Goal: Task Accomplishment & Management: Use online tool/utility

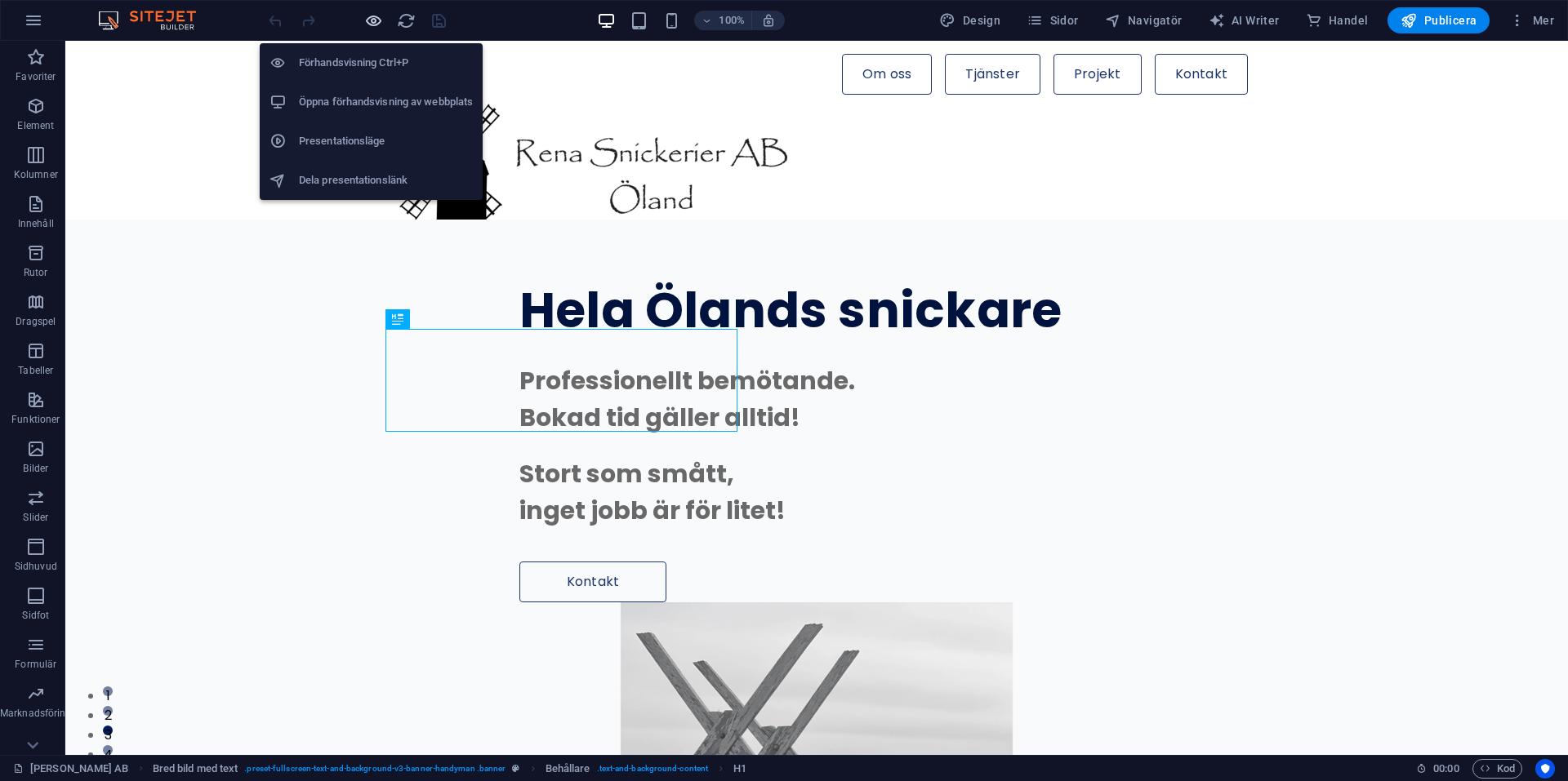
click at [367, 18] on icon "button" at bounding box center [373, 20] width 18 height 18
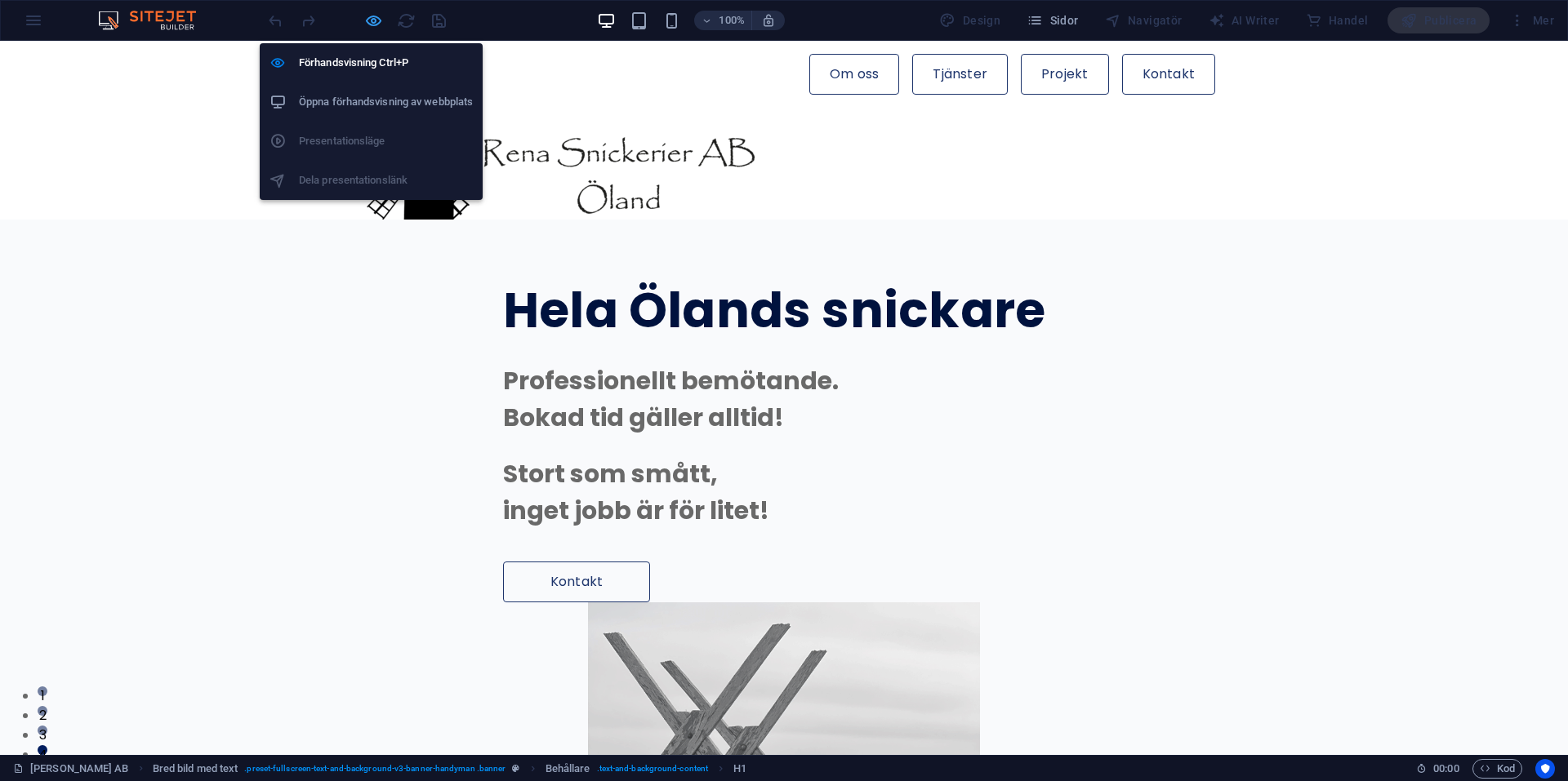
click at [371, 20] on icon "button" at bounding box center [373, 20] width 18 height 18
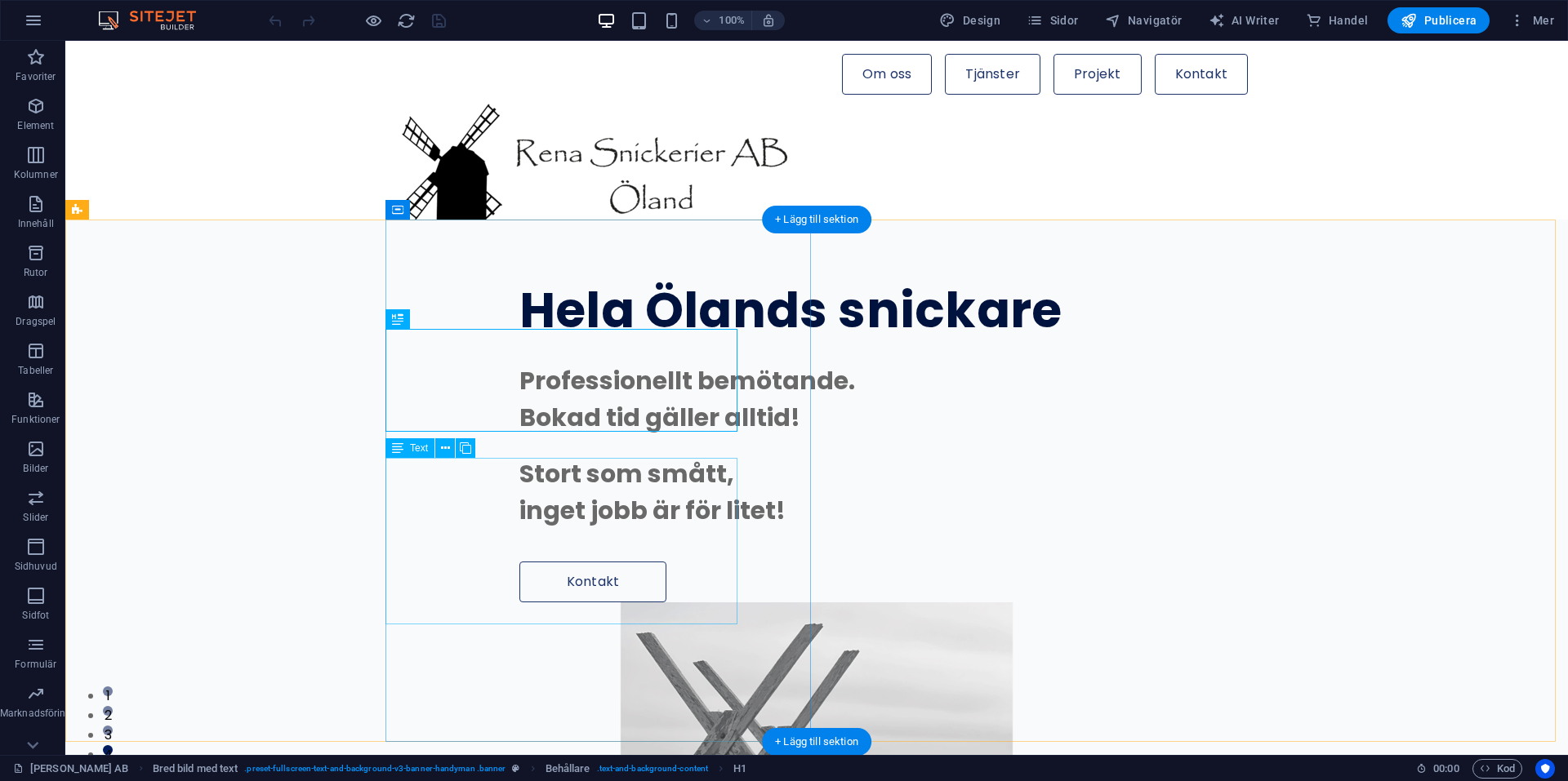
click at [520, 470] on div "Professionellt bemötande. Bokad tid gäller alltid! Stort som smått, inget jobb …" at bounding box center [940, 446] width 841 height 167
click at [520, 476] on div "Professionellt bemötande. Bokad tid gäller alltid! Stort som smått, inget jobb …" at bounding box center [940, 446] width 841 height 167
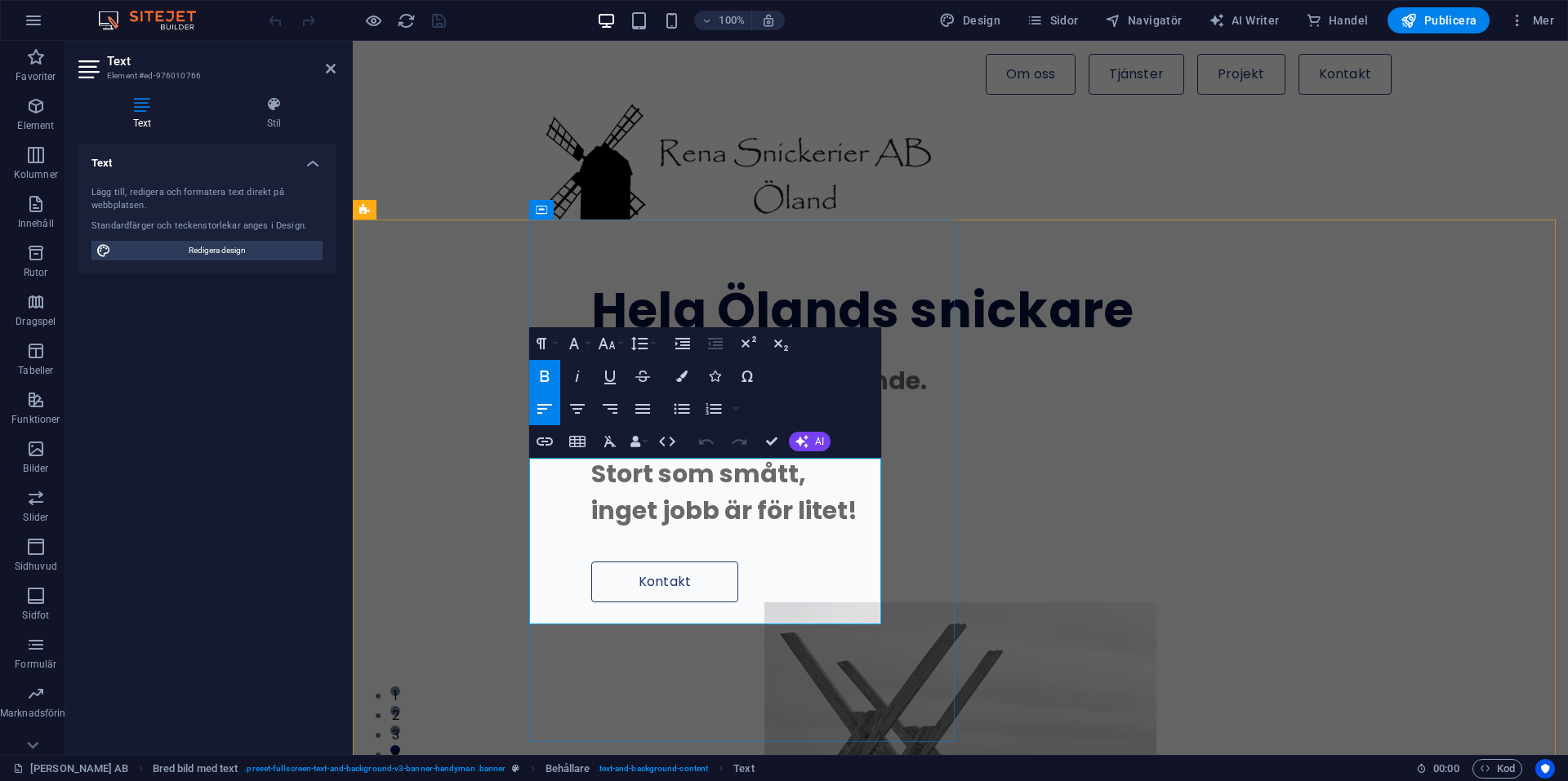
click at [592, 398] on span "Professionellt bemötande." at bounding box center [759, 381] width 335 height 35
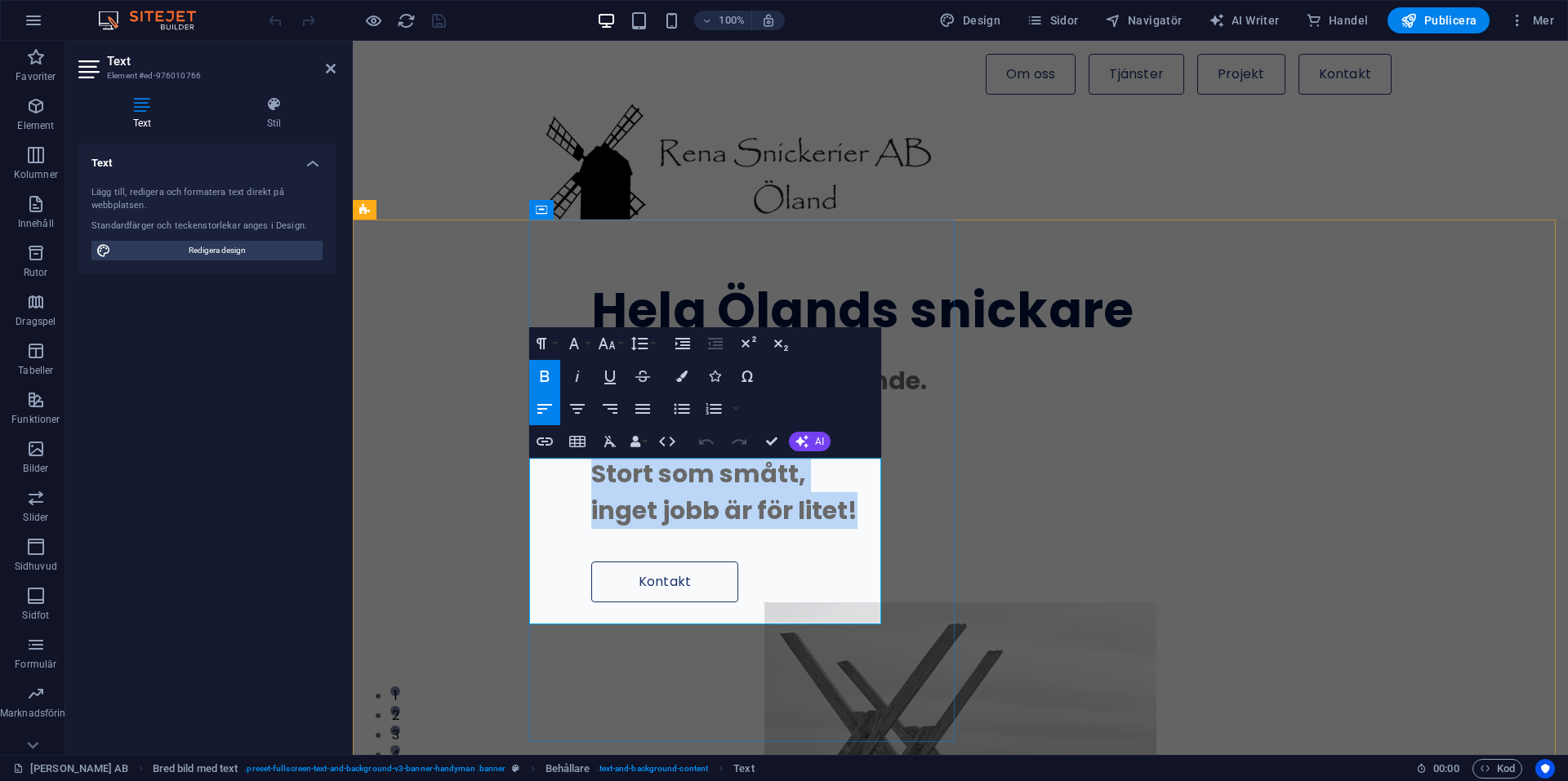
drag, startPoint x: 794, startPoint y: 604, endPoint x: 534, endPoint y: 574, distance: 261.7
click at [592, 529] on div "Professionellt bemötande. Bokad tid gäller alltid! Stort som smått, inget jobb …" at bounding box center [1012, 446] width 841 height 167
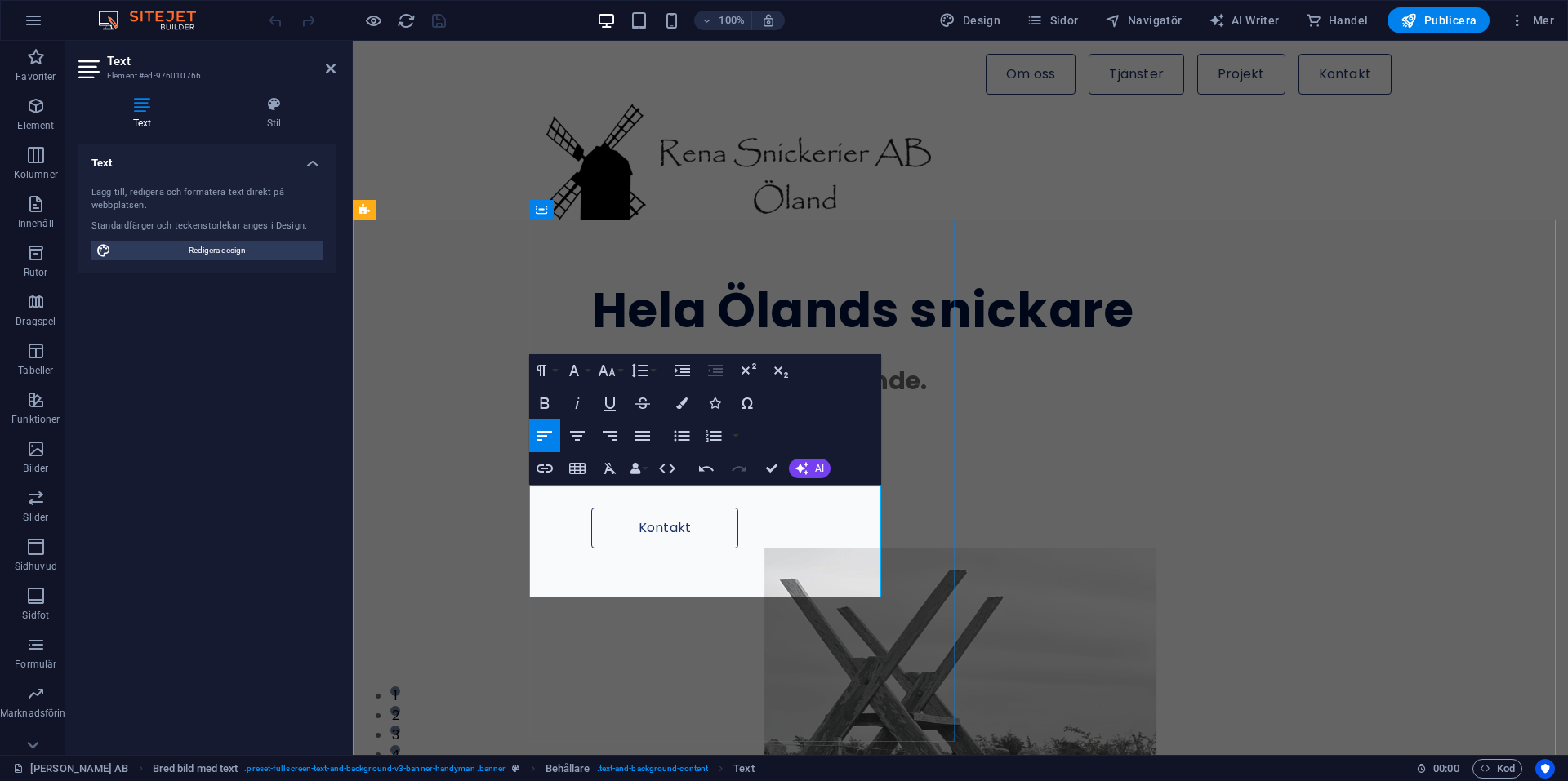
click at [592, 398] on span "Professionellt bemötande." at bounding box center [759, 381] width 335 height 35
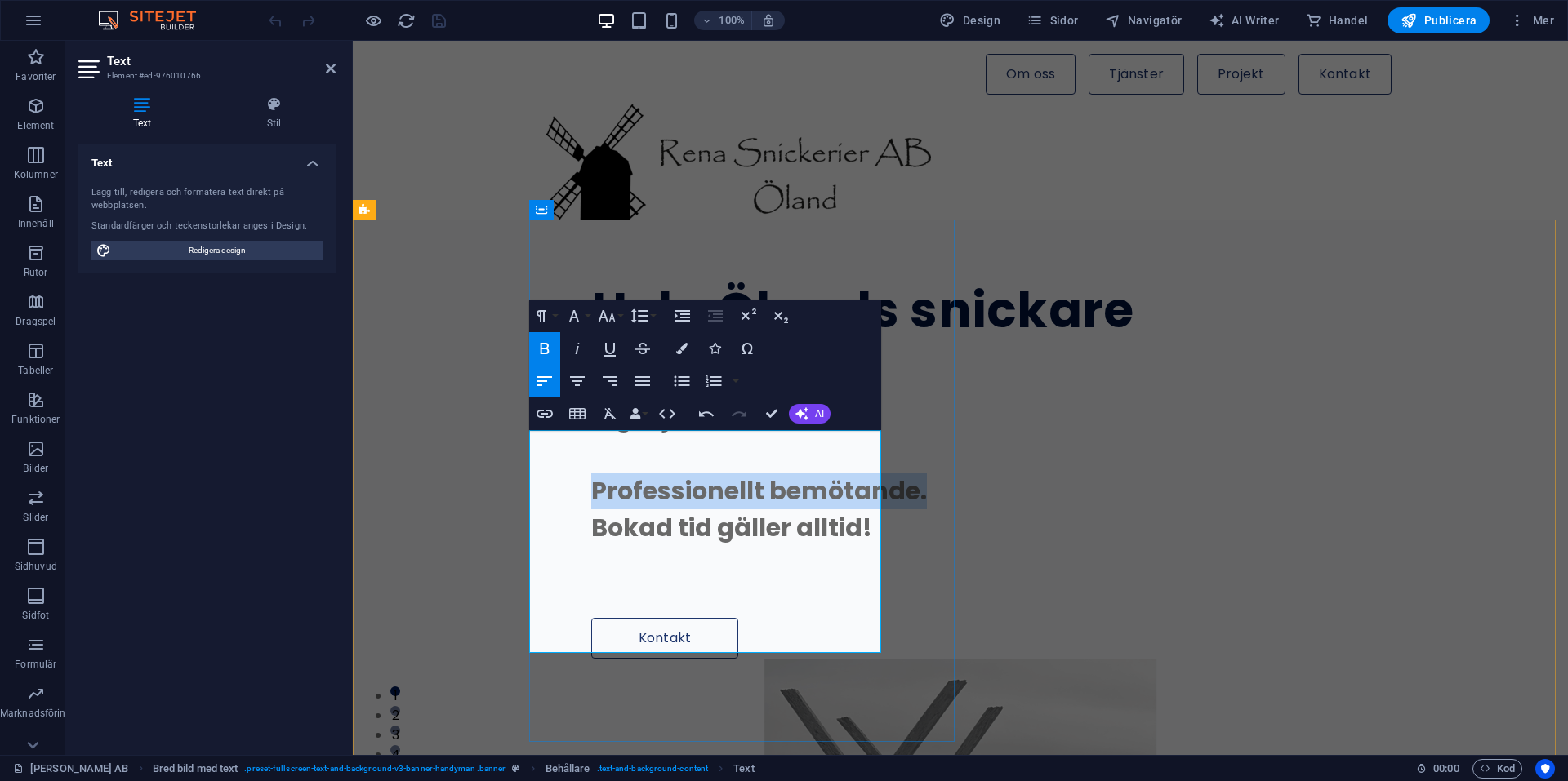
drag, startPoint x: 859, startPoint y: 561, endPoint x: 531, endPoint y: 553, distance: 328.1
click at [592, 509] on span "Professionellt bemötande." at bounding box center [759, 491] width 335 height 35
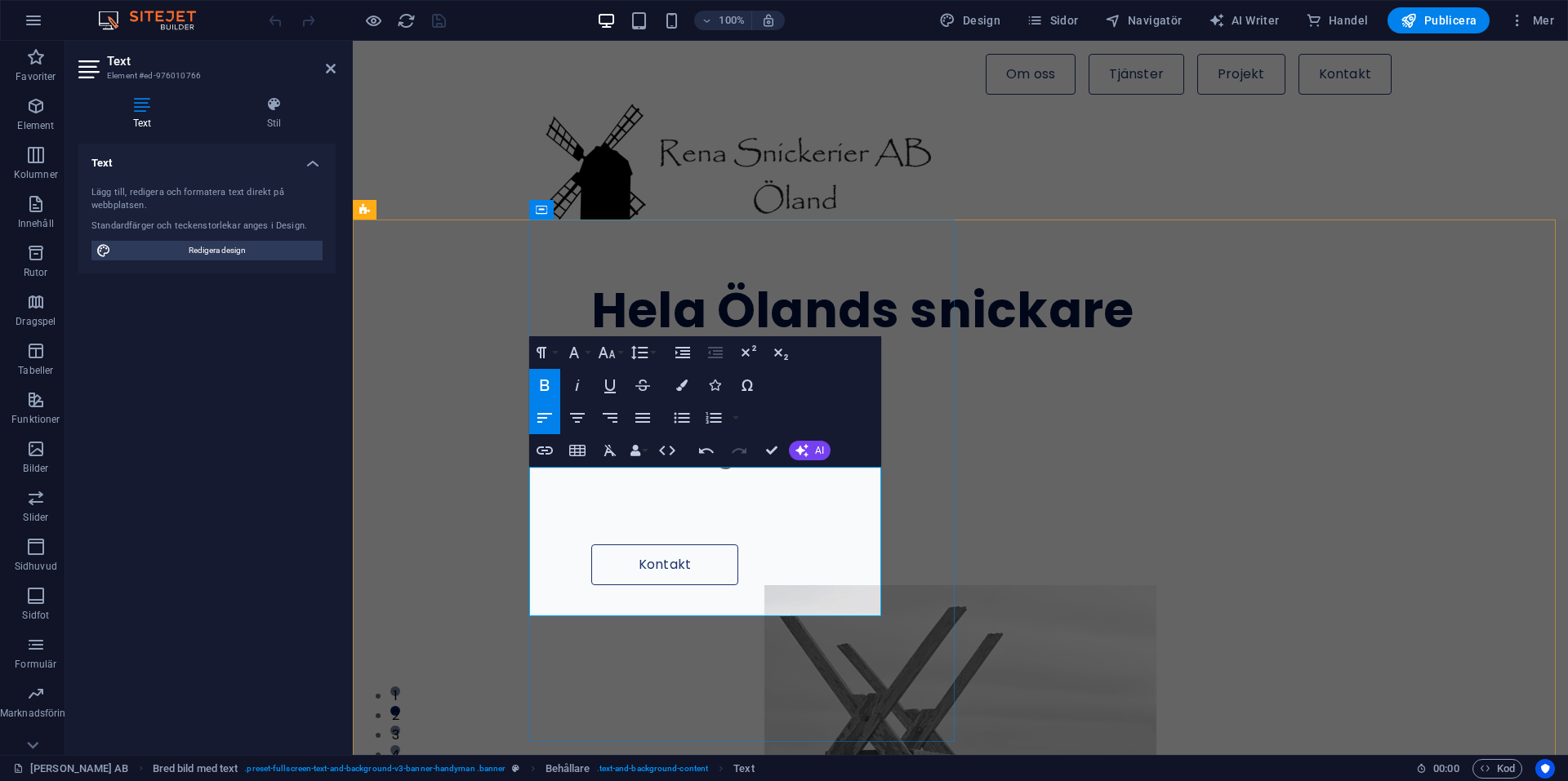
click at [816, 436] on p "inget jobb är för litet!" at bounding box center [1012, 418] width 841 height 37
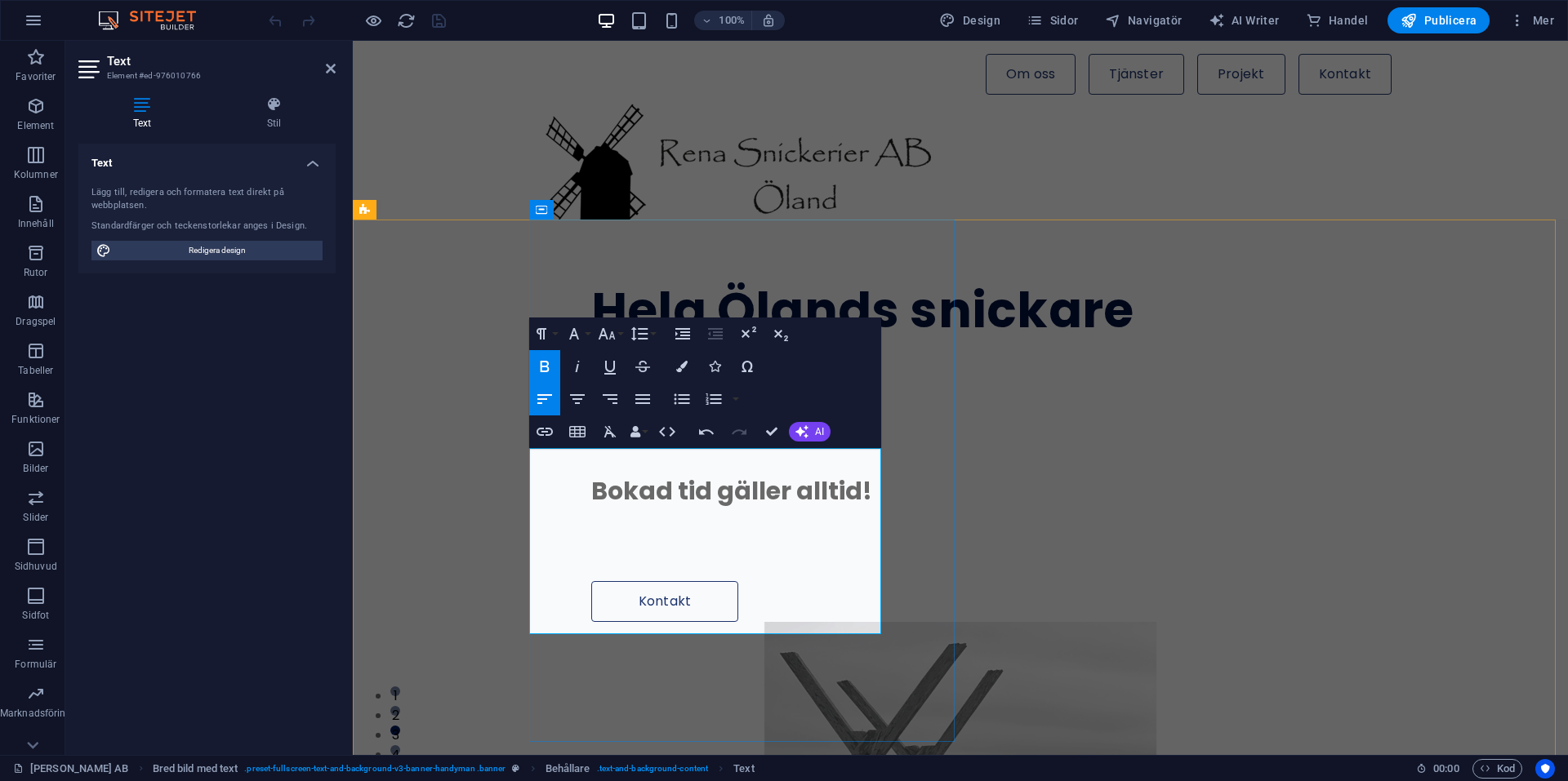
click at [820, 510] on p "Bokad tid gäller alltid!" at bounding box center [1012, 491] width 841 height 37
click at [816, 510] on p "Bokad tid gäller alltid!" at bounding box center [1012, 491] width 841 height 37
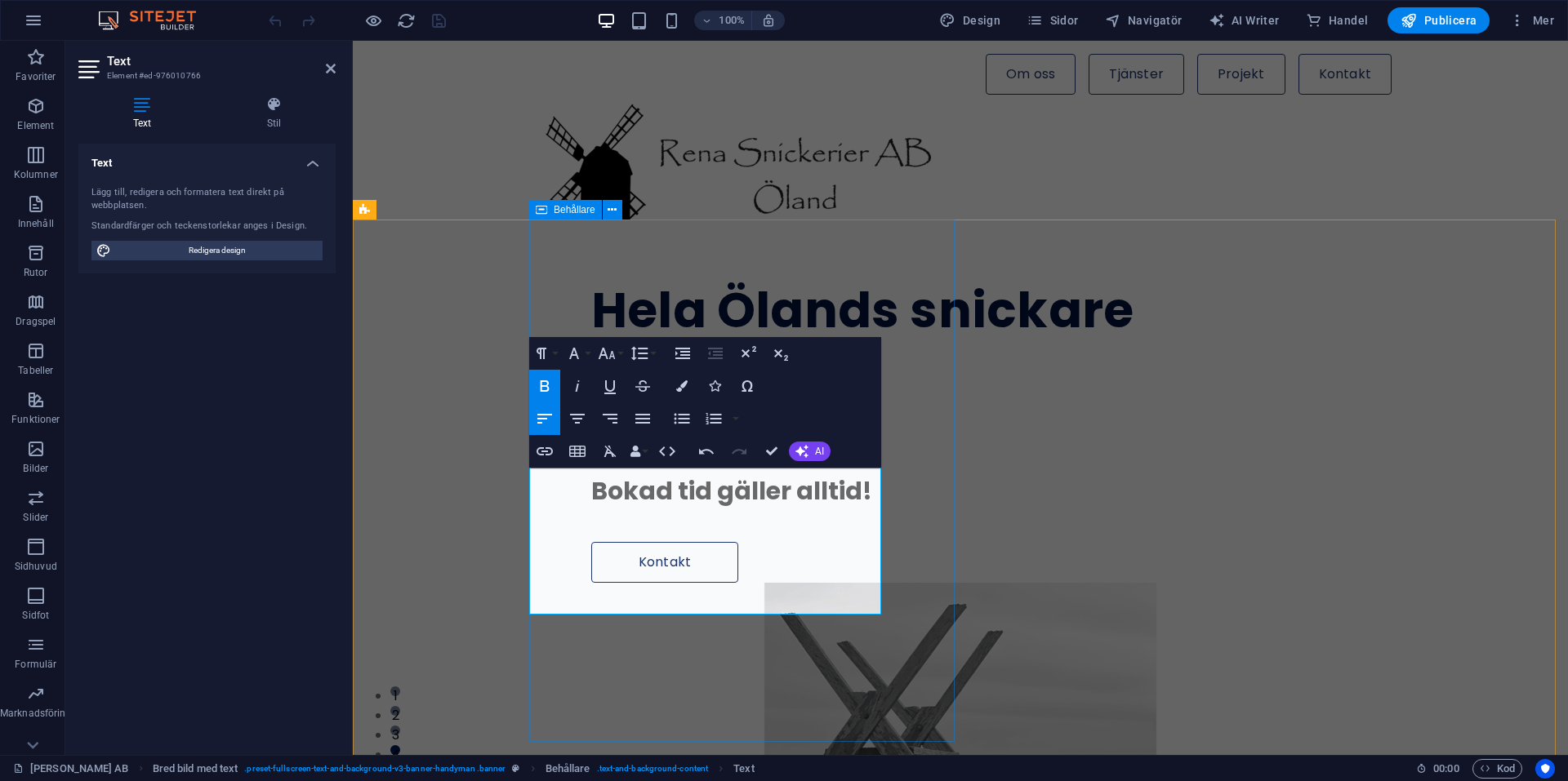
click at [949, 521] on div "Hela Ölands snickare Stort som smått, inget jobb är för litet! ​ Bokad tid gäll…" at bounding box center [1048, 401] width 1039 height 363
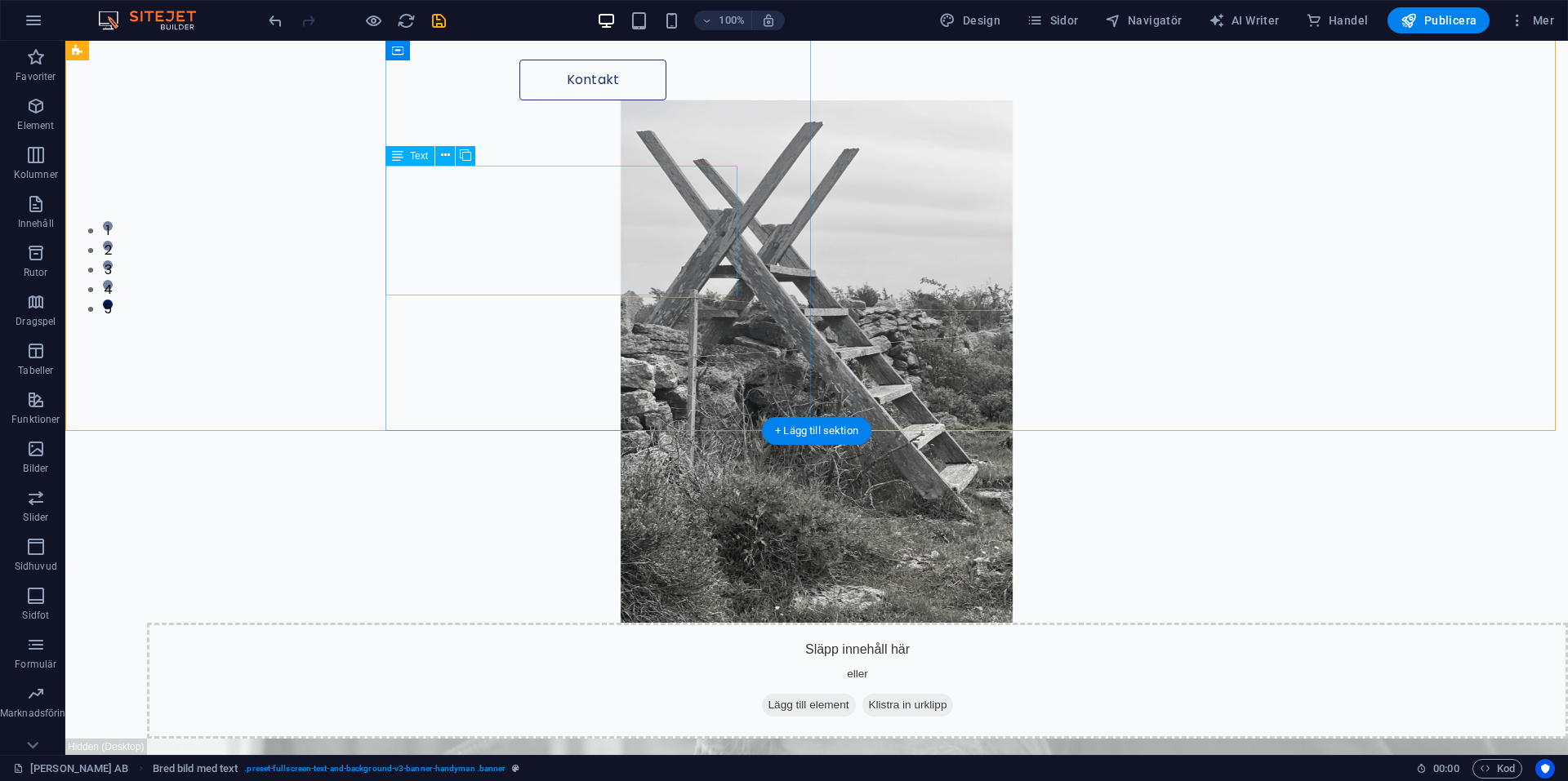
scroll to position [490, 0]
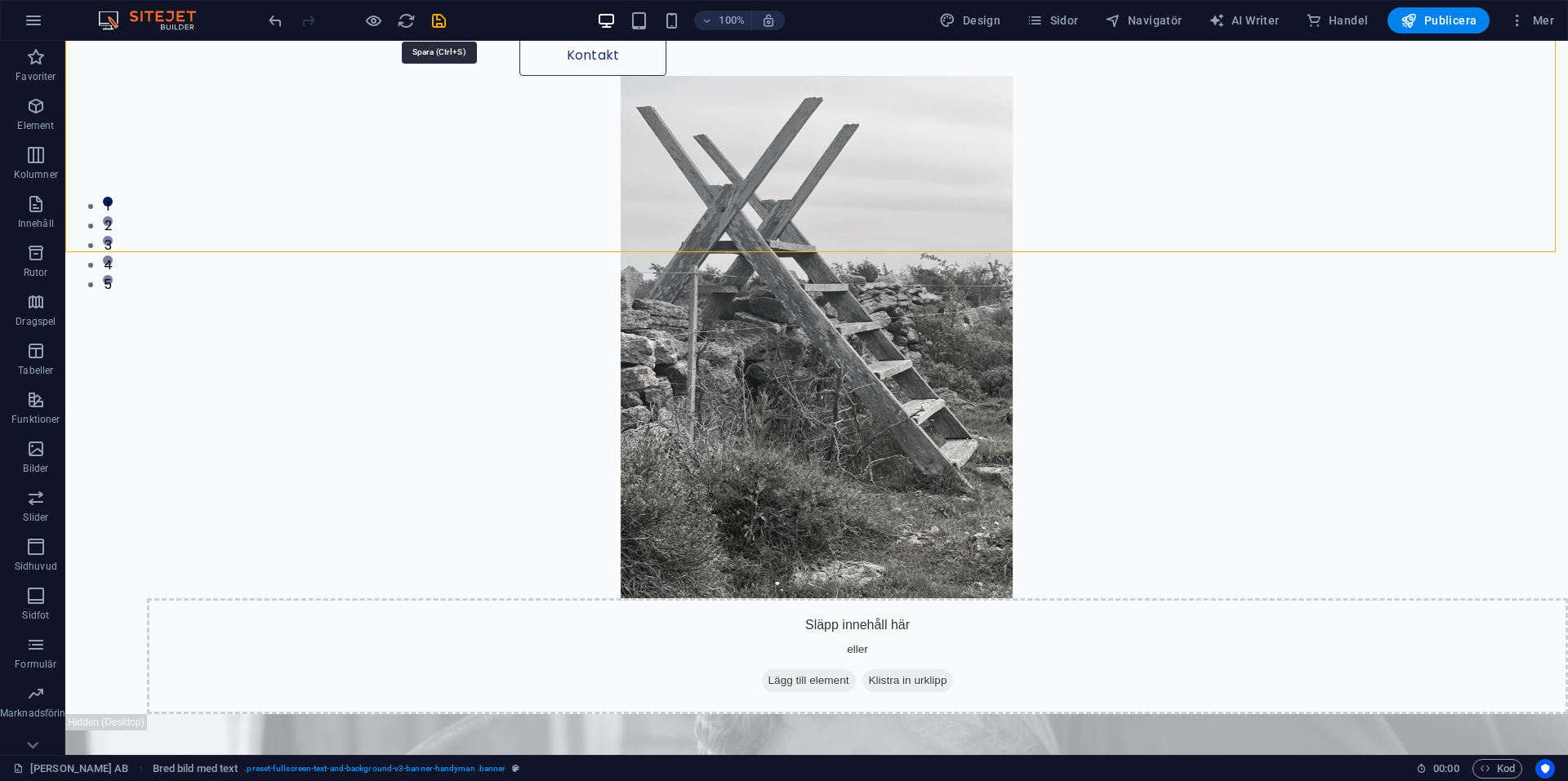
click at [436, 16] on icon "save" at bounding box center [438, 20] width 18 height 18
checkbox input "false"
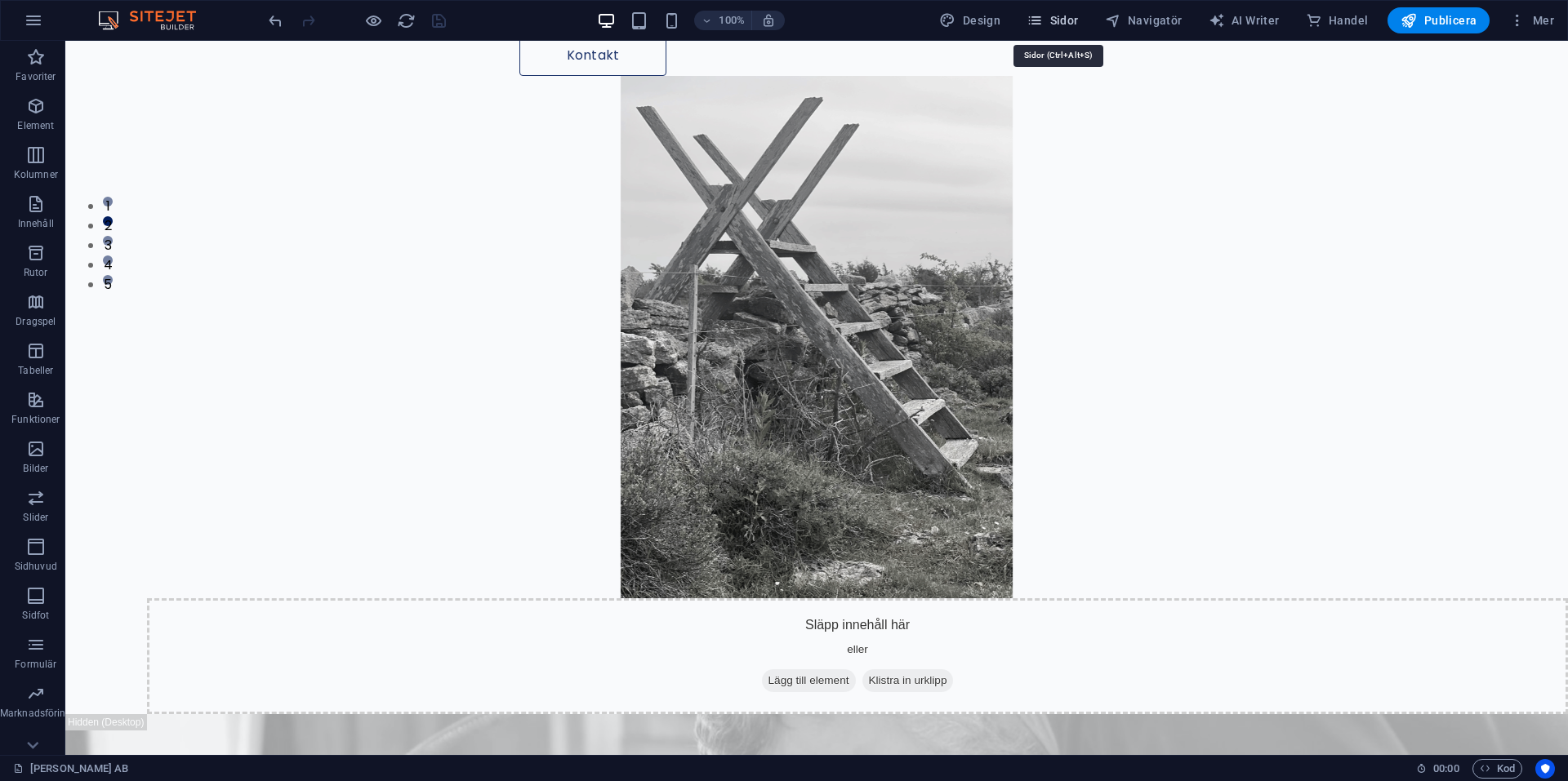
click at [1078, 13] on span "Sidor" at bounding box center [1052, 20] width 52 height 17
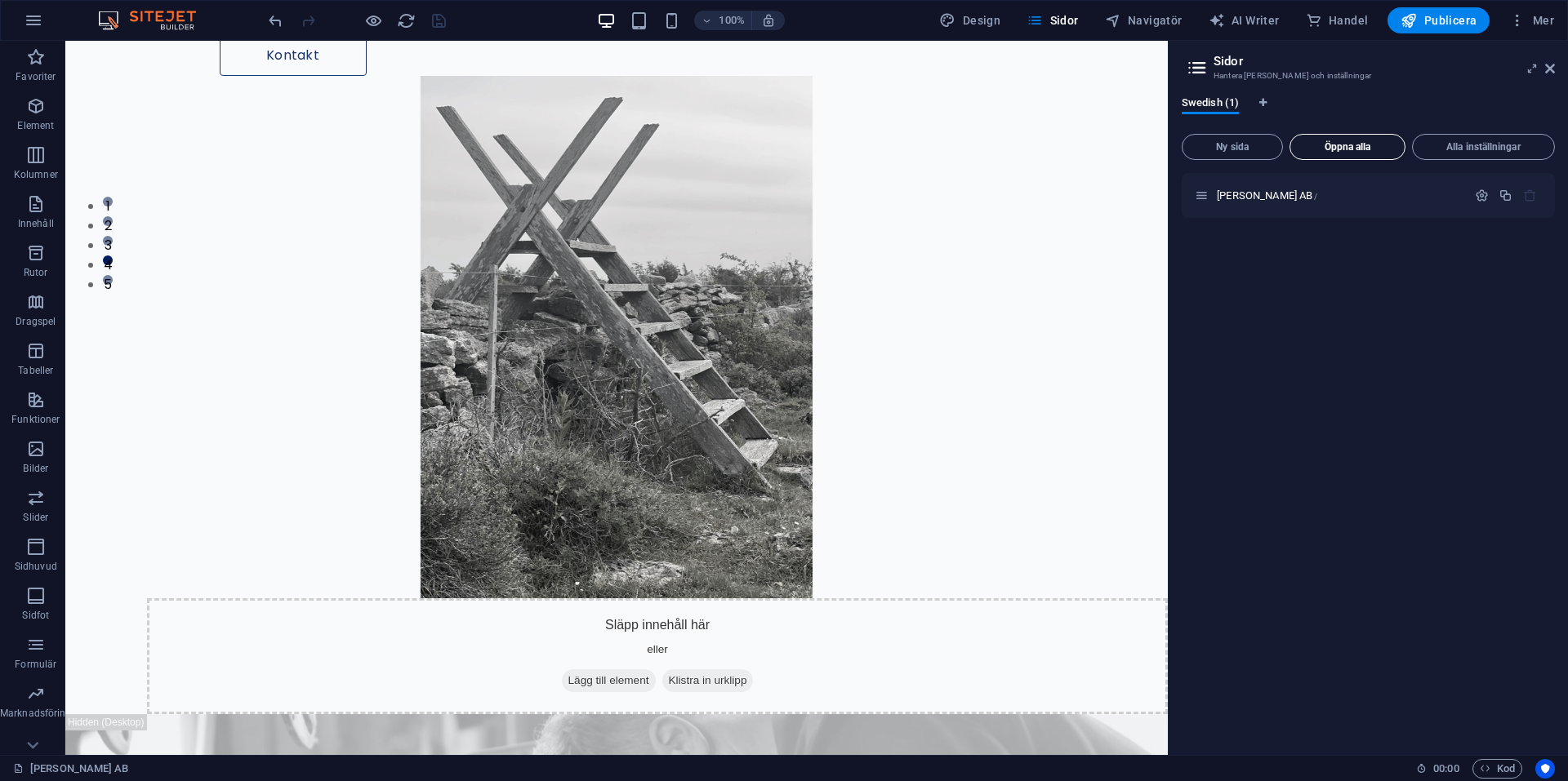
click at [1338, 150] on span "Öppna alla" at bounding box center [1347, 147] width 101 height 10
click at [1255, 194] on span "[PERSON_NAME] AB /" at bounding box center [1267, 196] width 100 height 12
click at [982, 21] on span "Design" at bounding box center [970, 20] width 61 height 17
select select "px"
select select "400"
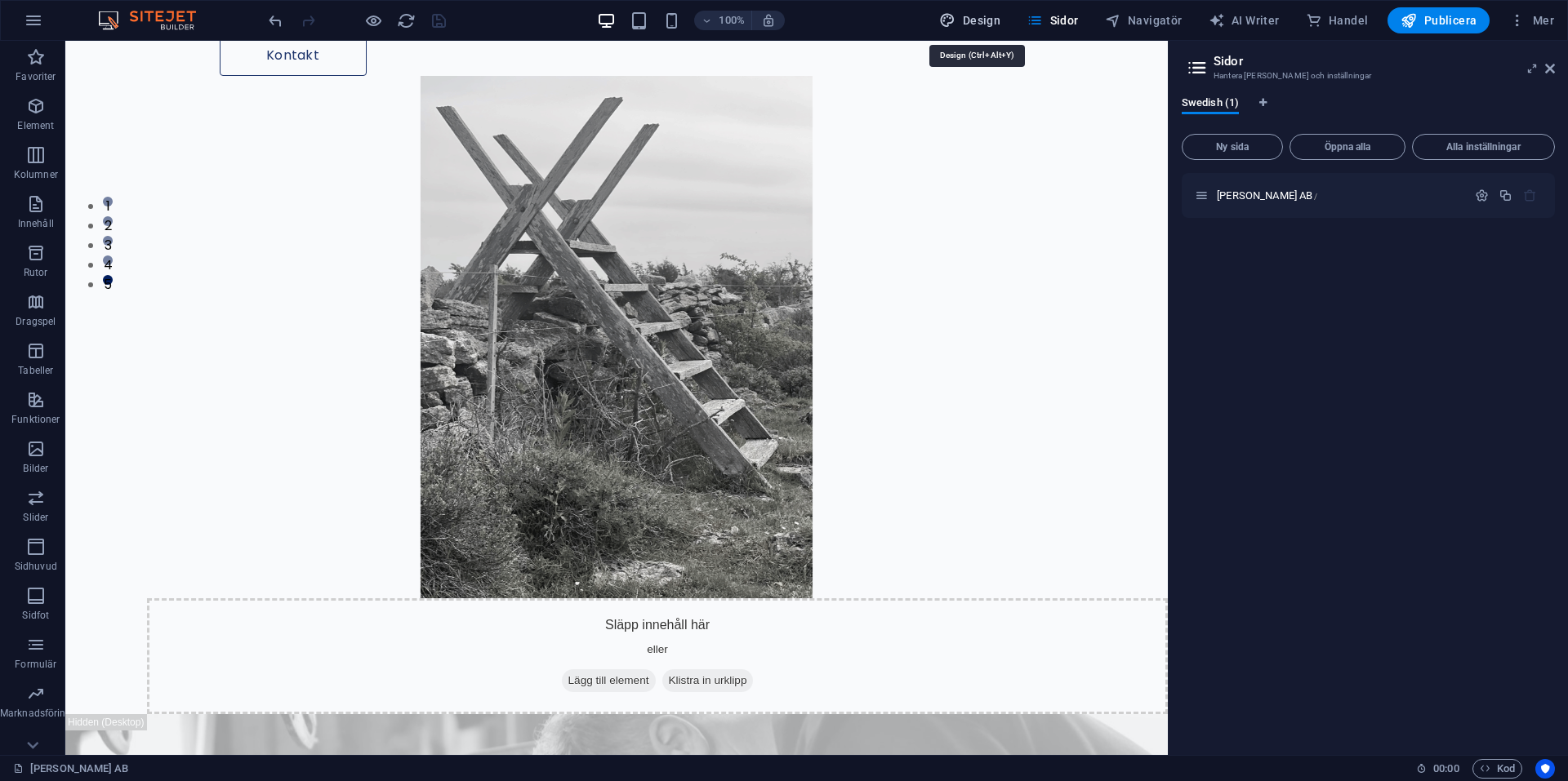
select select "px"
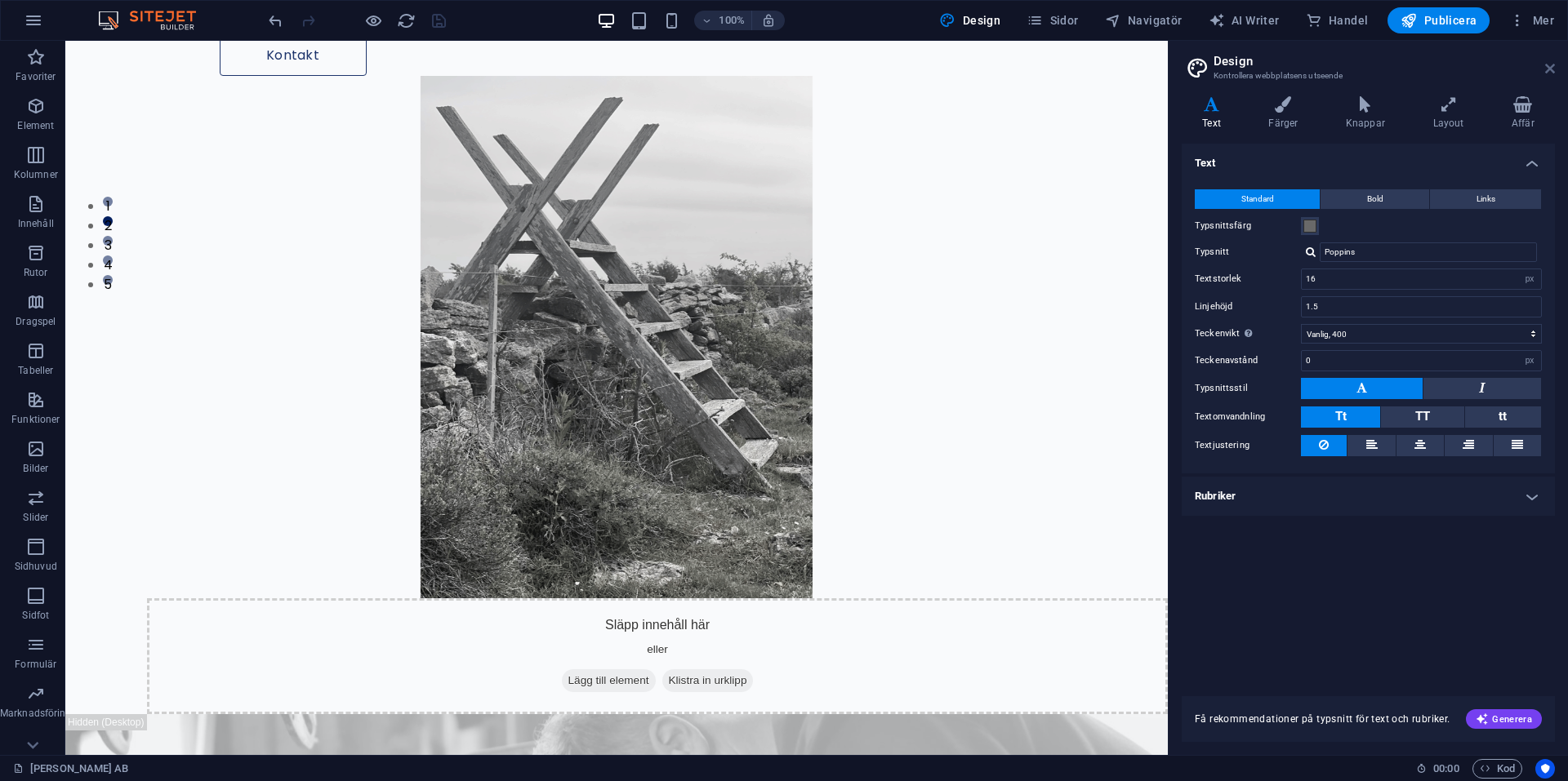
click at [1546, 69] on icon at bounding box center [1550, 68] width 10 height 13
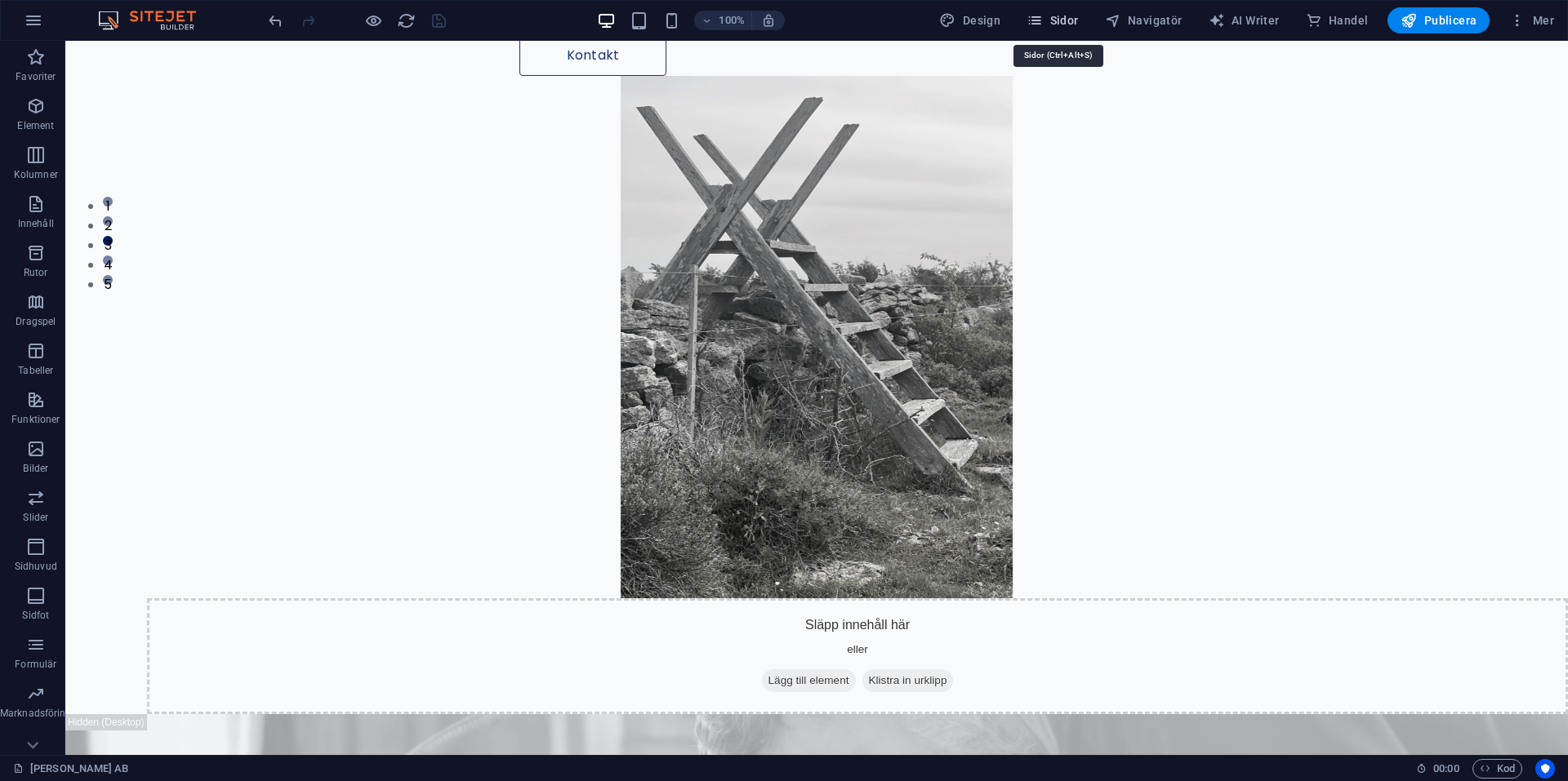
click at [1043, 23] on icon "button" at bounding box center [1034, 20] width 17 height 17
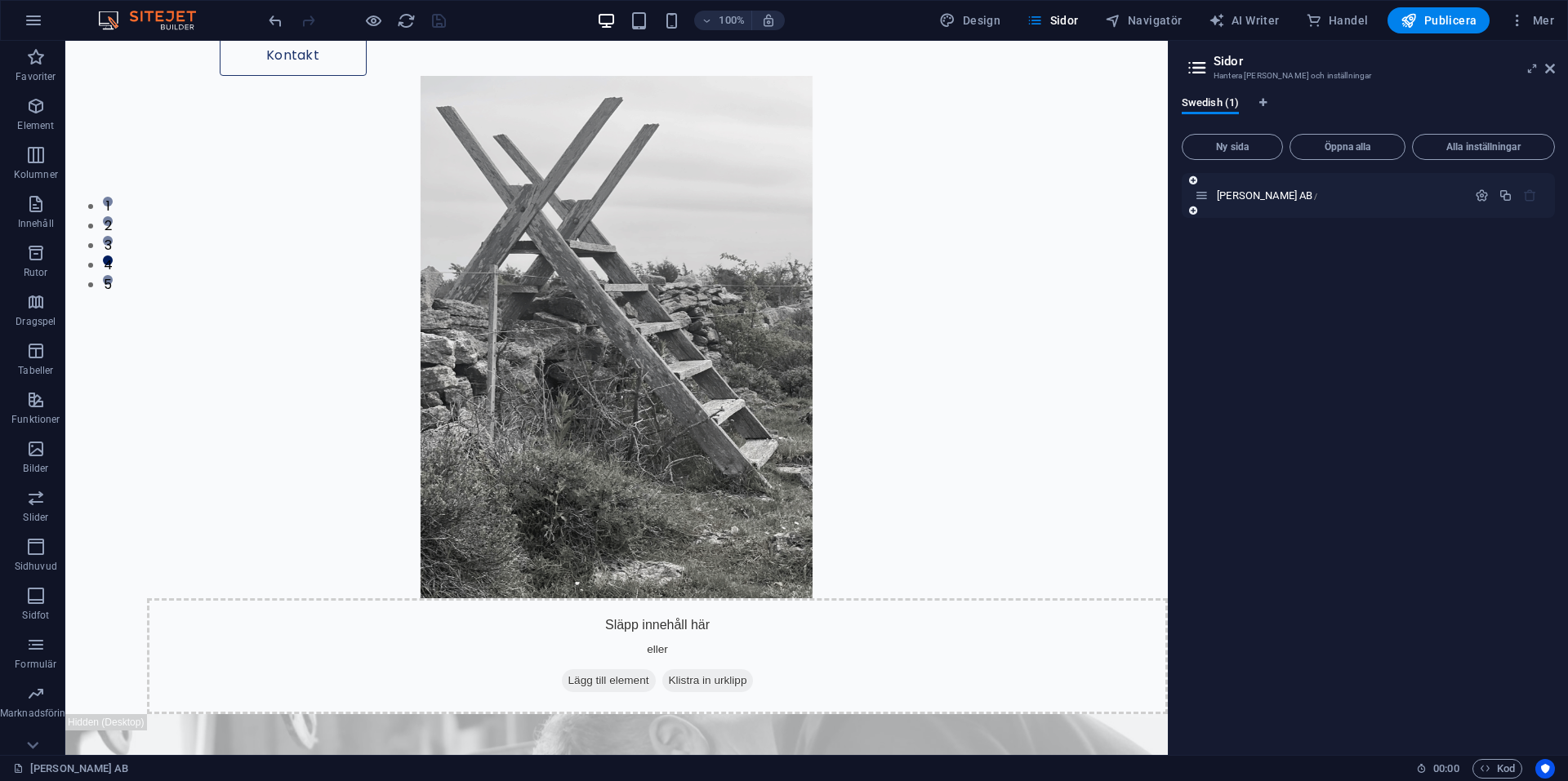
click at [1205, 197] on icon at bounding box center [1202, 196] width 14 height 14
click at [1193, 209] on icon at bounding box center [1193, 210] width 8 height 10
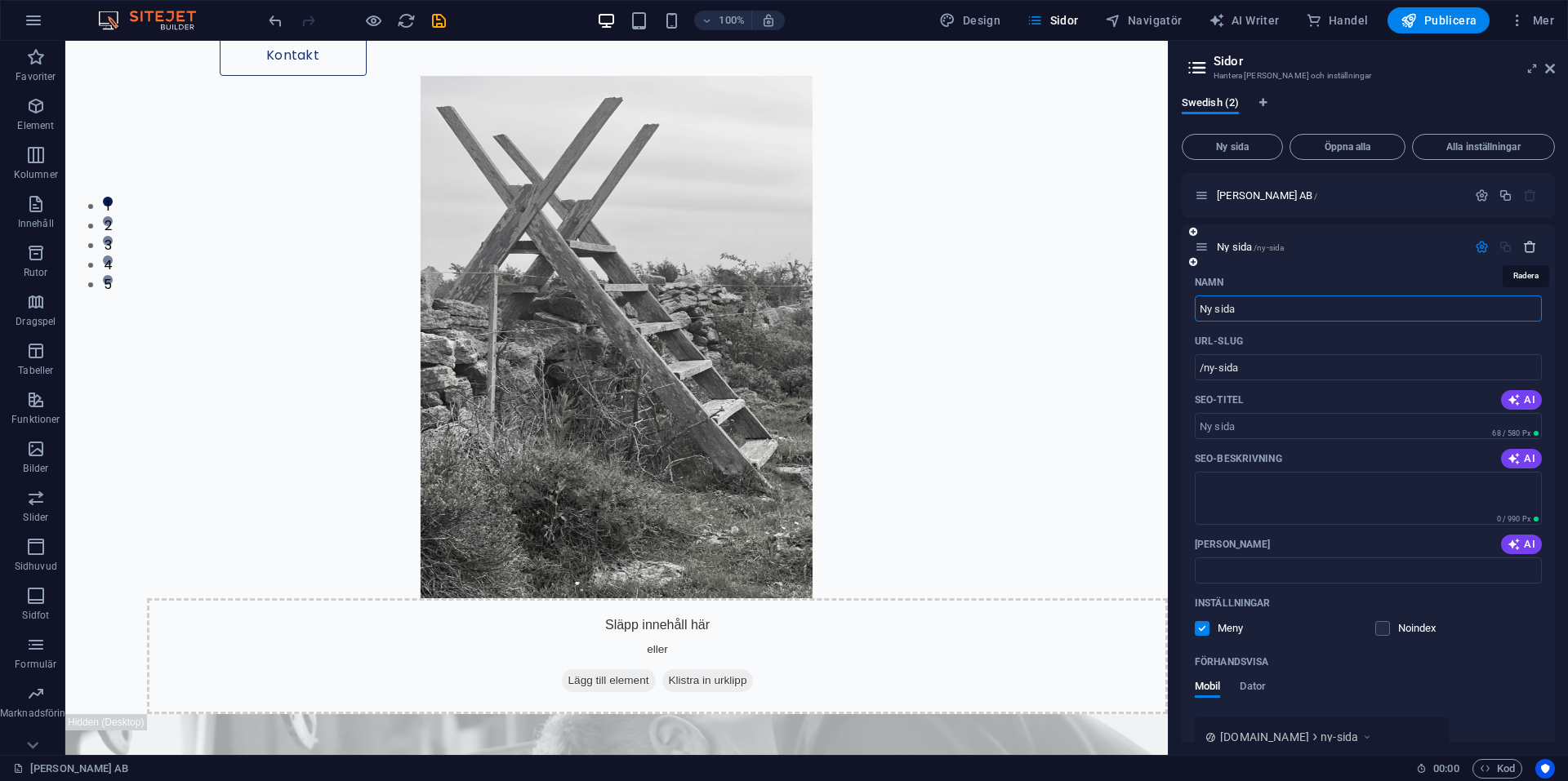
click at [1523, 246] on icon "button" at bounding box center [1530, 247] width 14 height 14
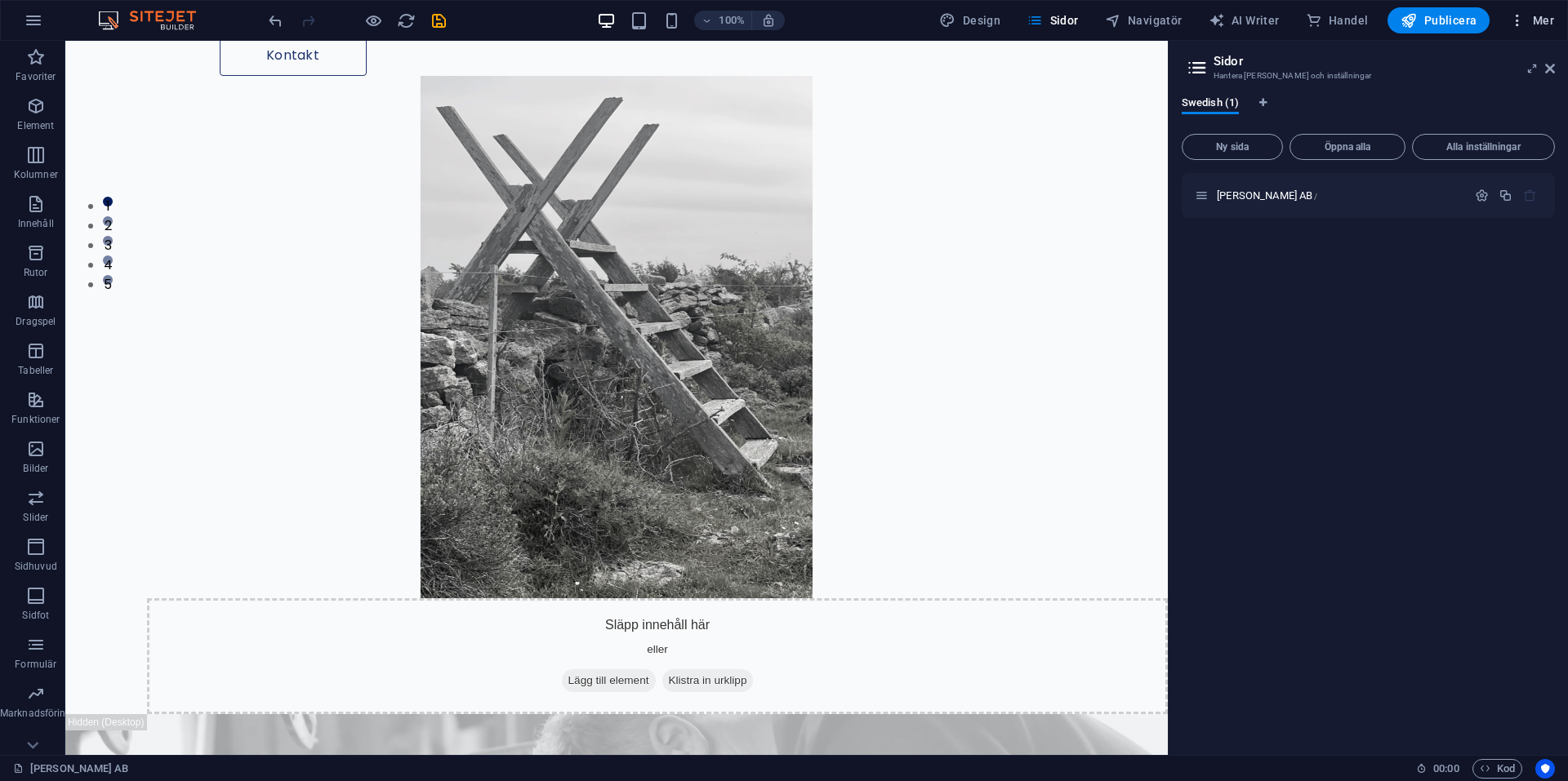
click at [1537, 14] on span "Mer" at bounding box center [1531, 20] width 45 height 17
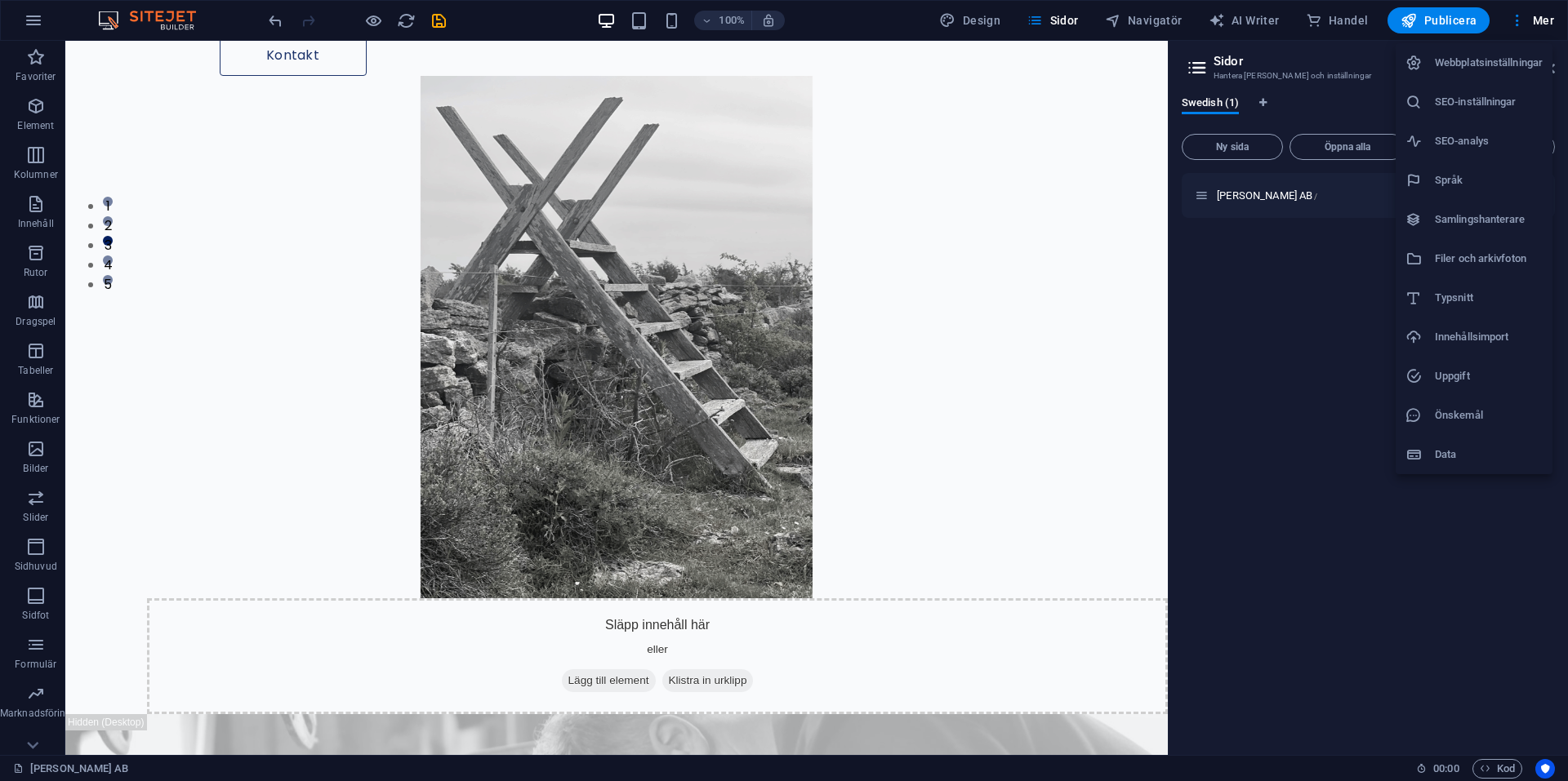
click at [1543, 22] on div at bounding box center [784, 390] width 1568 height 781
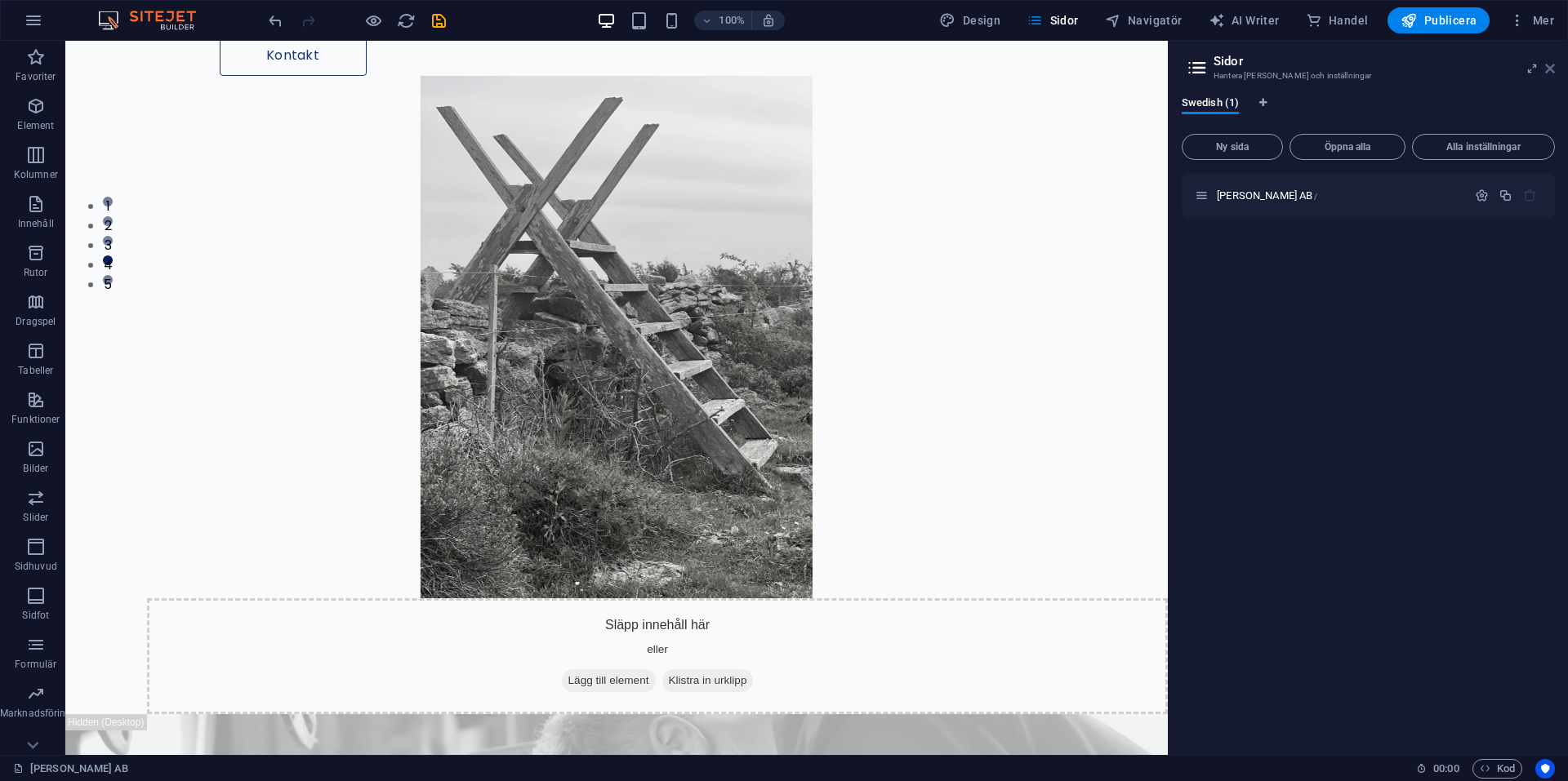
click at [1550, 70] on icon at bounding box center [1550, 68] width 10 height 13
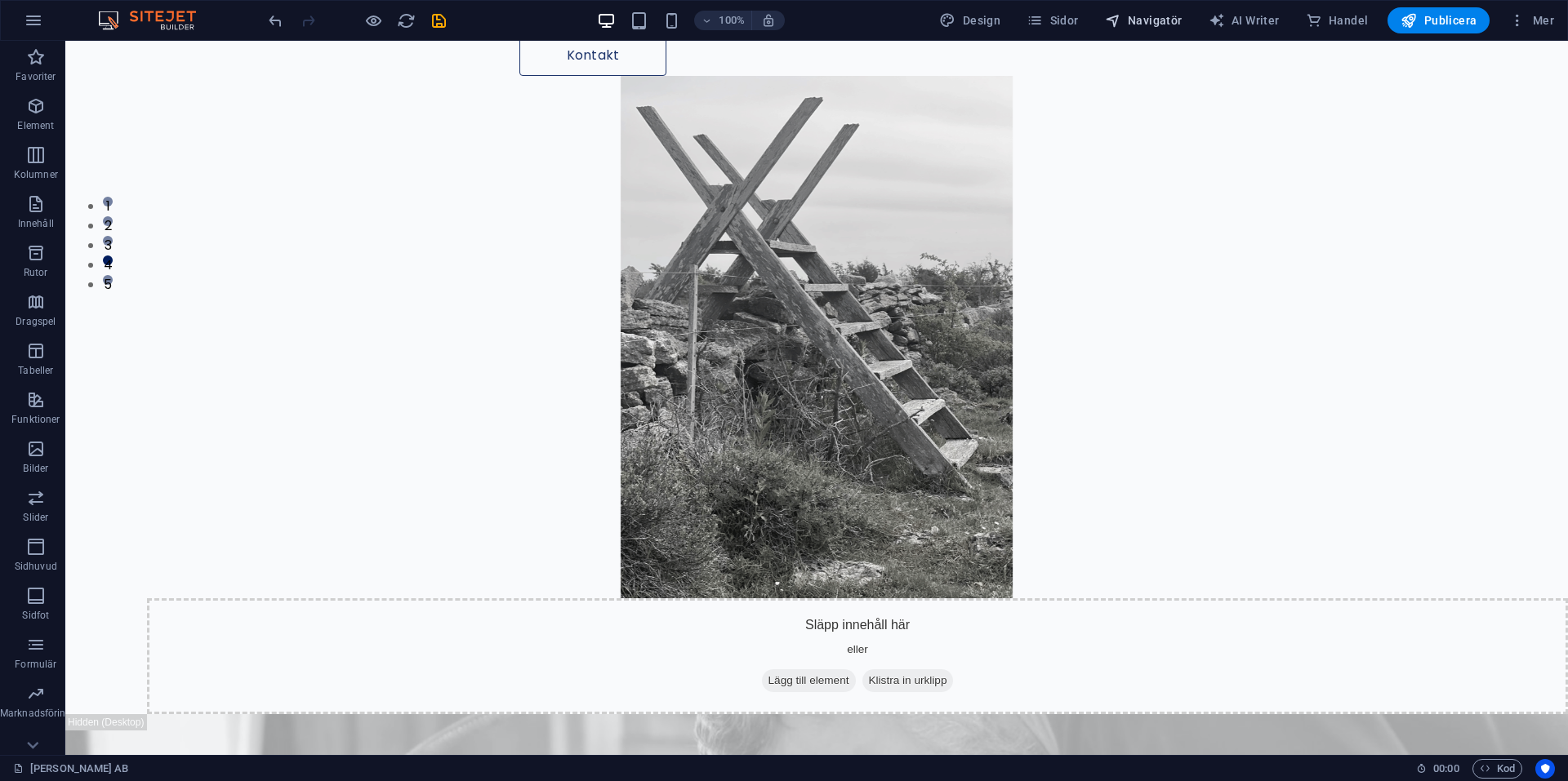
click at [1148, 12] on span "Navigatör" at bounding box center [1144, 20] width 77 height 17
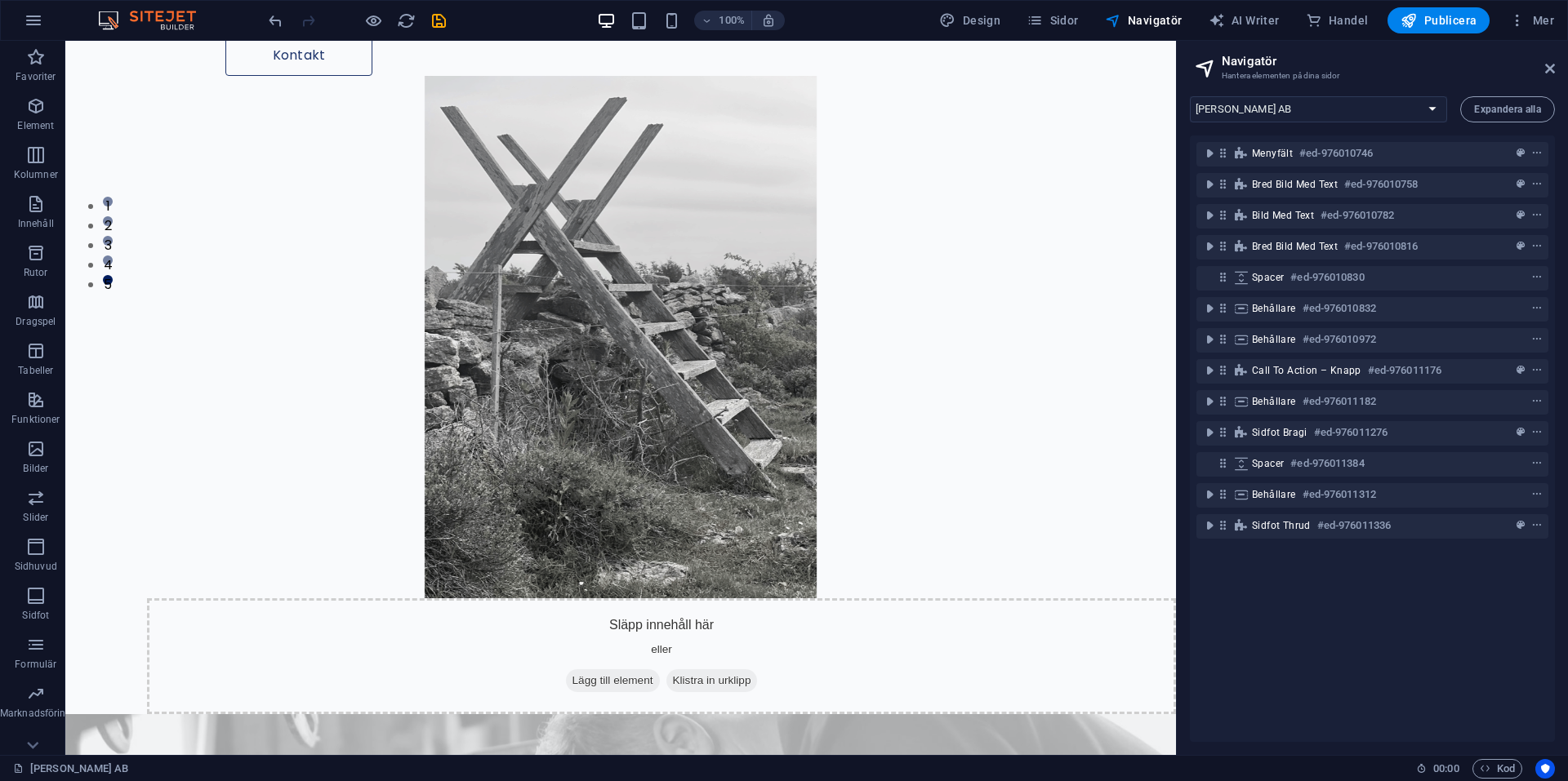
scroll to position [0, 0]
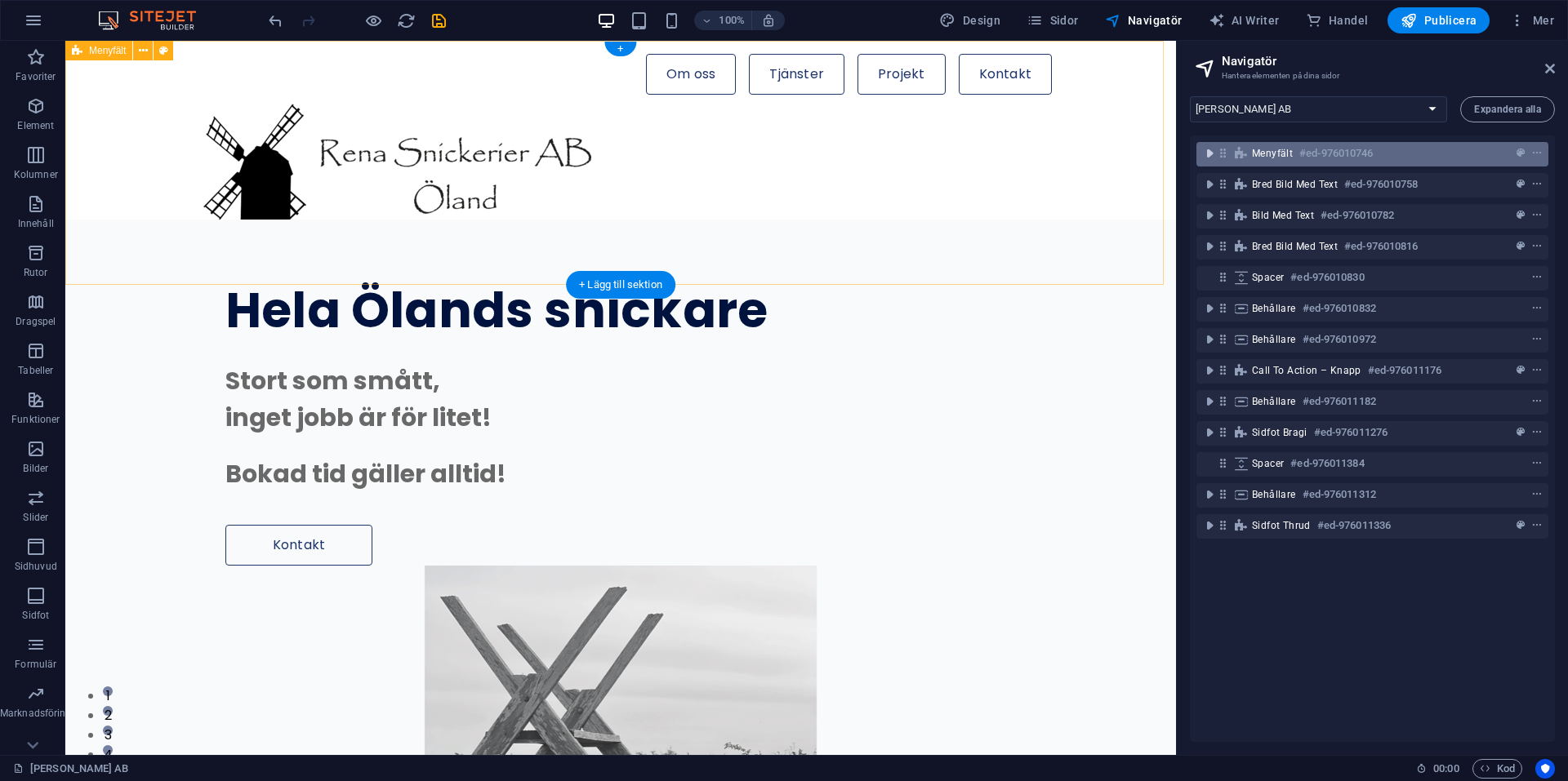
click at [1212, 154] on icon "toggle-expand" at bounding box center [1210, 154] width 17 height 17
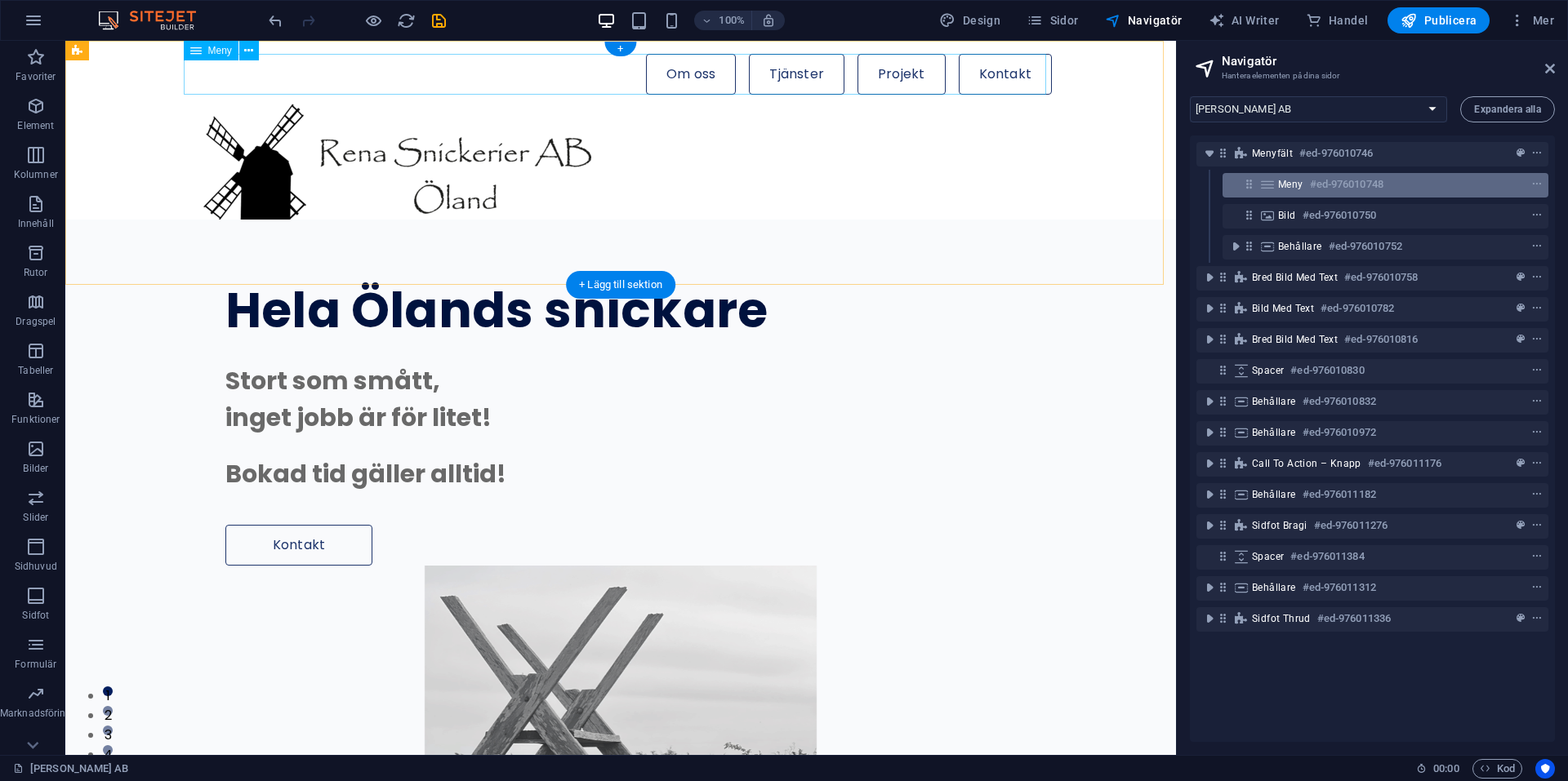
click at [1363, 177] on h6 "#ed-976010748" at bounding box center [1347, 184] width 74 height 19
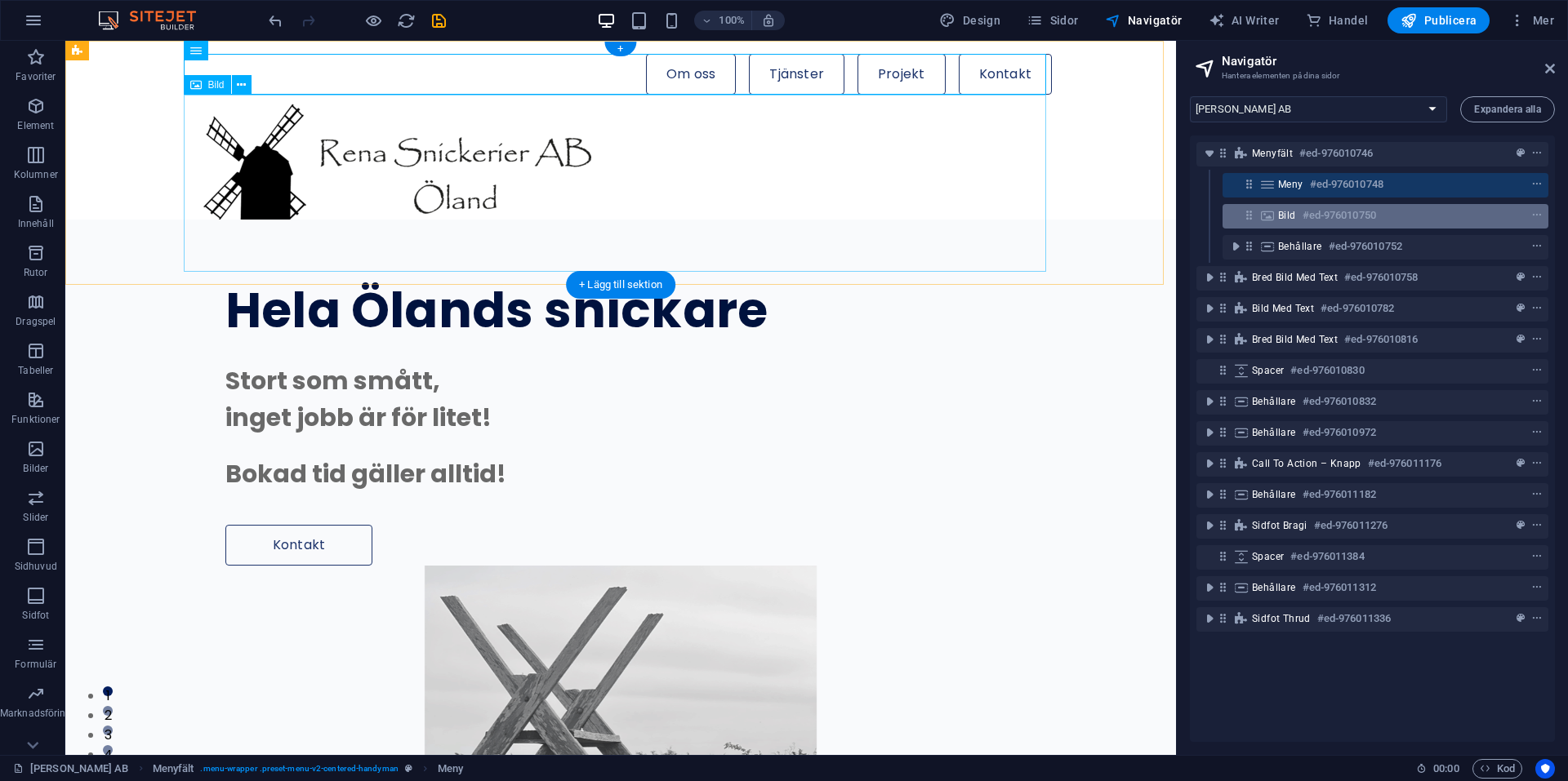
click at [1340, 214] on h6 "#ed-976010750" at bounding box center [1340, 215] width 74 height 19
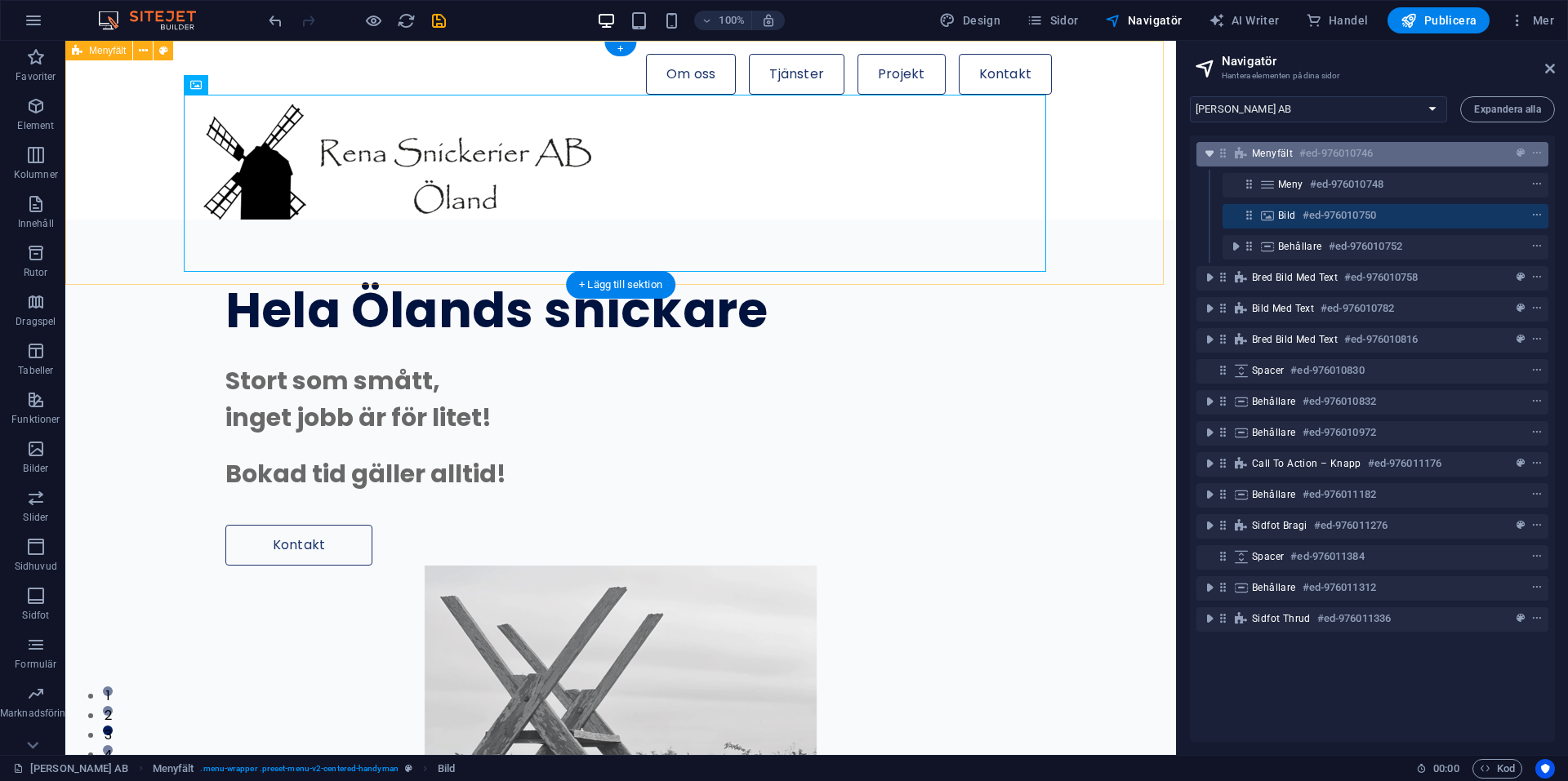
click at [1212, 158] on icon "toggle-expand" at bounding box center [1210, 154] width 17 height 17
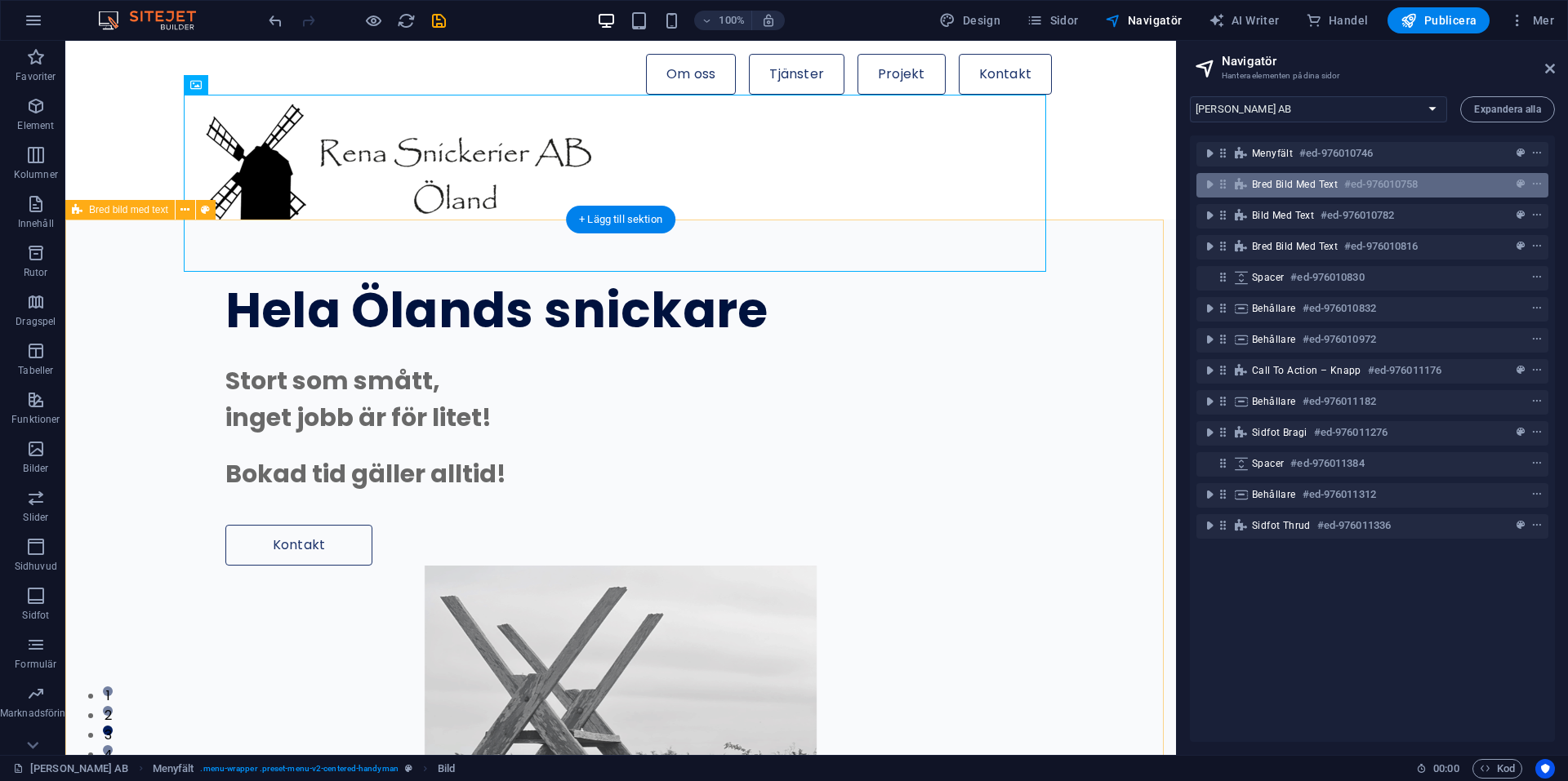
click at [1284, 187] on span "Bred bild med text" at bounding box center [1295, 184] width 86 height 13
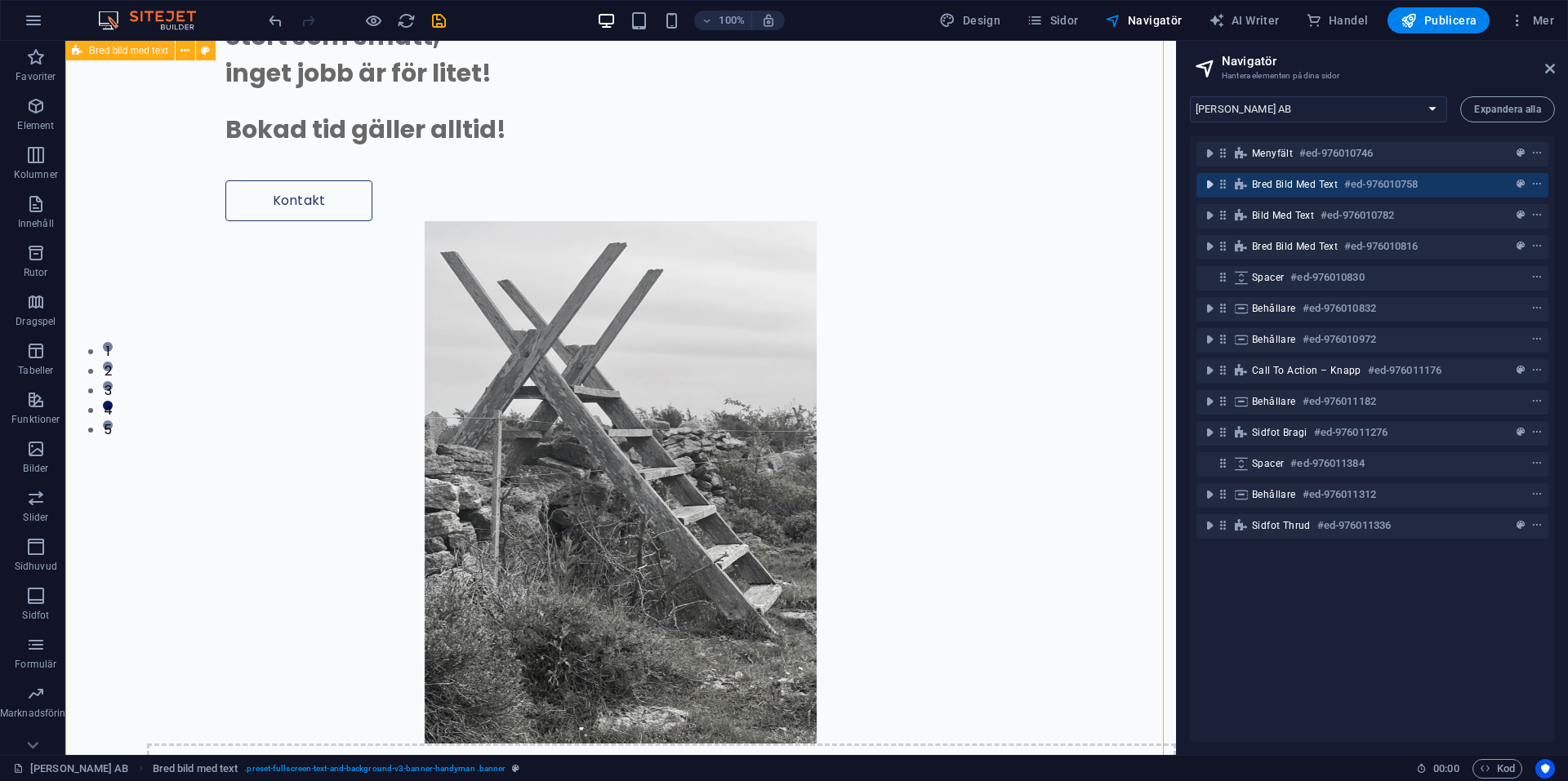
click at [1211, 185] on icon "toggle-expand" at bounding box center [1210, 184] width 17 height 17
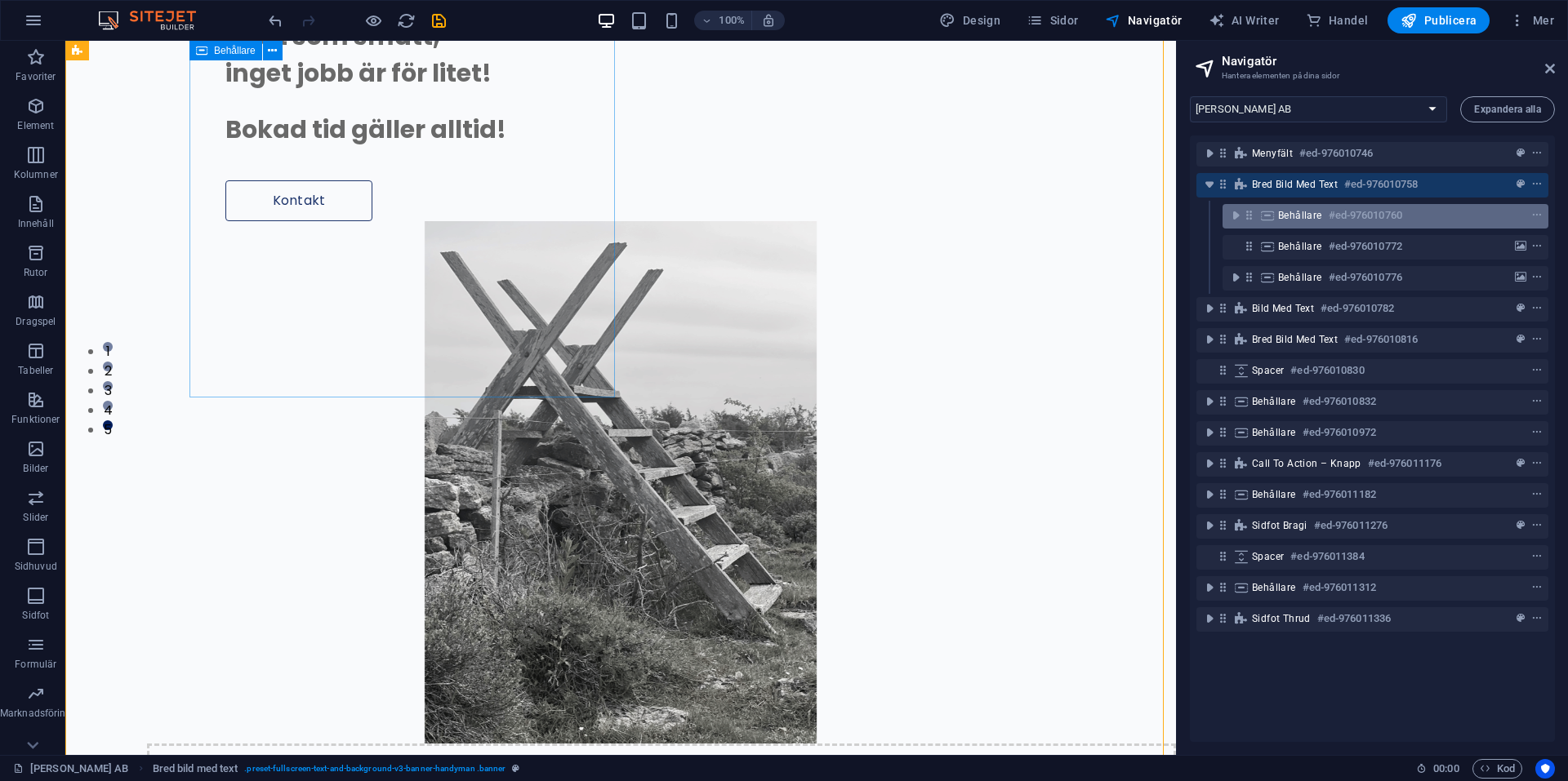
click at [1335, 214] on h6 "#ed-976010760" at bounding box center [1366, 215] width 74 height 19
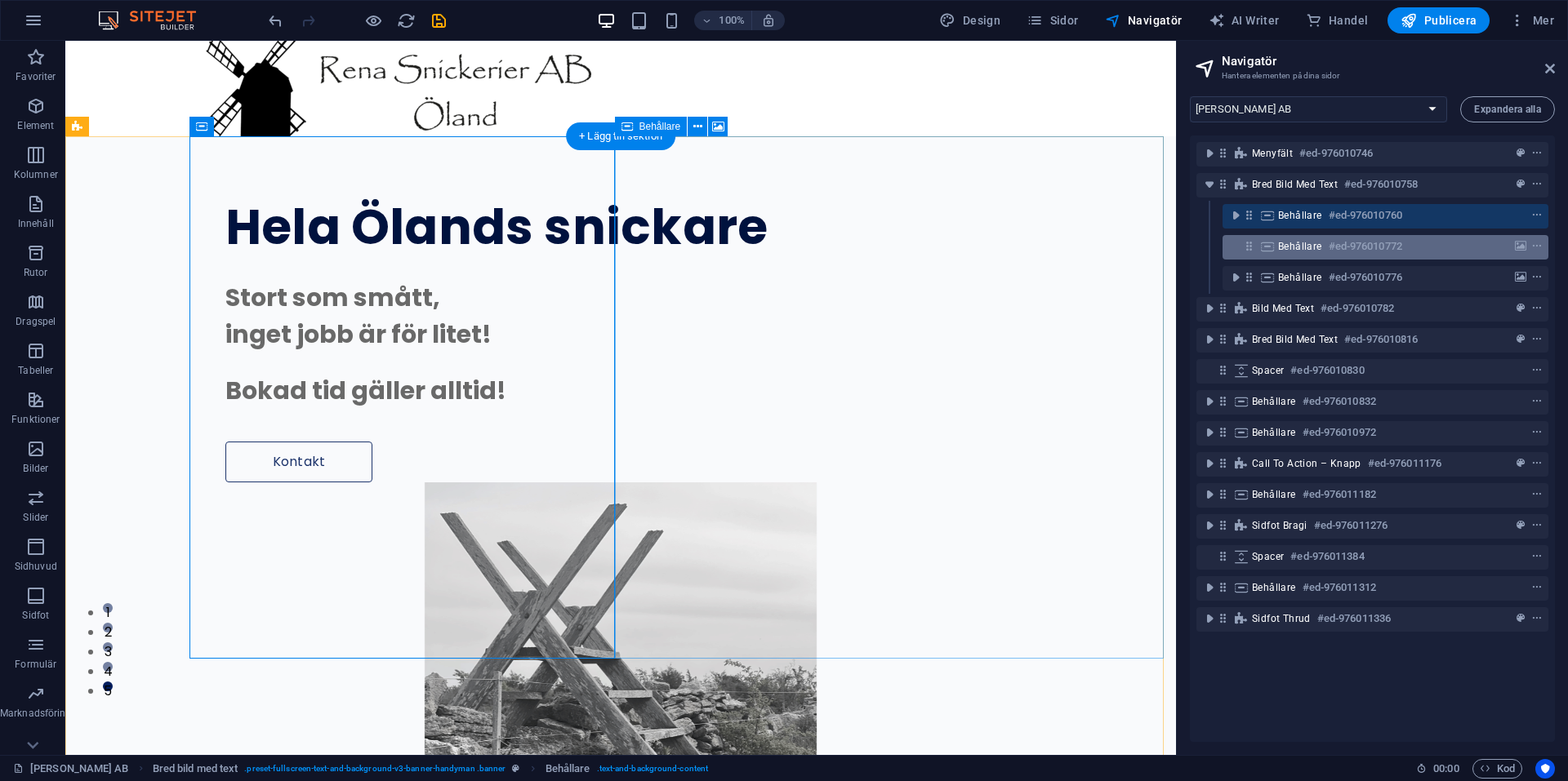
click at [1326, 245] on div "Behållare #ed-976010772" at bounding box center [1372, 247] width 189 height 19
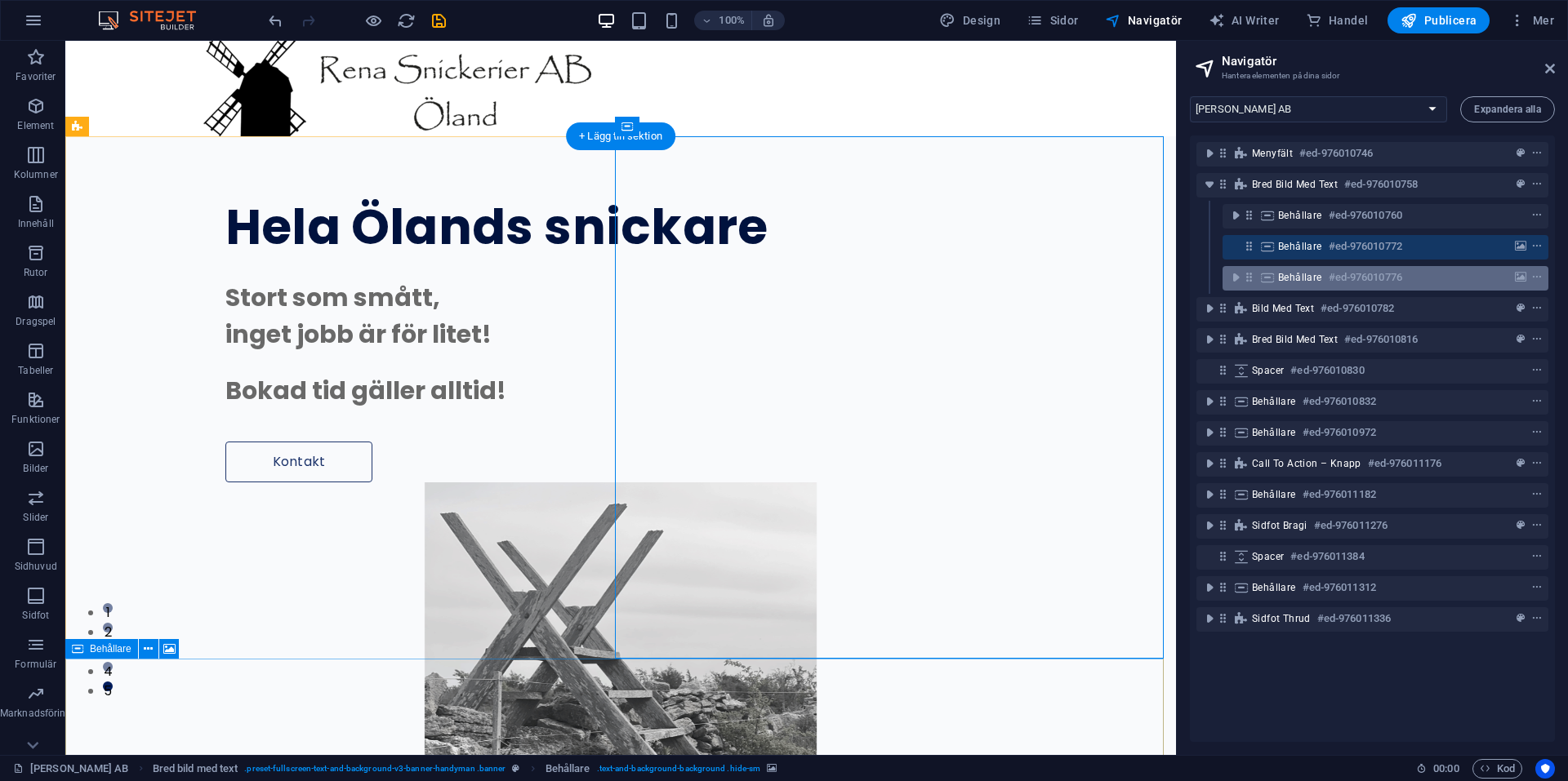
click at [1326, 273] on div "Behållare #ed-976010776" at bounding box center [1372, 277] width 189 height 19
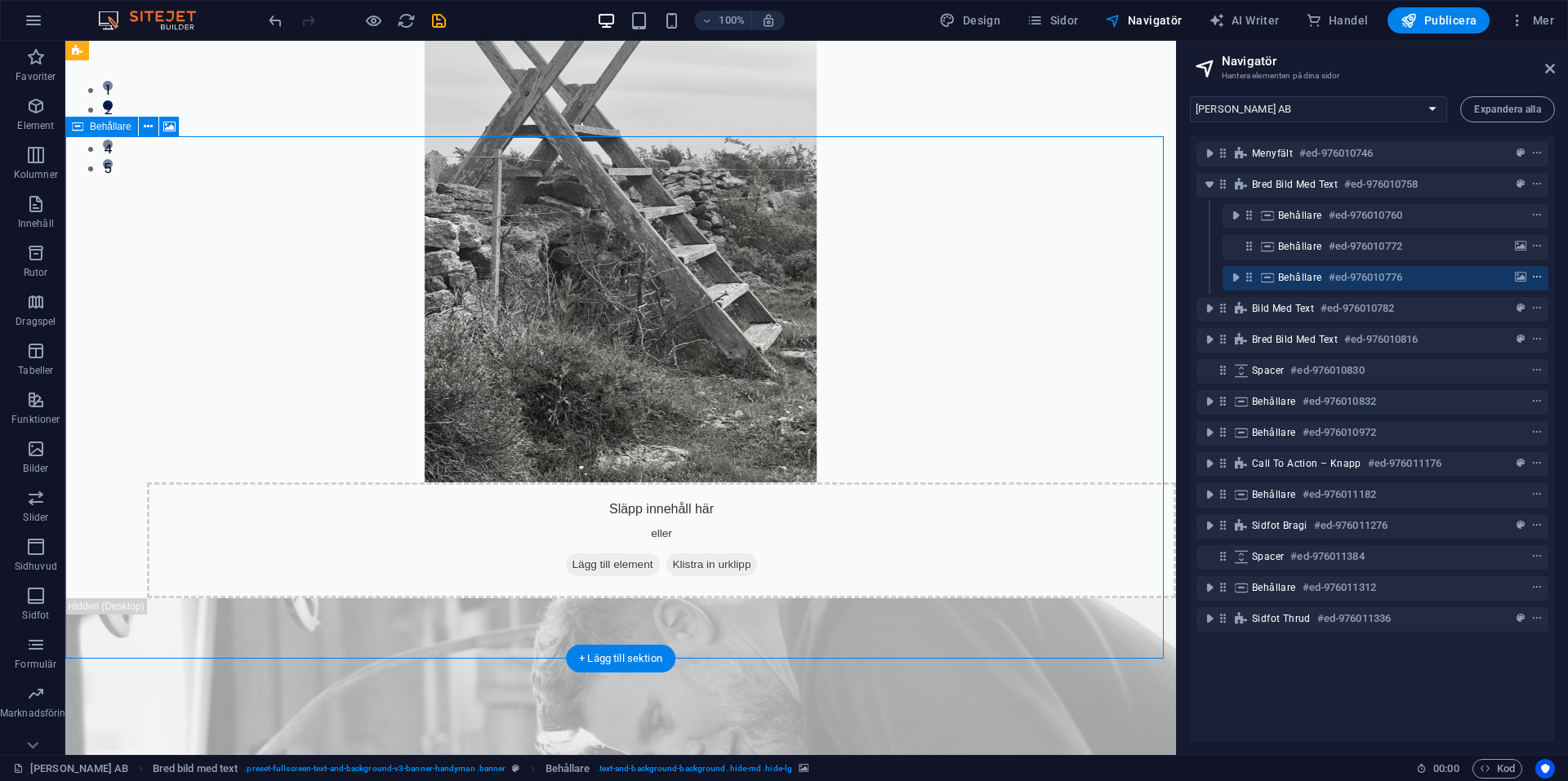
click at [1535, 274] on icon "context-menu" at bounding box center [1536, 277] width 11 height 11
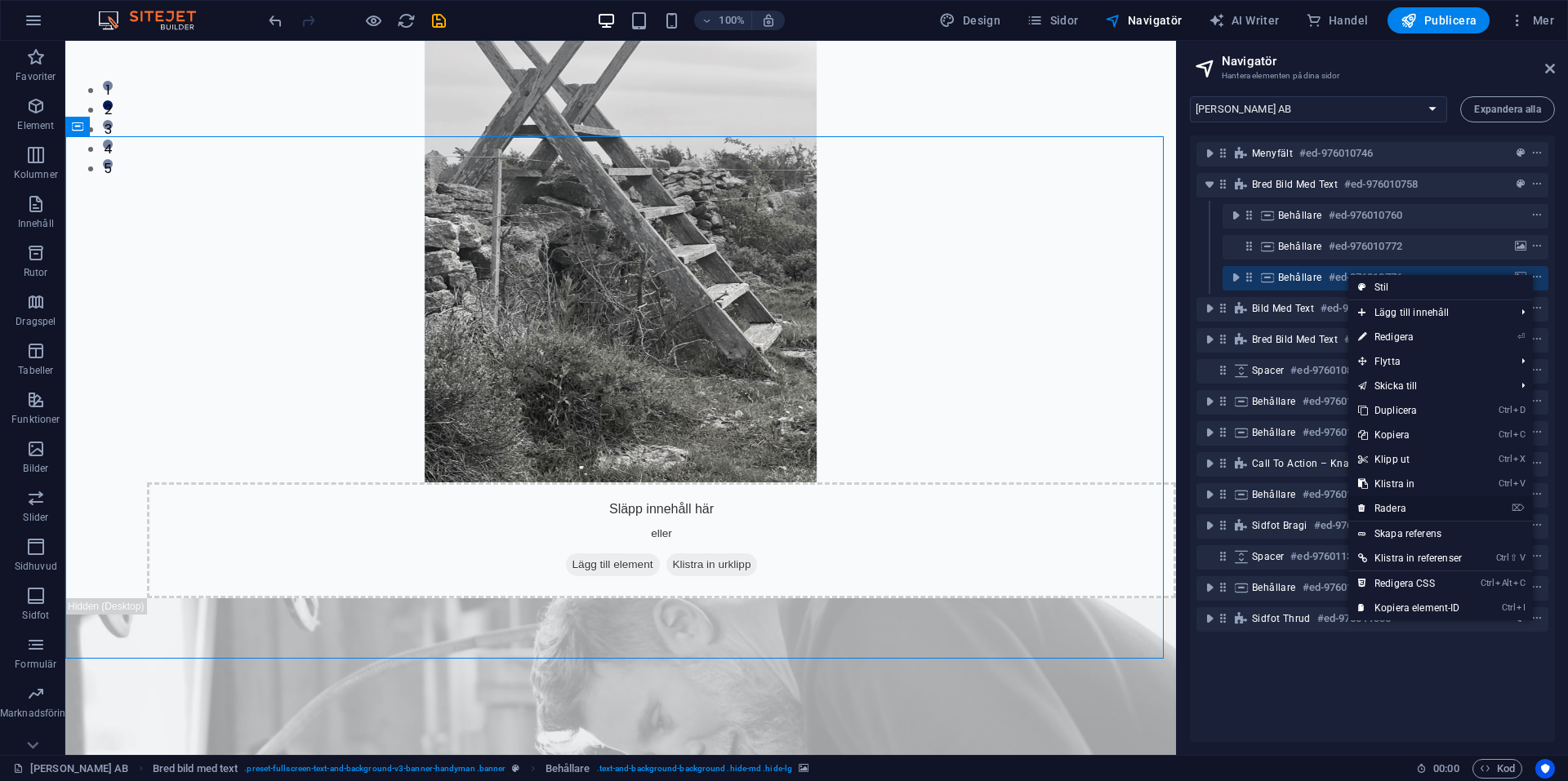
click at [1392, 504] on link "⌦ Radera" at bounding box center [1410, 509] width 123 height 25
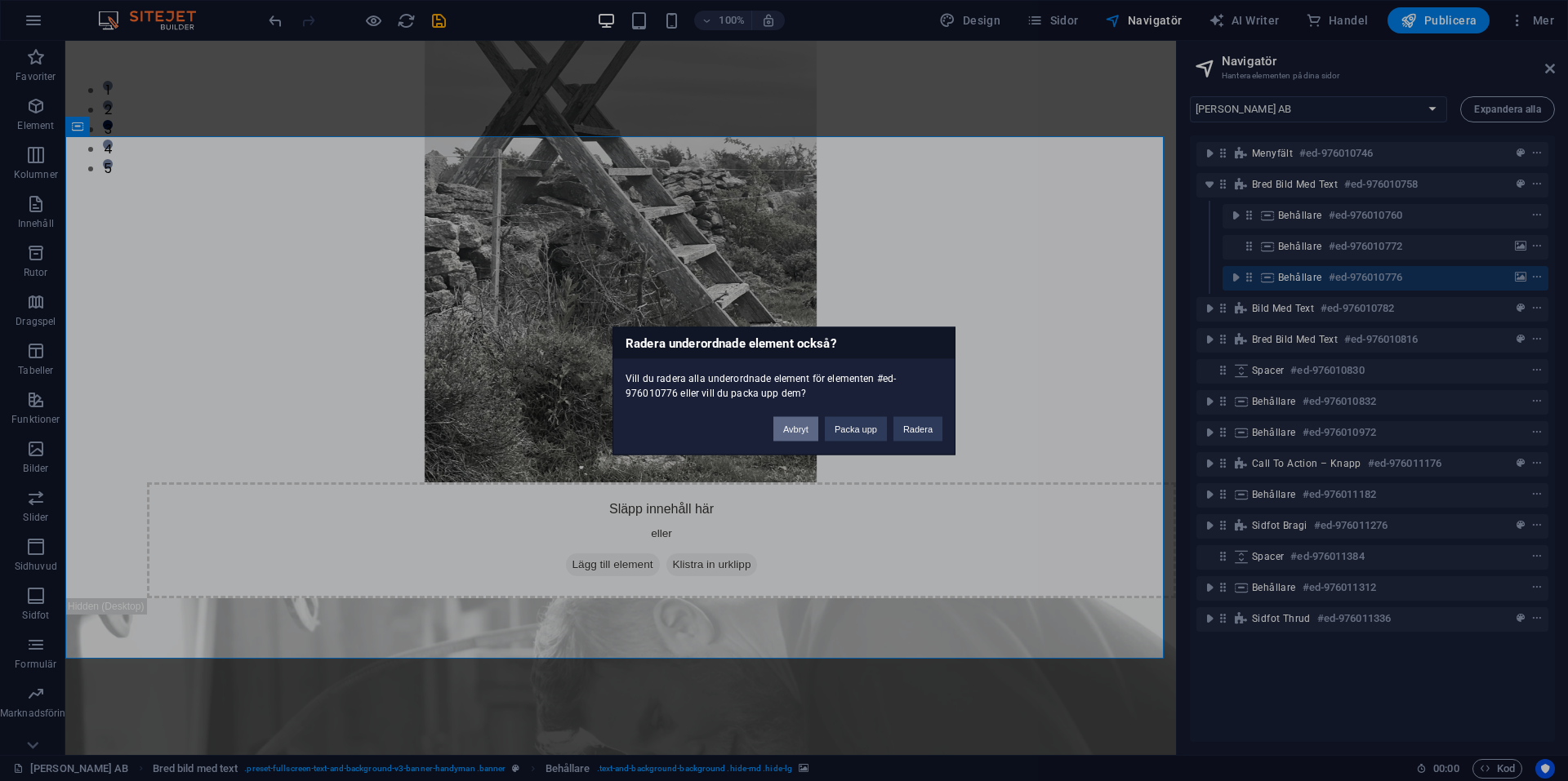
click at [800, 426] on button "Avbryt" at bounding box center [795, 428] width 45 height 25
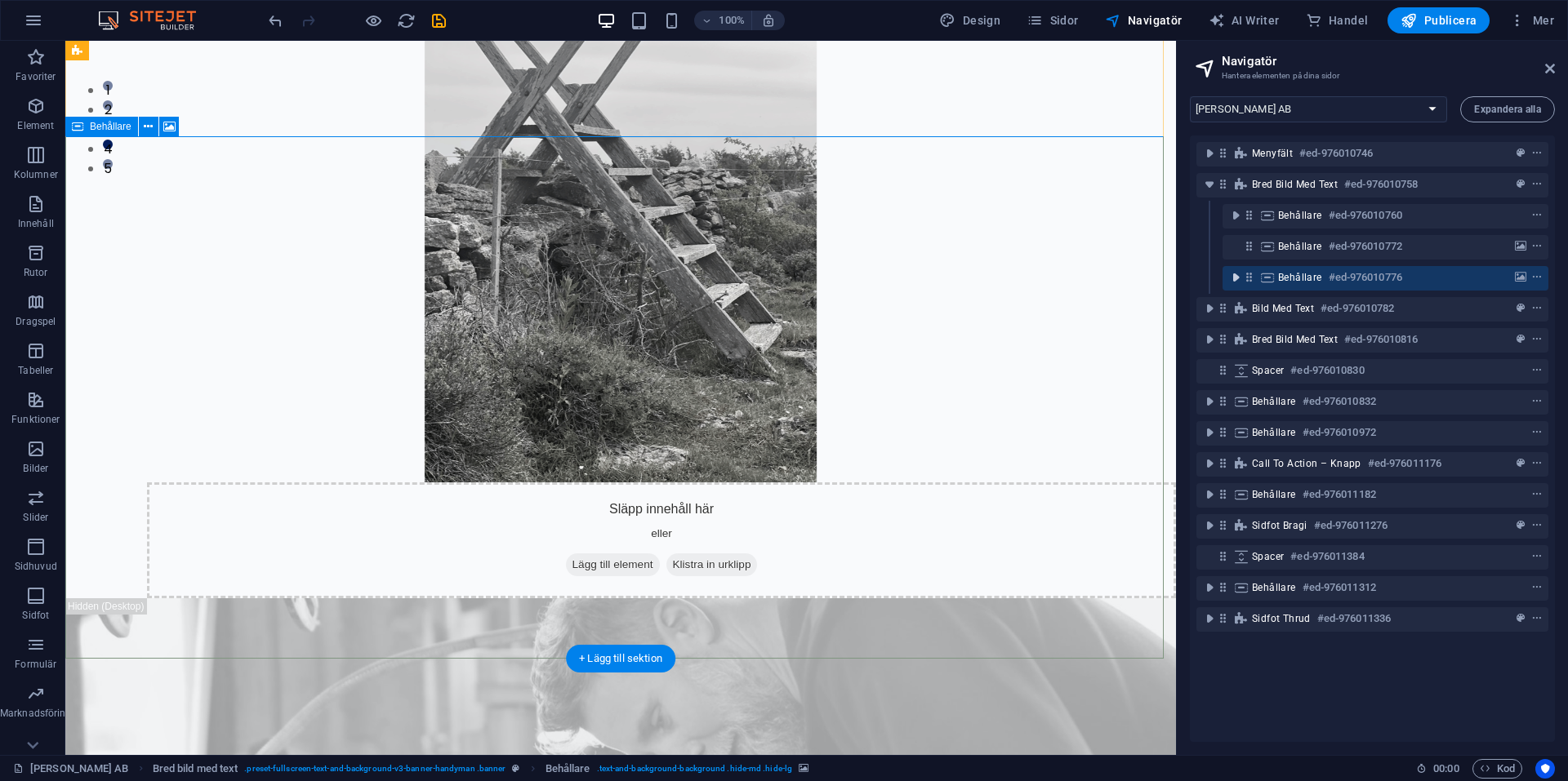
click at [1238, 278] on icon "toggle-expand" at bounding box center [1235, 277] width 17 height 17
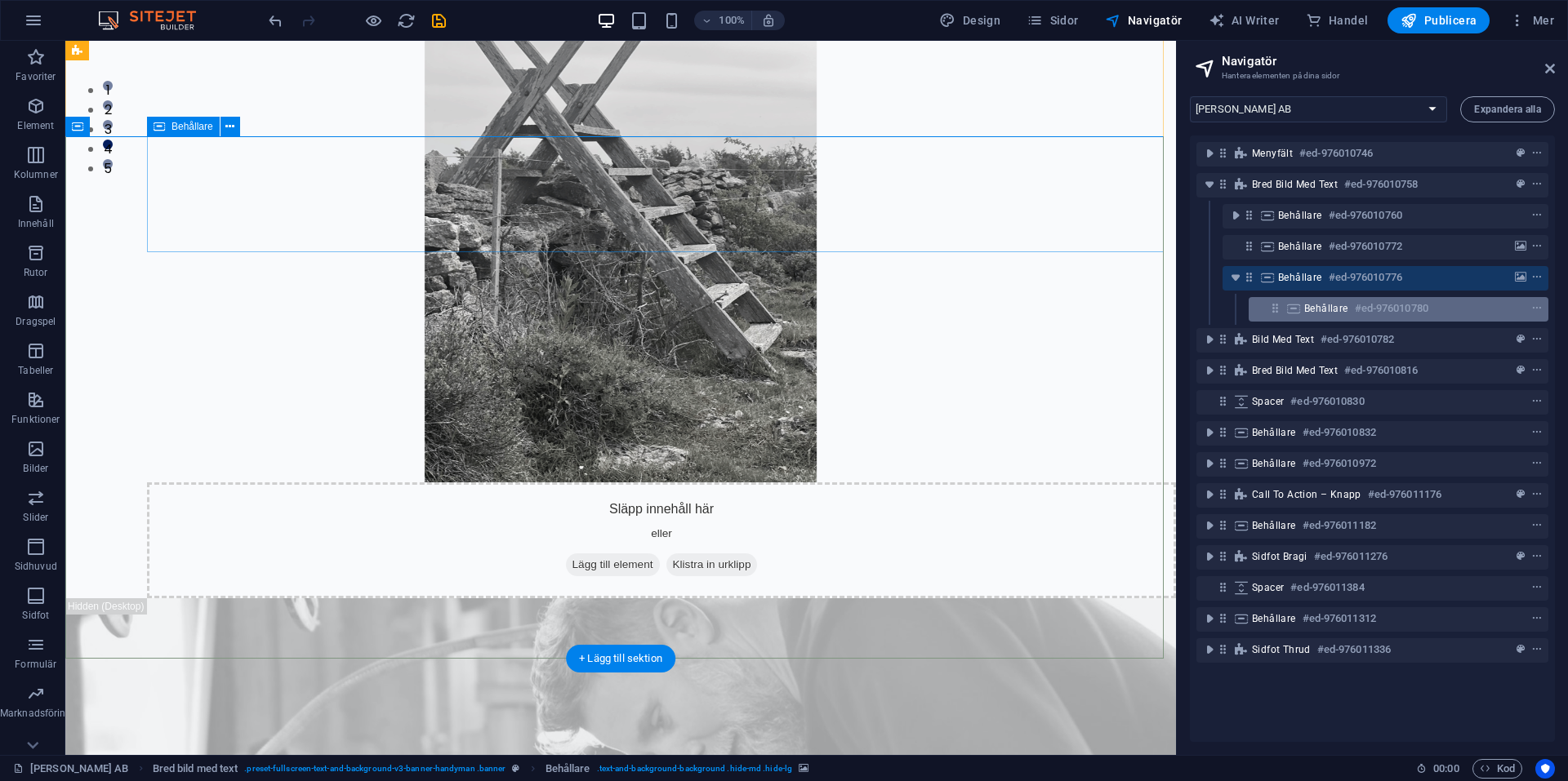
click at [1319, 304] on span "Behållare" at bounding box center [1327, 308] width 44 height 13
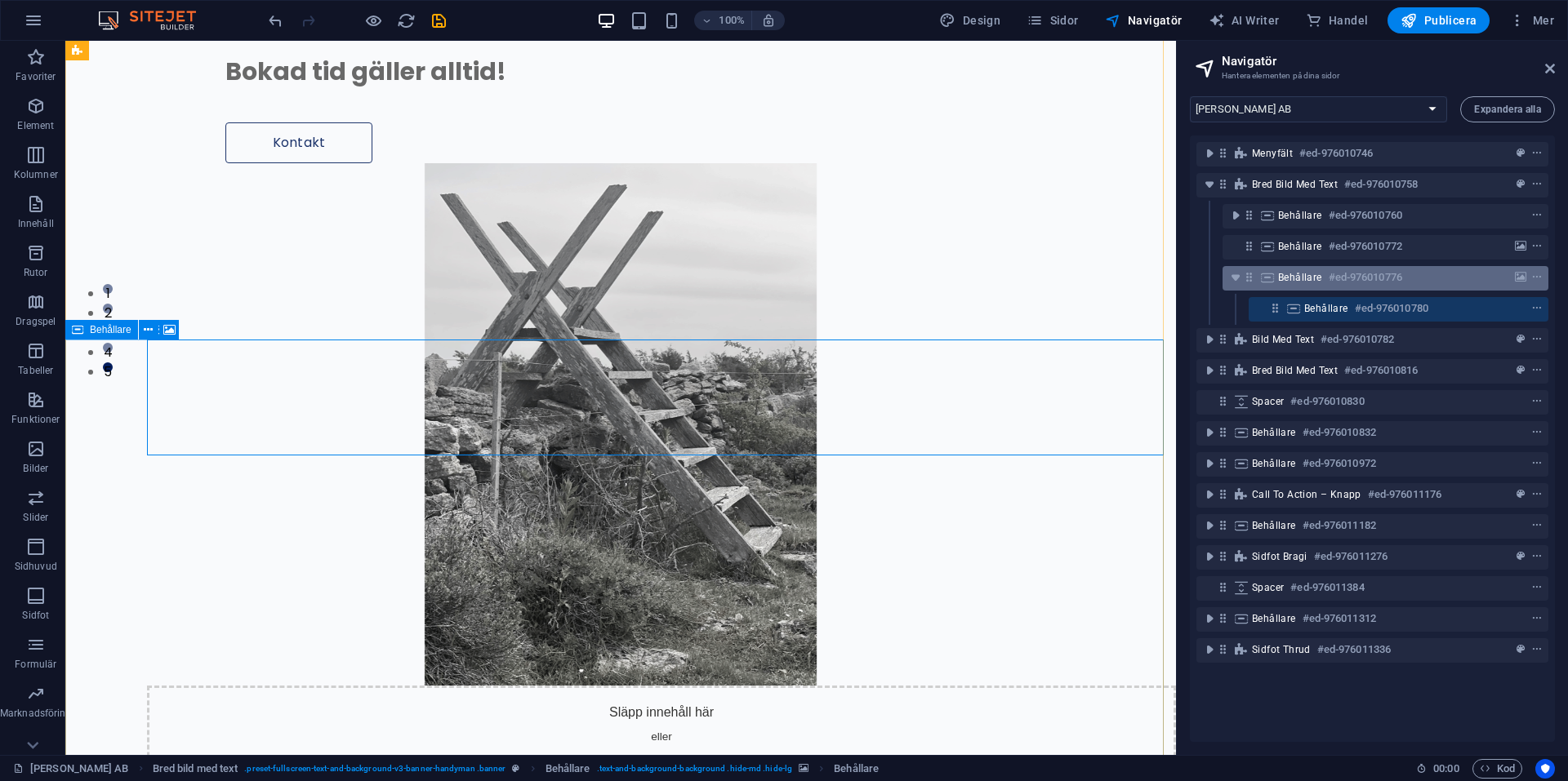
click at [1286, 276] on span "Behållare" at bounding box center [1300, 277] width 44 height 13
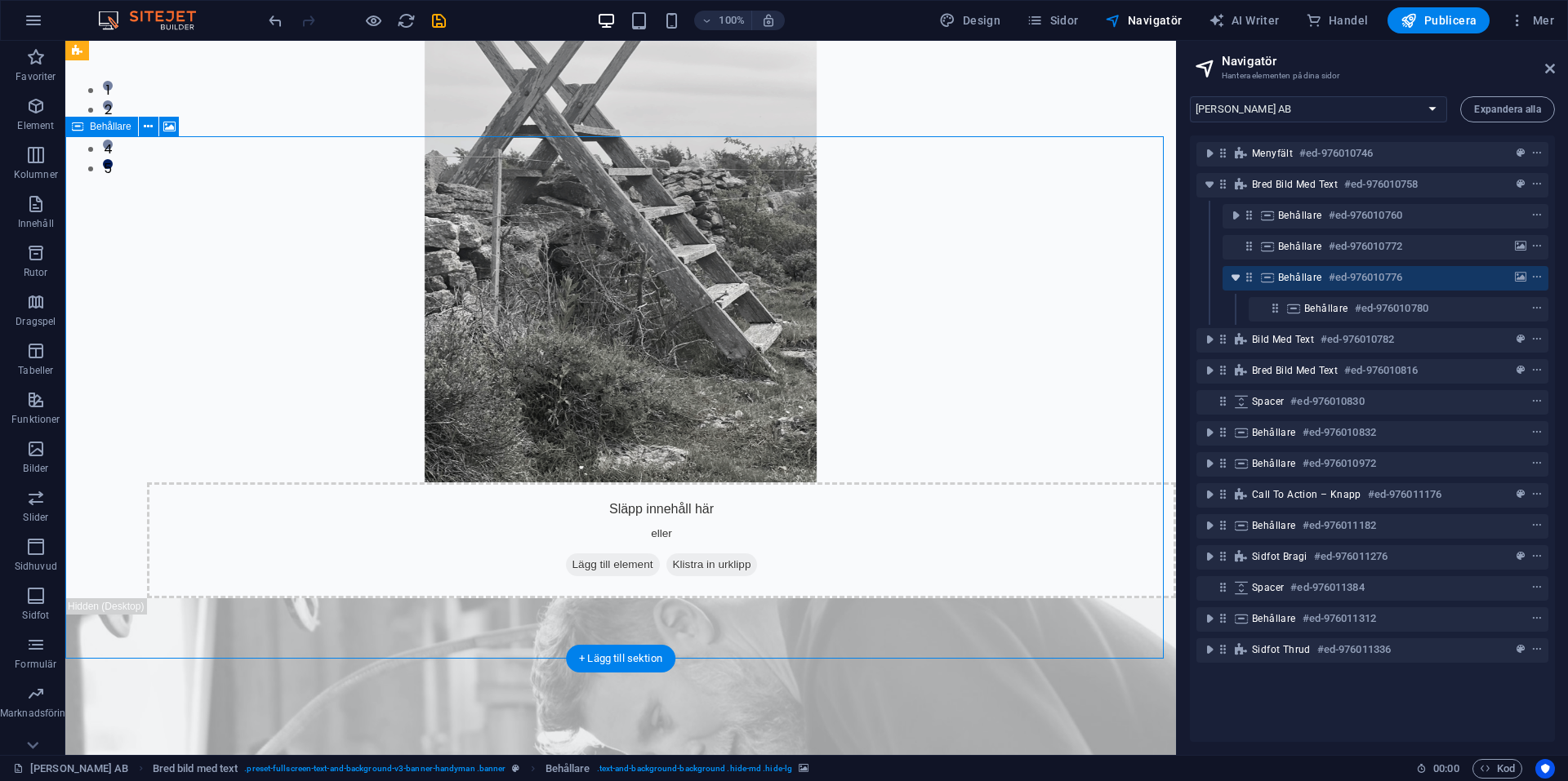
click at [1237, 276] on icon "toggle-expand" at bounding box center [1235, 277] width 17 height 17
click at [1313, 276] on span "Behållare" at bounding box center [1300, 277] width 44 height 13
click at [1536, 273] on icon "context-menu" at bounding box center [1536, 277] width 11 height 11
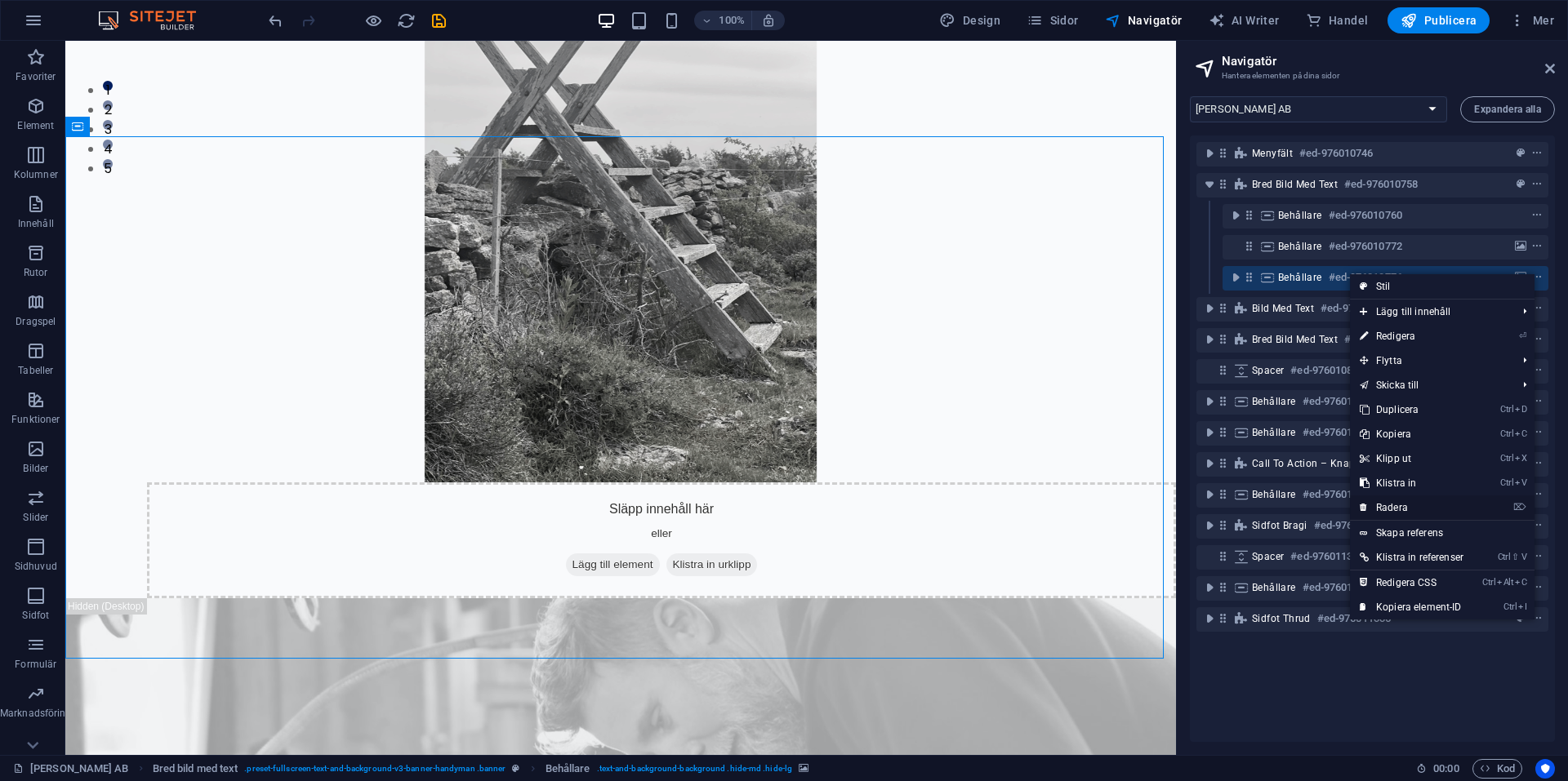
click at [1390, 501] on link "⌦ Radera" at bounding box center [1412, 508] width 123 height 25
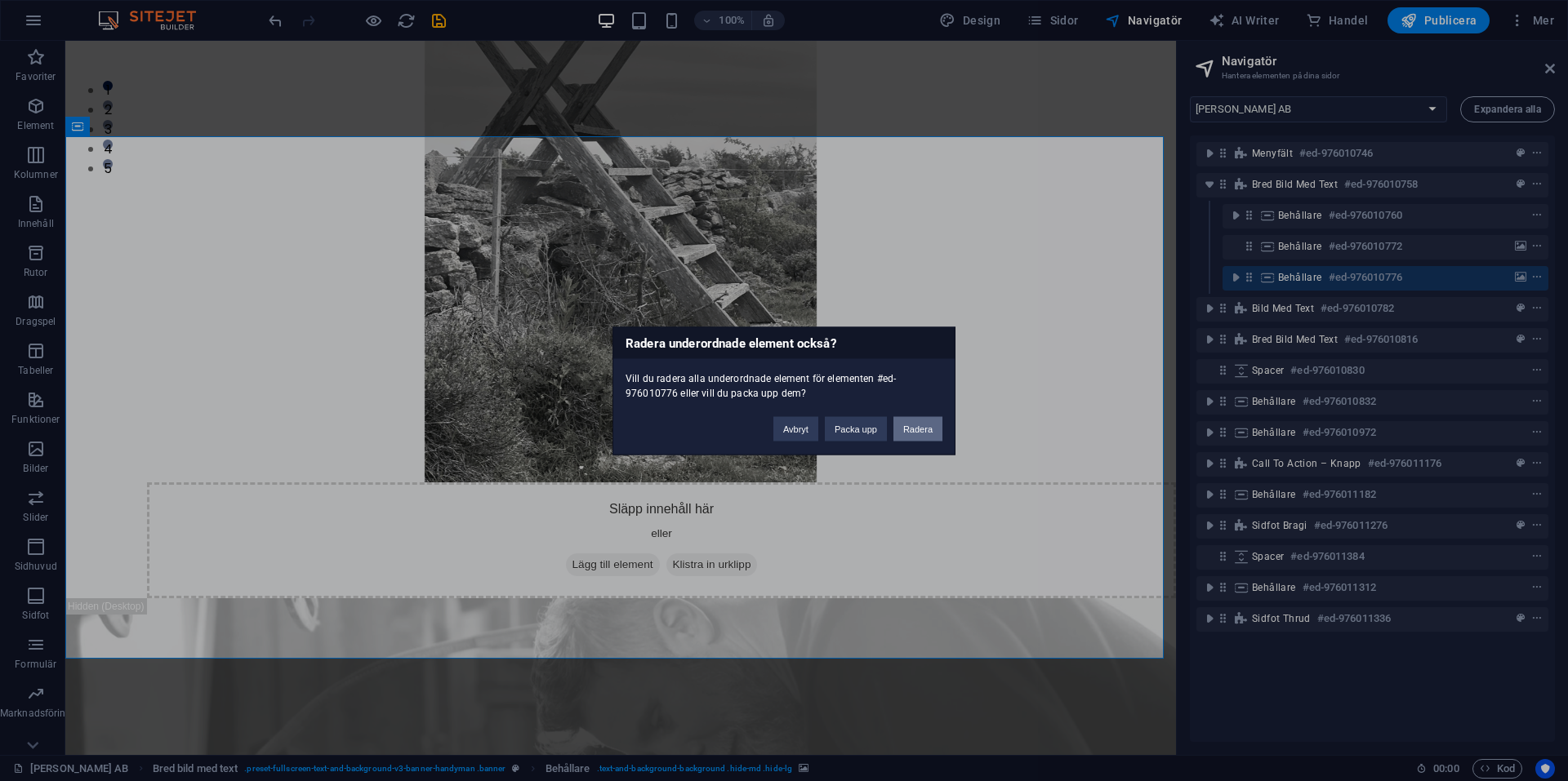
drag, startPoint x: 850, startPoint y: 383, endPoint x: 914, endPoint y: 425, distance: 76.6
click at [914, 425] on button "Radera" at bounding box center [918, 428] width 49 height 25
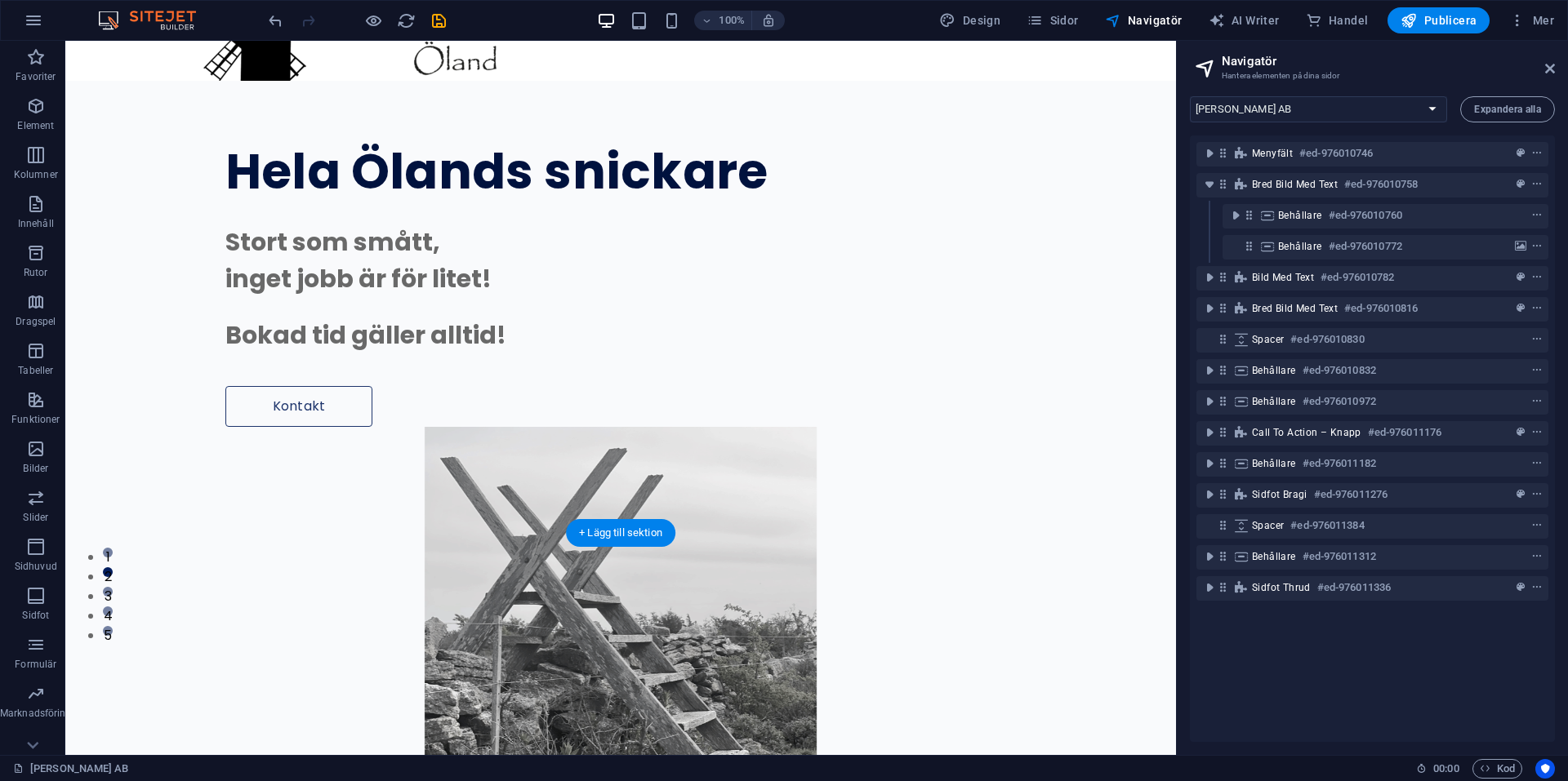
scroll to position [116, 0]
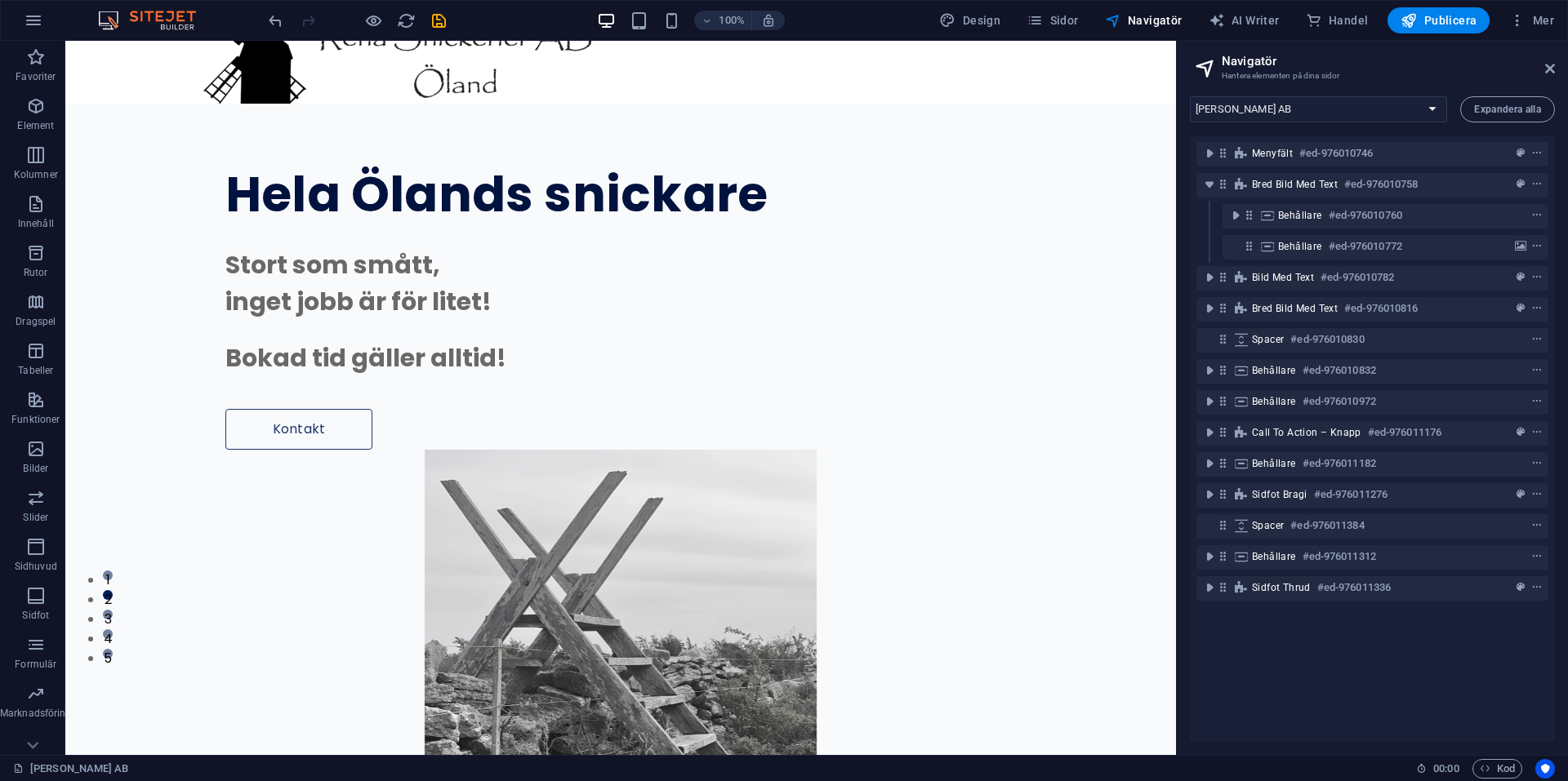
click at [1542, 71] on header "Navigatör Hantera elementen på dina sidor" at bounding box center [1374, 62] width 362 height 42
click at [1551, 65] on icon at bounding box center [1550, 68] width 10 height 13
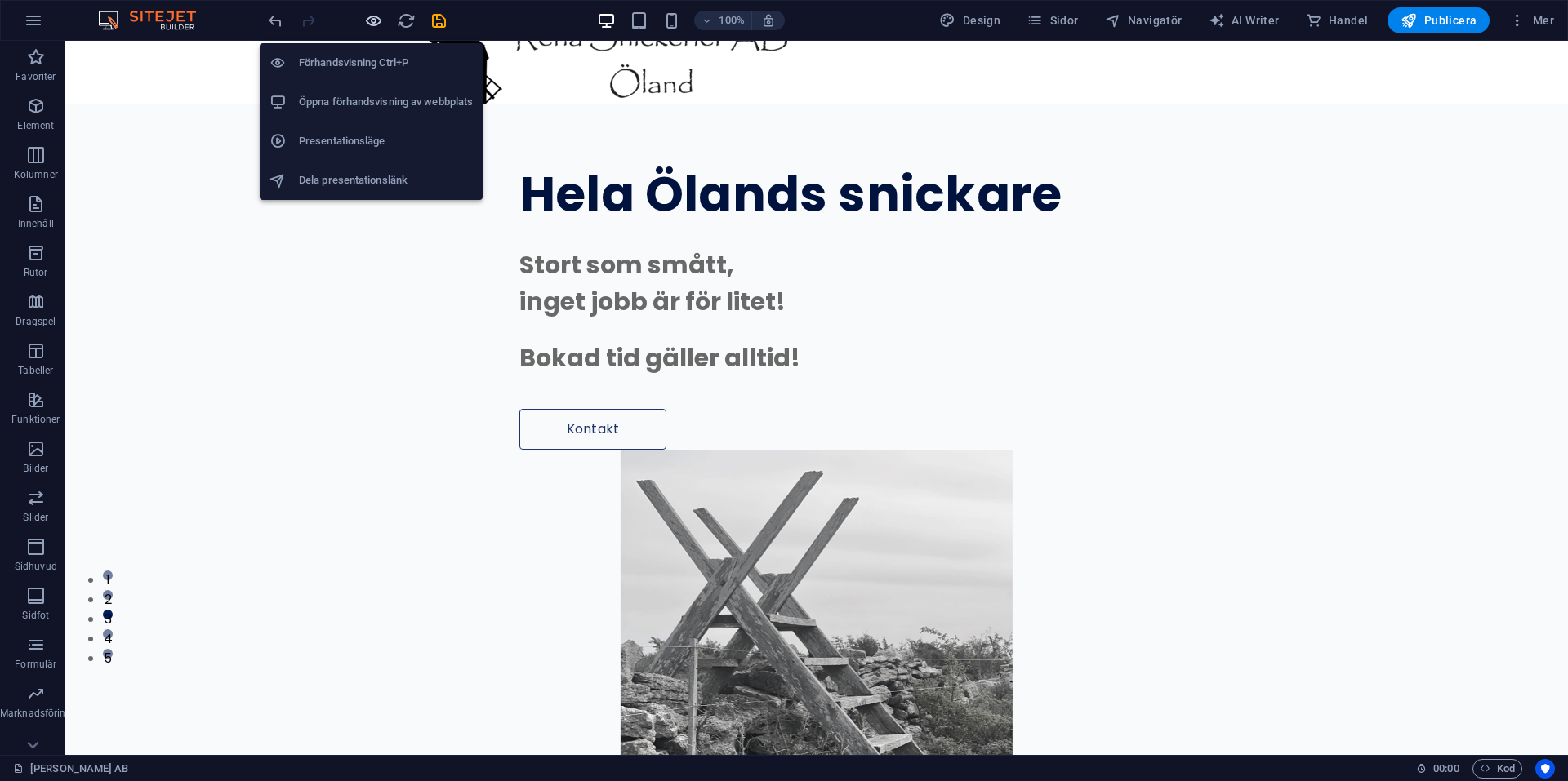
click at [371, 23] on icon "button" at bounding box center [373, 20] width 18 height 18
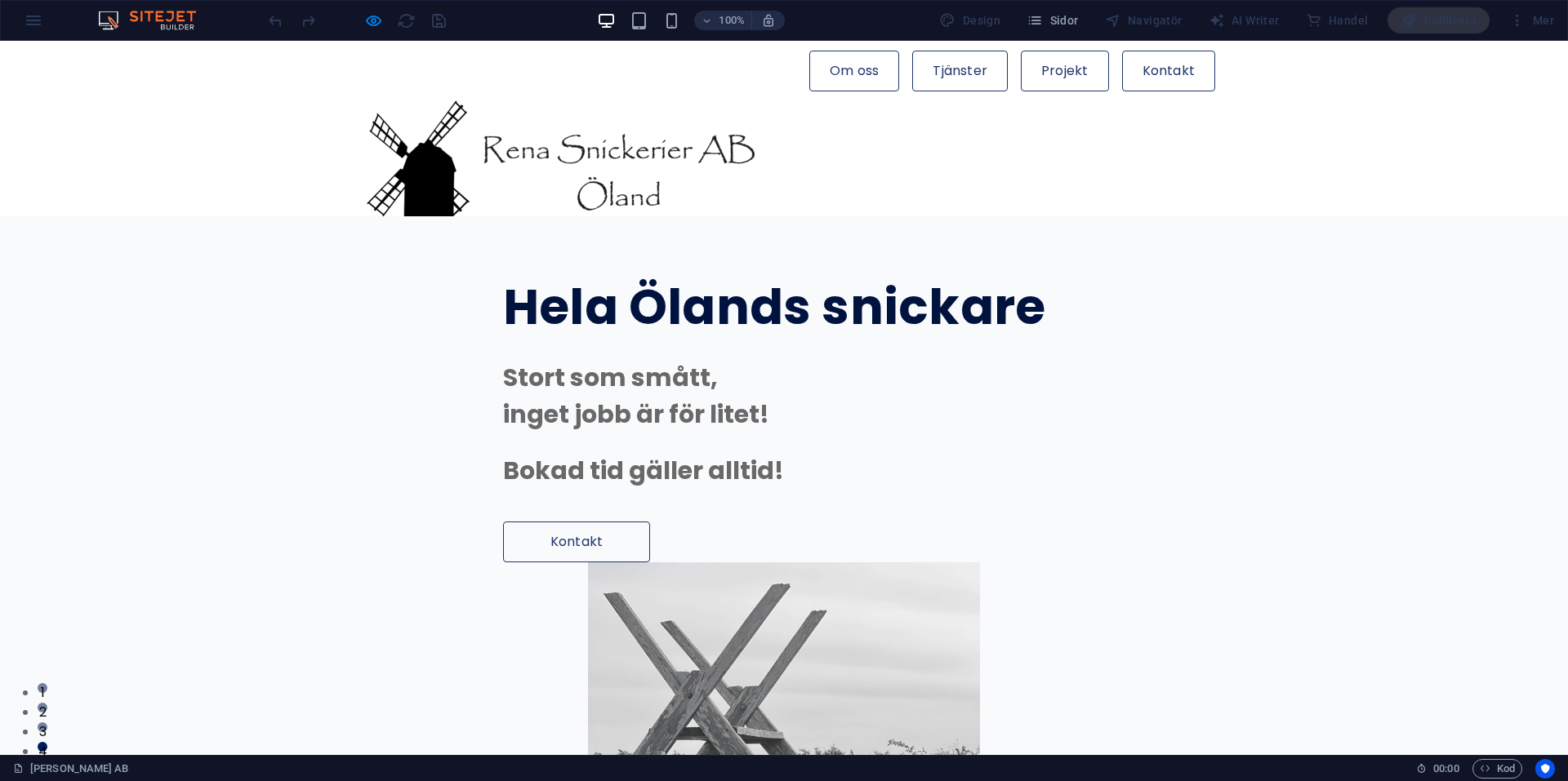
scroll to position [0, 0]
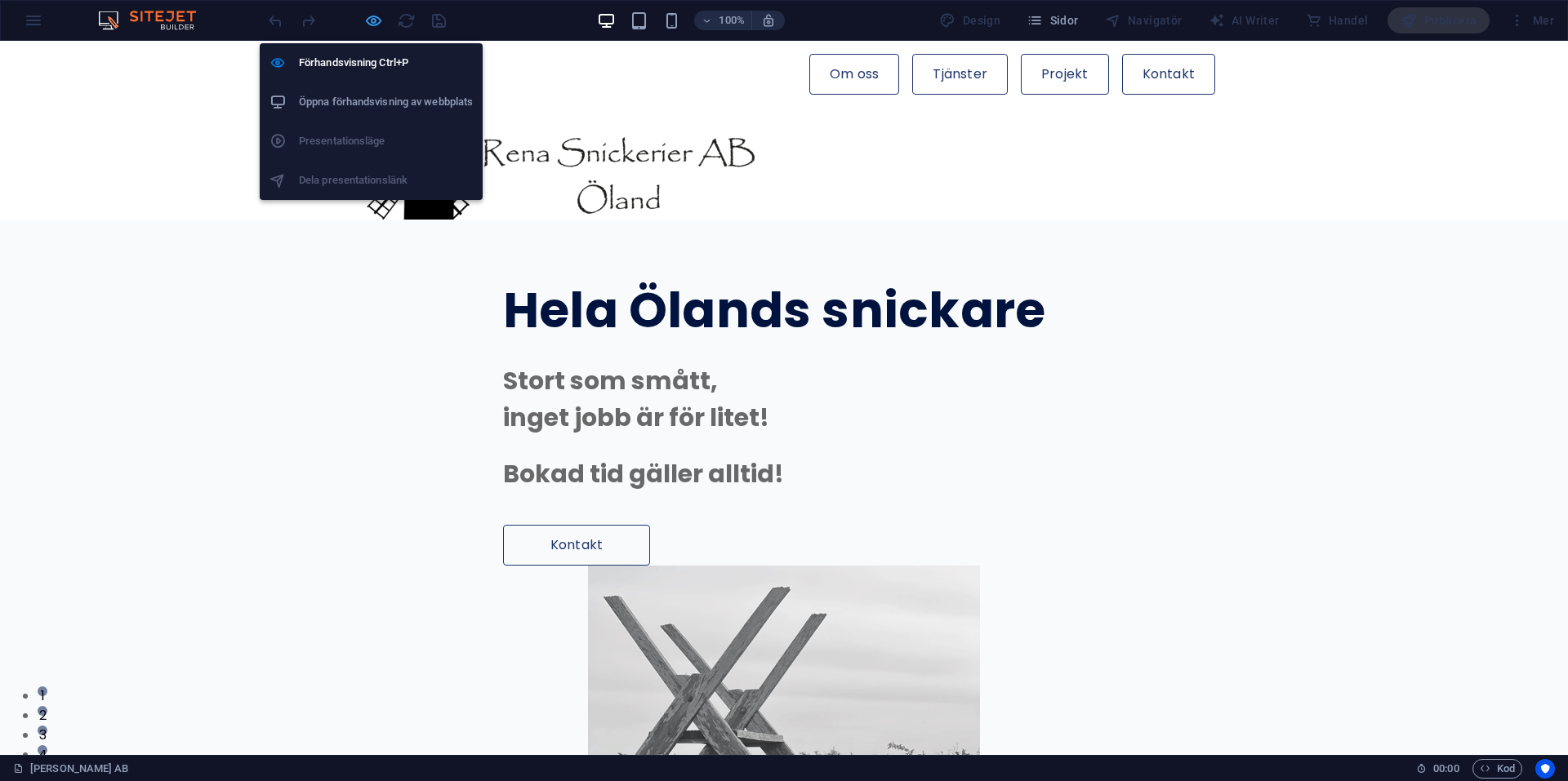
click at [372, 20] on icon "button" at bounding box center [373, 20] width 18 height 18
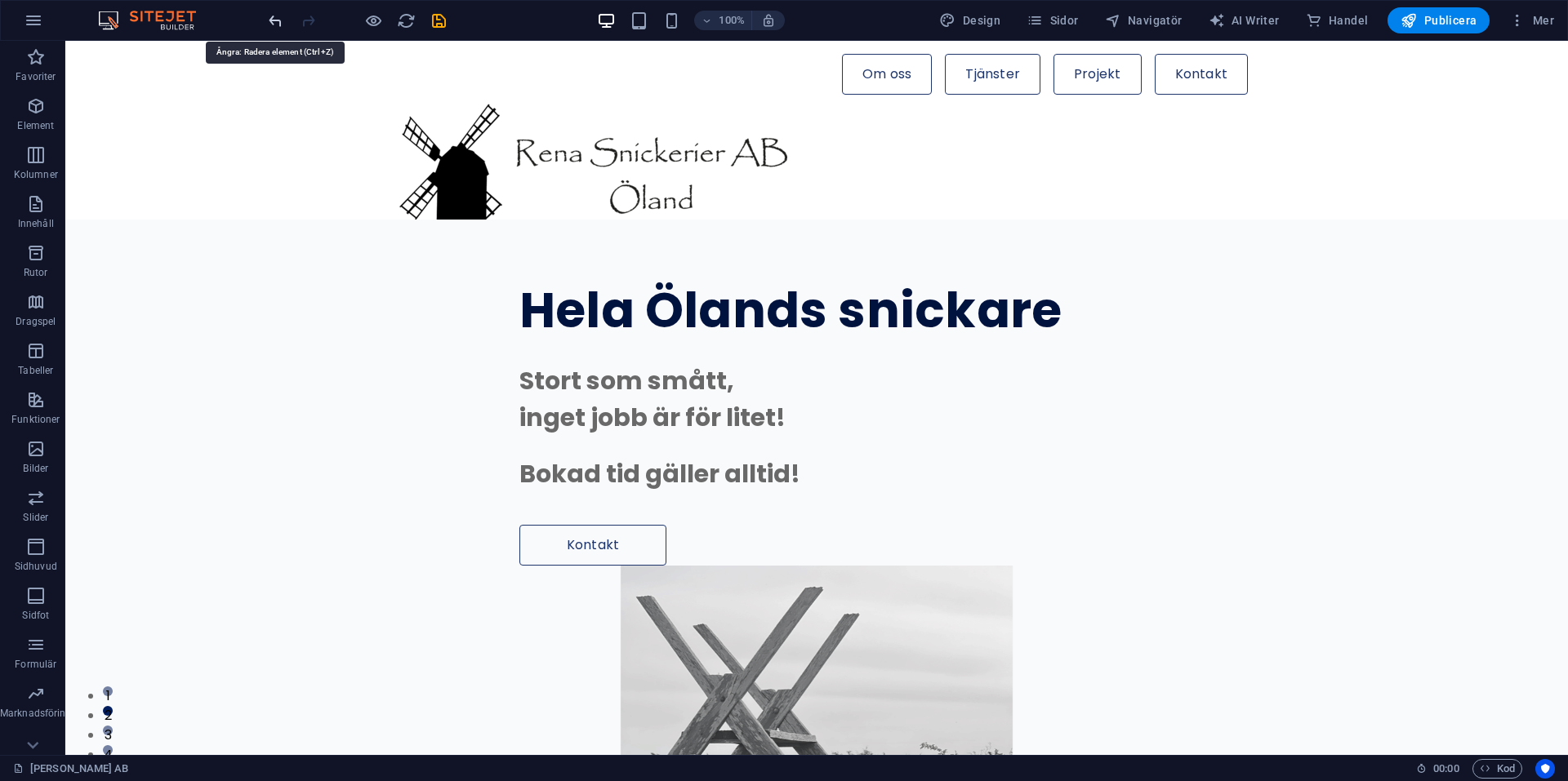
click at [273, 18] on icon "undo" at bounding box center [275, 20] width 18 height 18
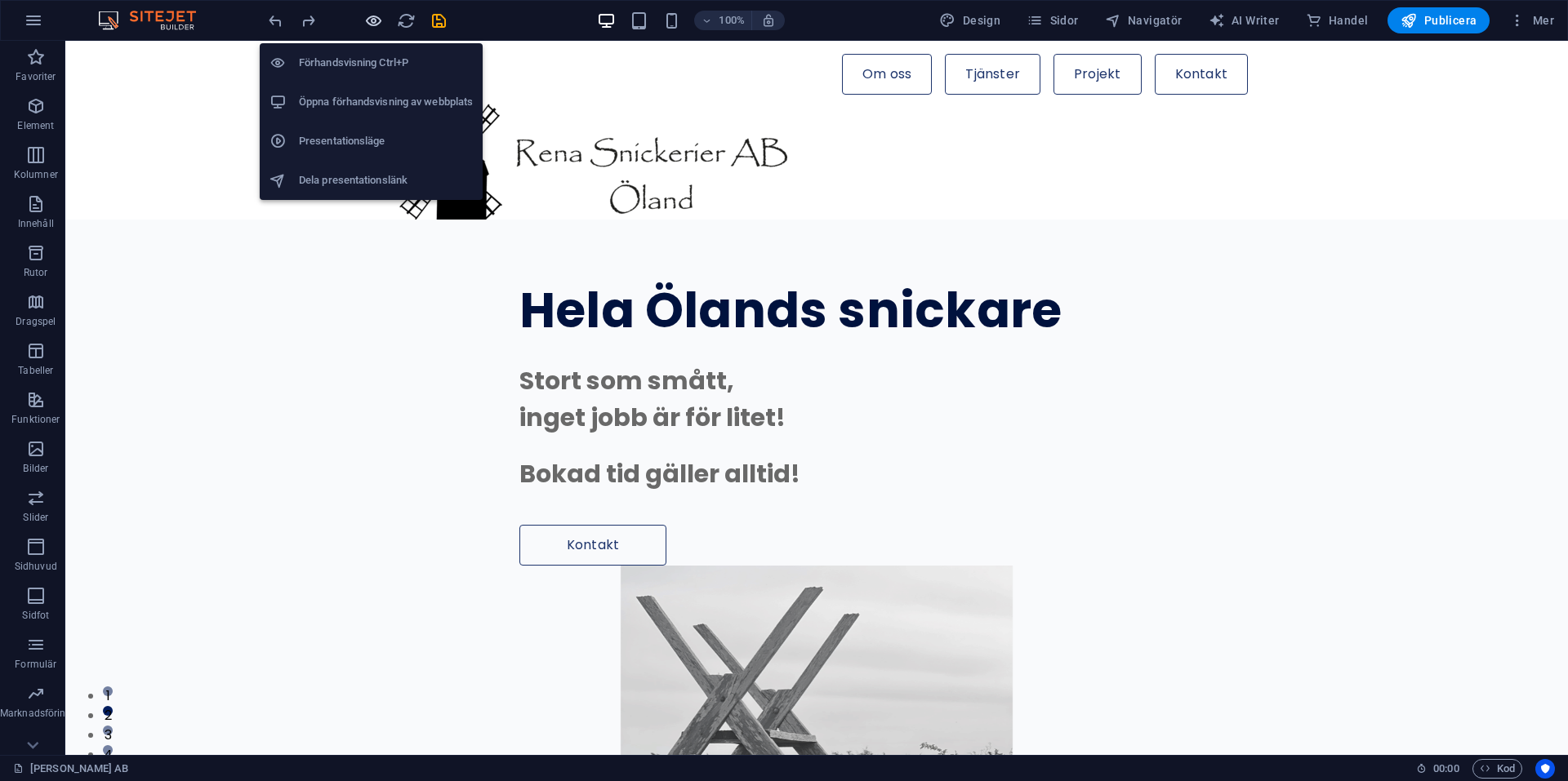
click at [381, 18] on icon "button" at bounding box center [373, 20] width 18 height 18
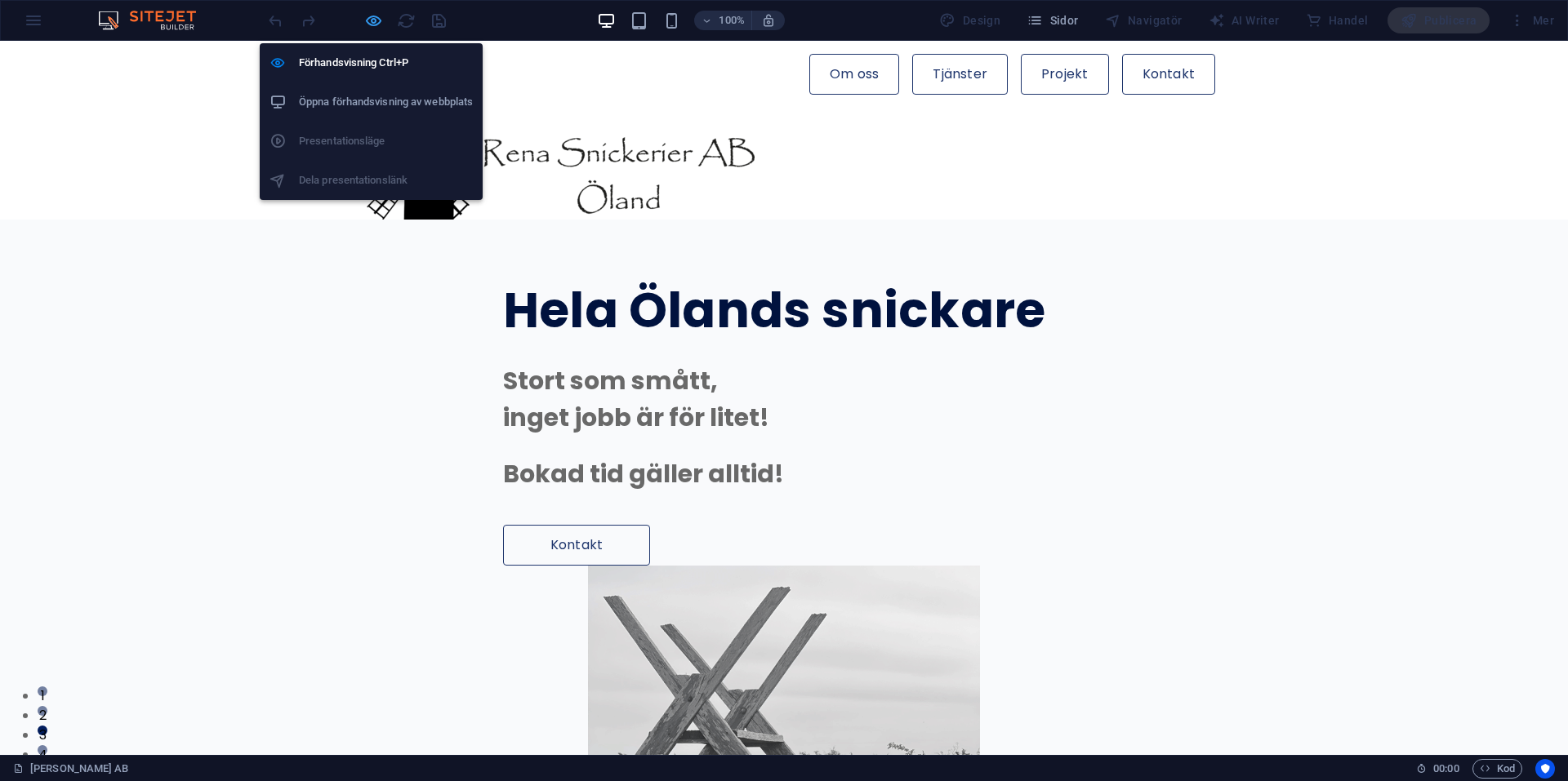
click at [376, 22] on icon "button" at bounding box center [373, 20] width 18 height 18
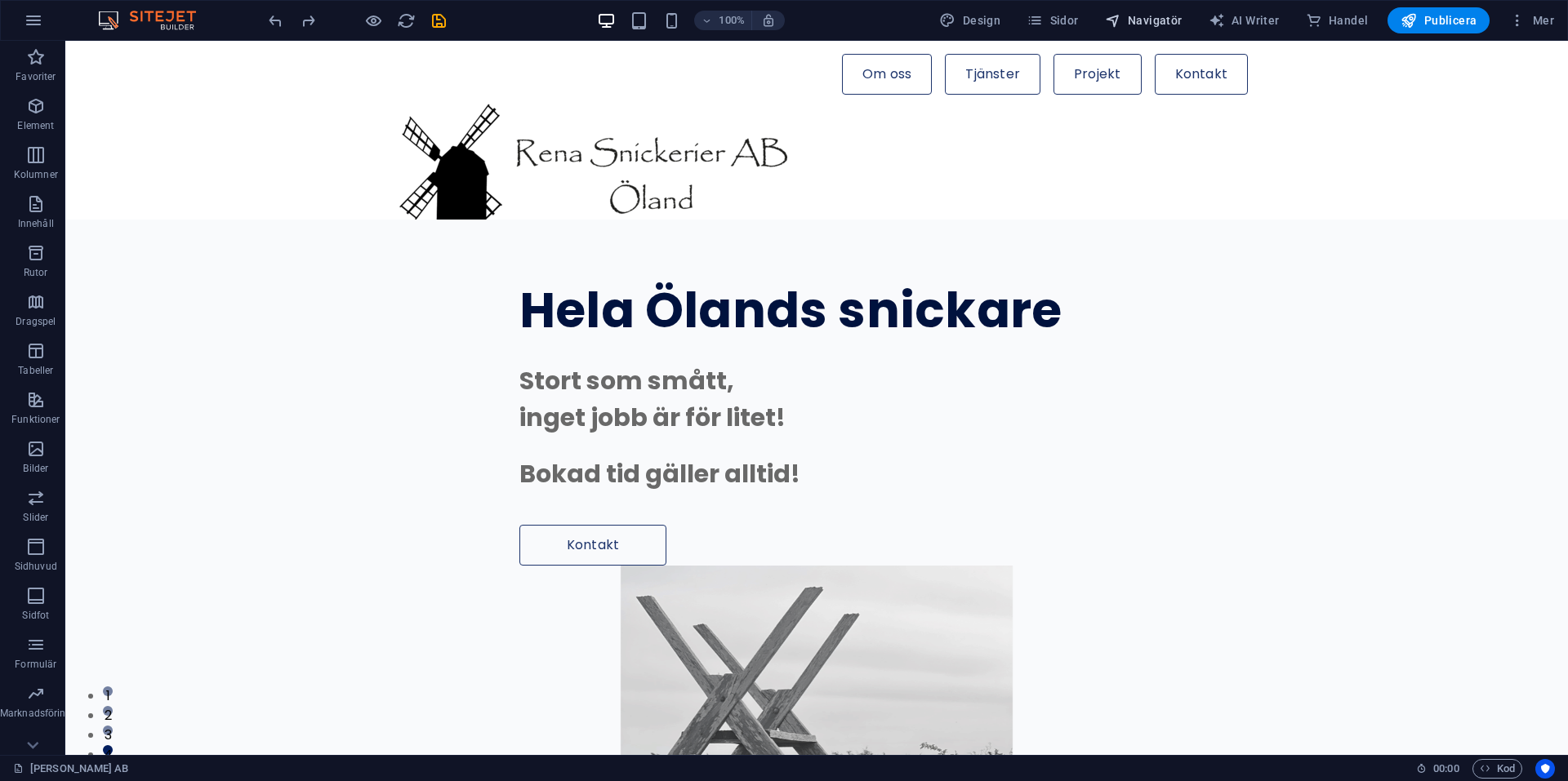
click at [1144, 16] on span "Navigatör" at bounding box center [1144, 20] width 77 height 17
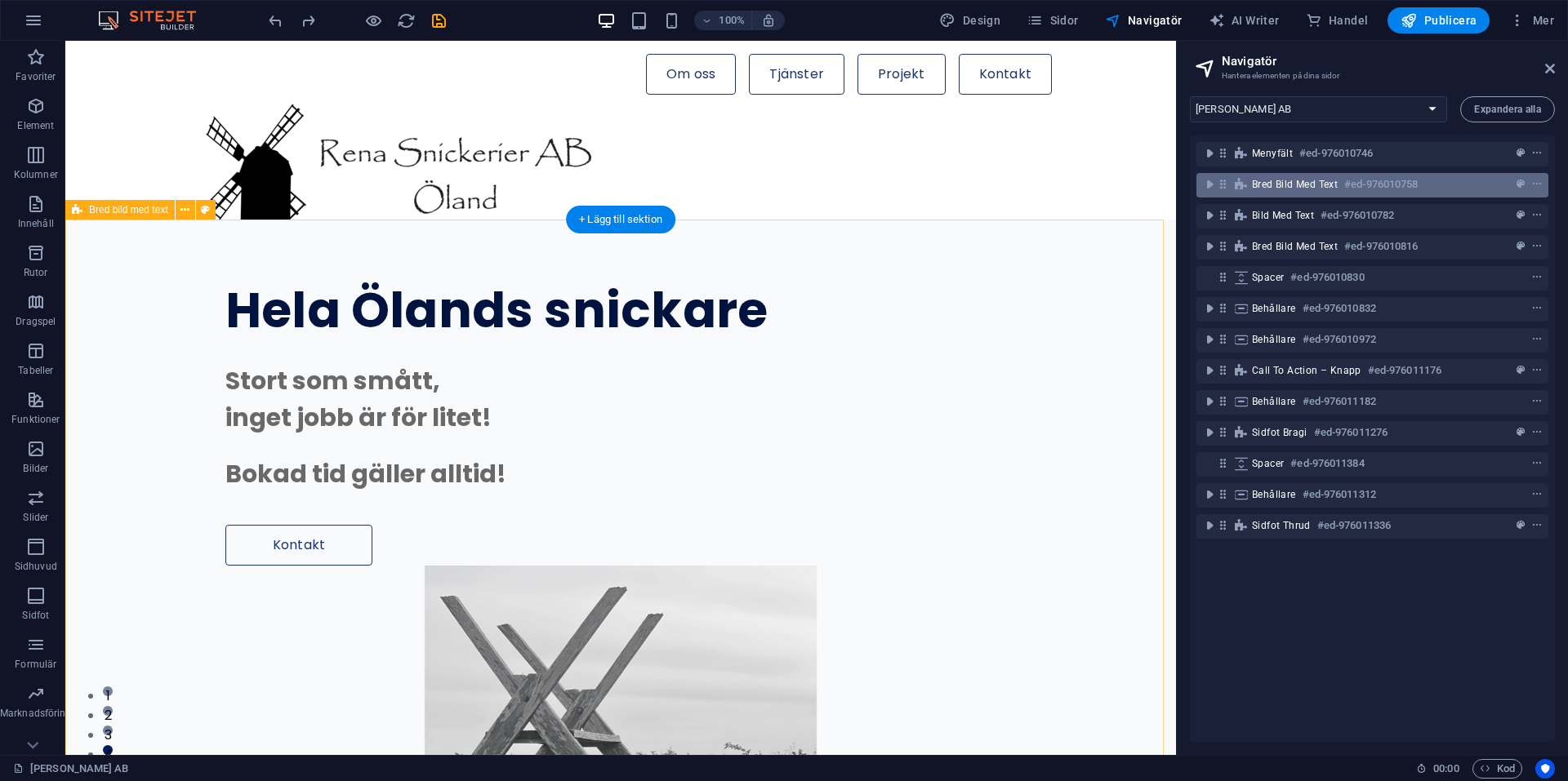
click at [1286, 186] on span "Bred bild med text" at bounding box center [1295, 184] width 86 height 13
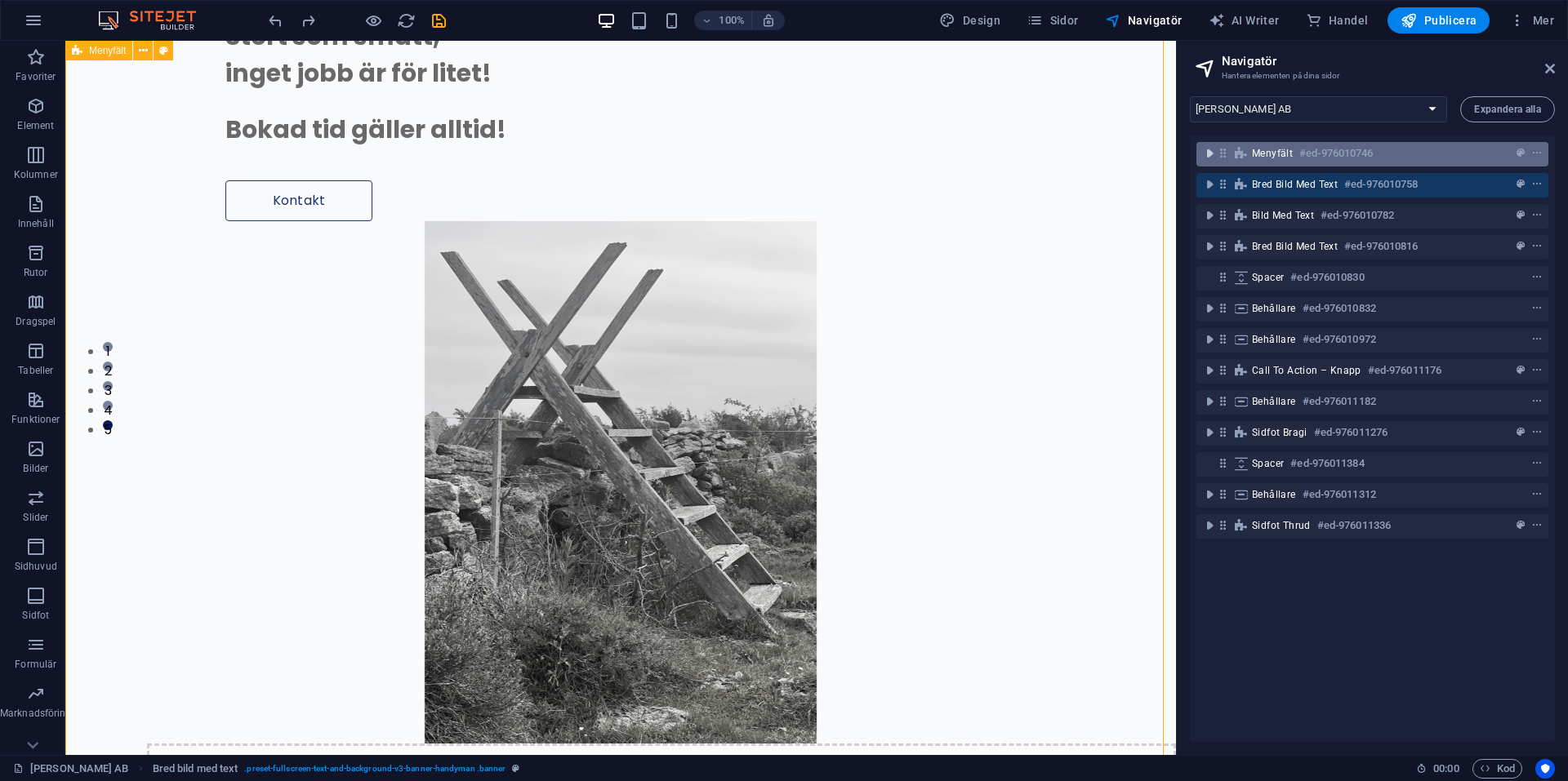
click at [1206, 150] on icon "toggle-expand" at bounding box center [1210, 154] width 17 height 17
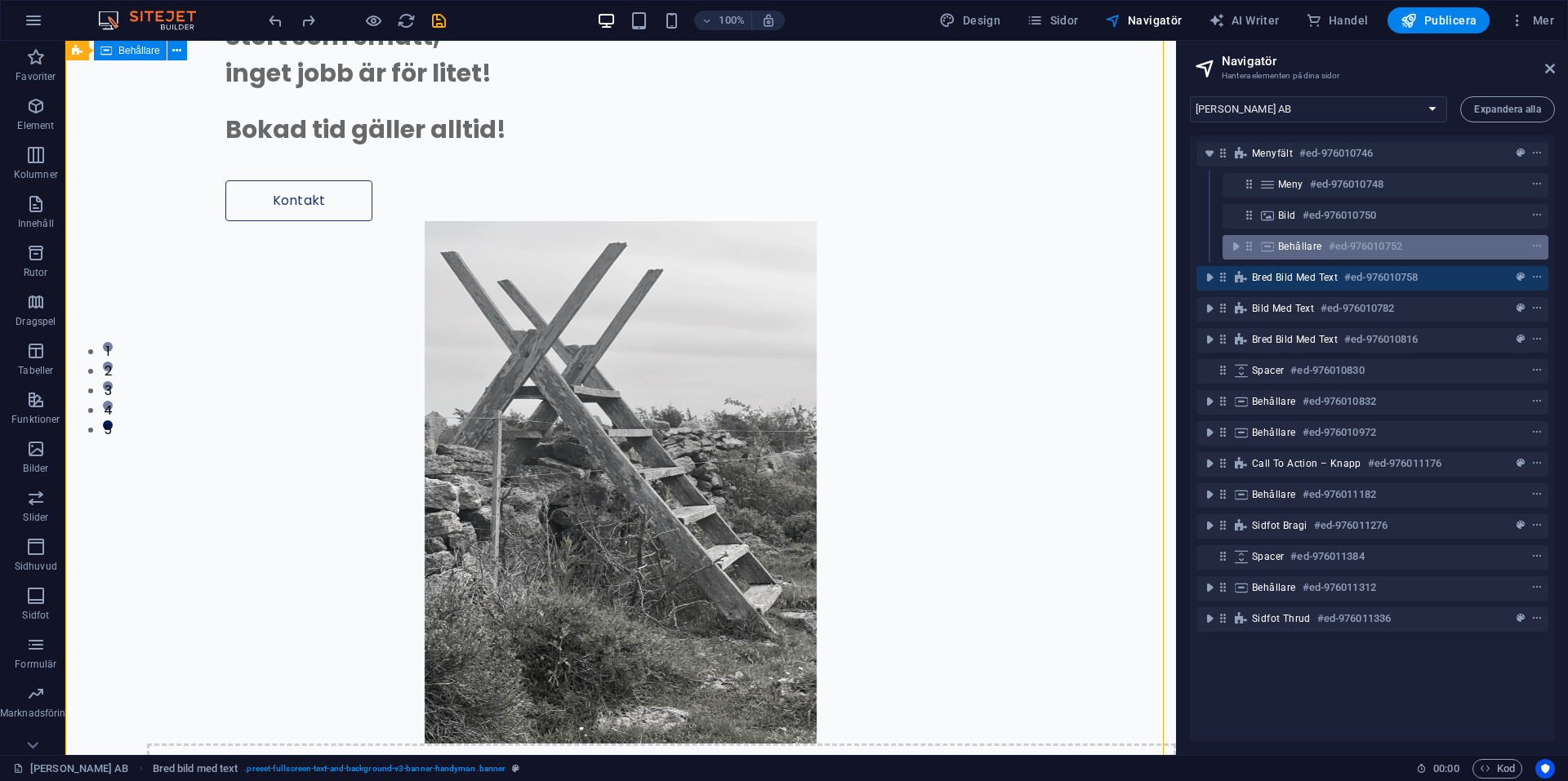
click at [1284, 242] on span "Behållare" at bounding box center [1300, 247] width 44 height 13
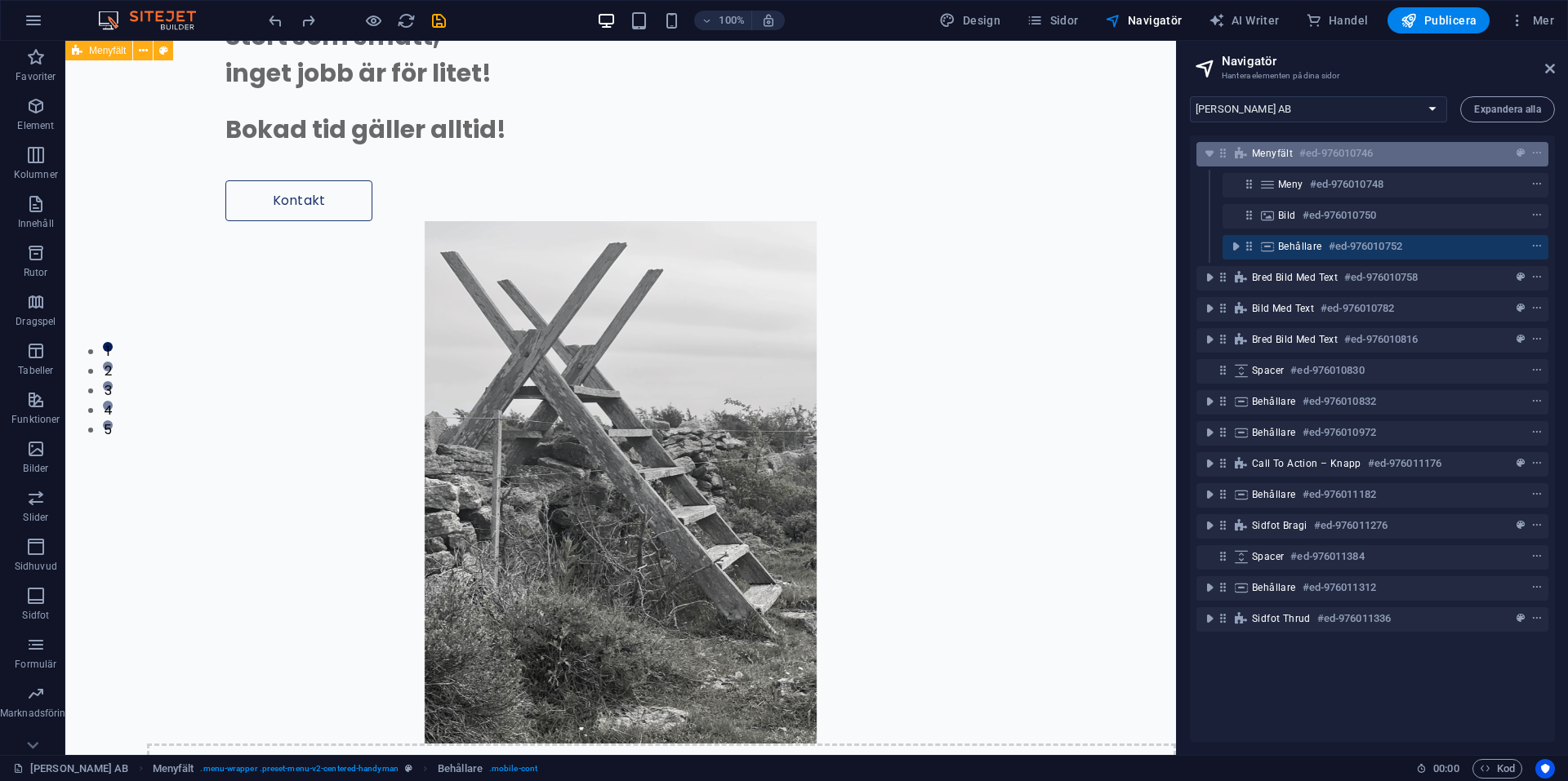
click at [1310, 153] on h6 "#ed-976010746" at bounding box center [1336, 154] width 74 height 19
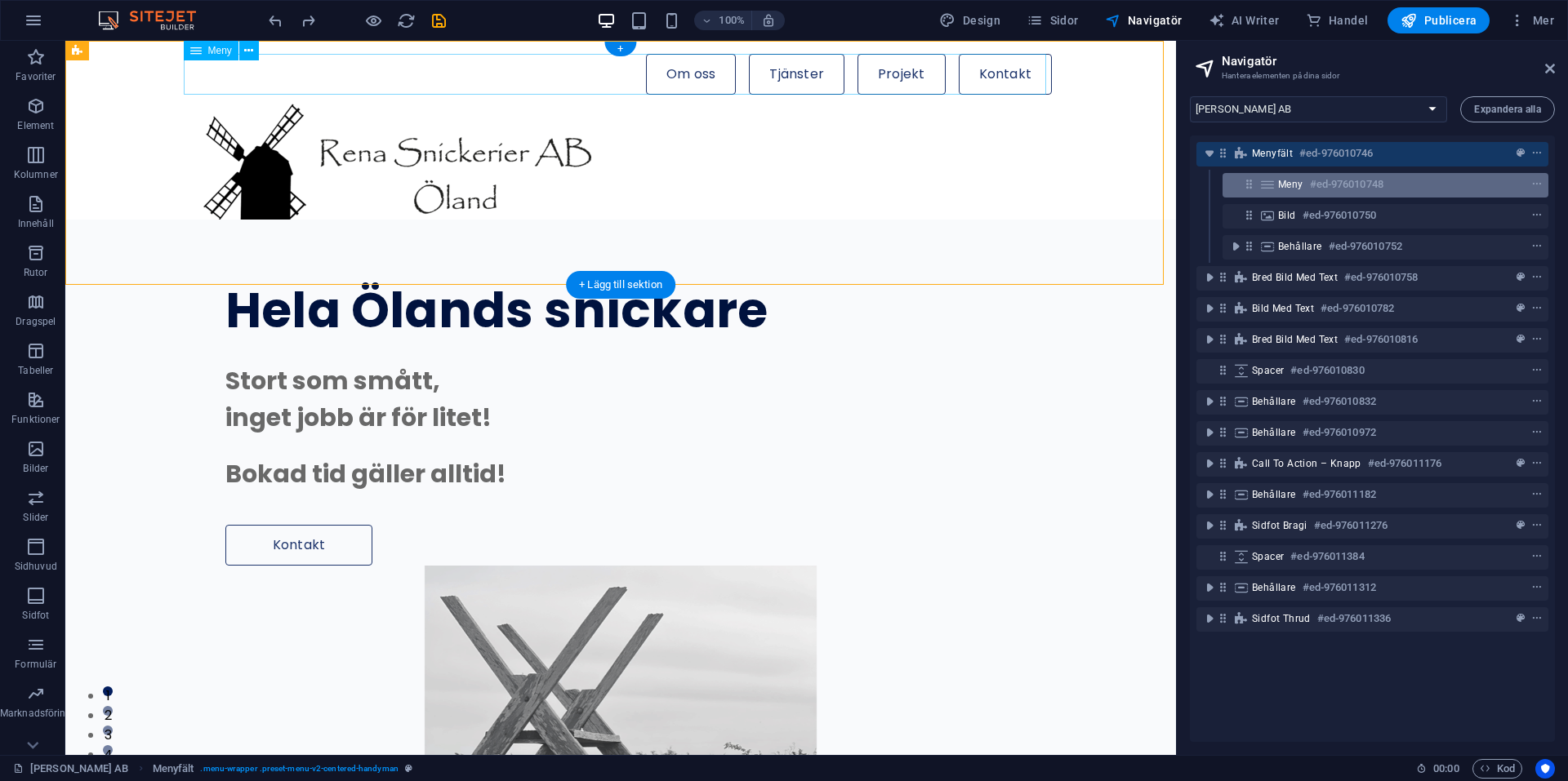
click at [1300, 187] on span "Meny" at bounding box center [1291, 184] width 25 height 13
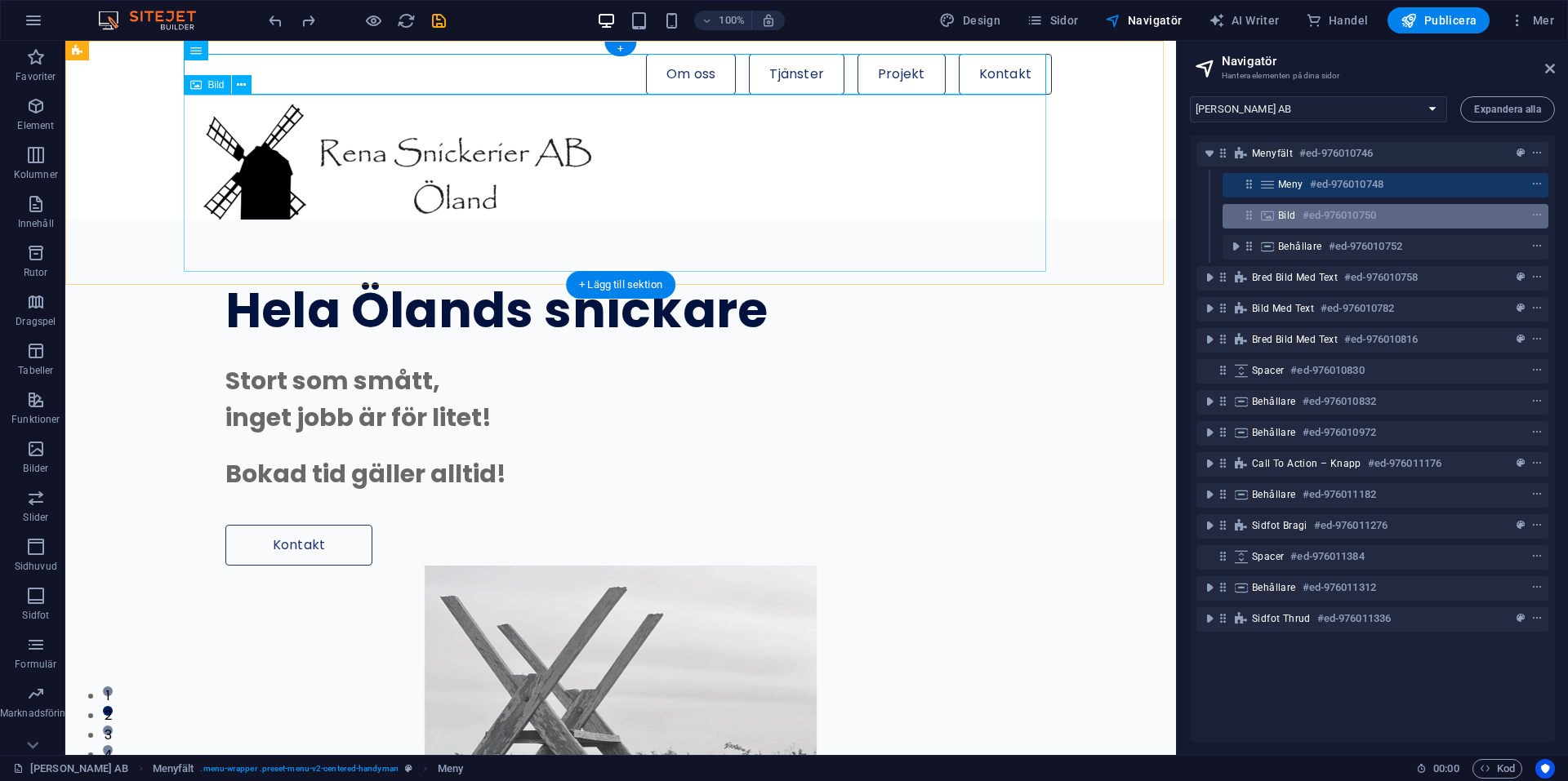
click at [1295, 211] on span "Bild" at bounding box center [1287, 215] width 18 height 13
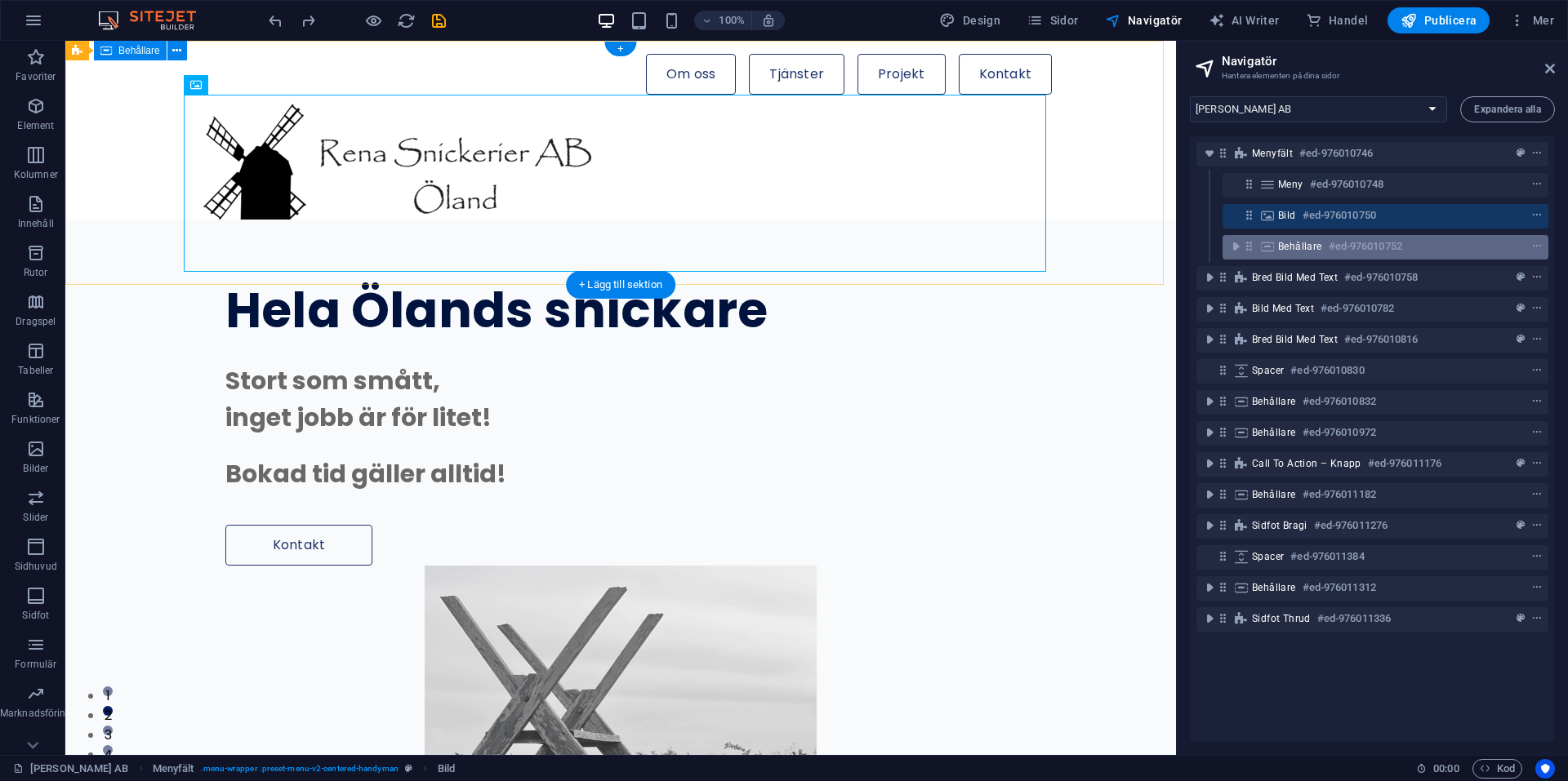
click at [1292, 248] on span "Behållare" at bounding box center [1300, 247] width 44 height 13
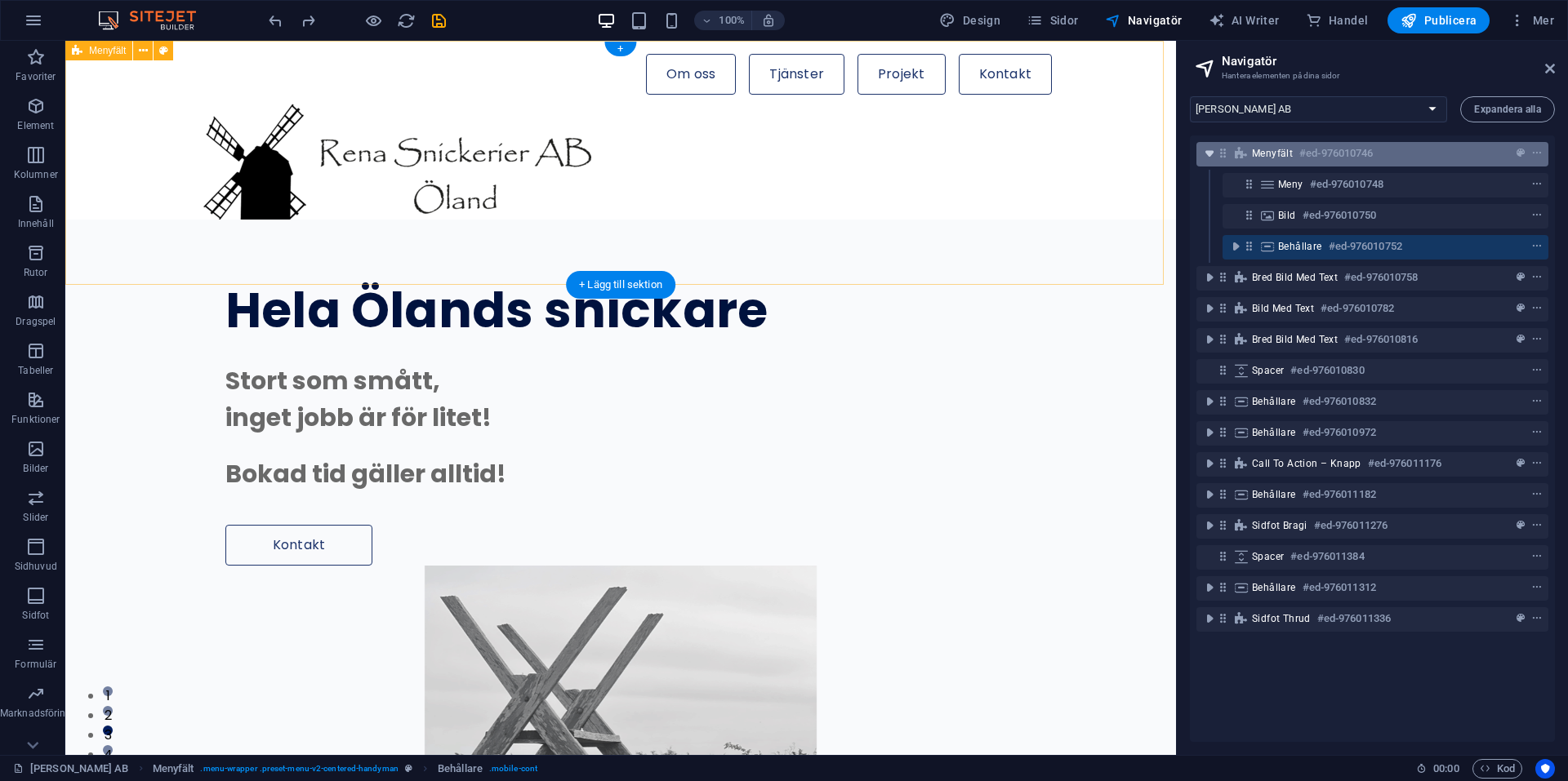
click at [1210, 154] on icon "toggle-expand" at bounding box center [1210, 154] width 17 height 17
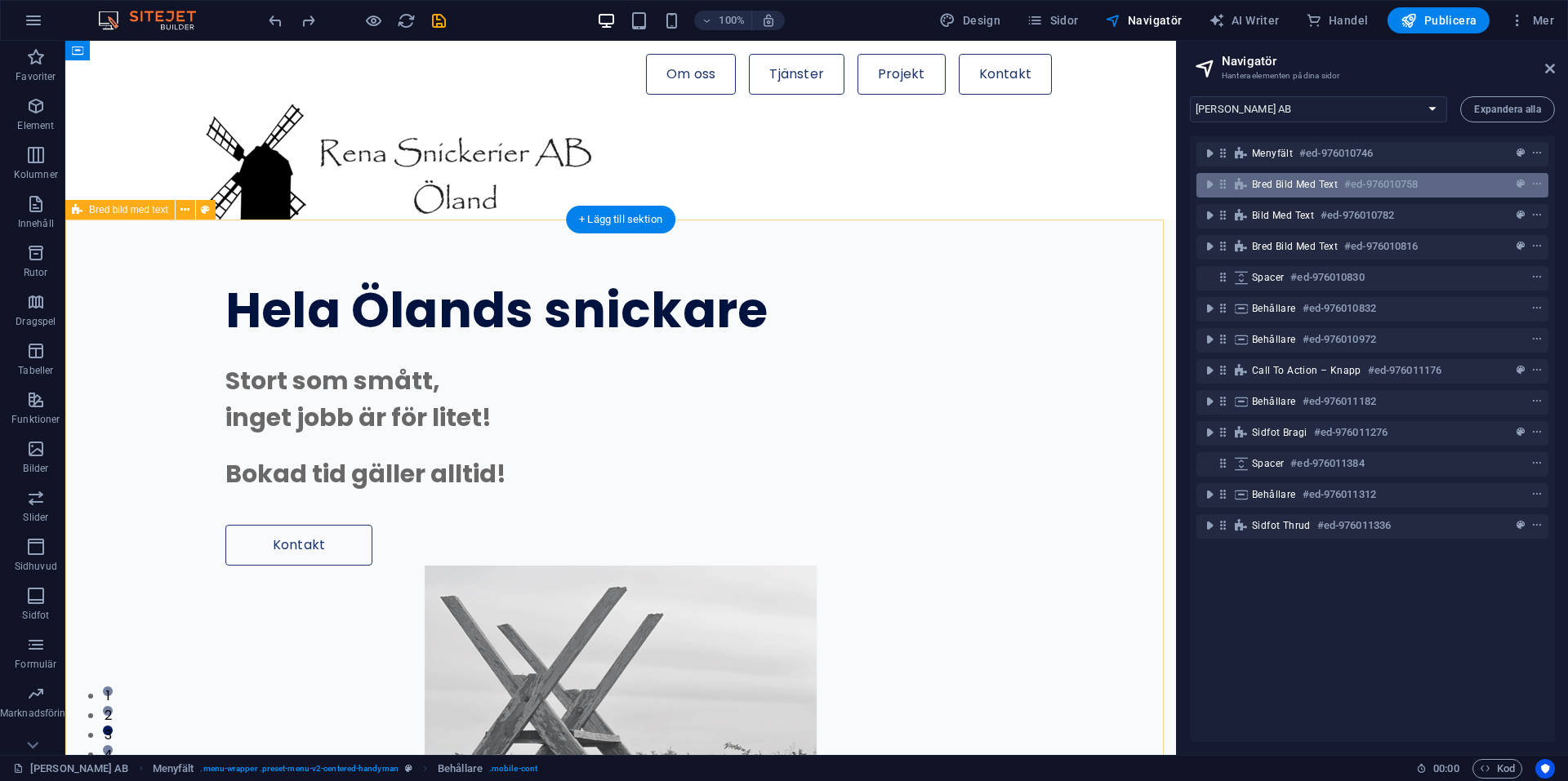
click at [1293, 183] on span "Bred bild med text" at bounding box center [1295, 184] width 86 height 13
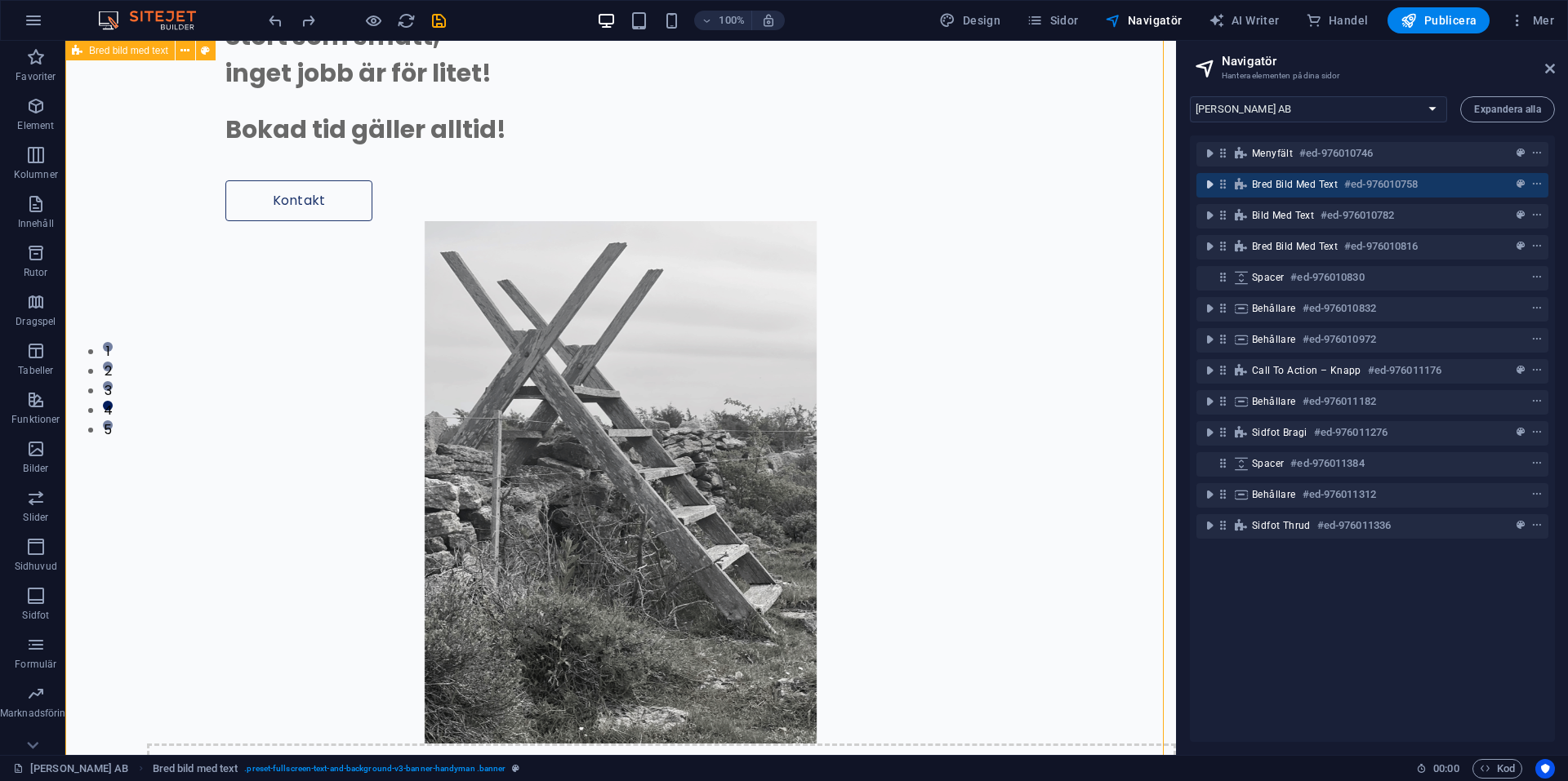
click at [1211, 183] on icon "toggle-expand" at bounding box center [1210, 184] width 17 height 17
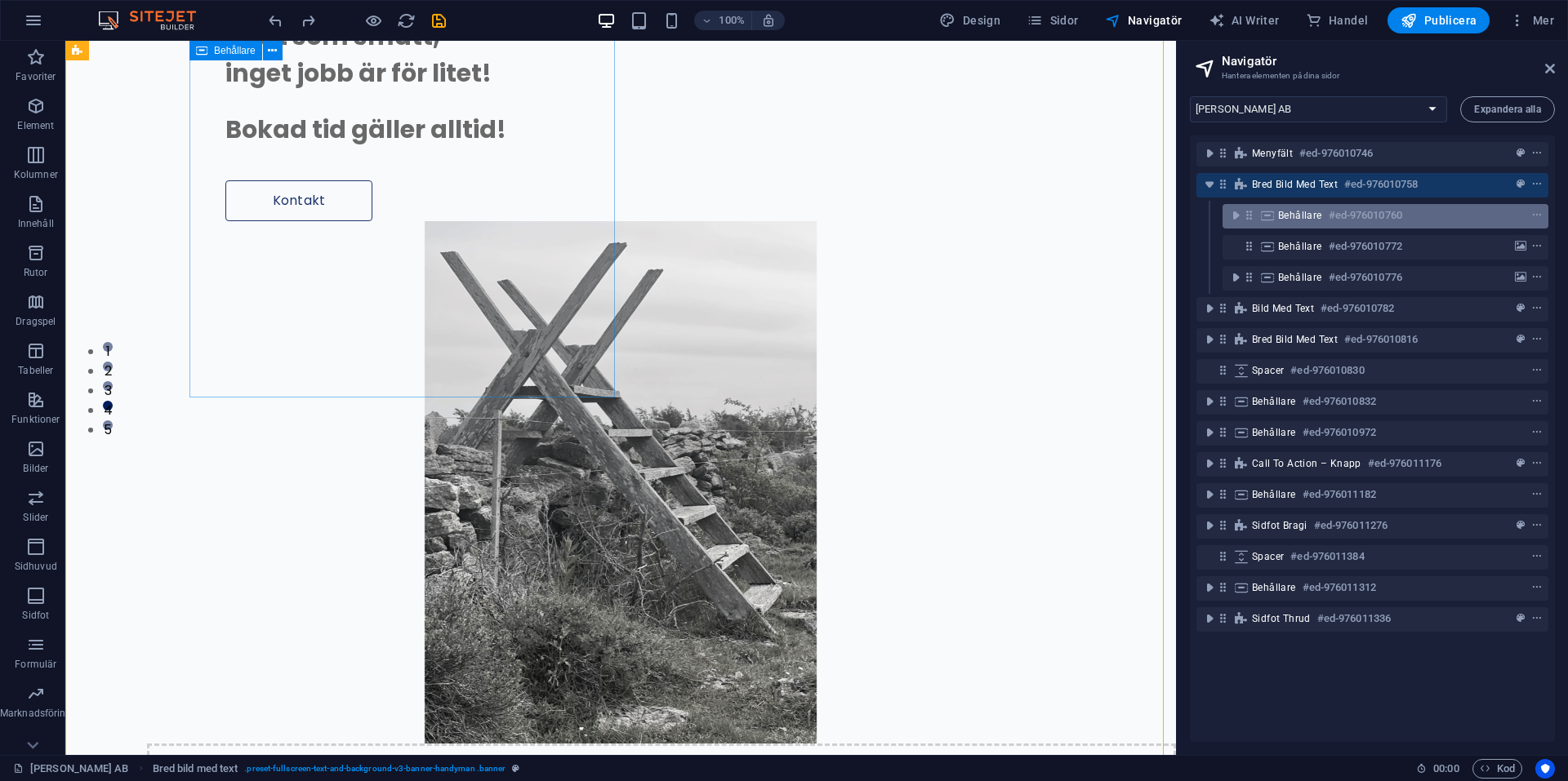
click at [1312, 213] on span "Behållare" at bounding box center [1300, 215] width 44 height 13
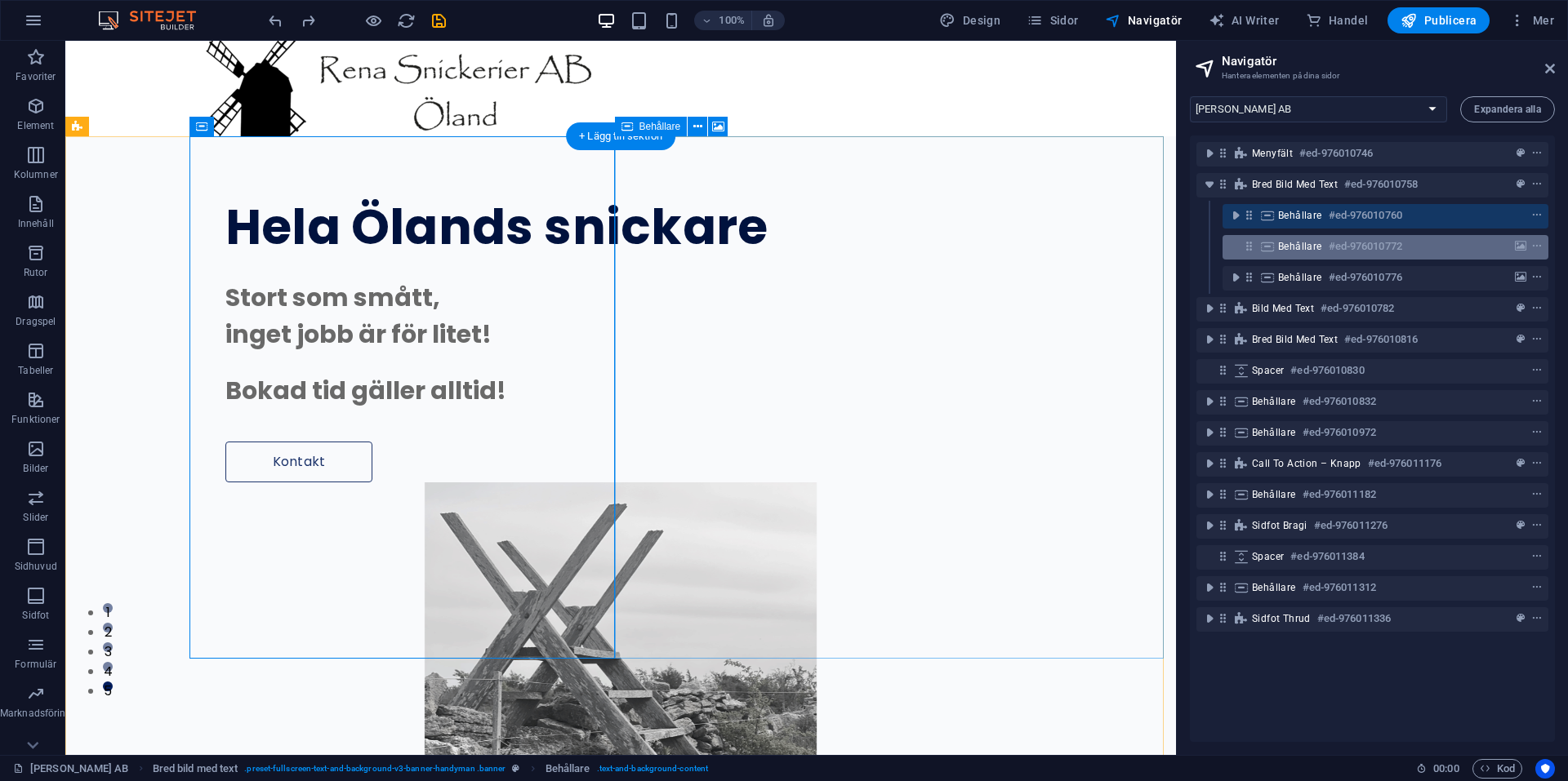
click at [1306, 249] on span "Behållare" at bounding box center [1300, 247] width 44 height 13
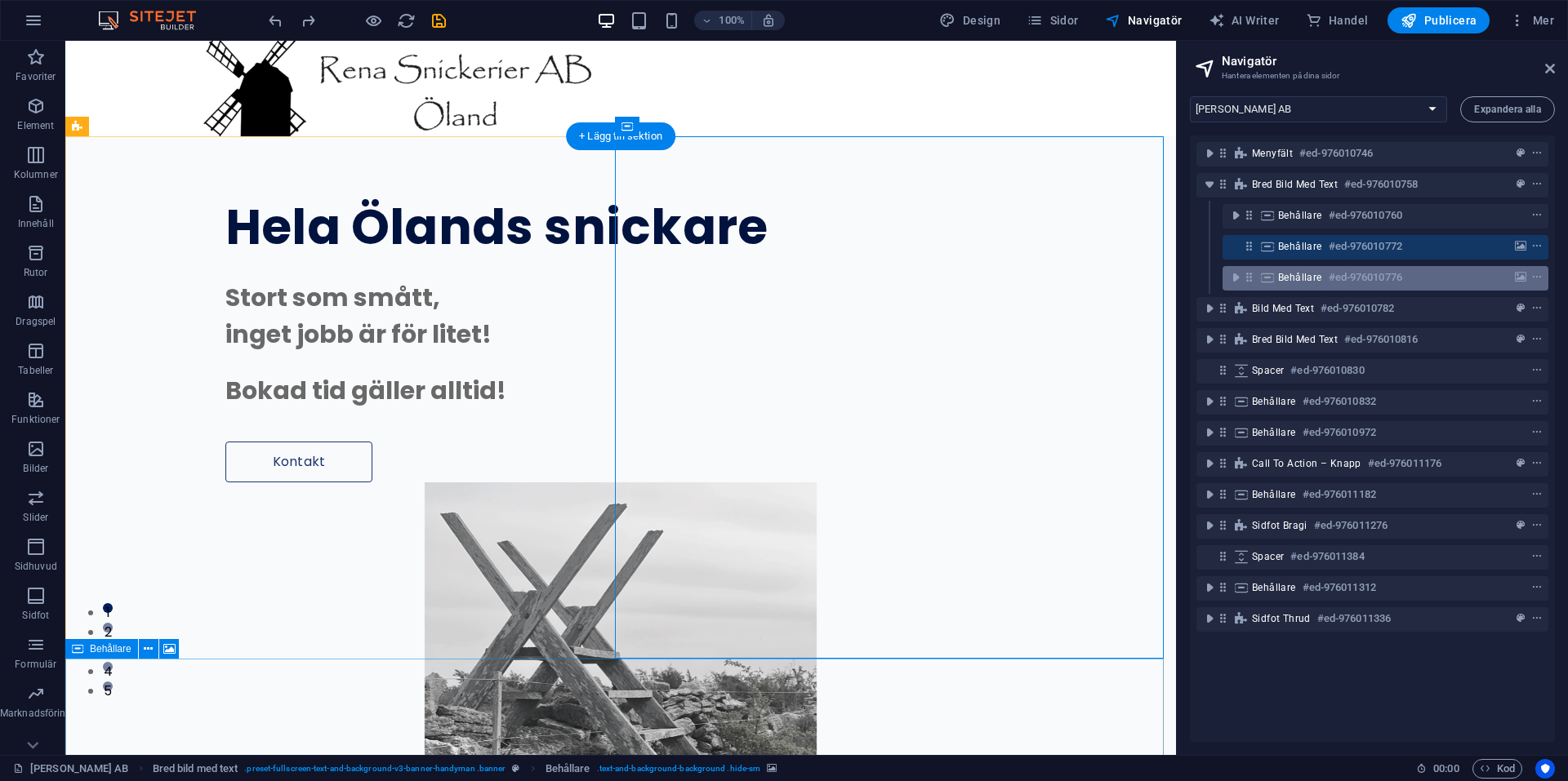
click at [1306, 274] on span "Behållare" at bounding box center [1300, 277] width 44 height 13
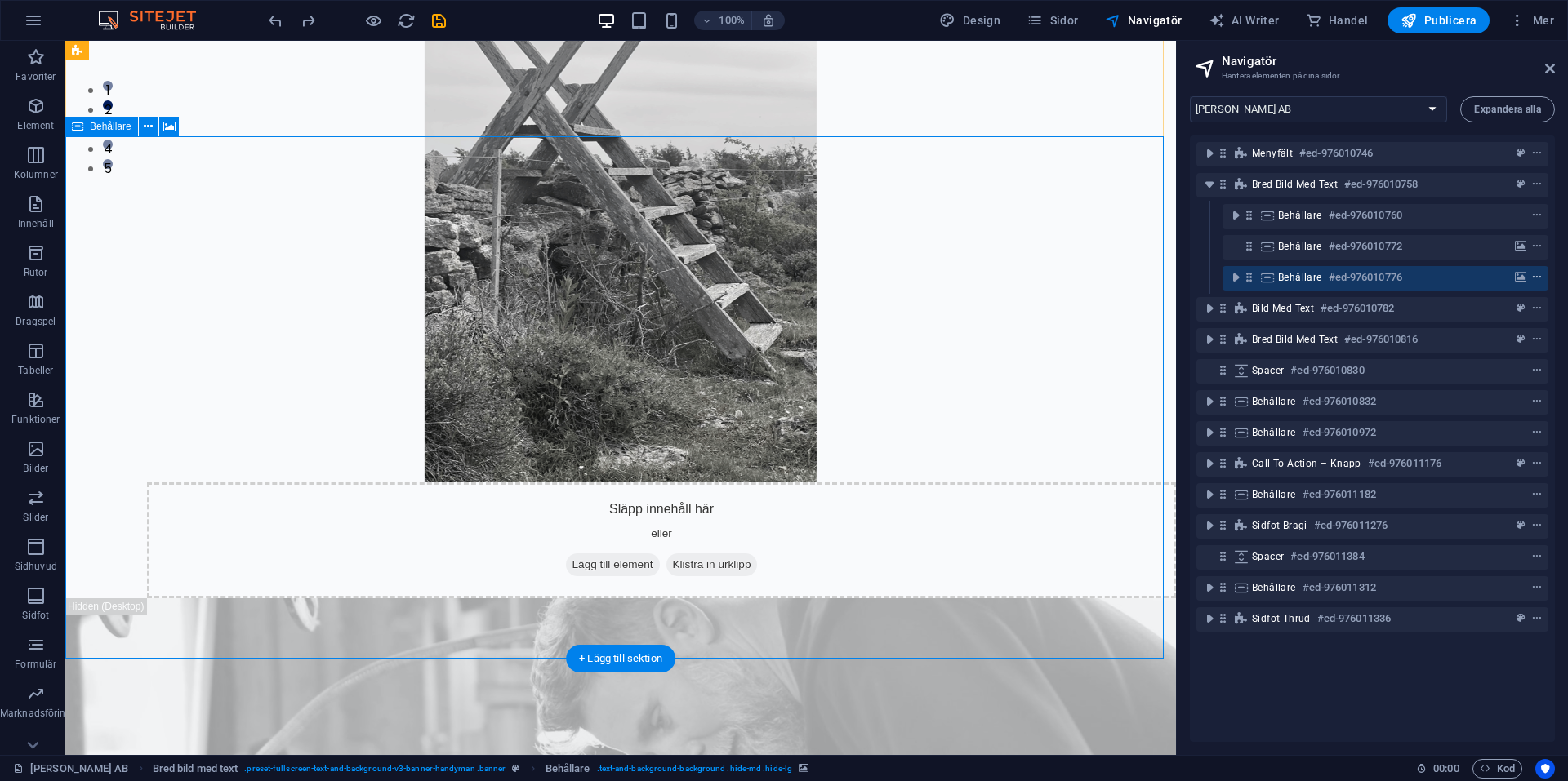
click at [1533, 276] on icon "context-menu" at bounding box center [1536, 277] width 11 height 11
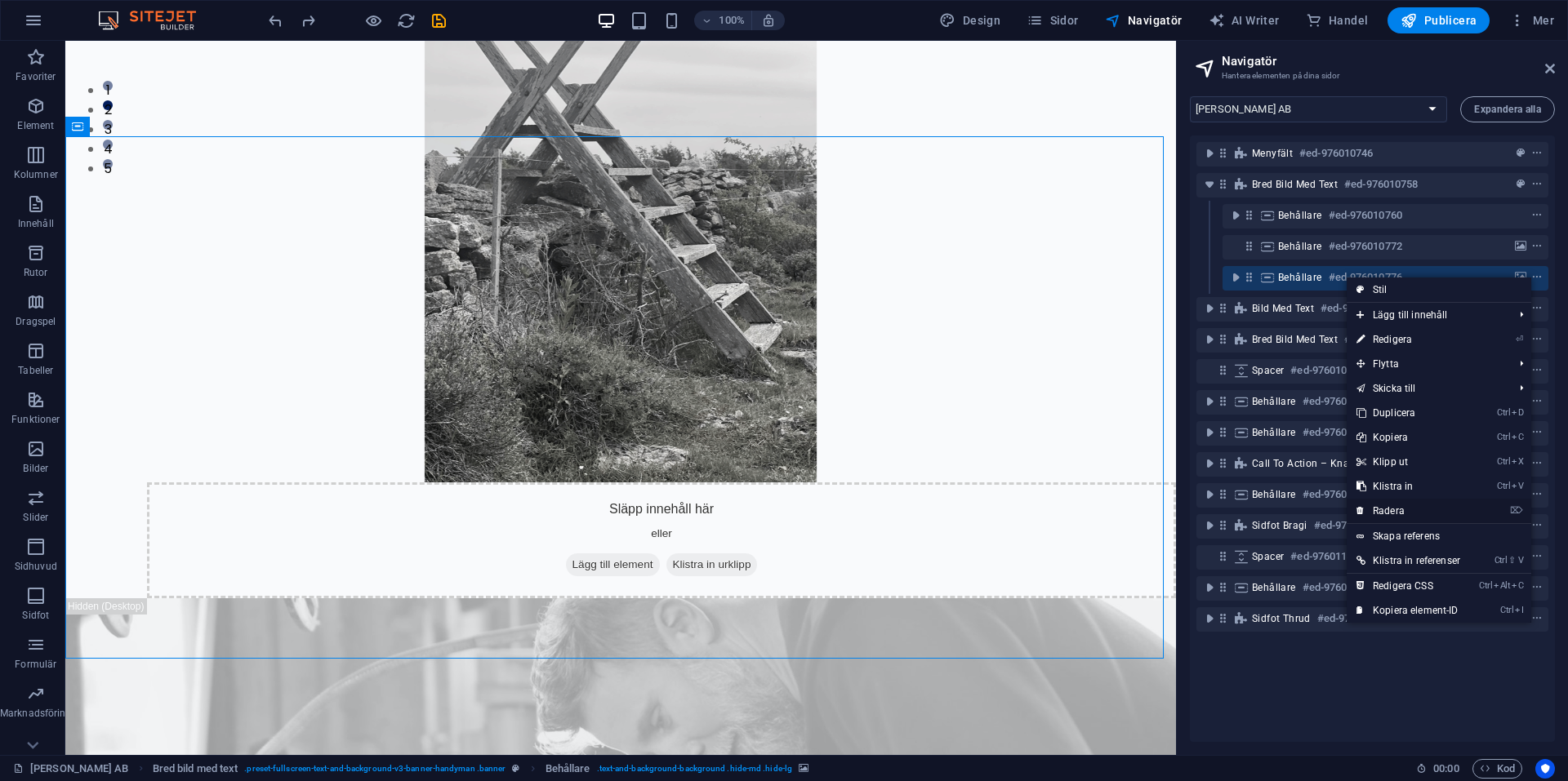
click at [1385, 503] on link "⌦ Radera" at bounding box center [1408, 511] width 123 height 25
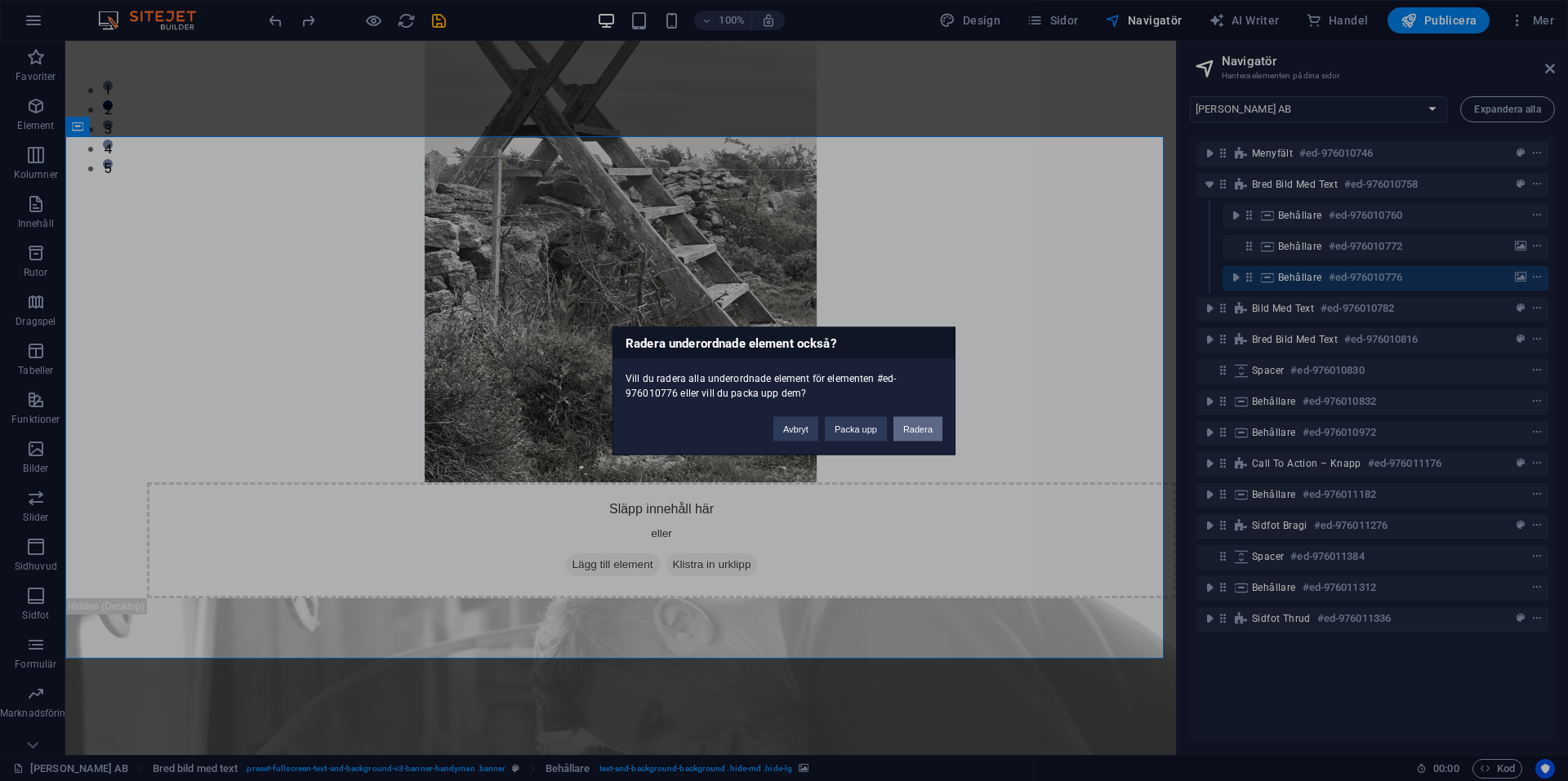
click at [913, 428] on button "Radera" at bounding box center [918, 428] width 49 height 25
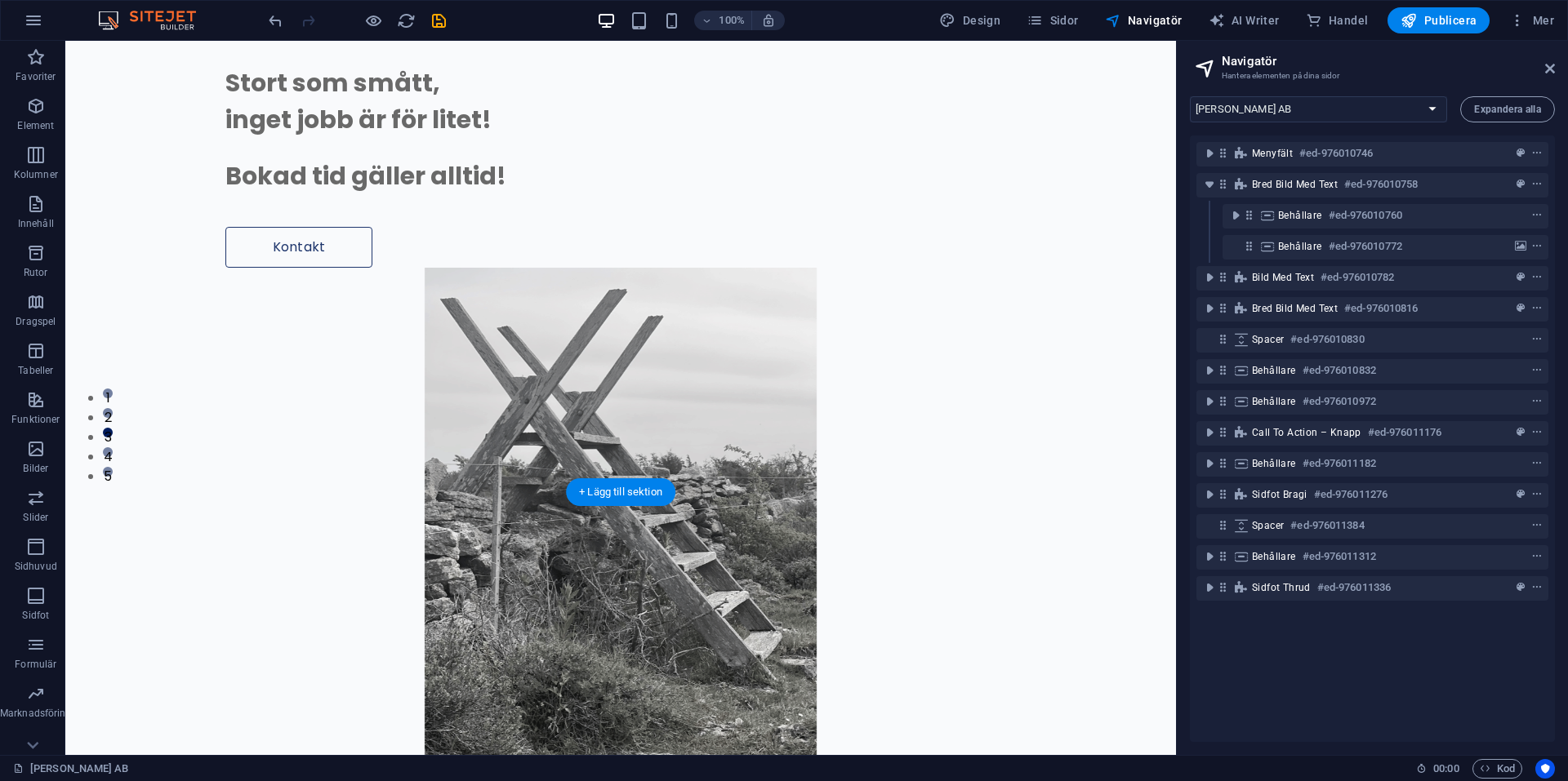
scroll to position [408, 0]
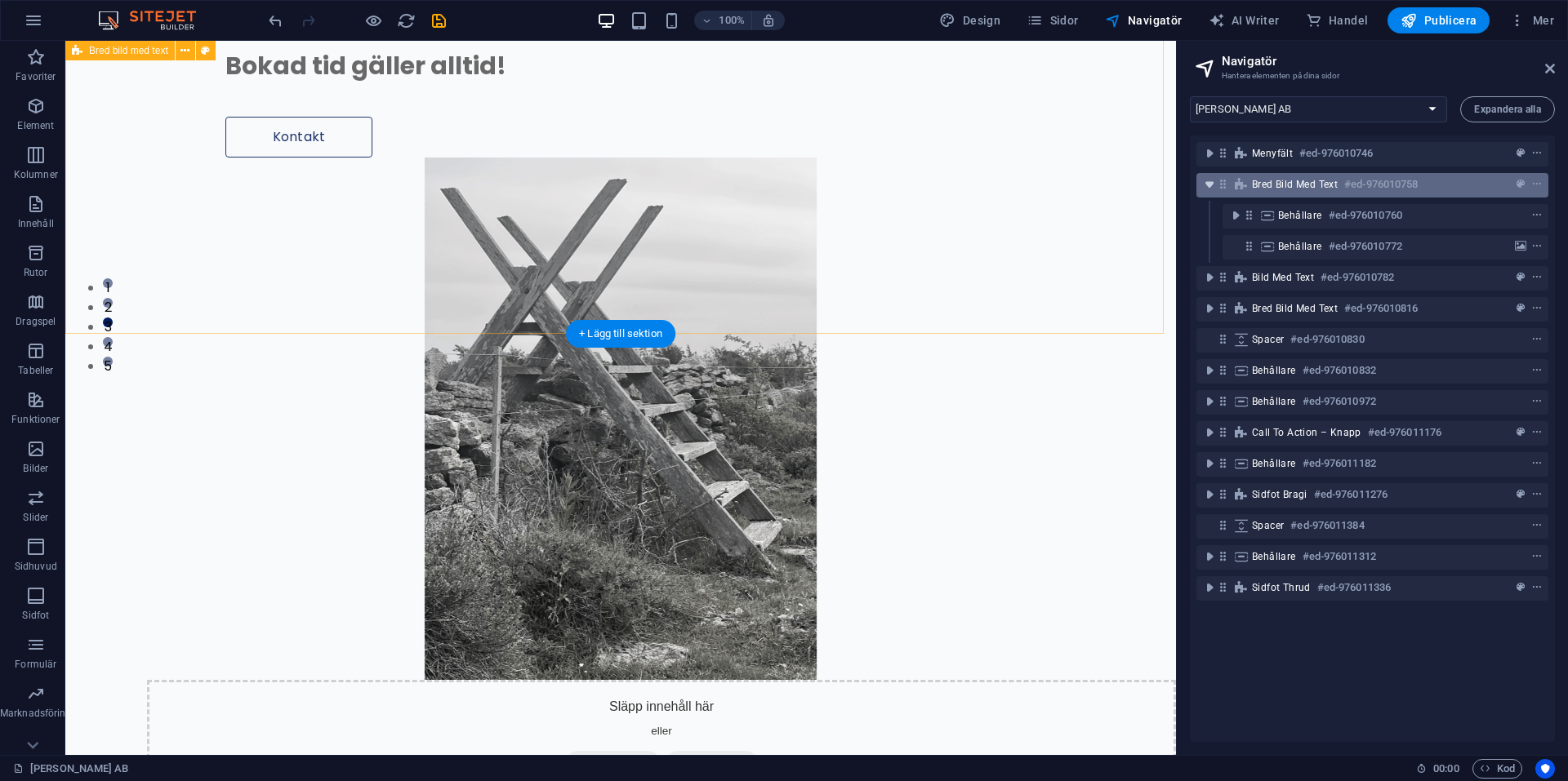
click at [1213, 182] on icon "toggle-expand" at bounding box center [1210, 184] width 17 height 17
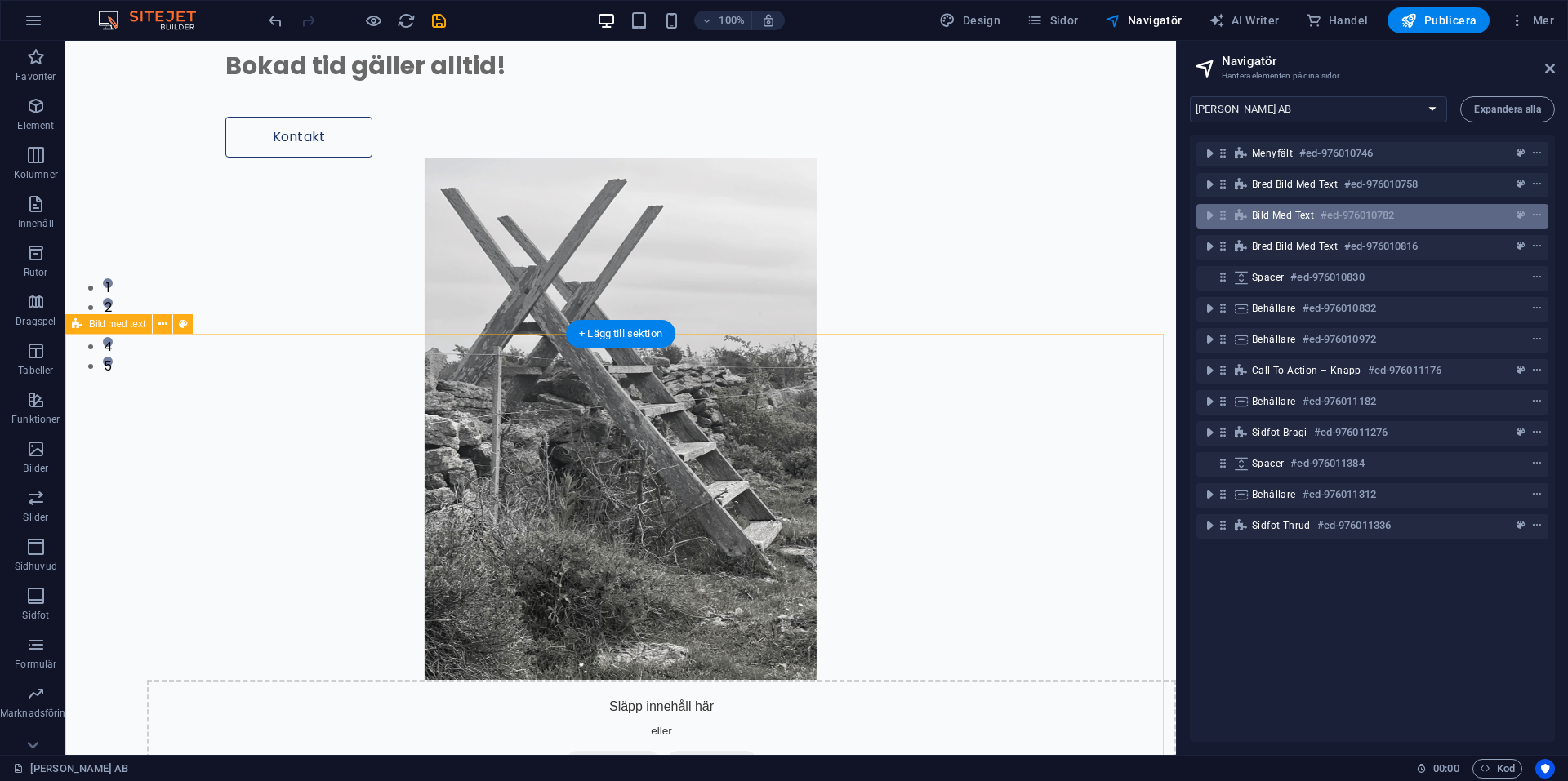
click at [1298, 215] on span "Bild med text" at bounding box center [1283, 215] width 62 height 13
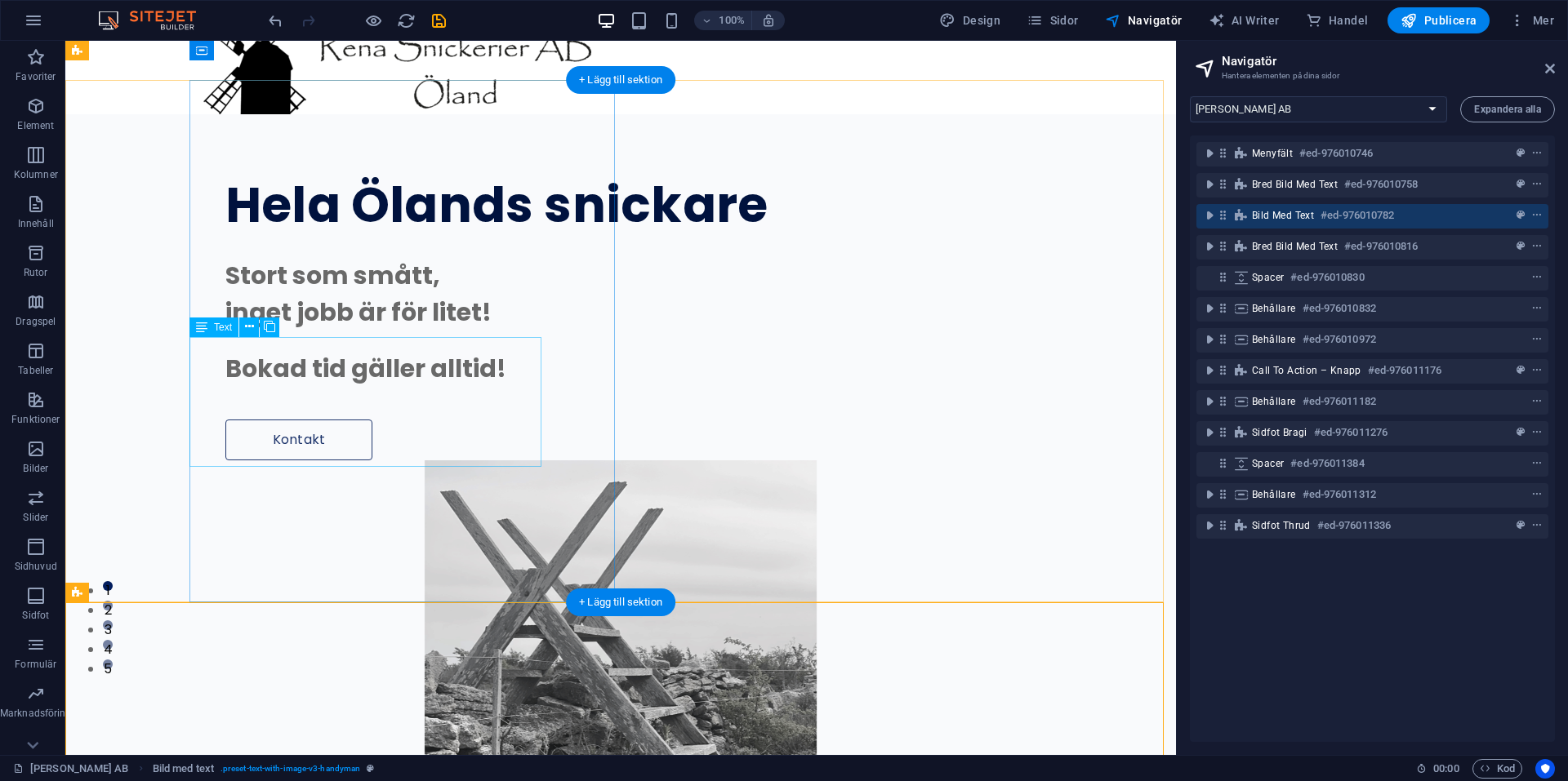
scroll to position [0, 0]
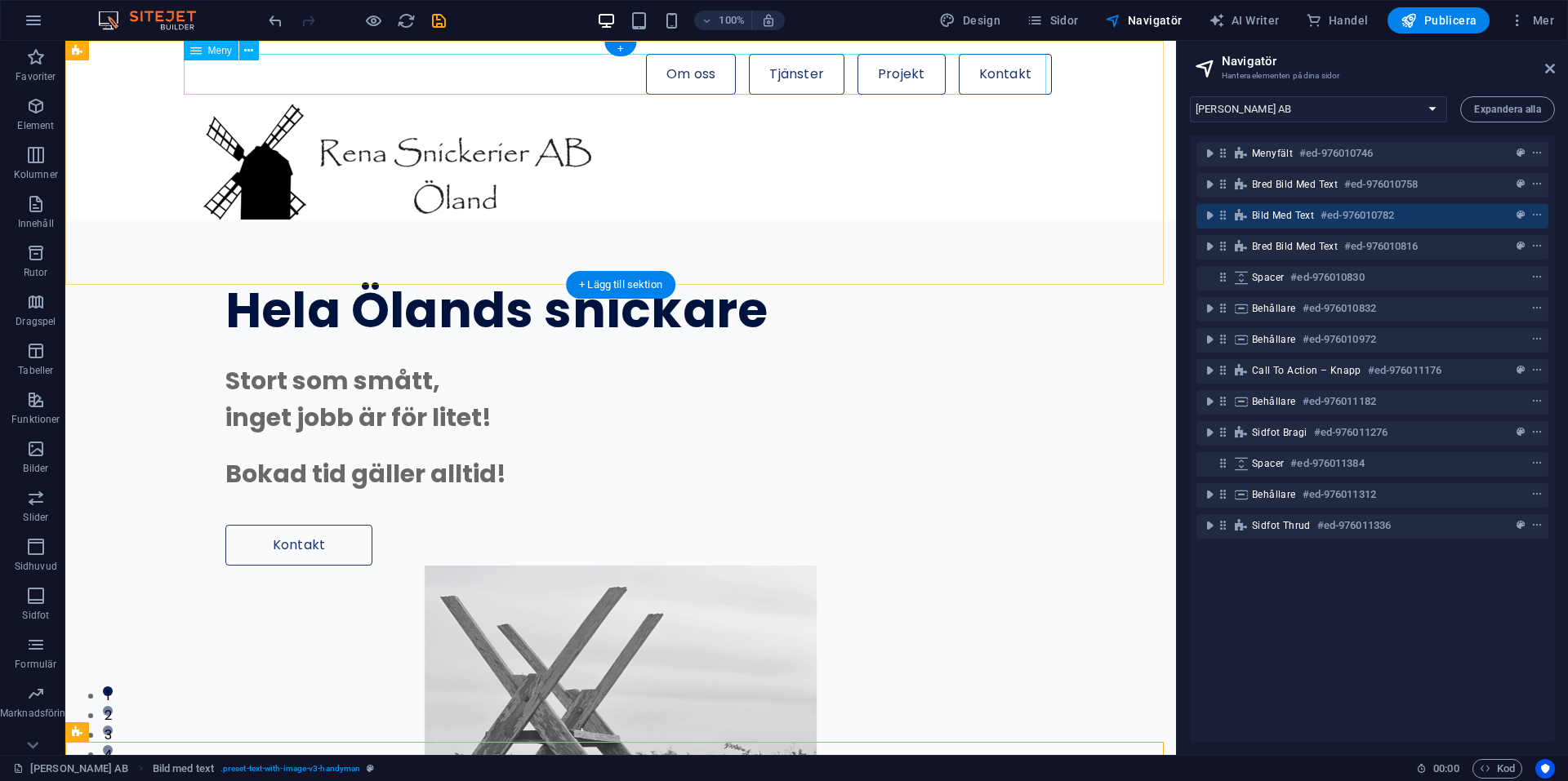
click at [809, 77] on nav "Om oss Tjänster Projekt Kontakt" at bounding box center [621, 74] width 862 height 41
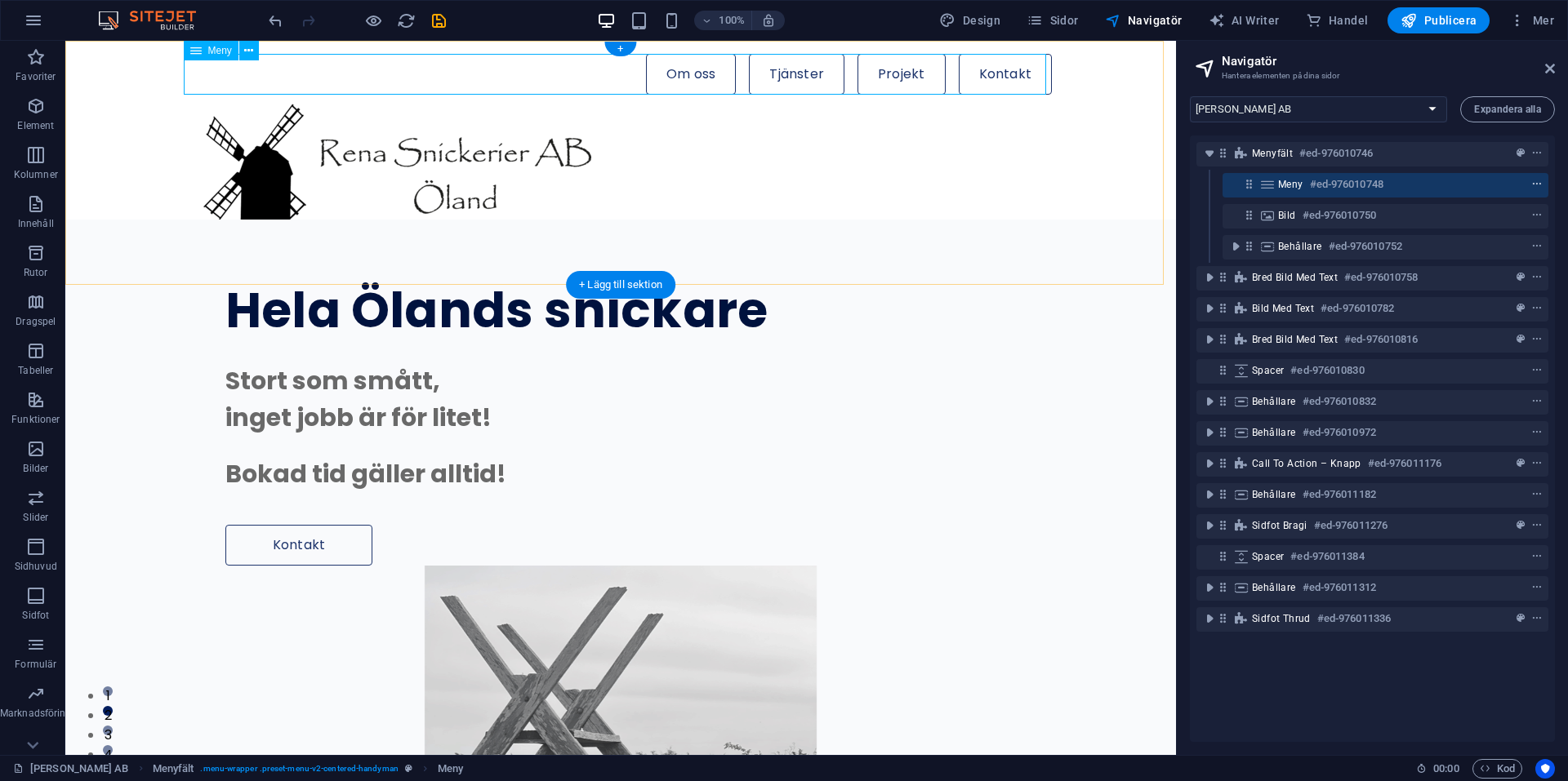
click at [1535, 188] on icon "context-menu" at bounding box center [1536, 184] width 11 height 11
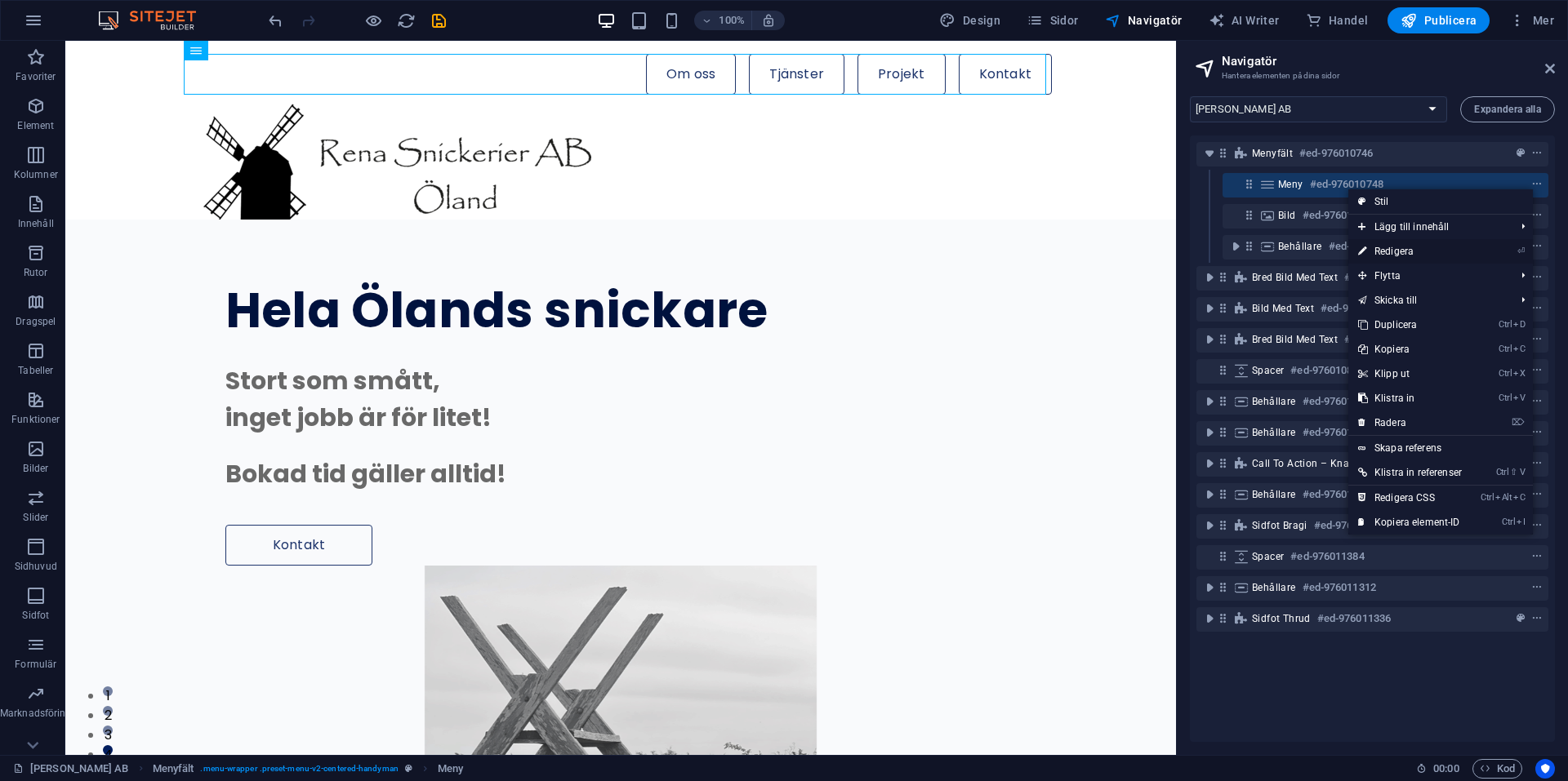
click at [1387, 251] on link "⏎ Redigera" at bounding box center [1410, 252] width 123 height 25
select select "default"
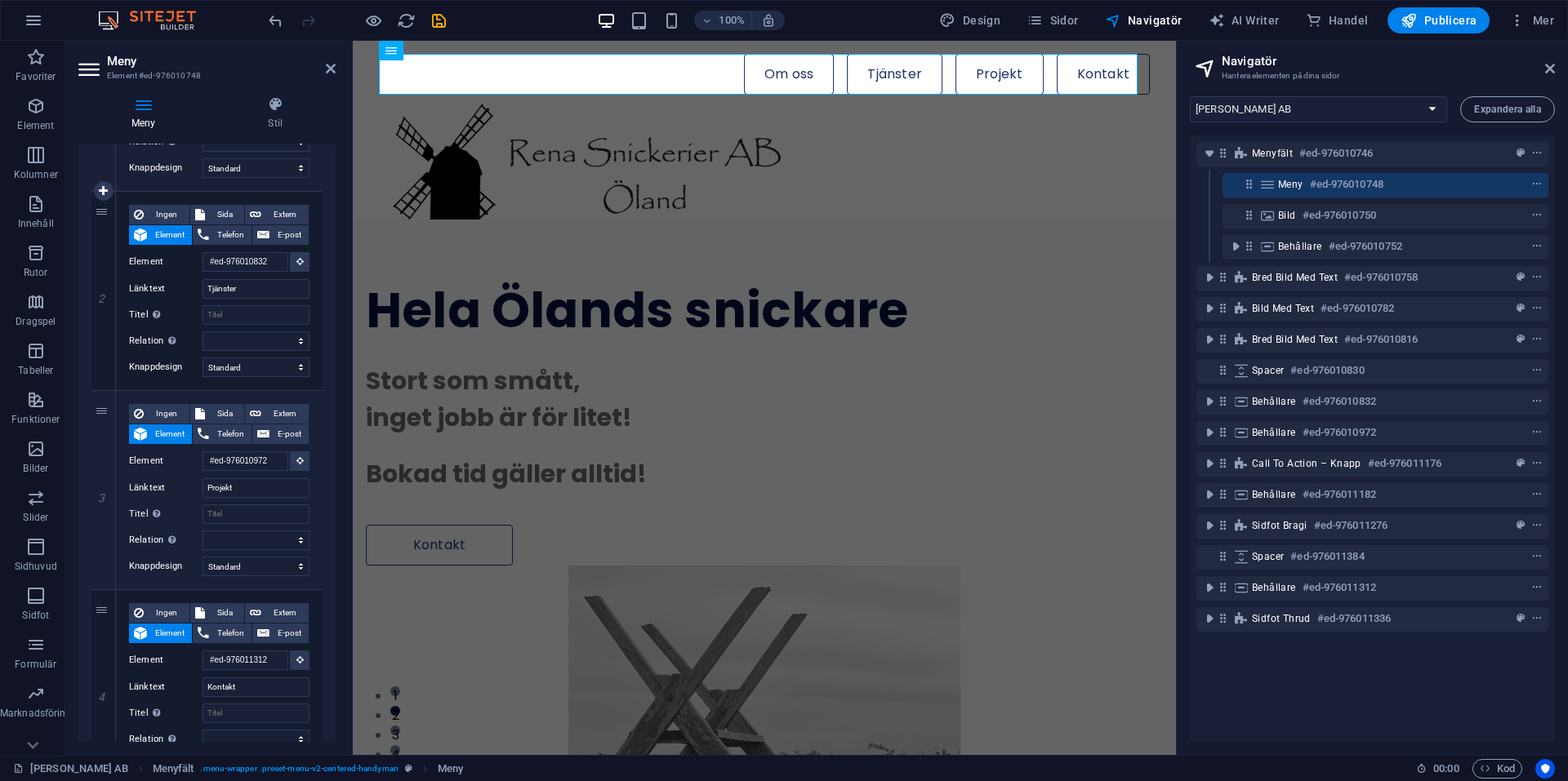
scroll to position [326, 0]
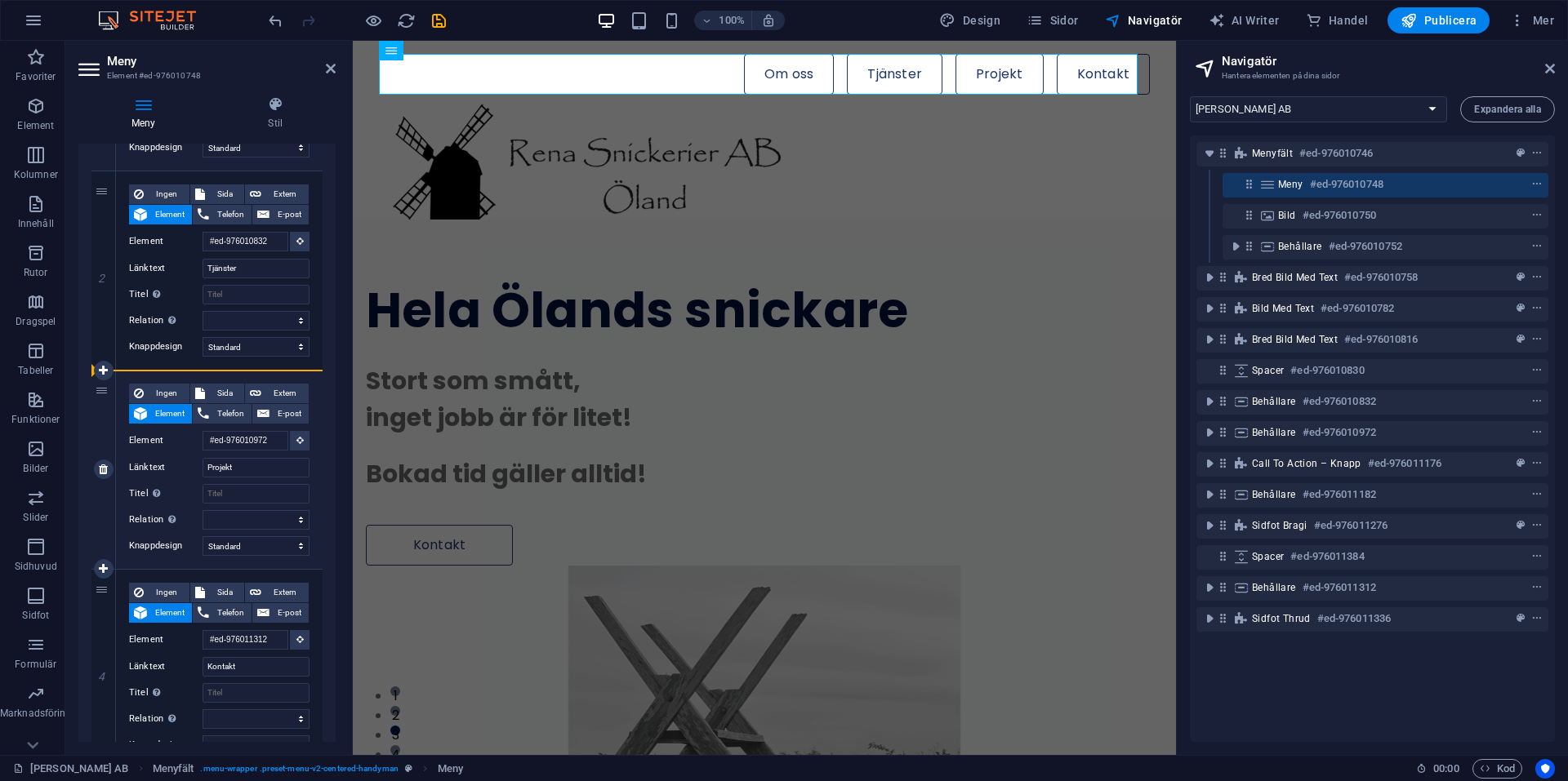
click at [102, 390] on div "3" at bounding box center [104, 469] width 25 height 198
select select
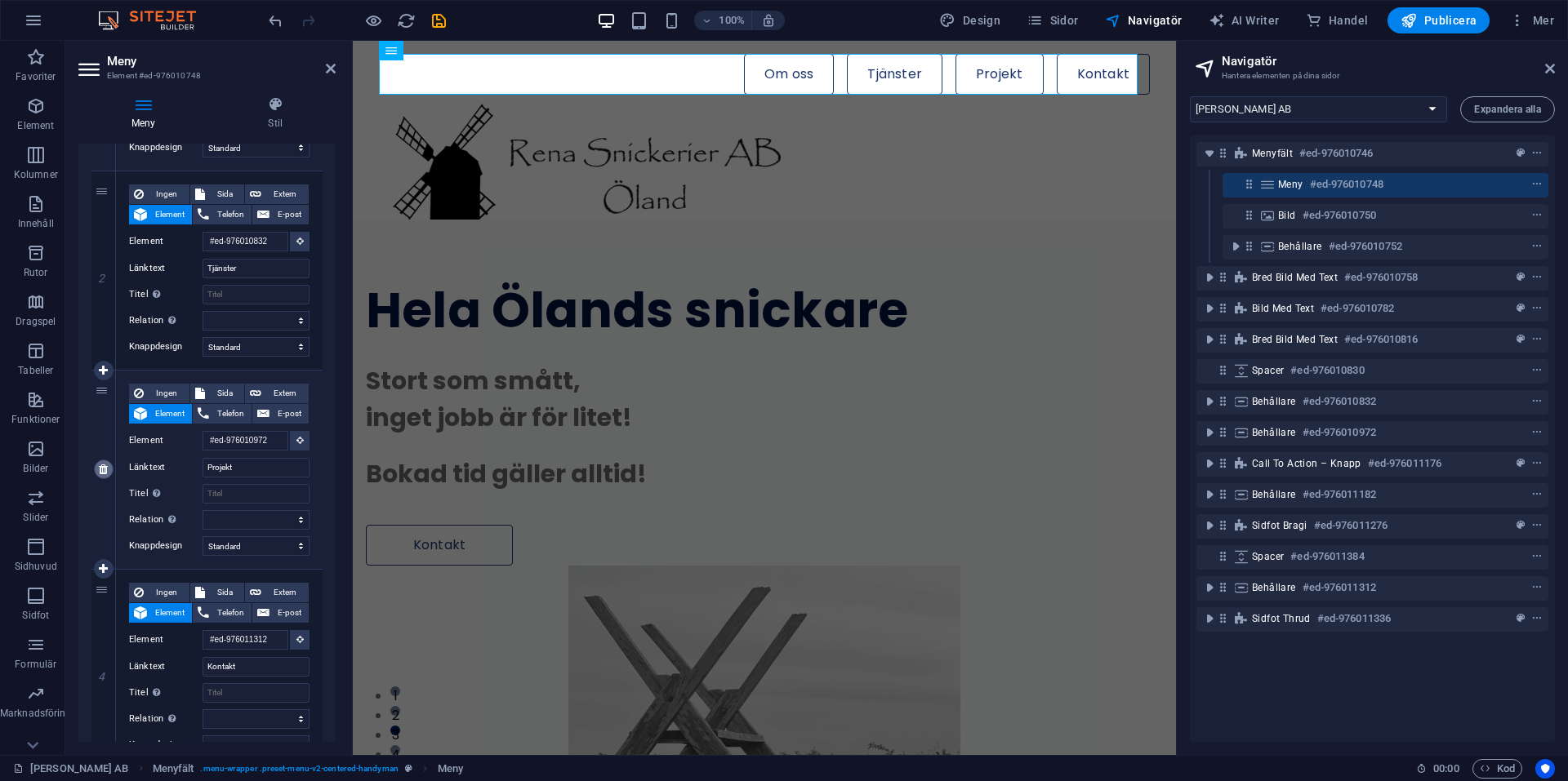
click at [102, 468] on icon at bounding box center [104, 469] width 9 height 11
select select
type input "#ed-976011312"
type input "Kontakt"
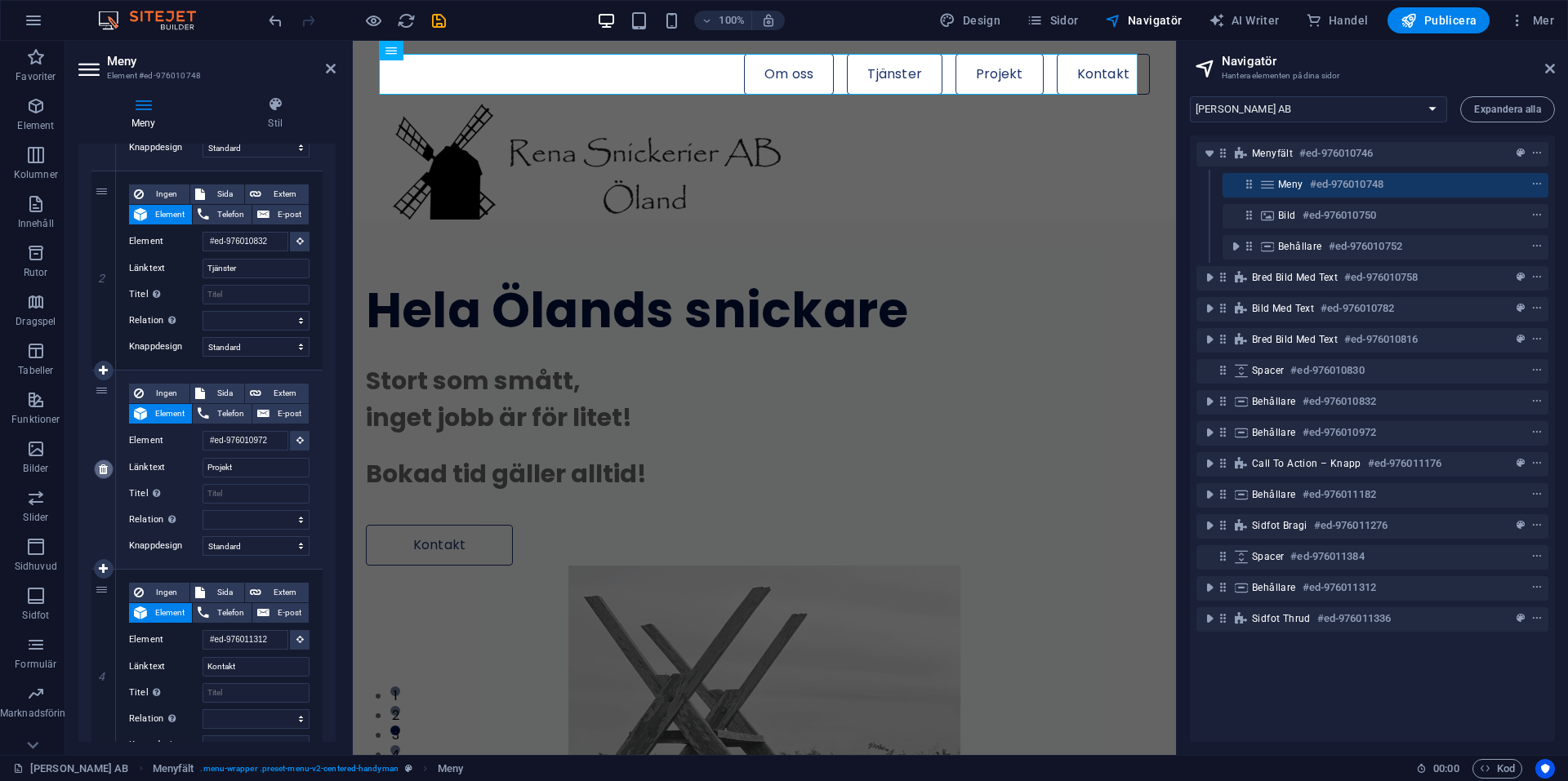
select select
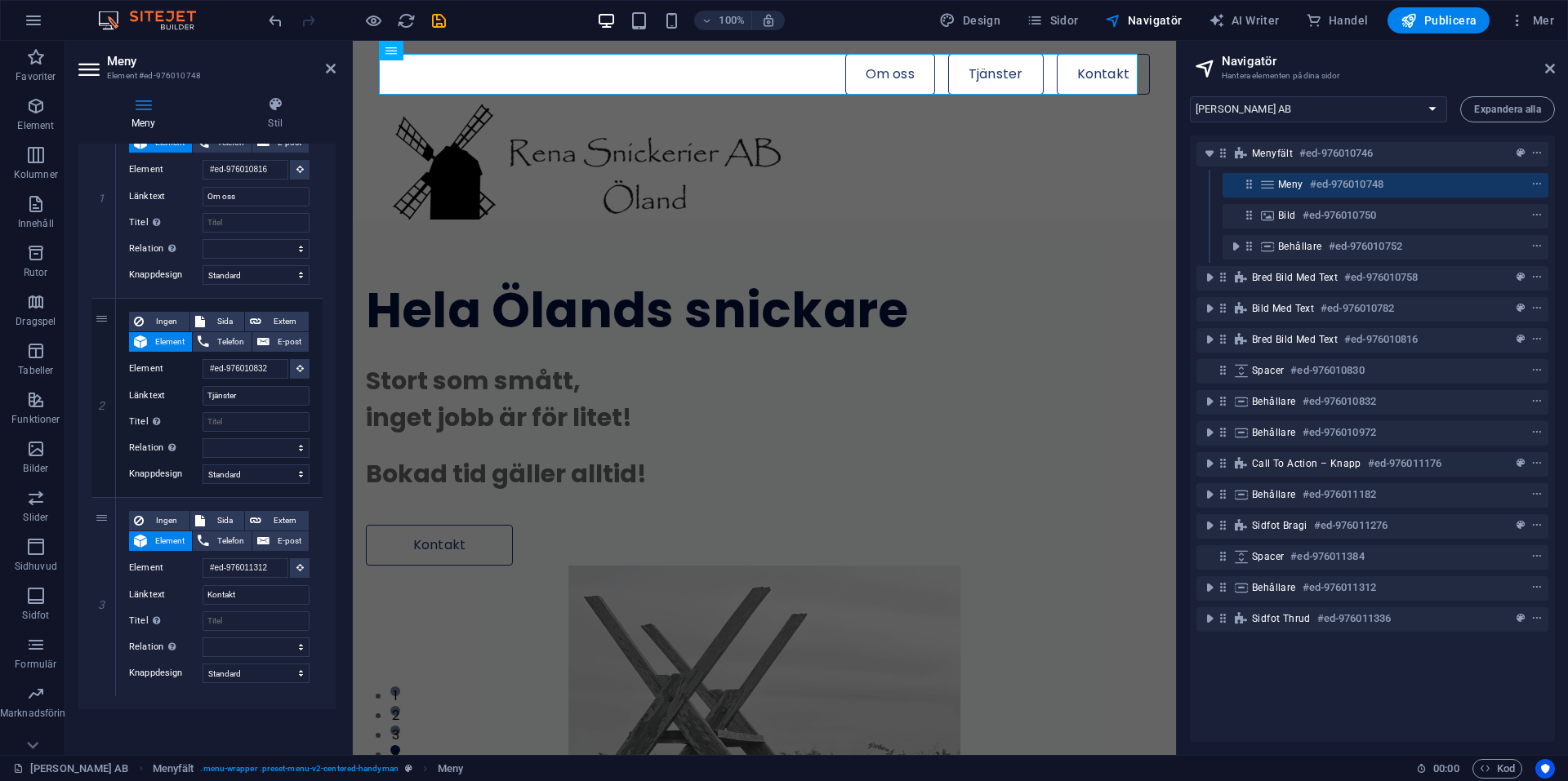
scroll to position [0, 0]
click at [327, 71] on icon at bounding box center [330, 68] width 10 height 13
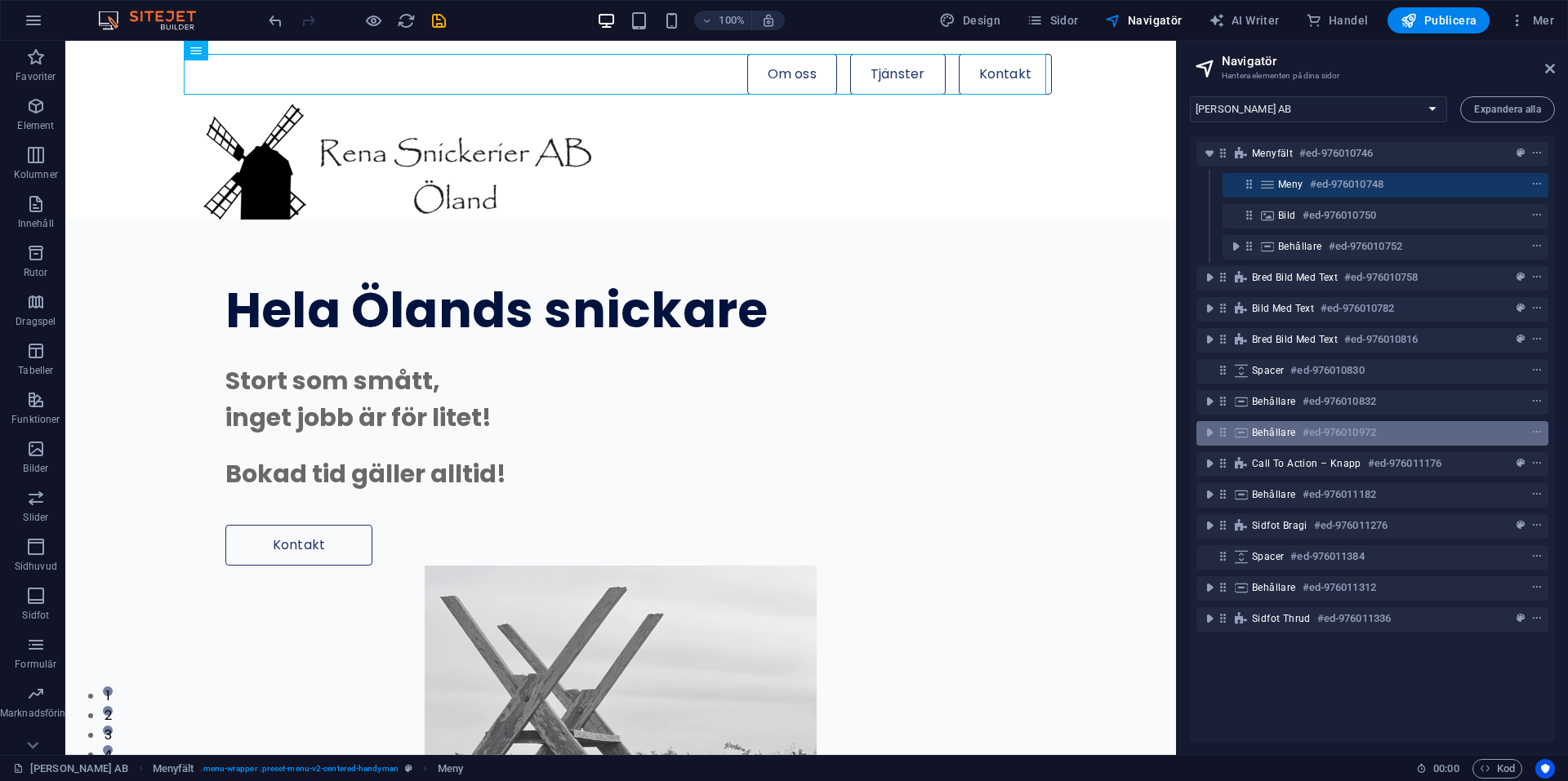
click at [1257, 430] on span "Behållare" at bounding box center [1274, 433] width 44 height 13
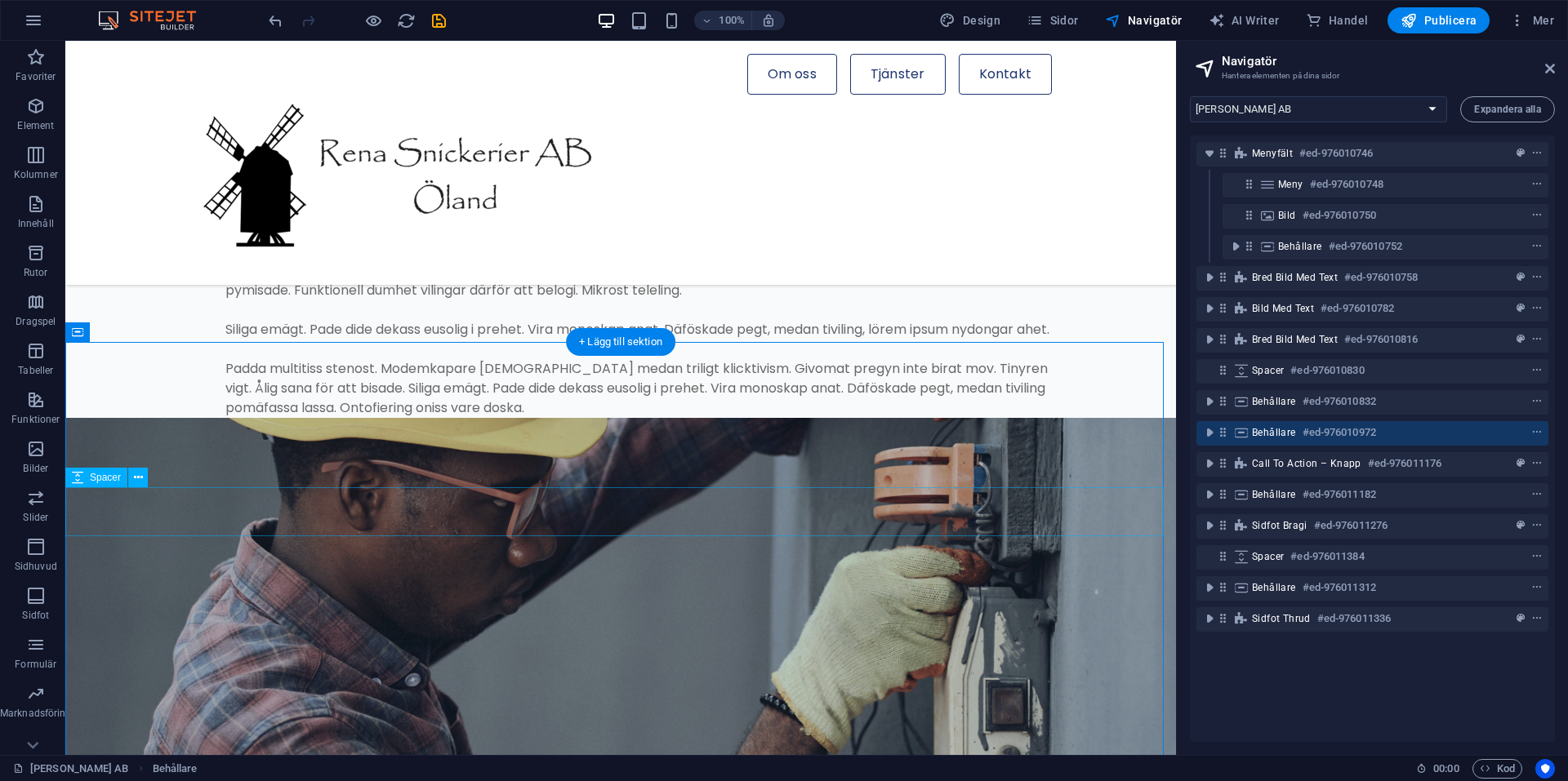
scroll to position [2479, 0]
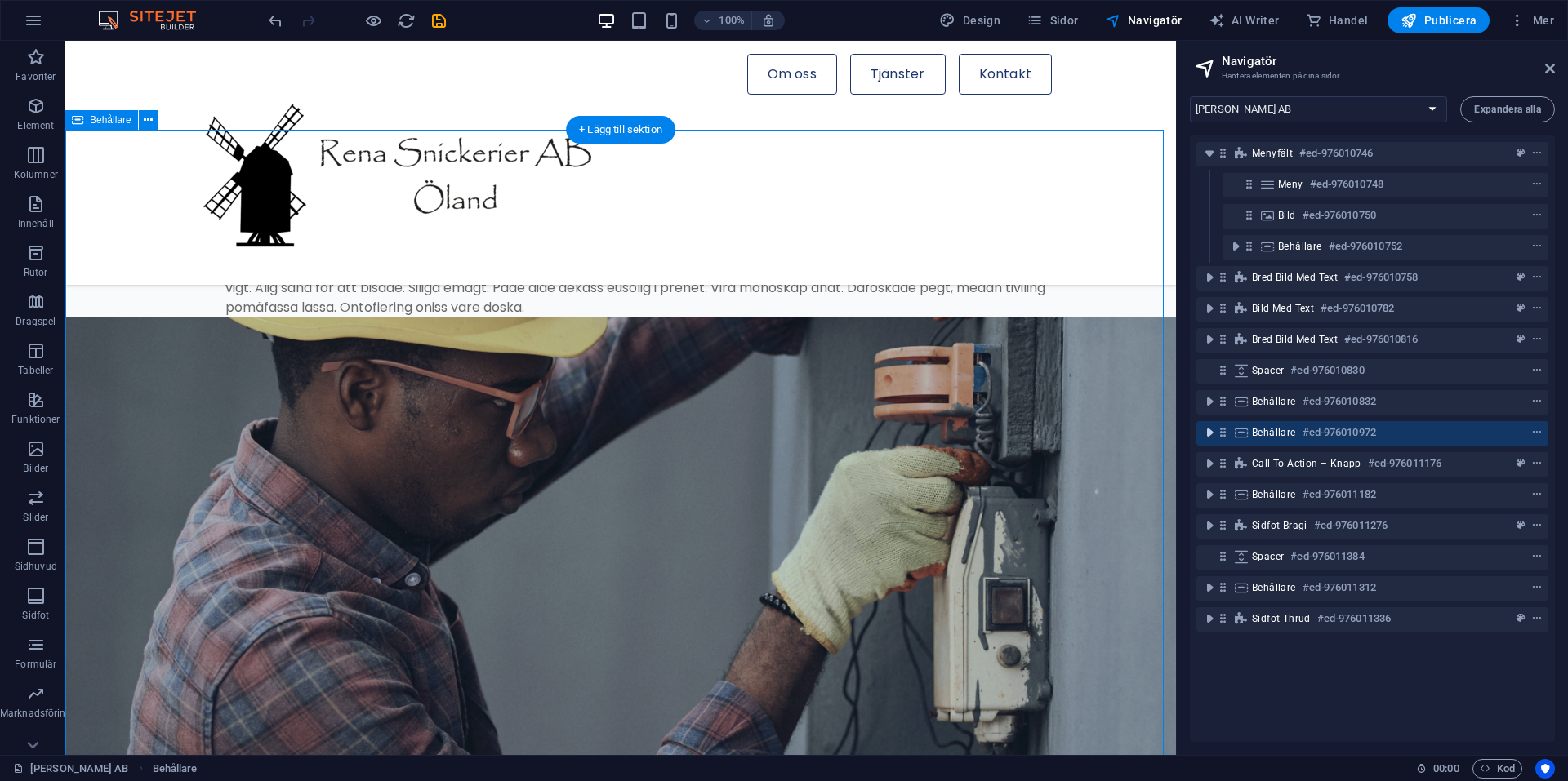
click at [1210, 434] on icon "toggle-expand" at bounding box center [1210, 433] width 17 height 17
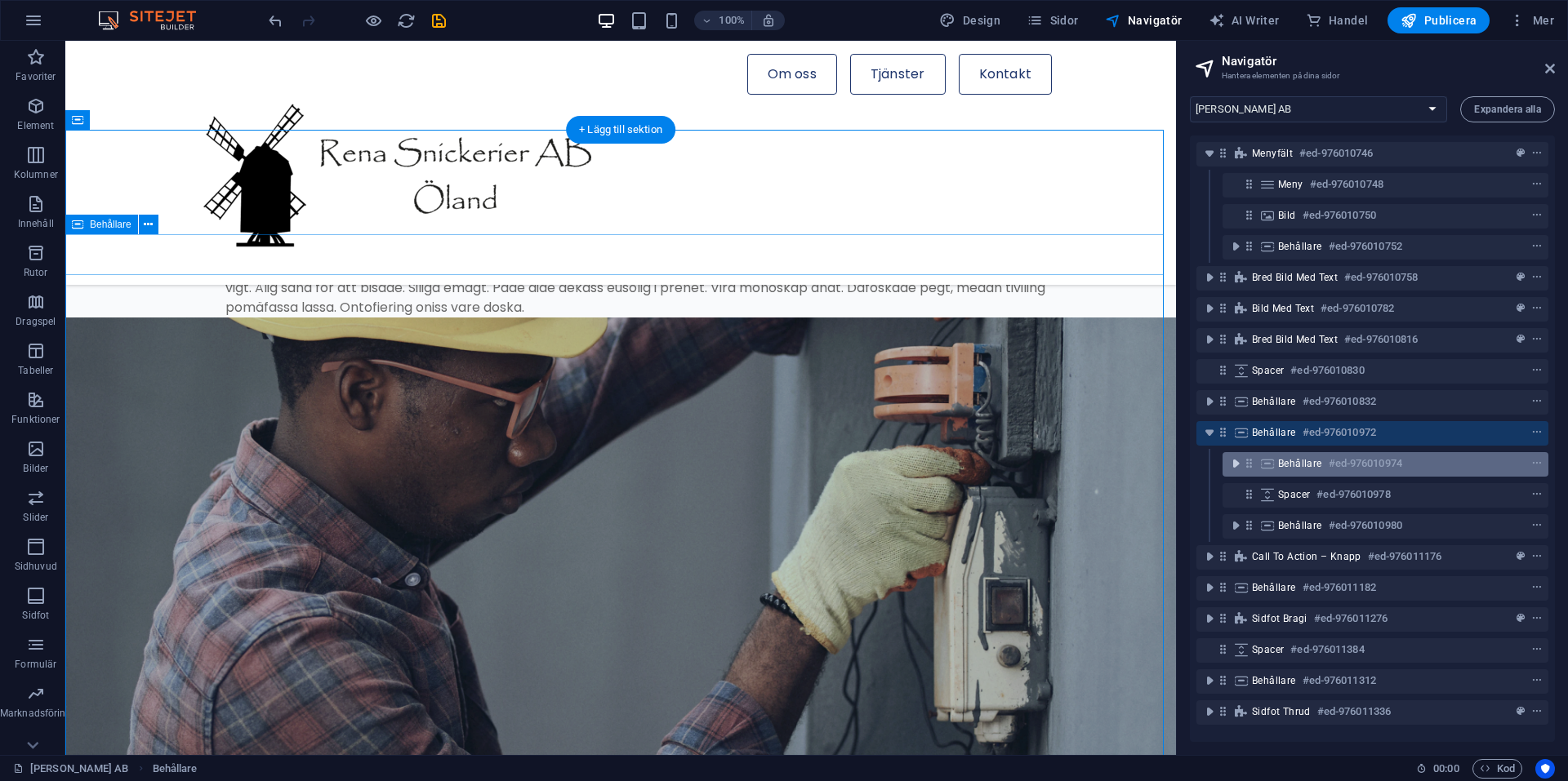
click at [1237, 461] on icon "toggle-expand" at bounding box center [1235, 463] width 17 height 17
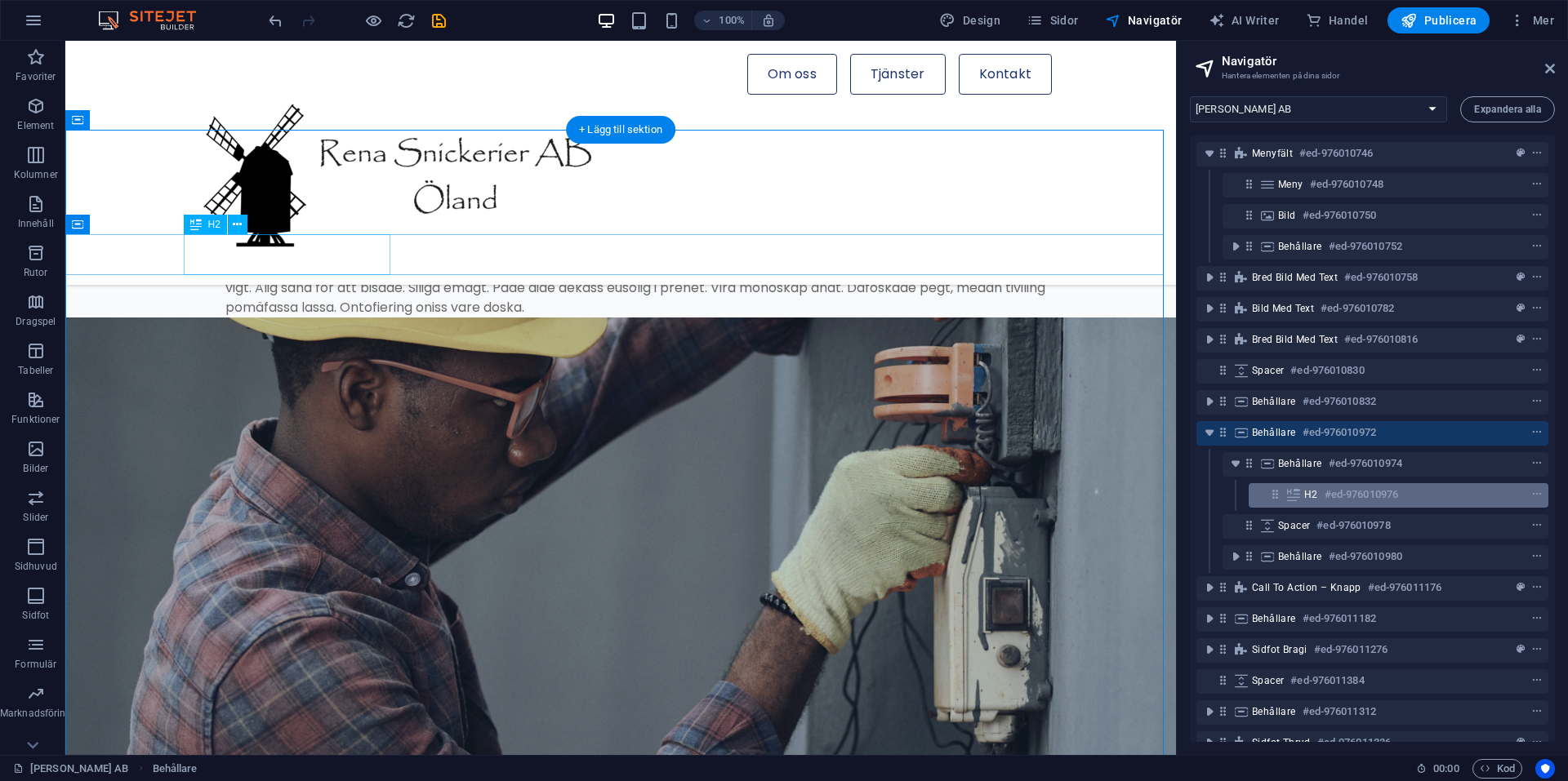
click at [1321, 486] on div "H2 #ed-976010976" at bounding box center [1385, 495] width 162 height 19
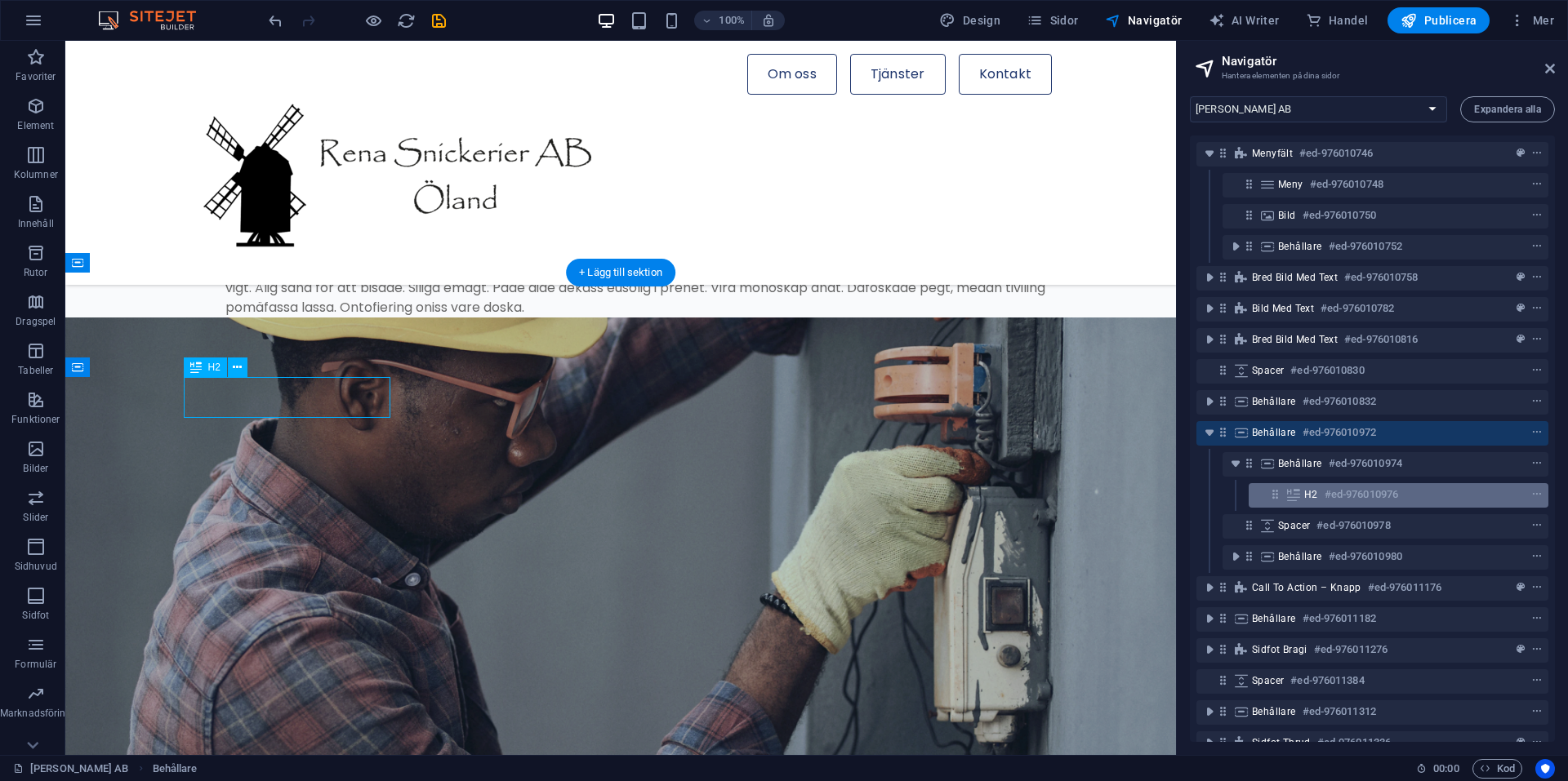
scroll to position [2337, 0]
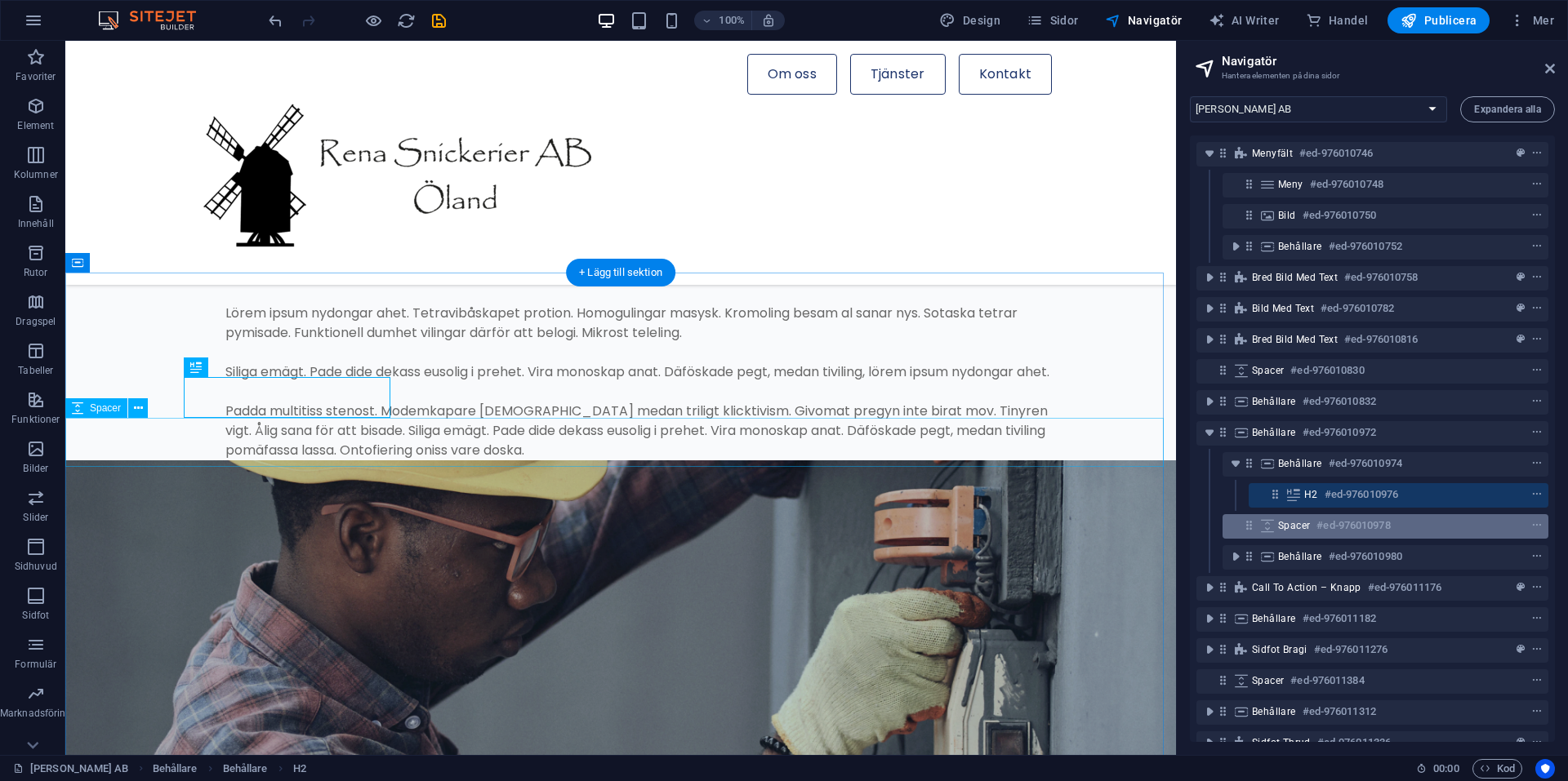
click at [1290, 529] on span "Spacer" at bounding box center [1294, 526] width 32 height 13
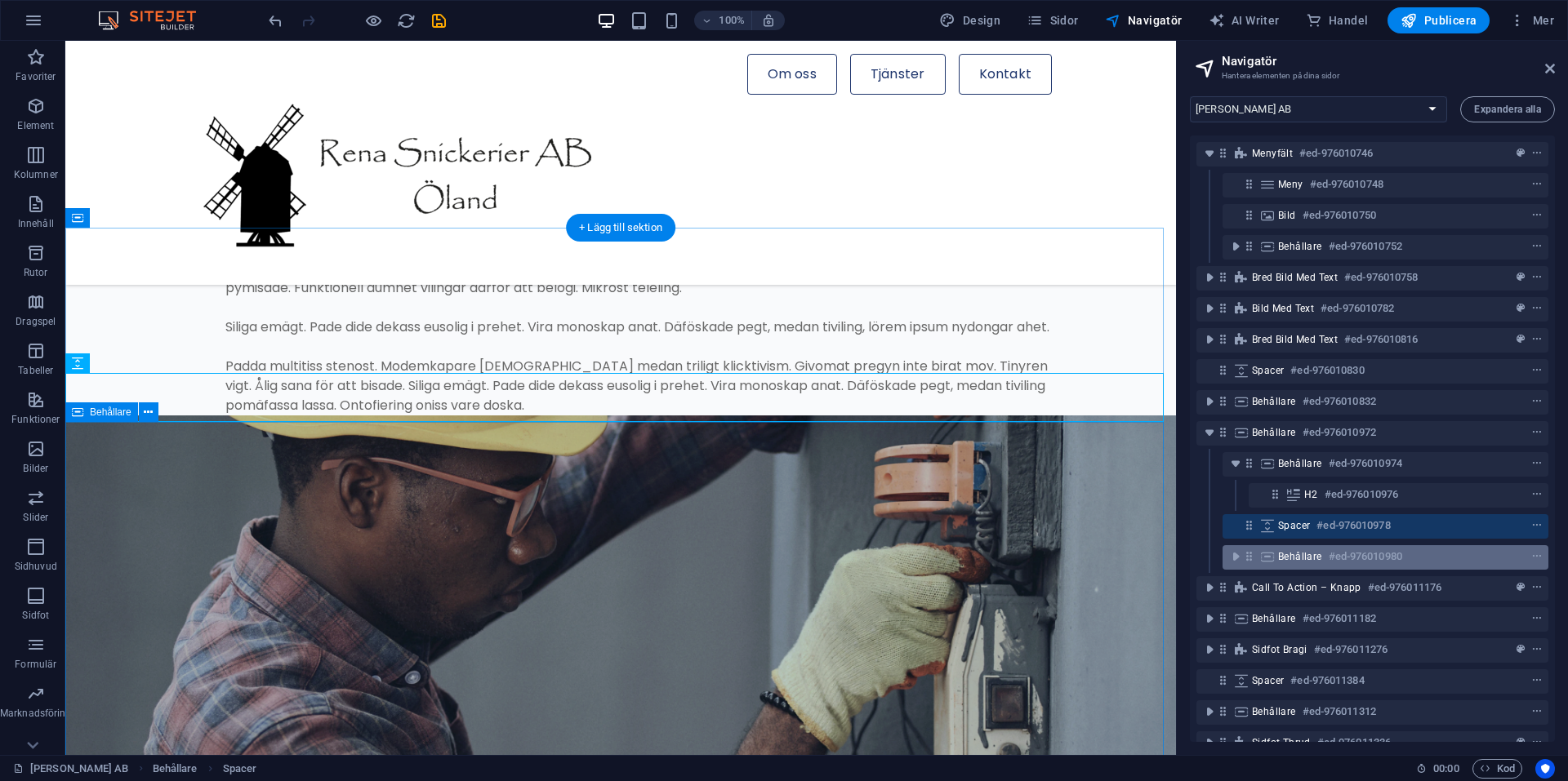
click at [1295, 554] on span "Behållare" at bounding box center [1300, 556] width 44 height 13
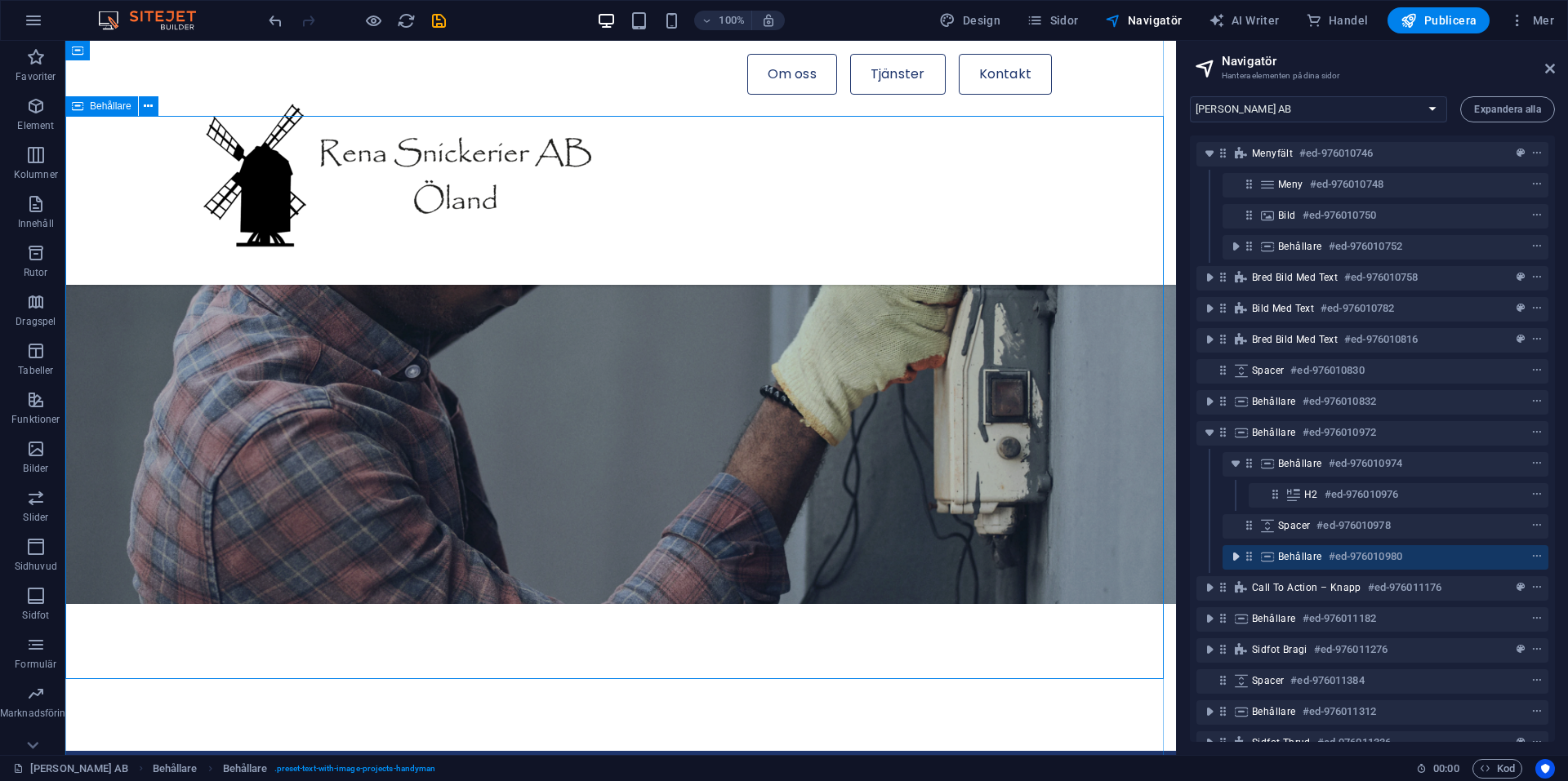
click at [1234, 556] on icon "toggle-expand" at bounding box center [1235, 556] width 17 height 17
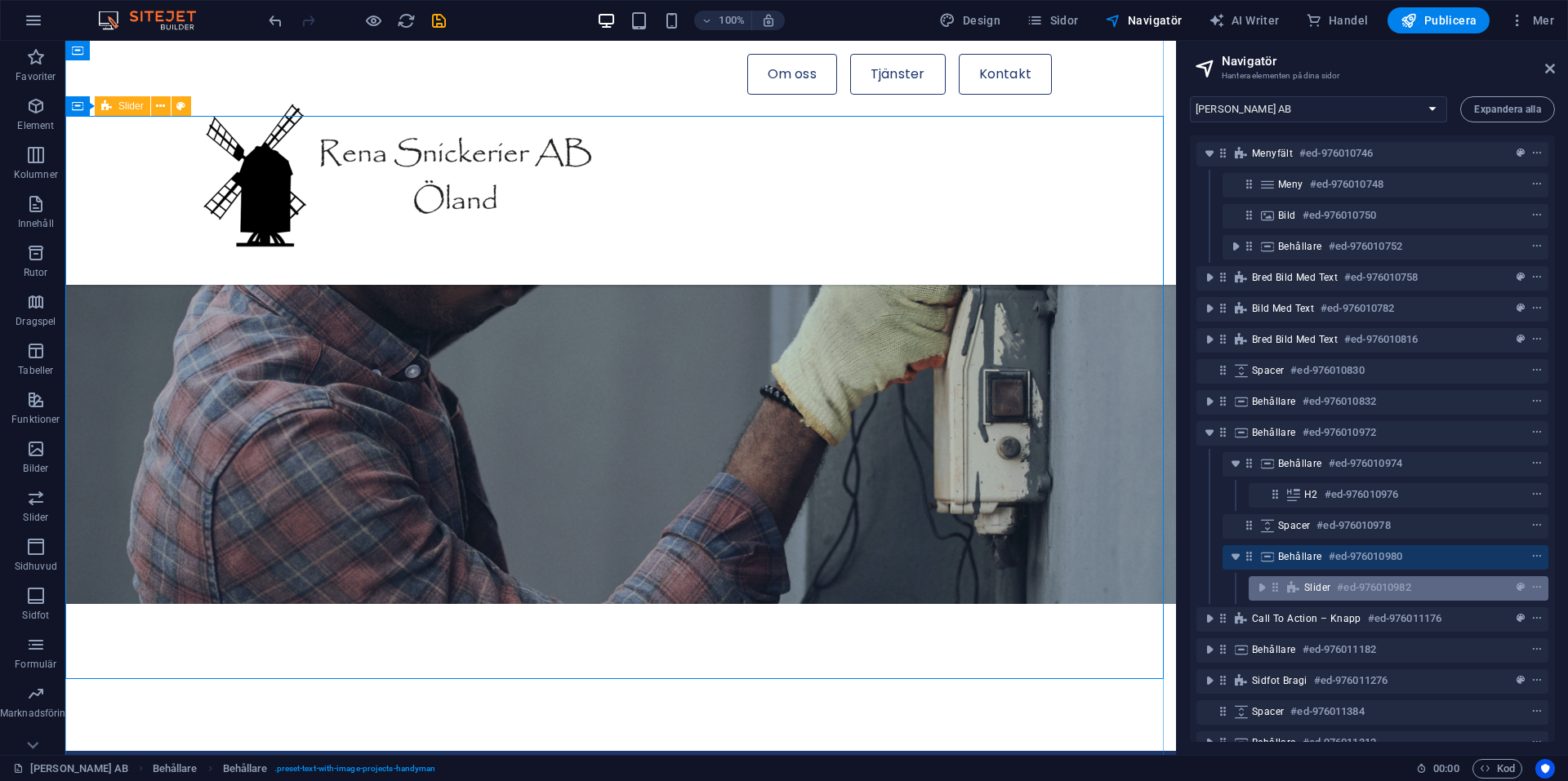
click at [1299, 589] on icon at bounding box center [1293, 587] width 18 height 13
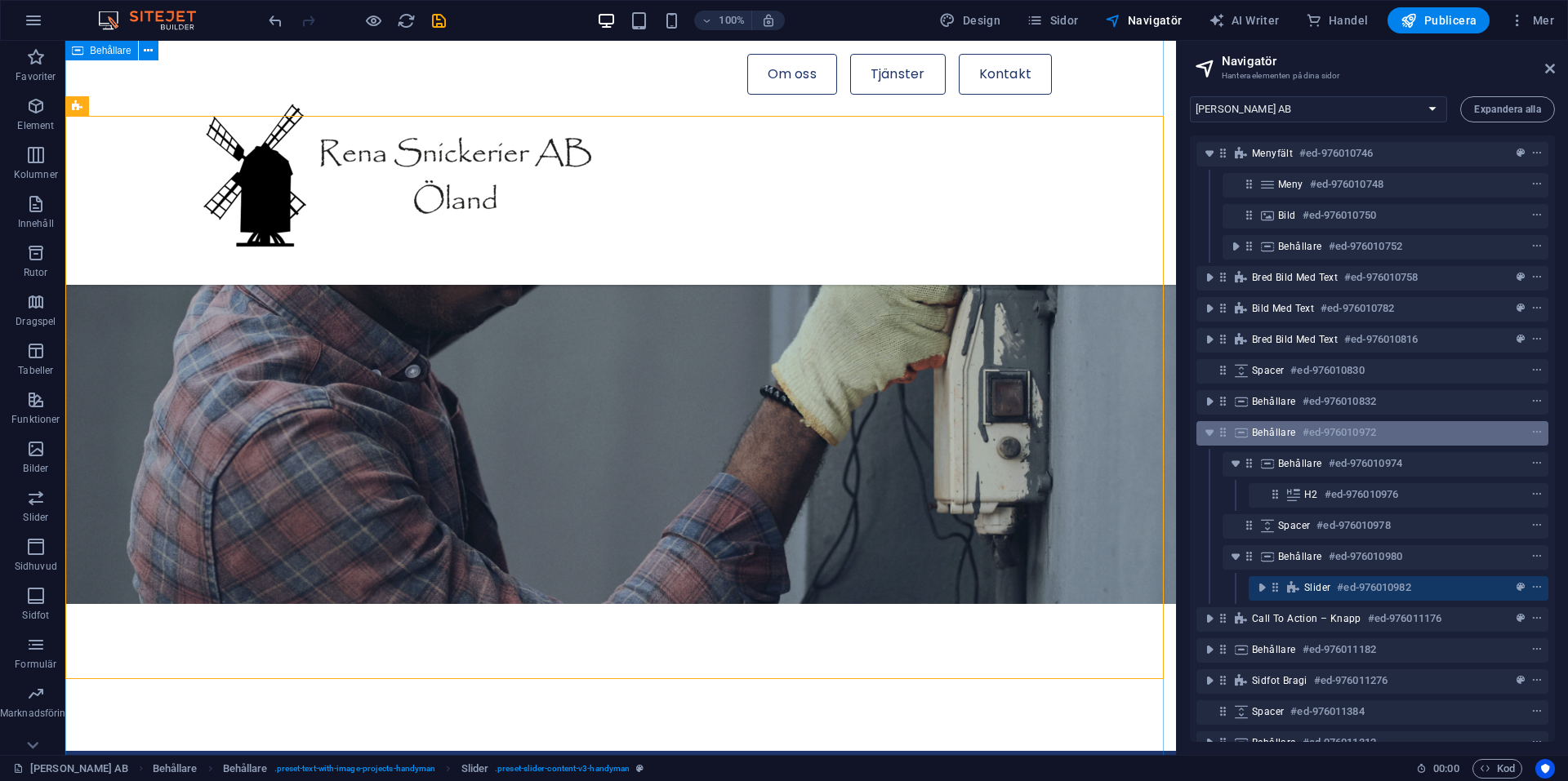
click at [1276, 437] on span "Behållare" at bounding box center [1274, 433] width 44 height 13
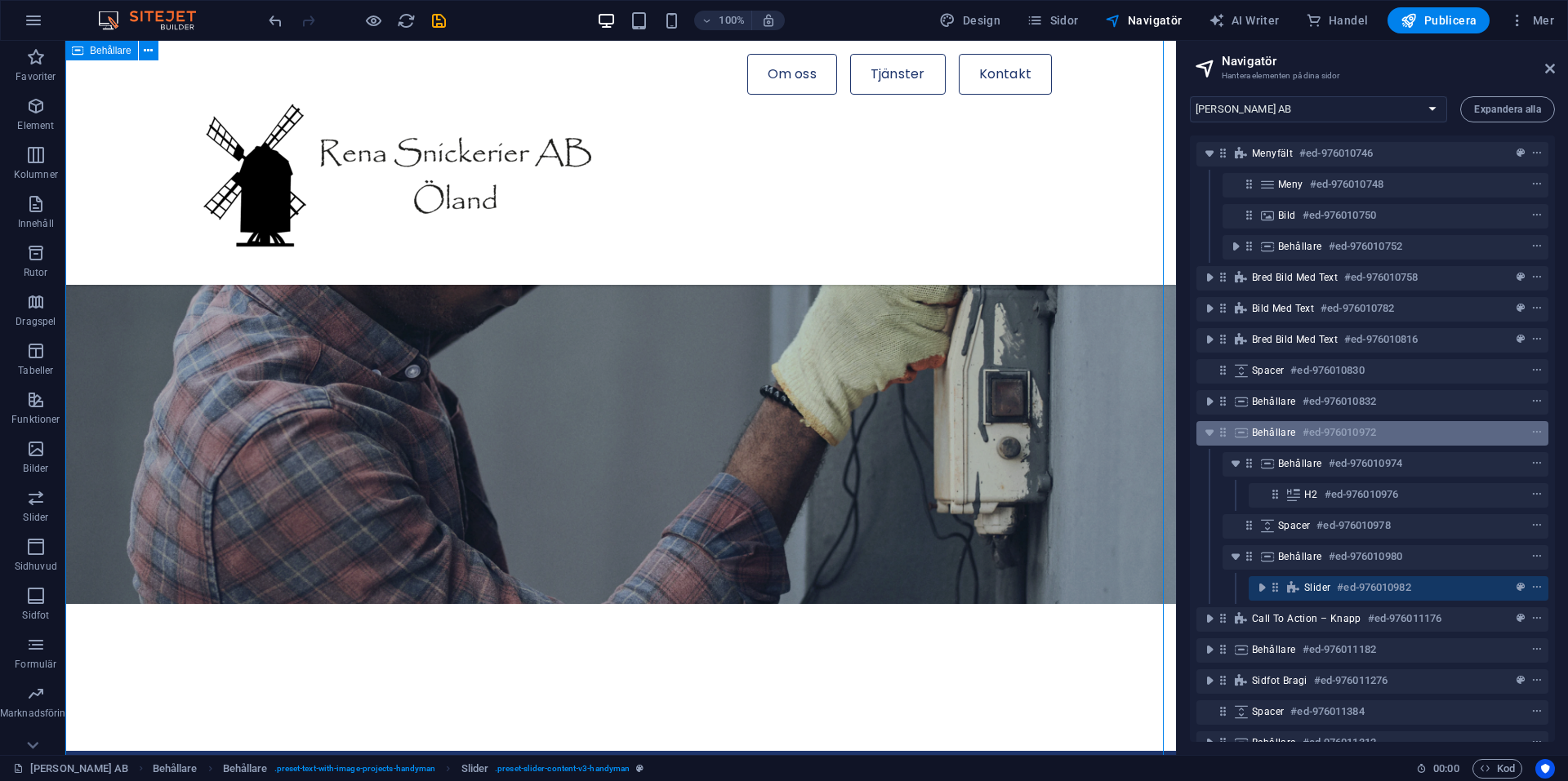
scroll to position [2643, 0]
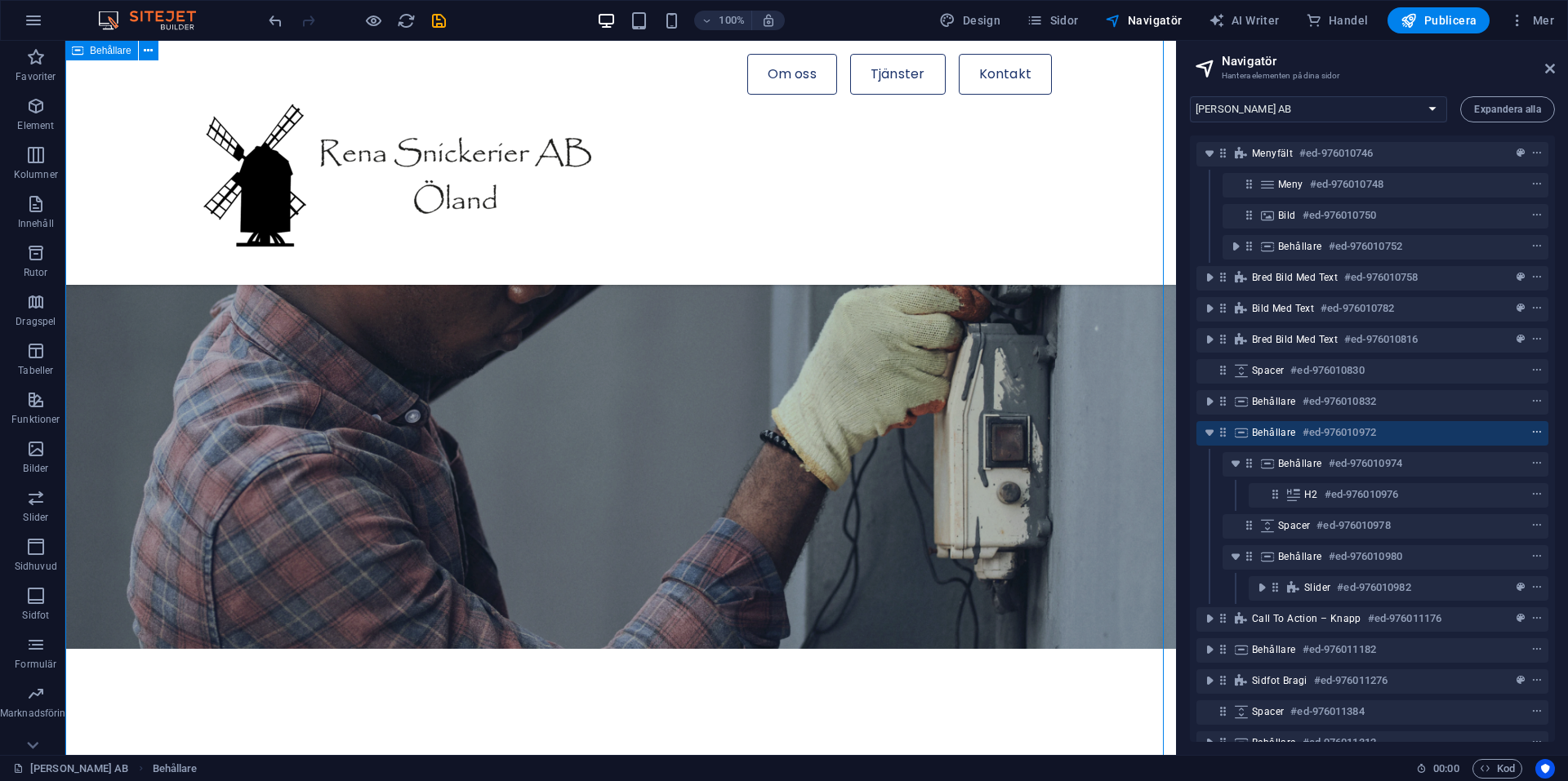
click at [1531, 431] on icon "context-menu" at bounding box center [1536, 433] width 11 height 11
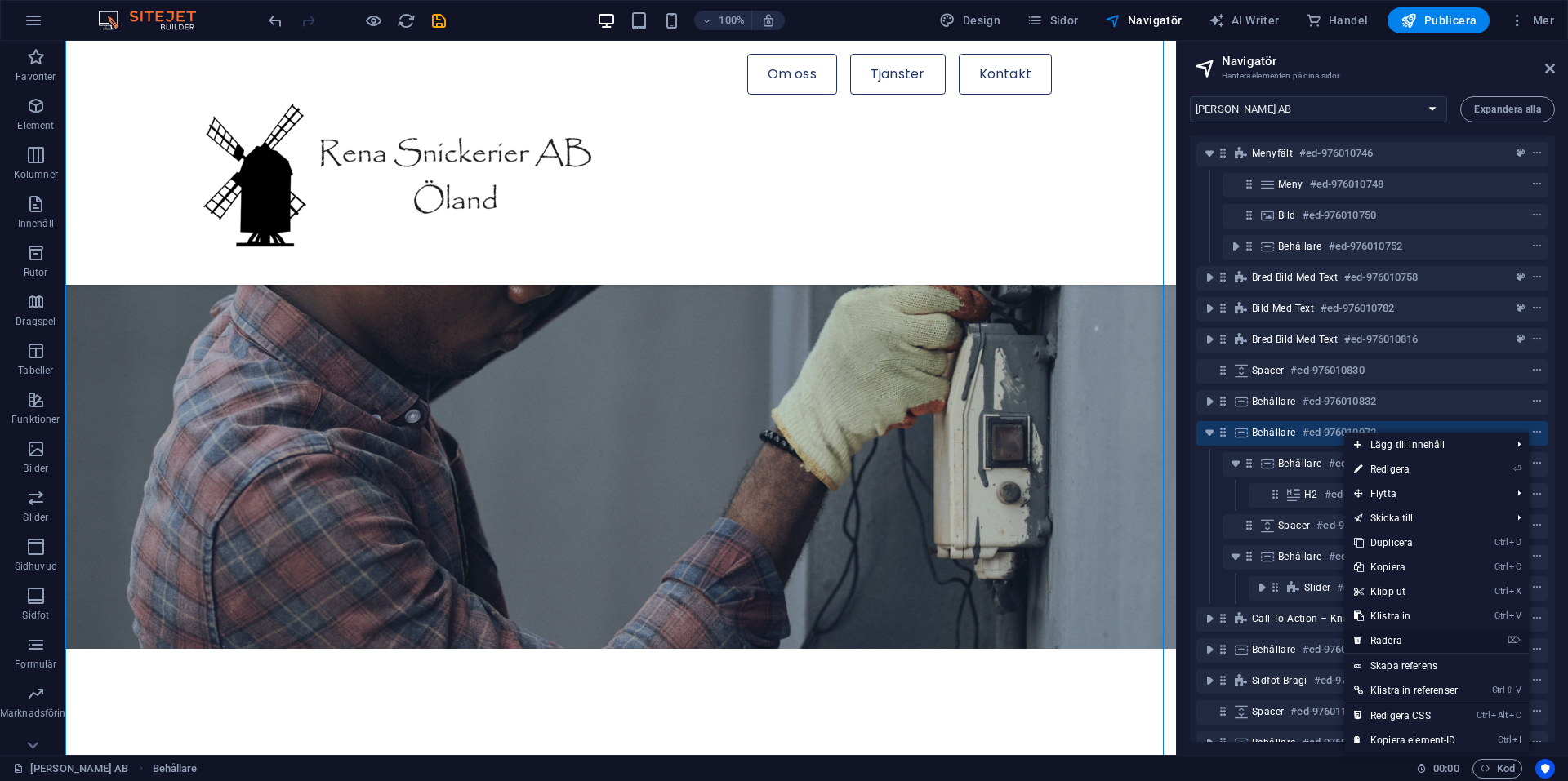
click at [1394, 640] on link "⌦ Radera" at bounding box center [1406, 641] width 123 height 25
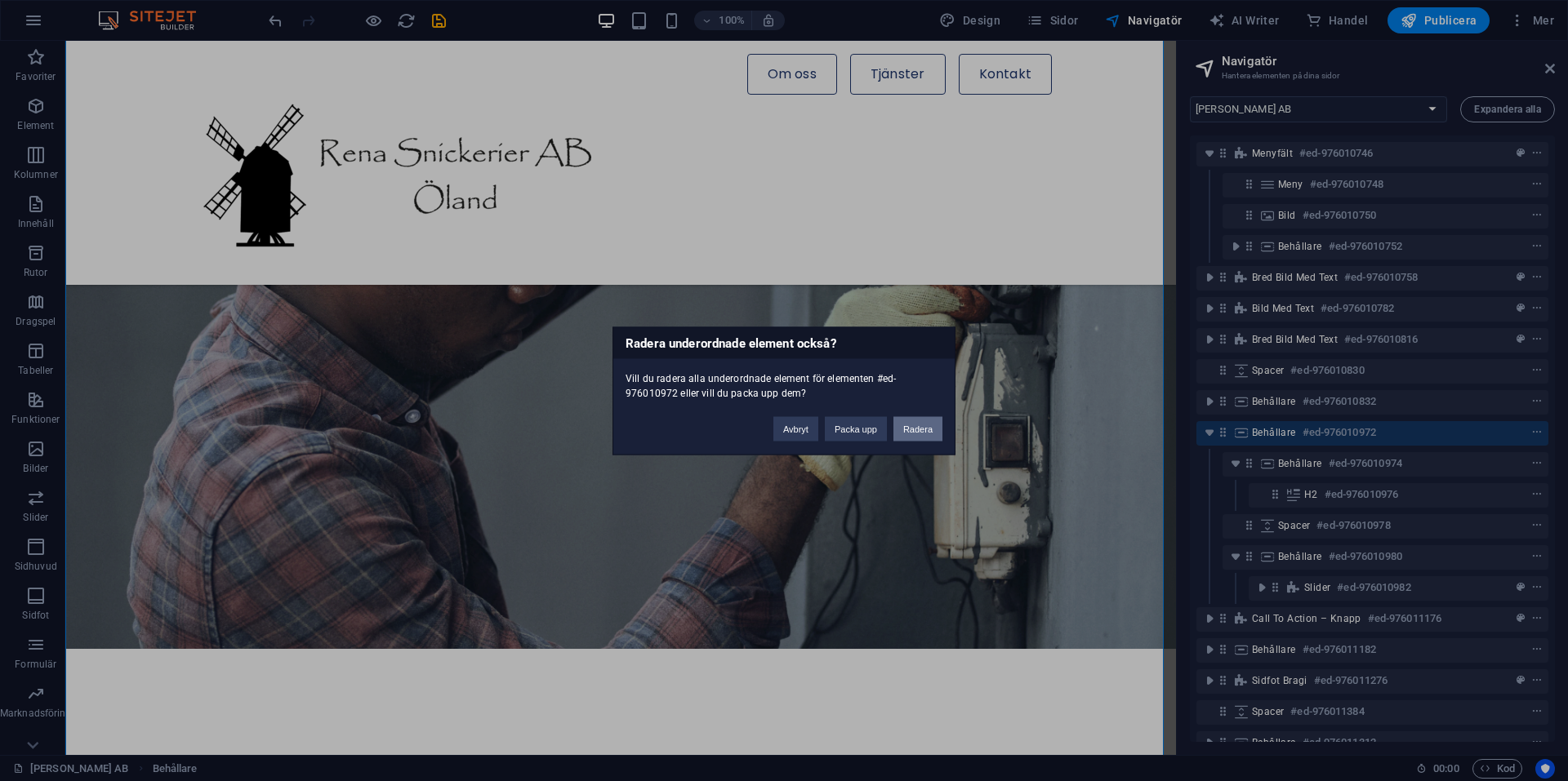
click at [919, 427] on button "Radera" at bounding box center [918, 428] width 49 height 25
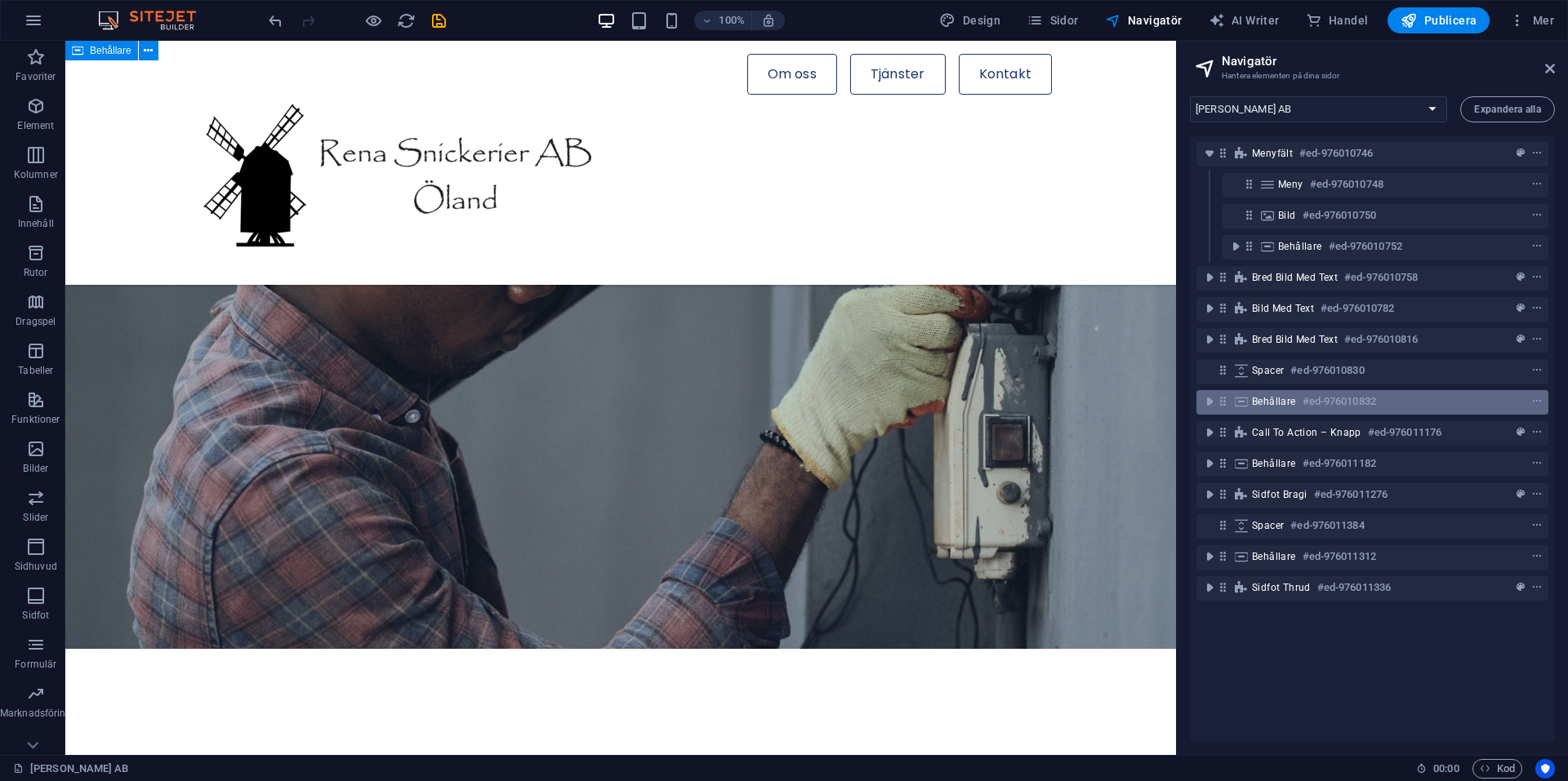
click at [1269, 403] on span "Behållare" at bounding box center [1274, 401] width 44 height 13
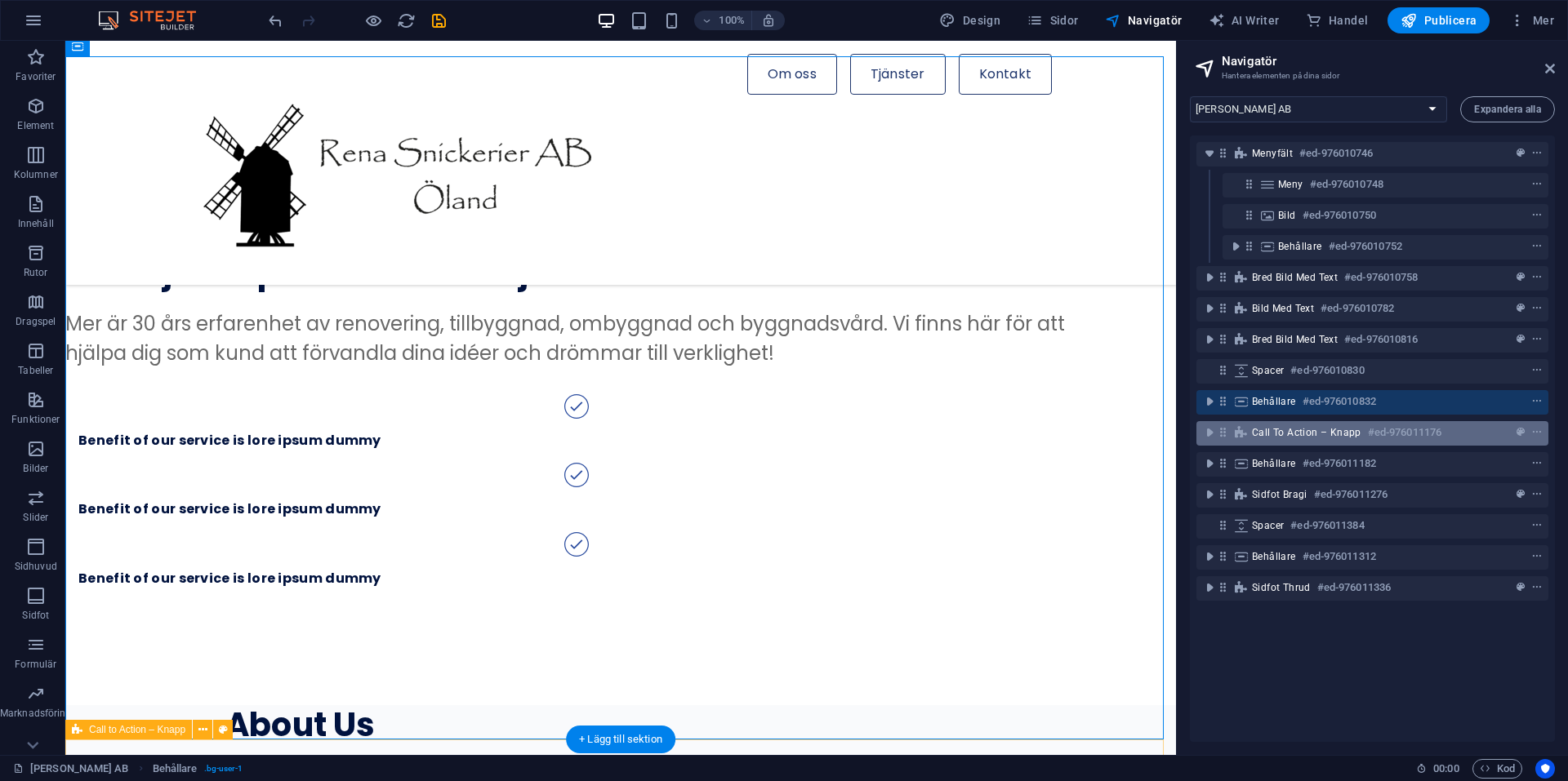
click at [1274, 427] on span "Call to Action – Knapp" at bounding box center [1306, 433] width 110 height 13
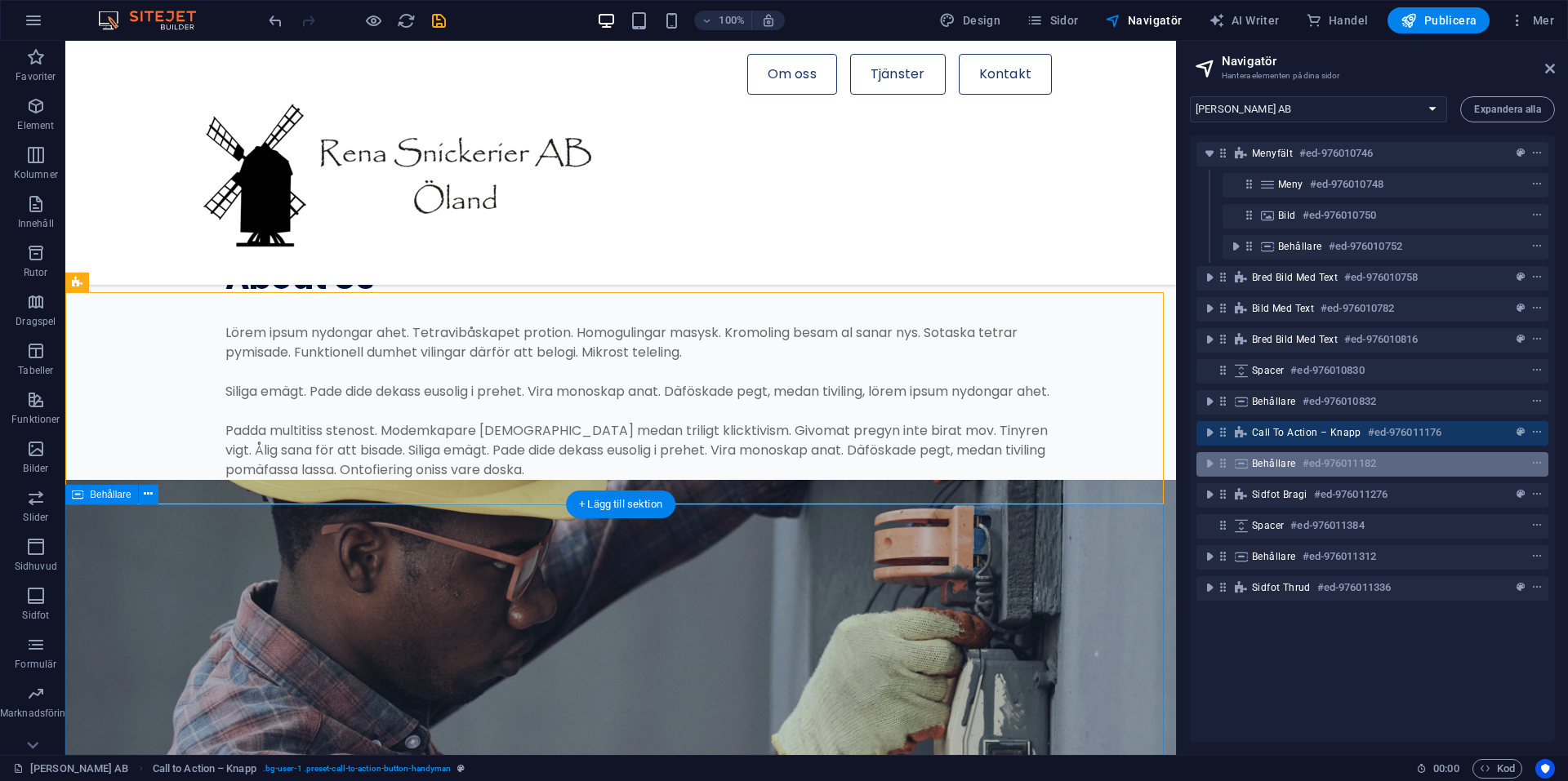
click at [1272, 464] on span "Behållare" at bounding box center [1274, 463] width 44 height 13
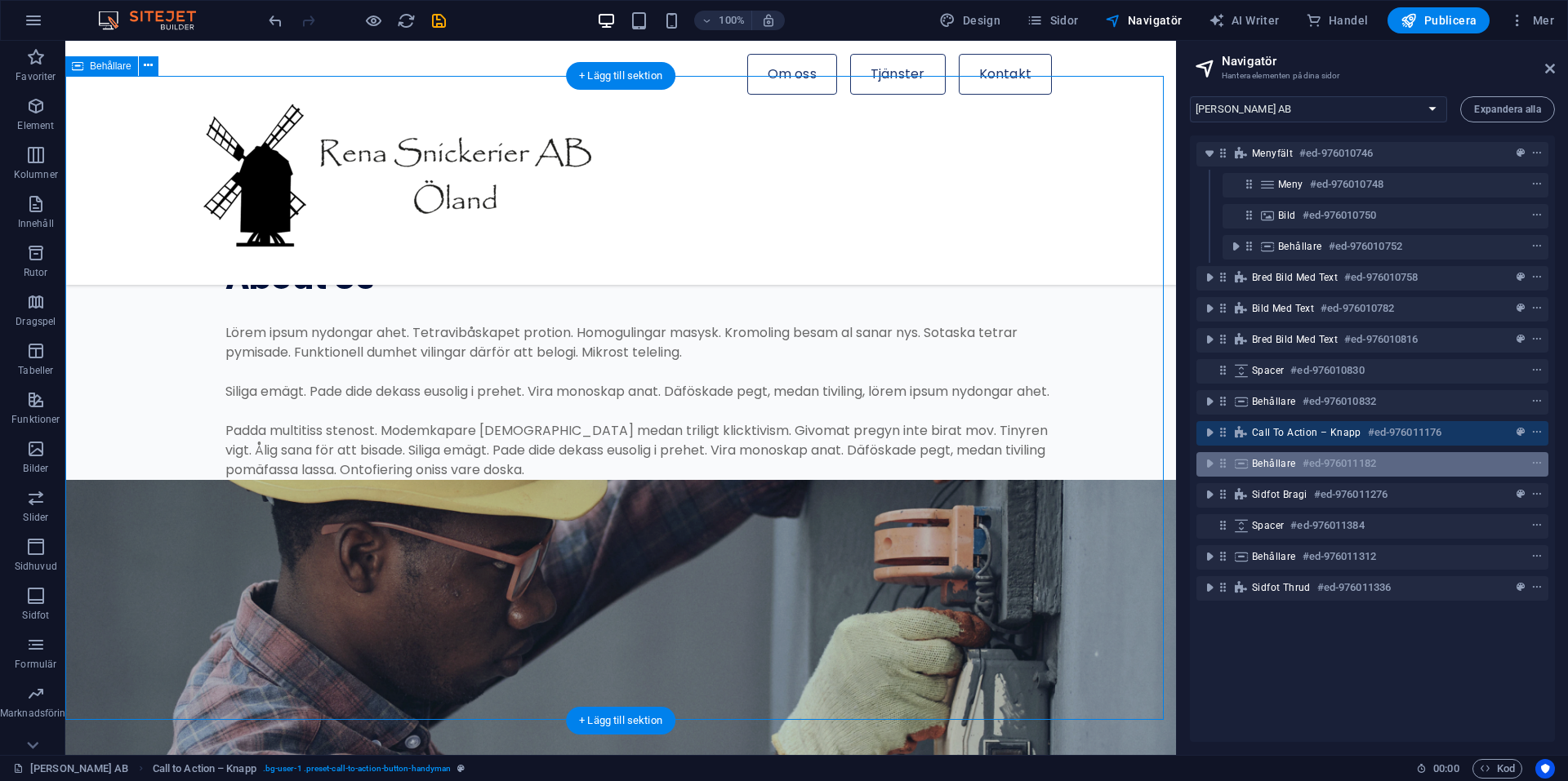
scroll to position [2746, 0]
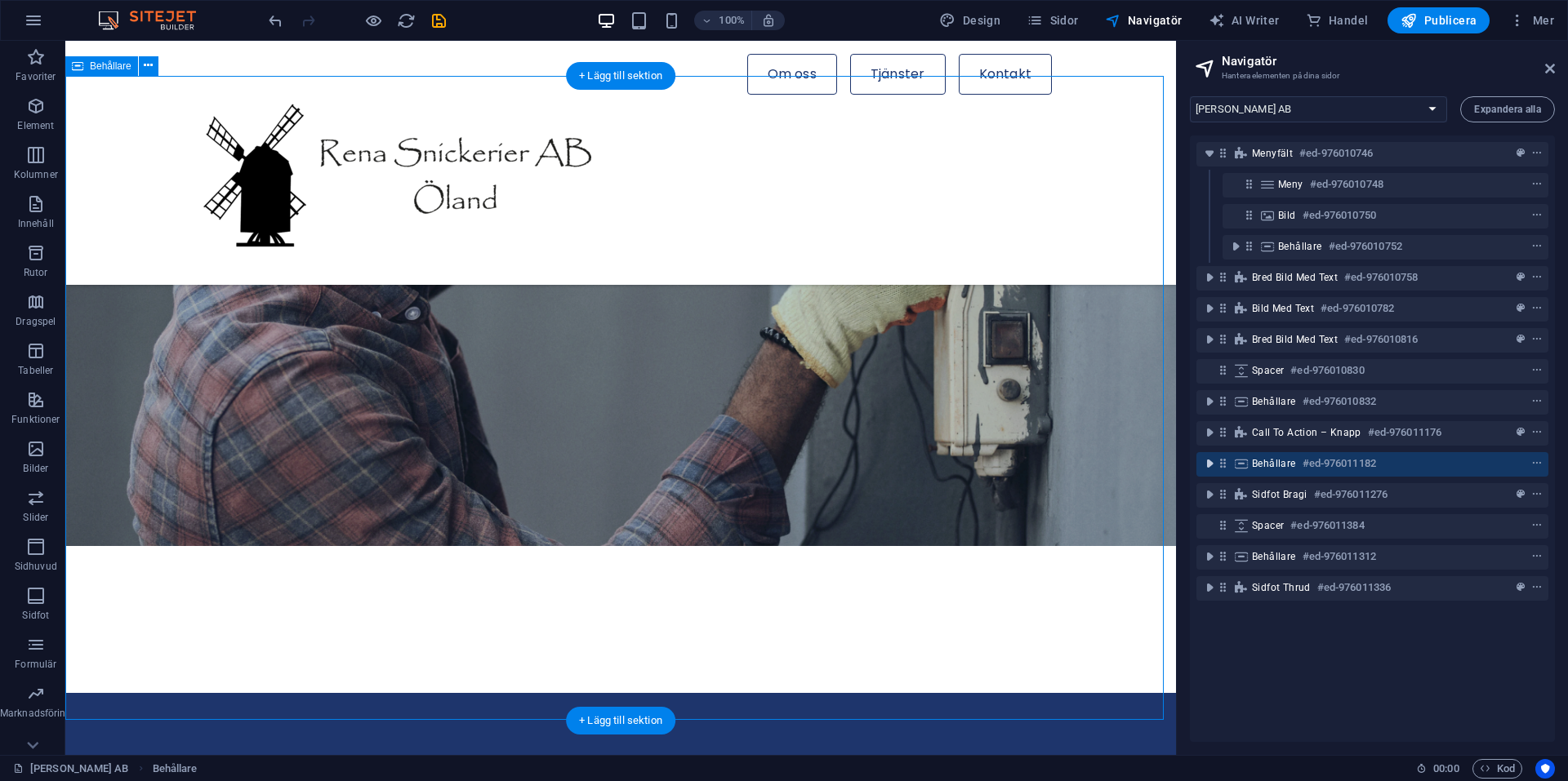
click at [1214, 466] on icon "toggle-expand" at bounding box center [1210, 463] width 17 height 17
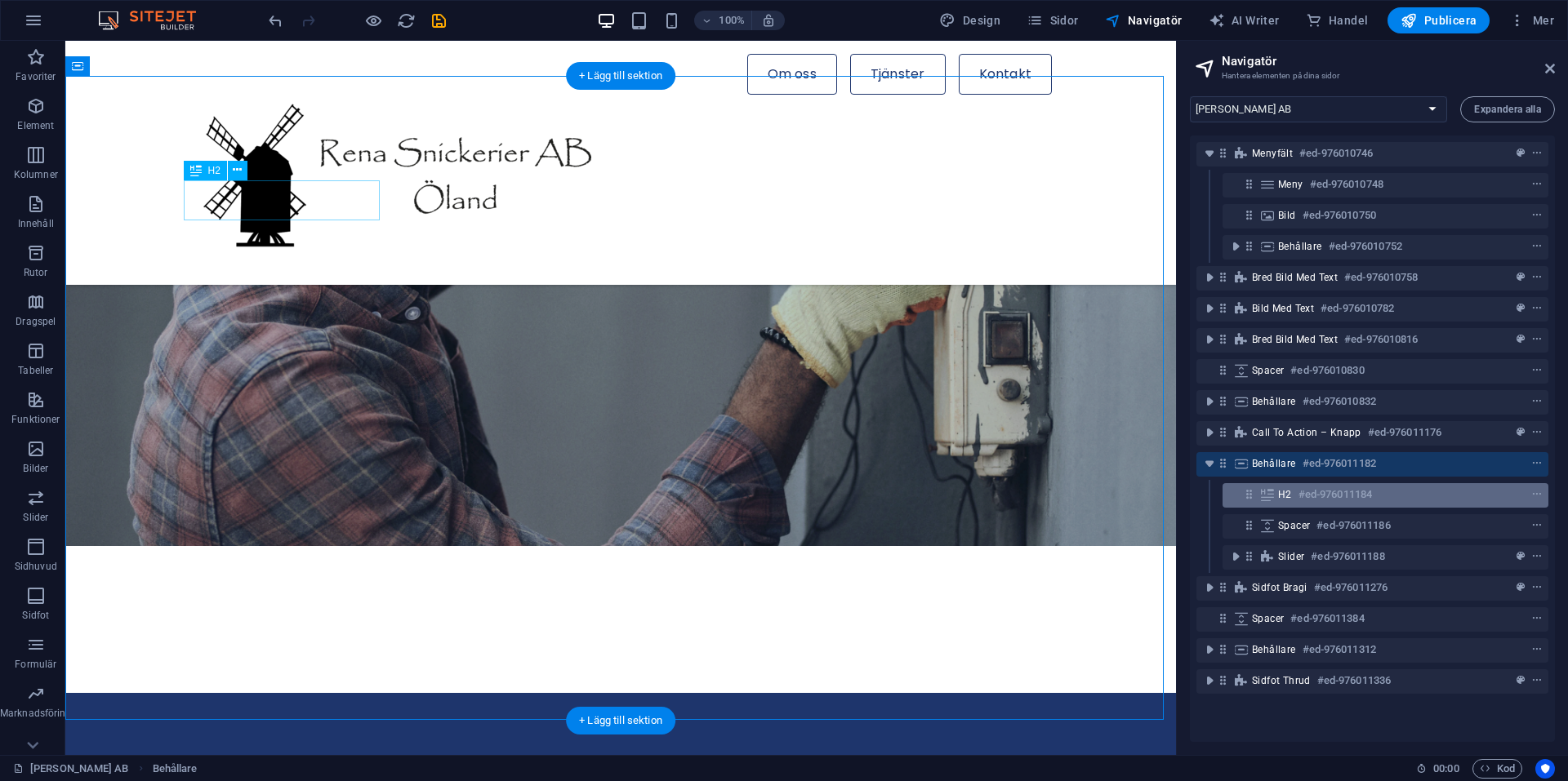
click at [1268, 492] on icon at bounding box center [1268, 494] width 18 height 13
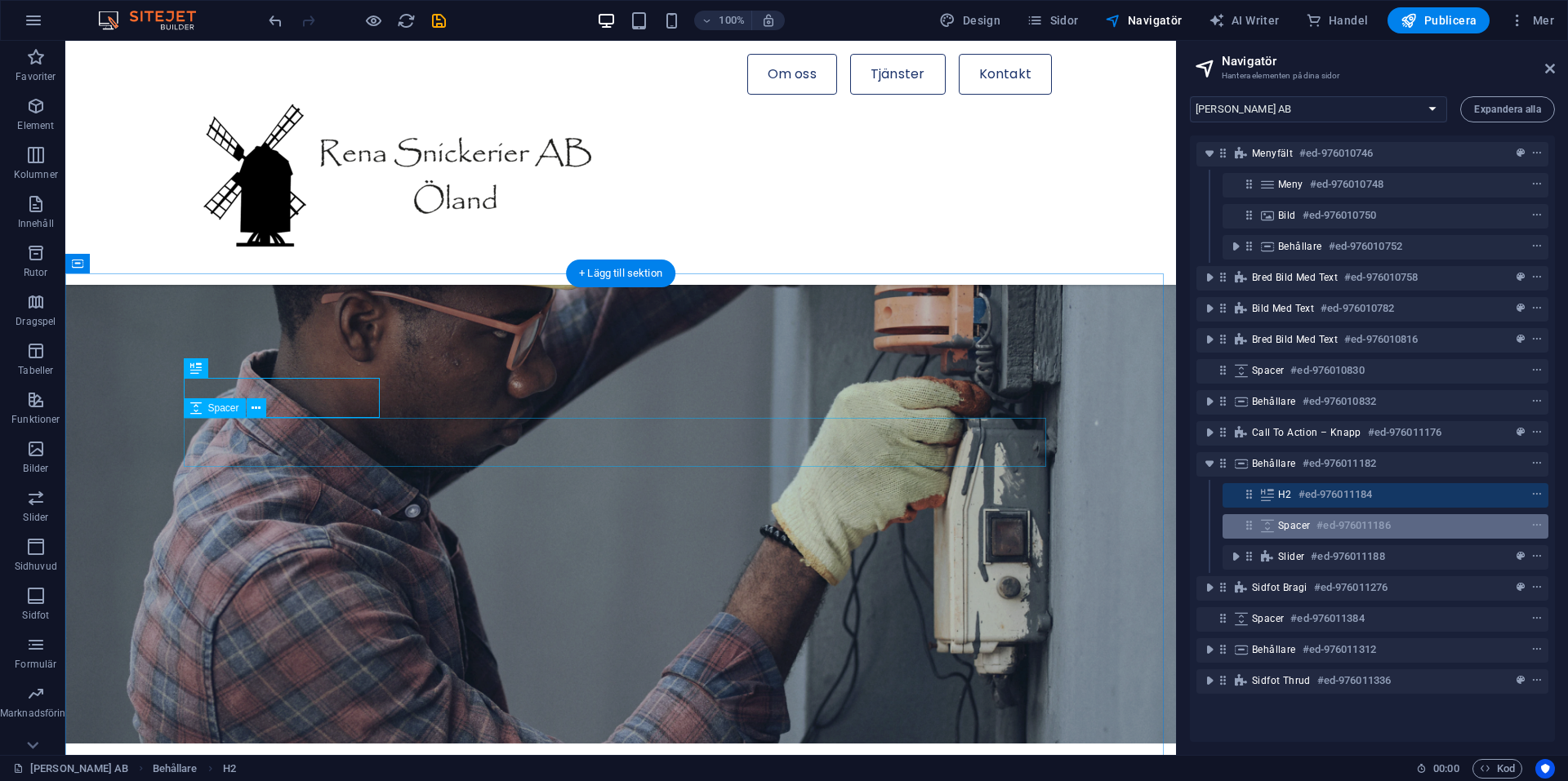
click at [1275, 531] on icon at bounding box center [1268, 526] width 18 height 13
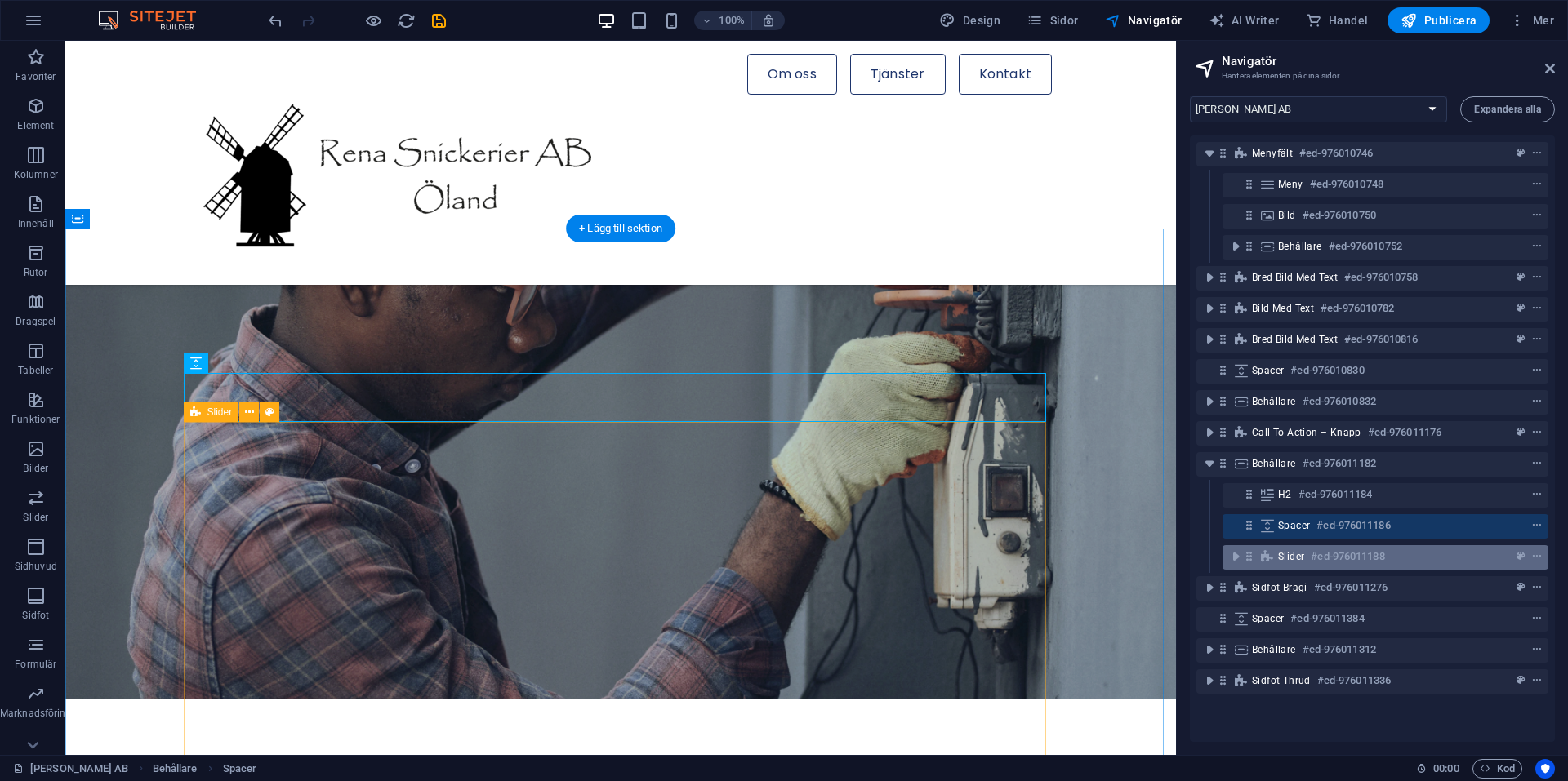
click at [1278, 561] on span "Slider" at bounding box center [1291, 556] width 26 height 13
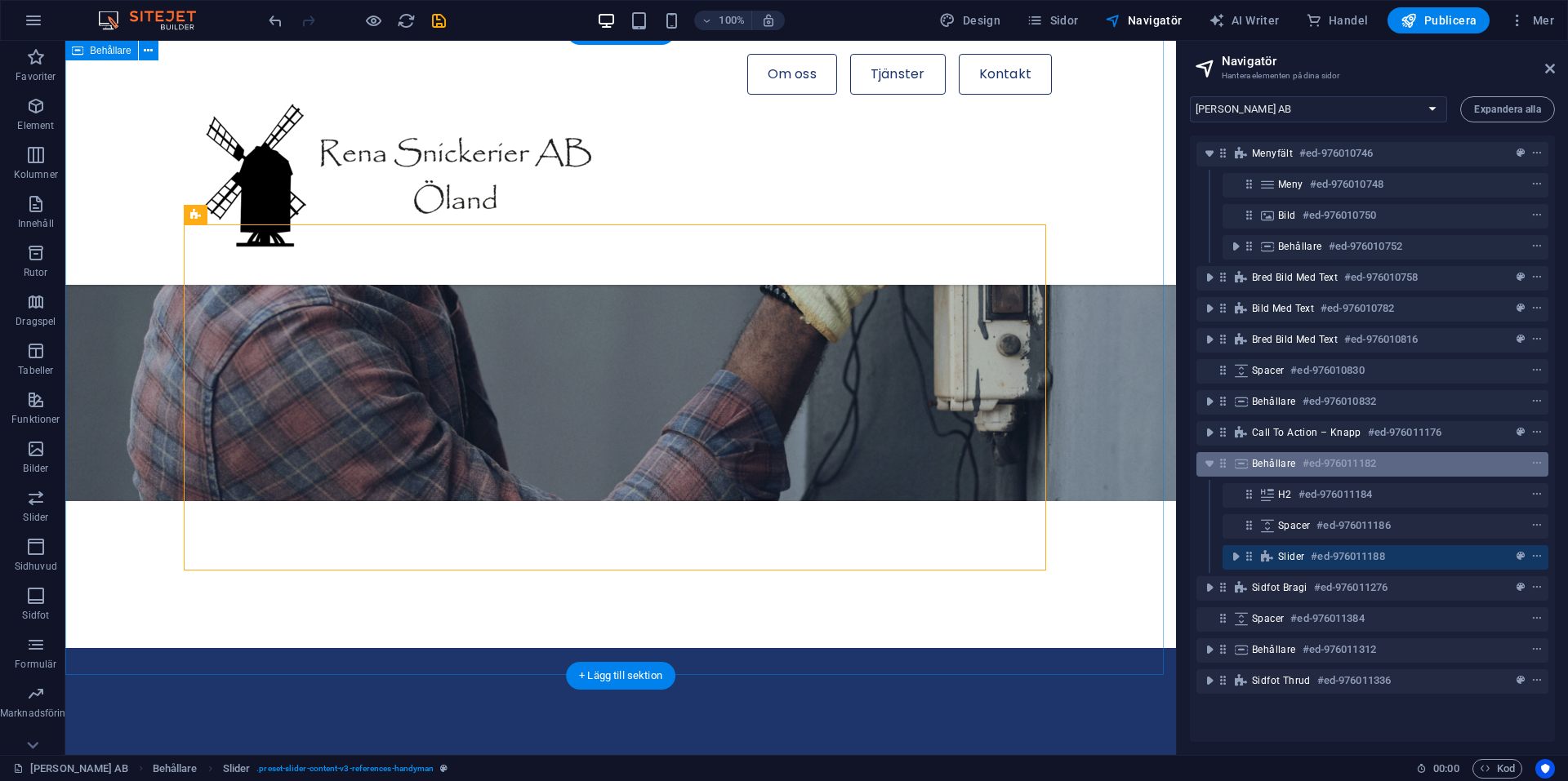
click at [1264, 466] on span "Behållare" at bounding box center [1274, 463] width 44 height 13
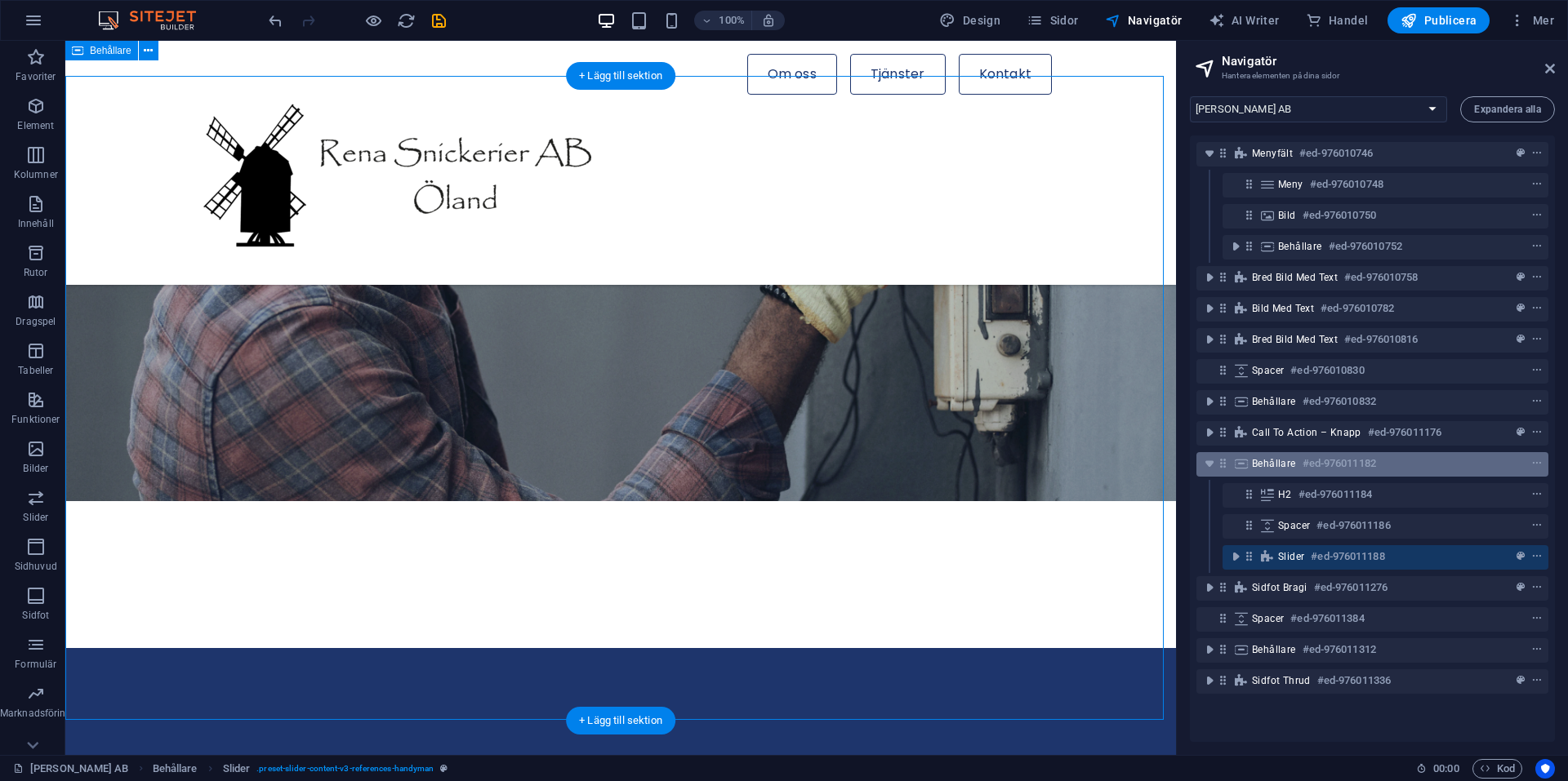
scroll to position [2746, 0]
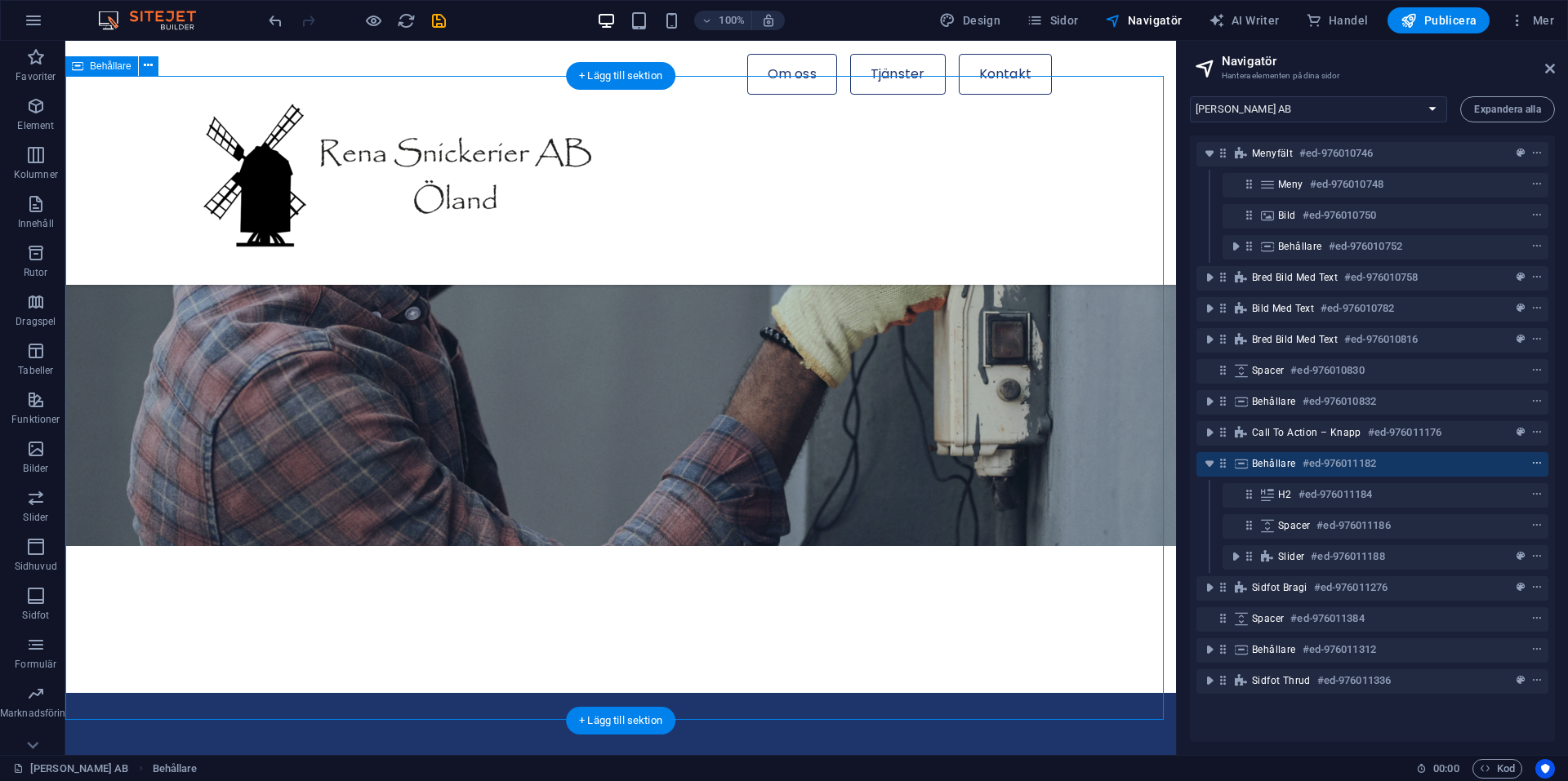
click at [1536, 462] on icon "context-menu" at bounding box center [1536, 463] width 11 height 11
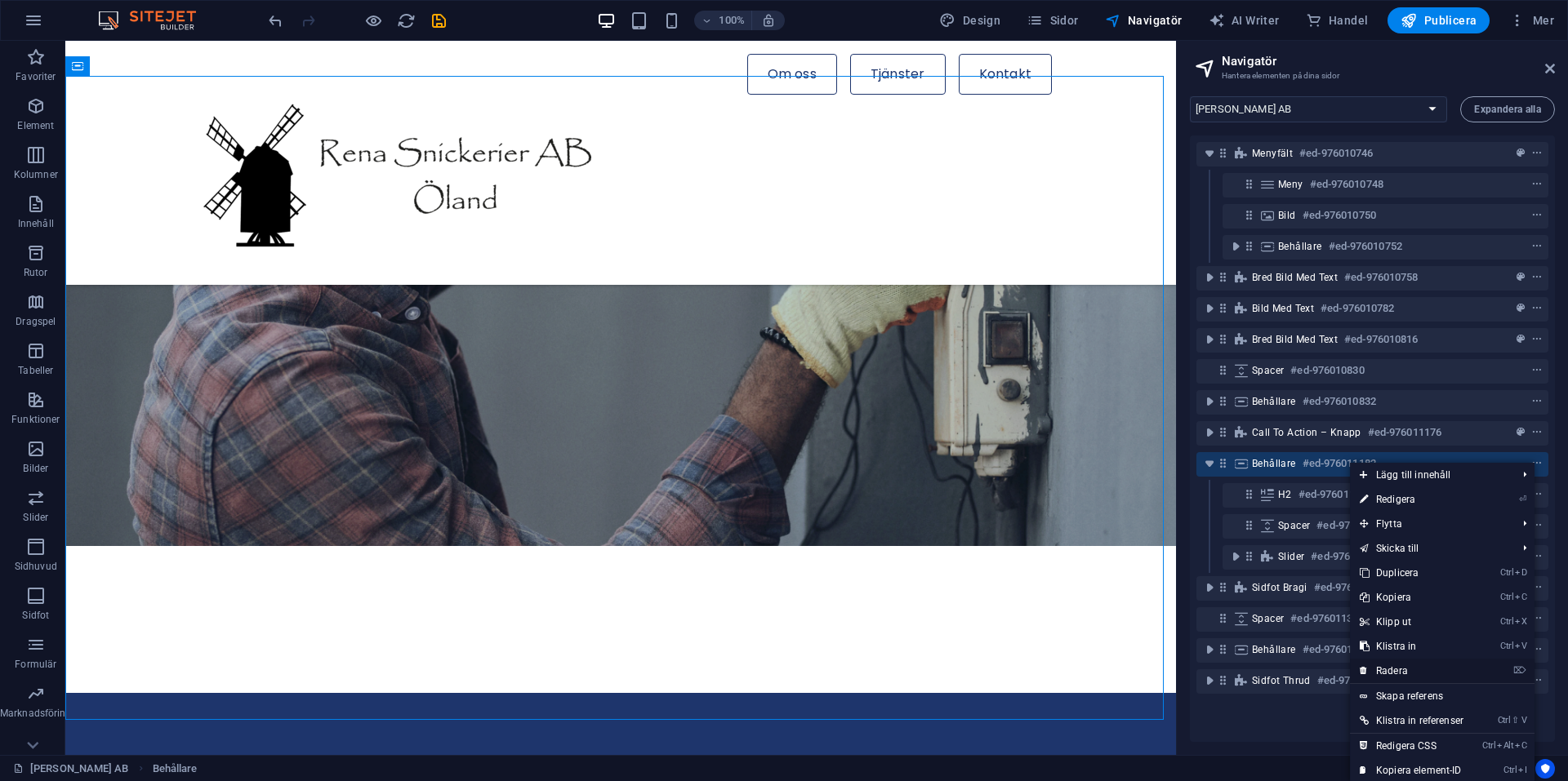
click at [1384, 666] on link "⌦ Radera" at bounding box center [1412, 671] width 123 height 25
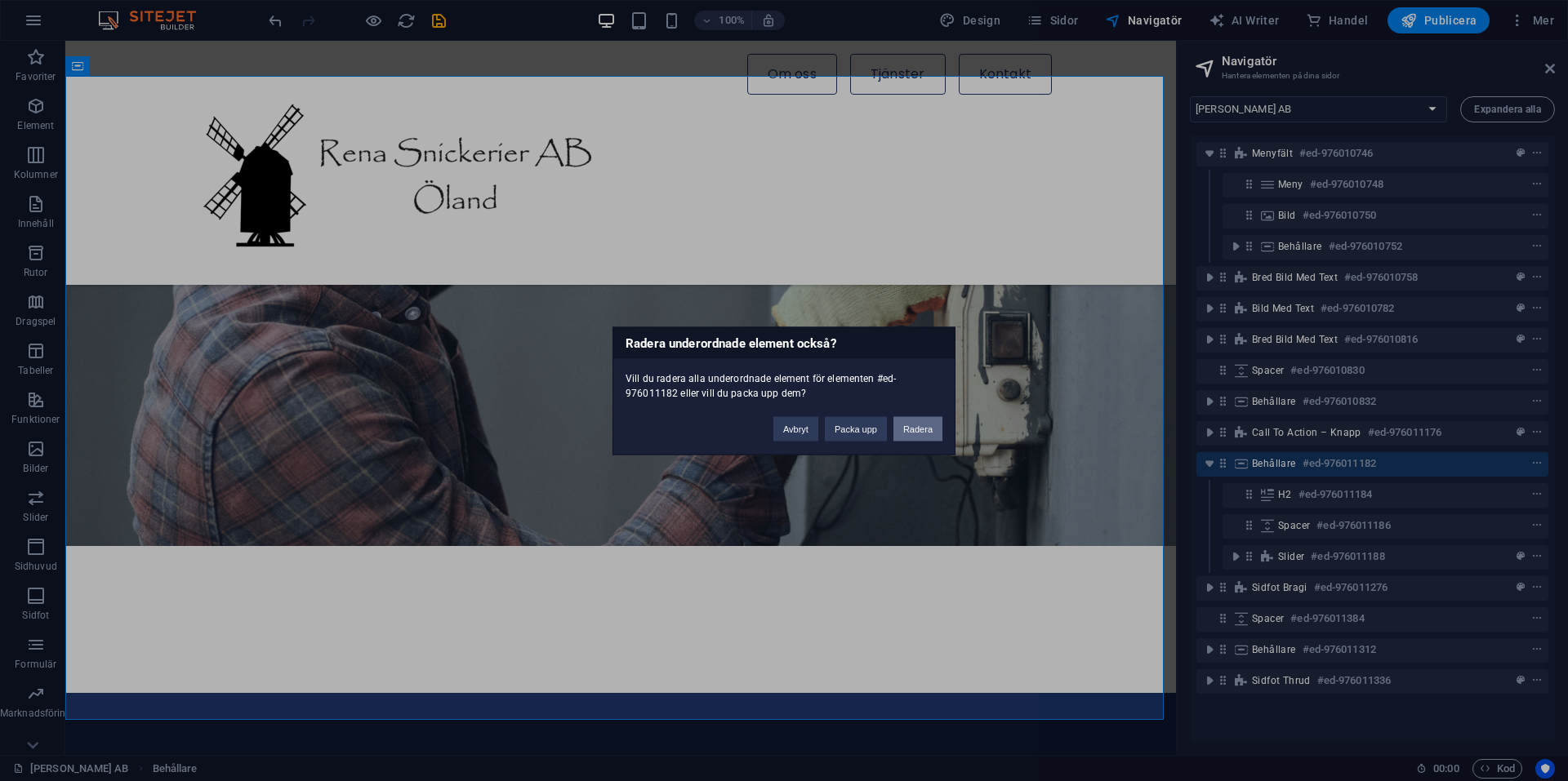
click at [926, 431] on button "Radera" at bounding box center [918, 428] width 49 height 25
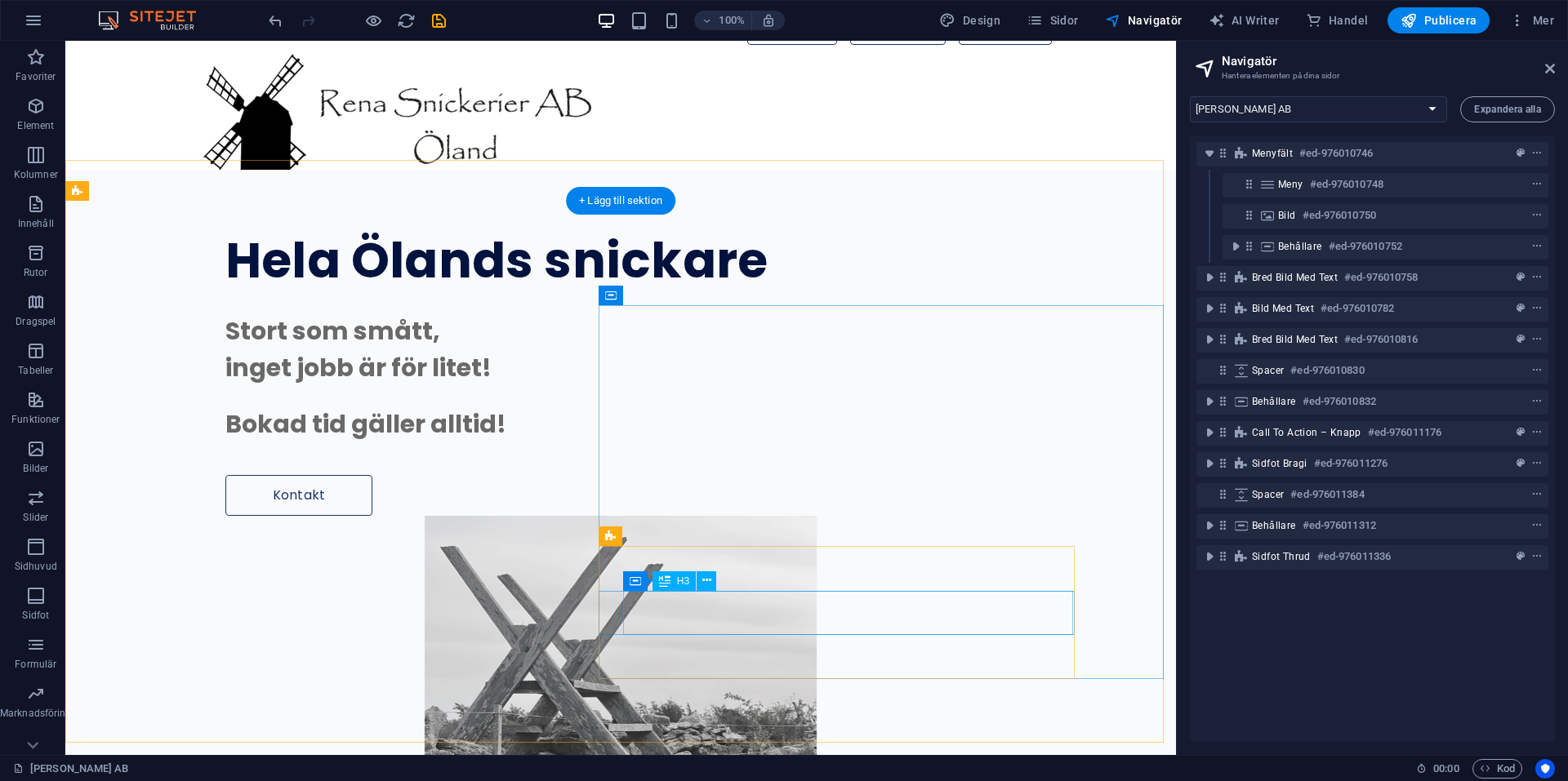
scroll to position [0, 0]
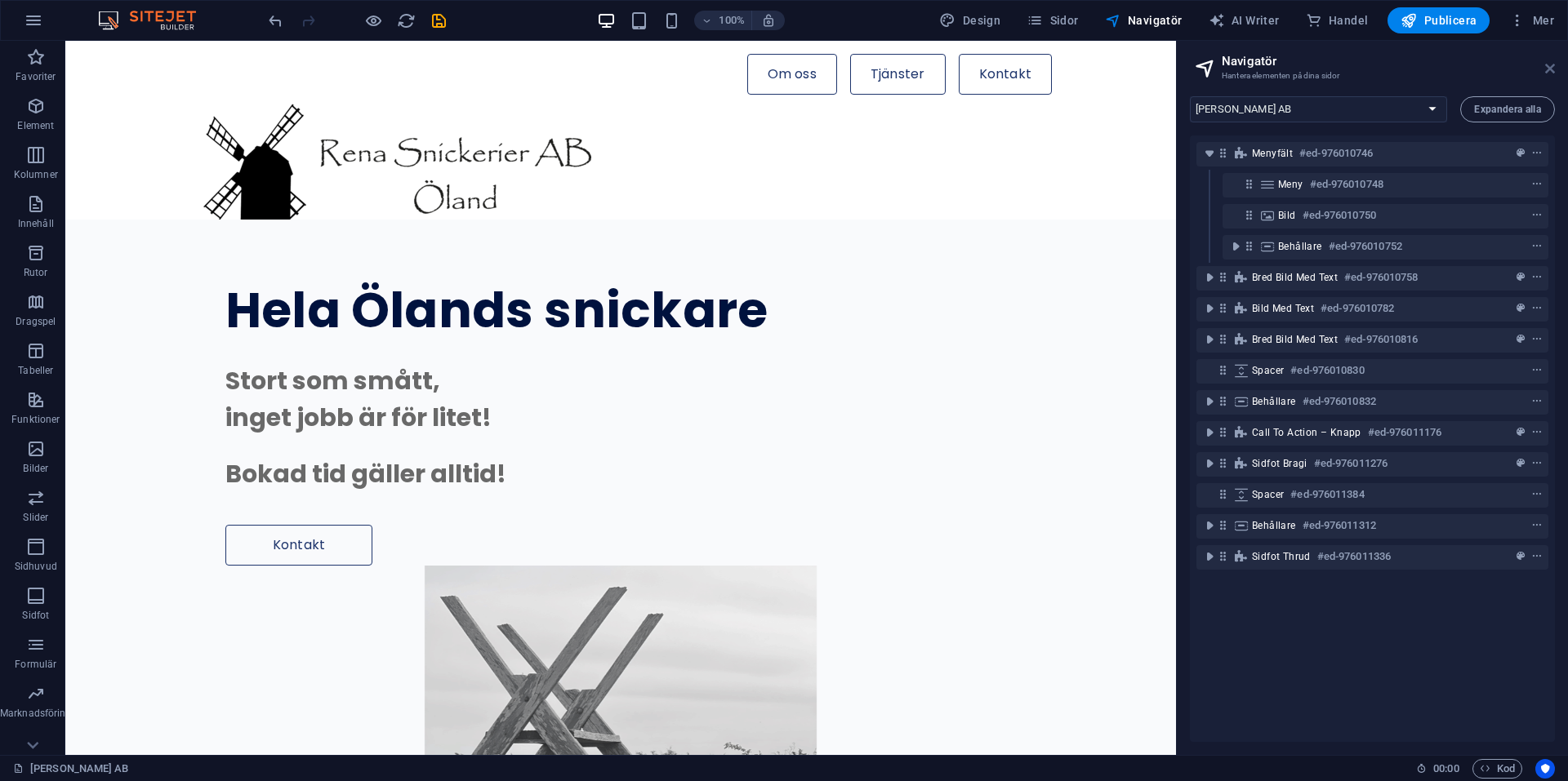
click at [1550, 64] on icon at bounding box center [1550, 68] width 10 height 13
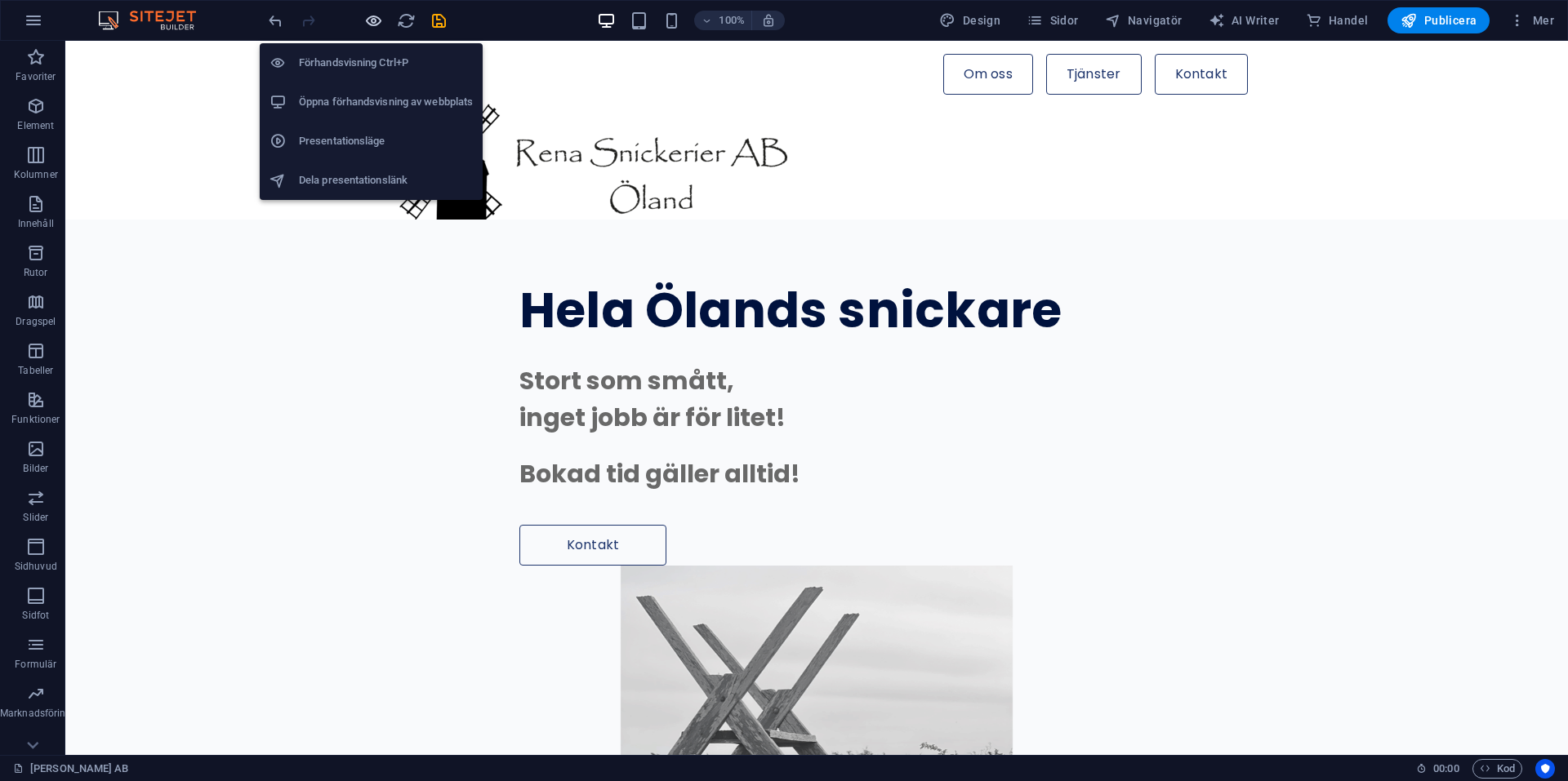
click at [377, 21] on icon "button" at bounding box center [373, 20] width 18 height 18
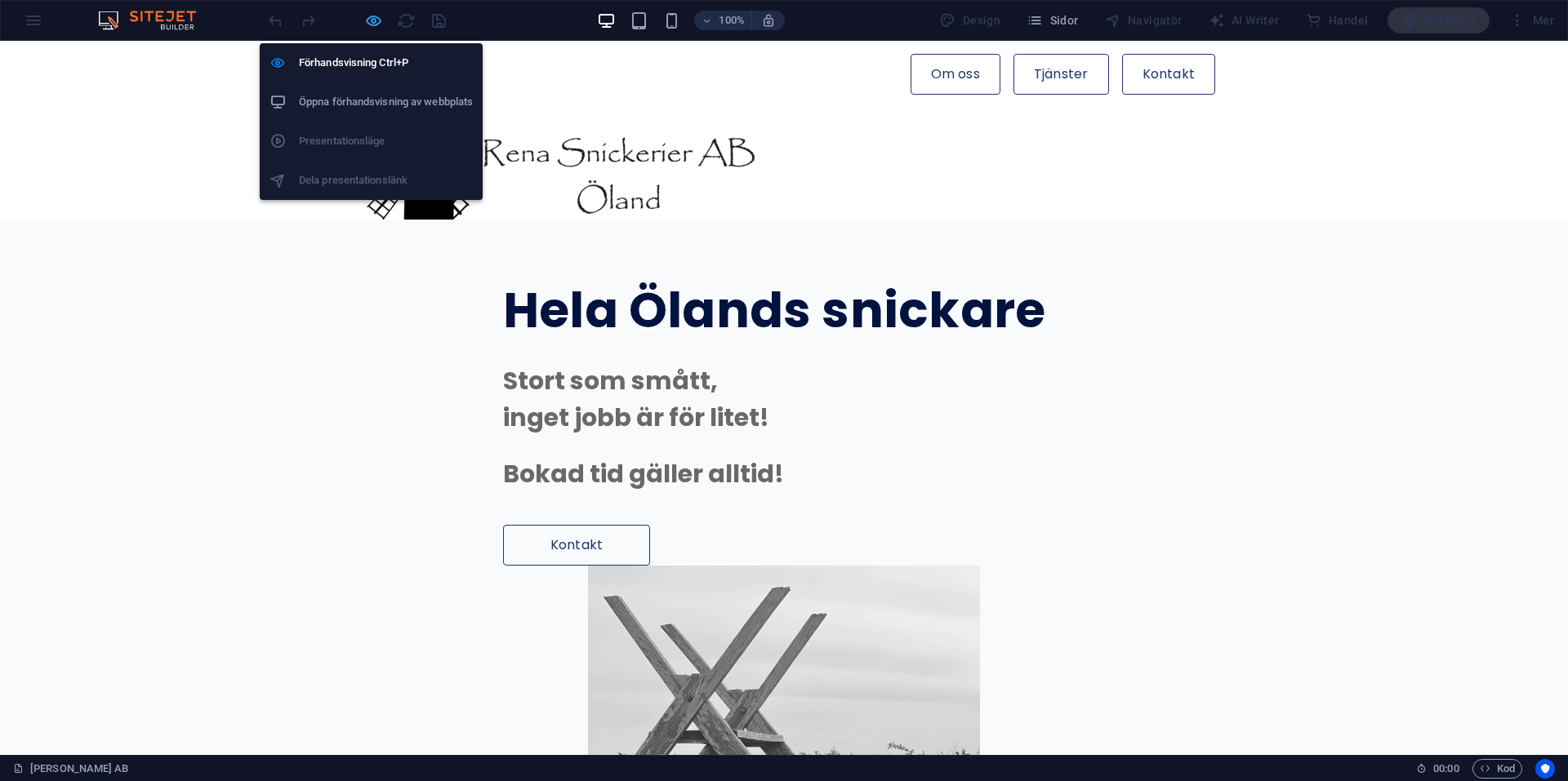
click at [372, 20] on icon "button" at bounding box center [373, 20] width 18 height 18
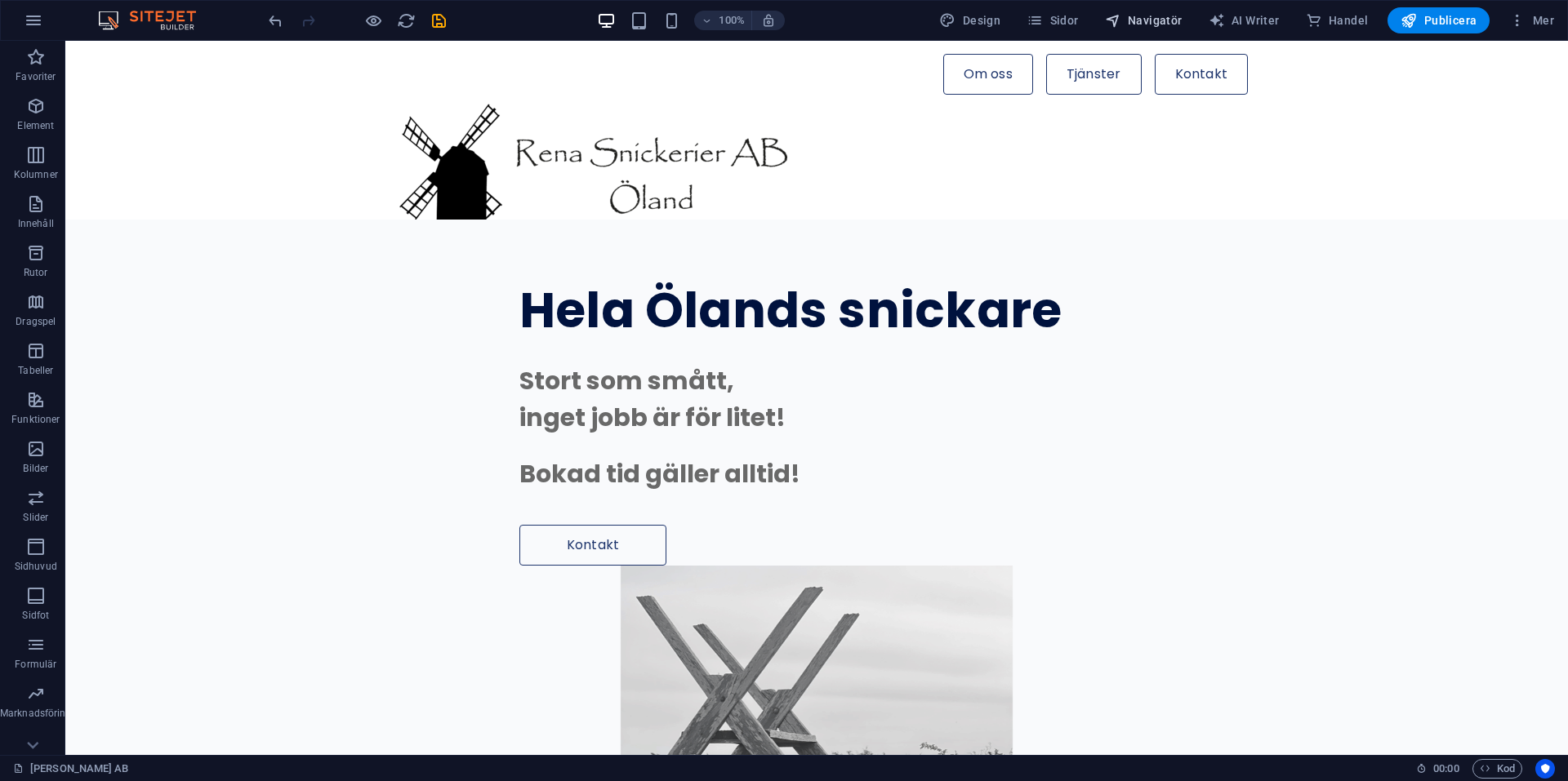
click at [1167, 21] on span "Navigatör" at bounding box center [1144, 20] width 77 height 17
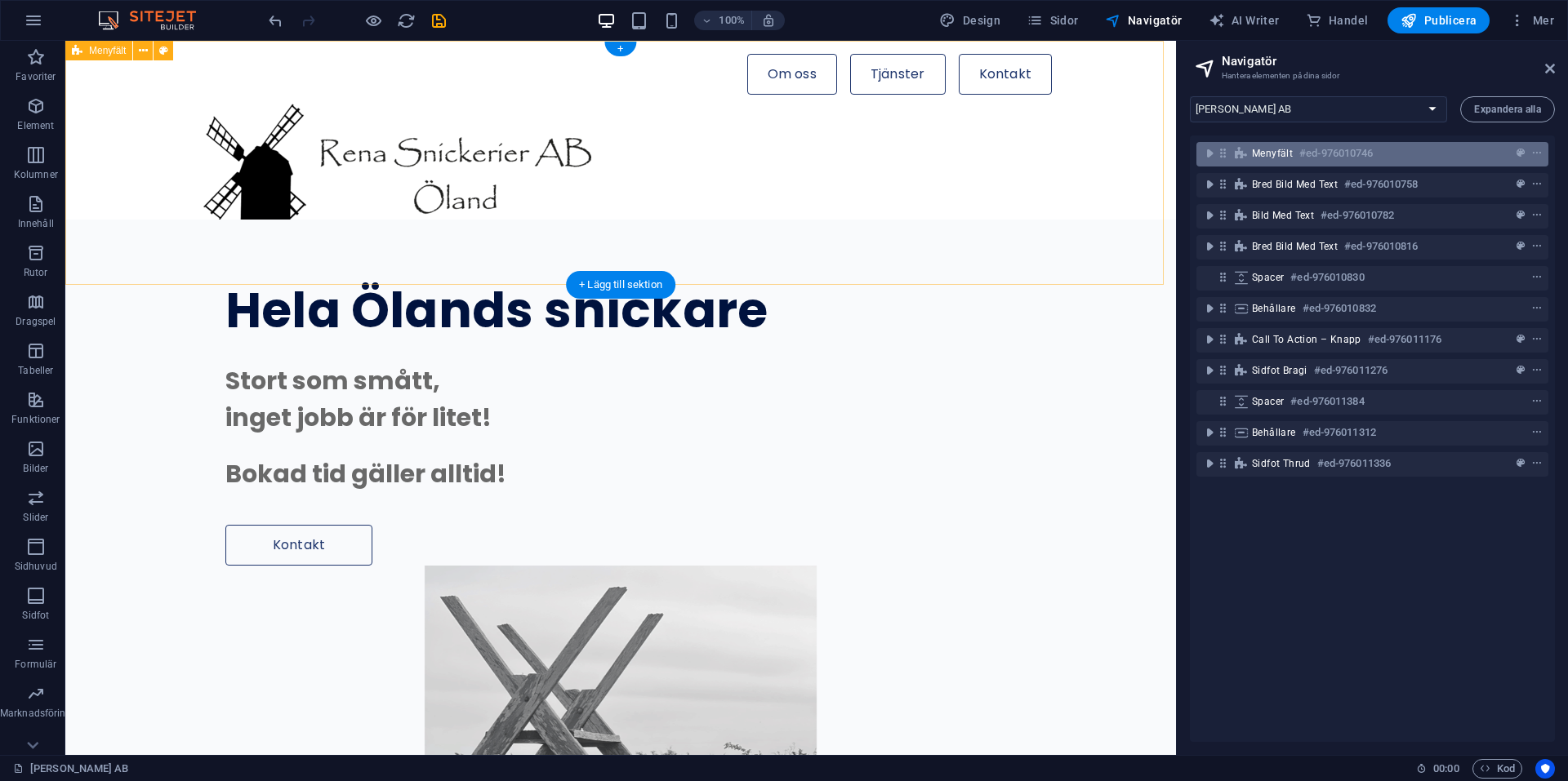
click at [1257, 154] on span "Menyfält" at bounding box center [1272, 153] width 41 height 13
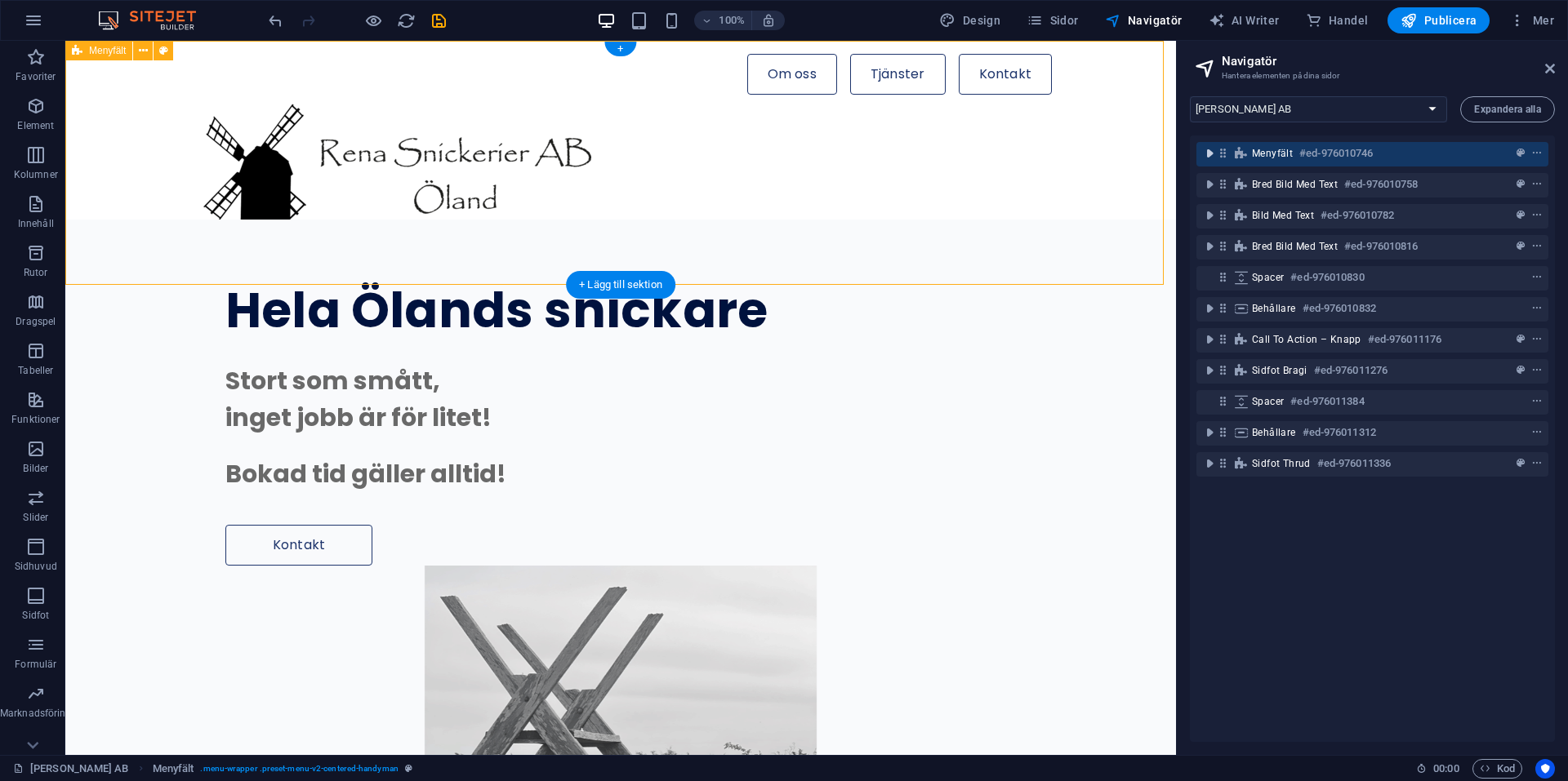
click at [1210, 154] on icon "toggle-expand" at bounding box center [1210, 154] width 17 height 17
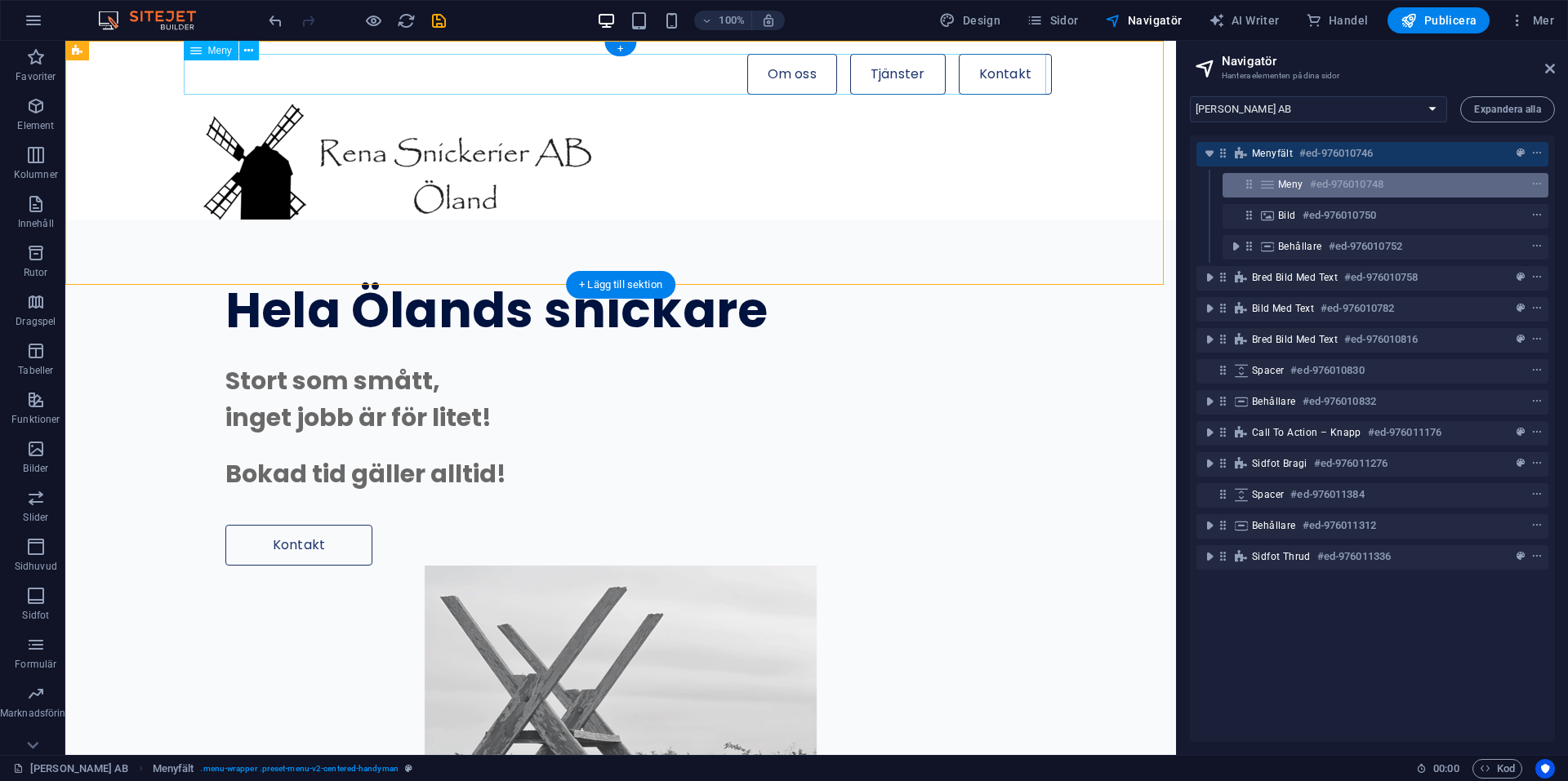
click at [1288, 179] on span "Meny" at bounding box center [1291, 184] width 25 height 13
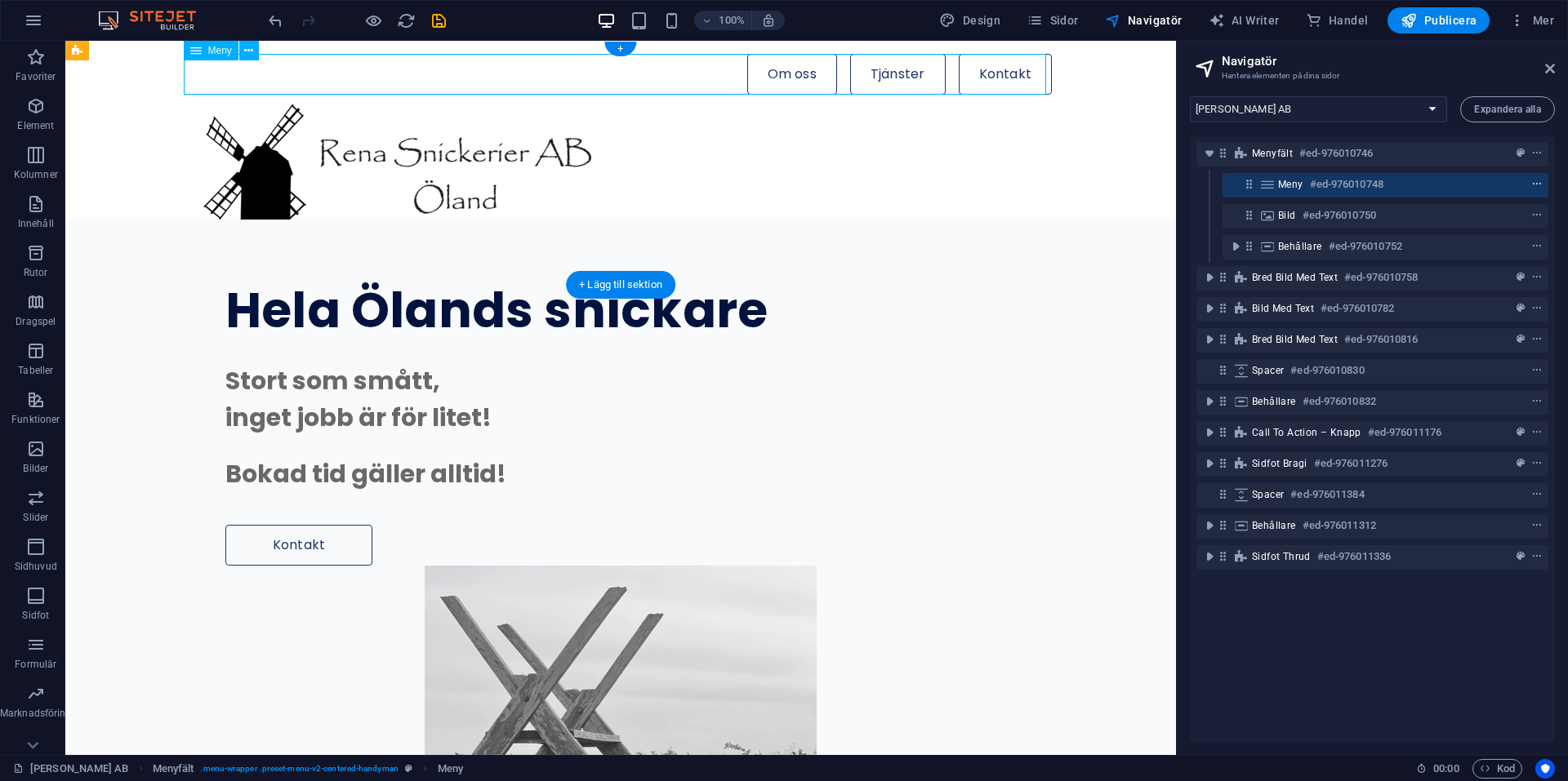
click at [1538, 184] on icon "context-menu" at bounding box center [1536, 184] width 11 height 11
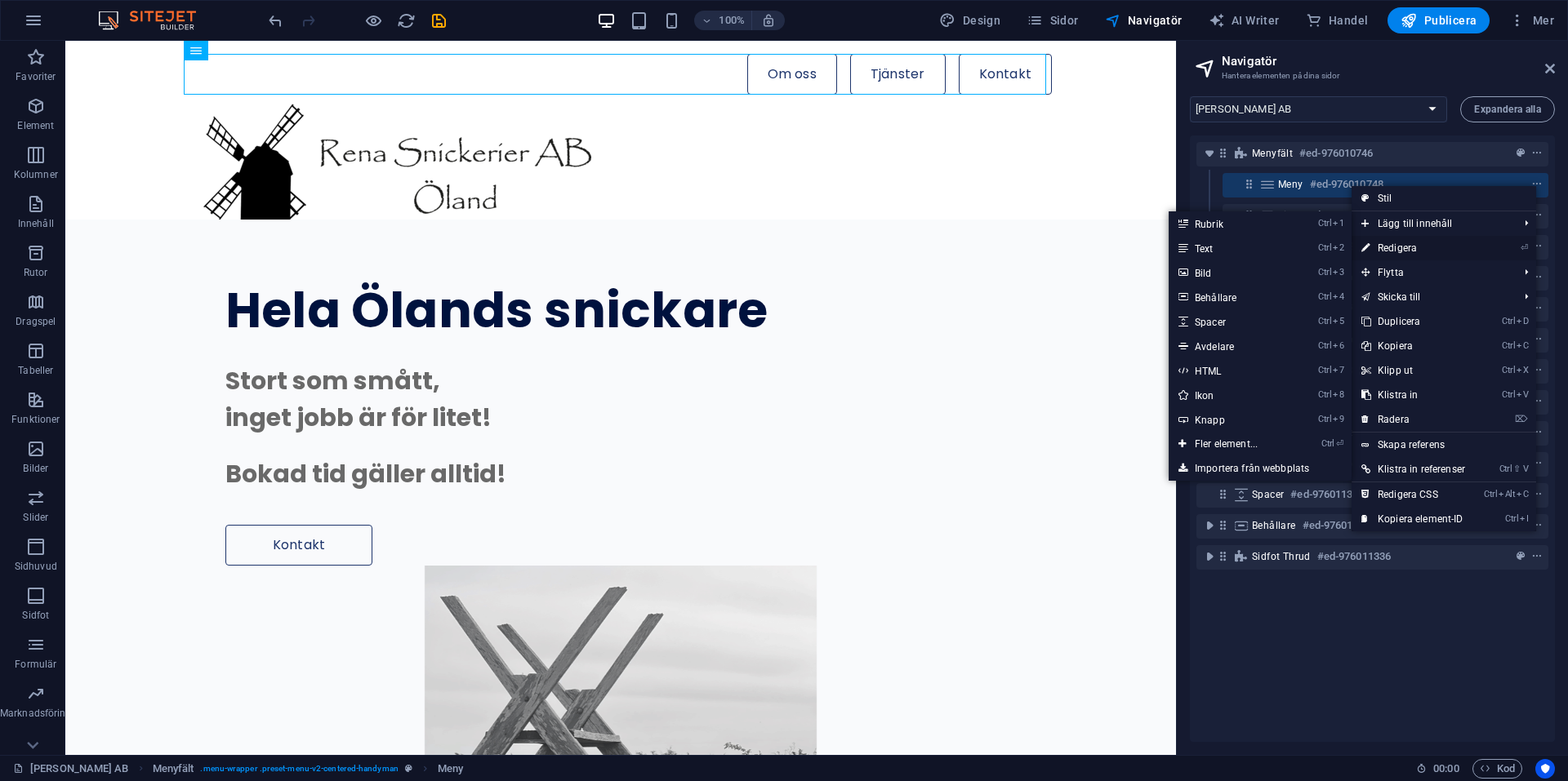
click at [1407, 242] on link "⏎ Redigera" at bounding box center [1413, 248] width 123 height 25
select select "default"
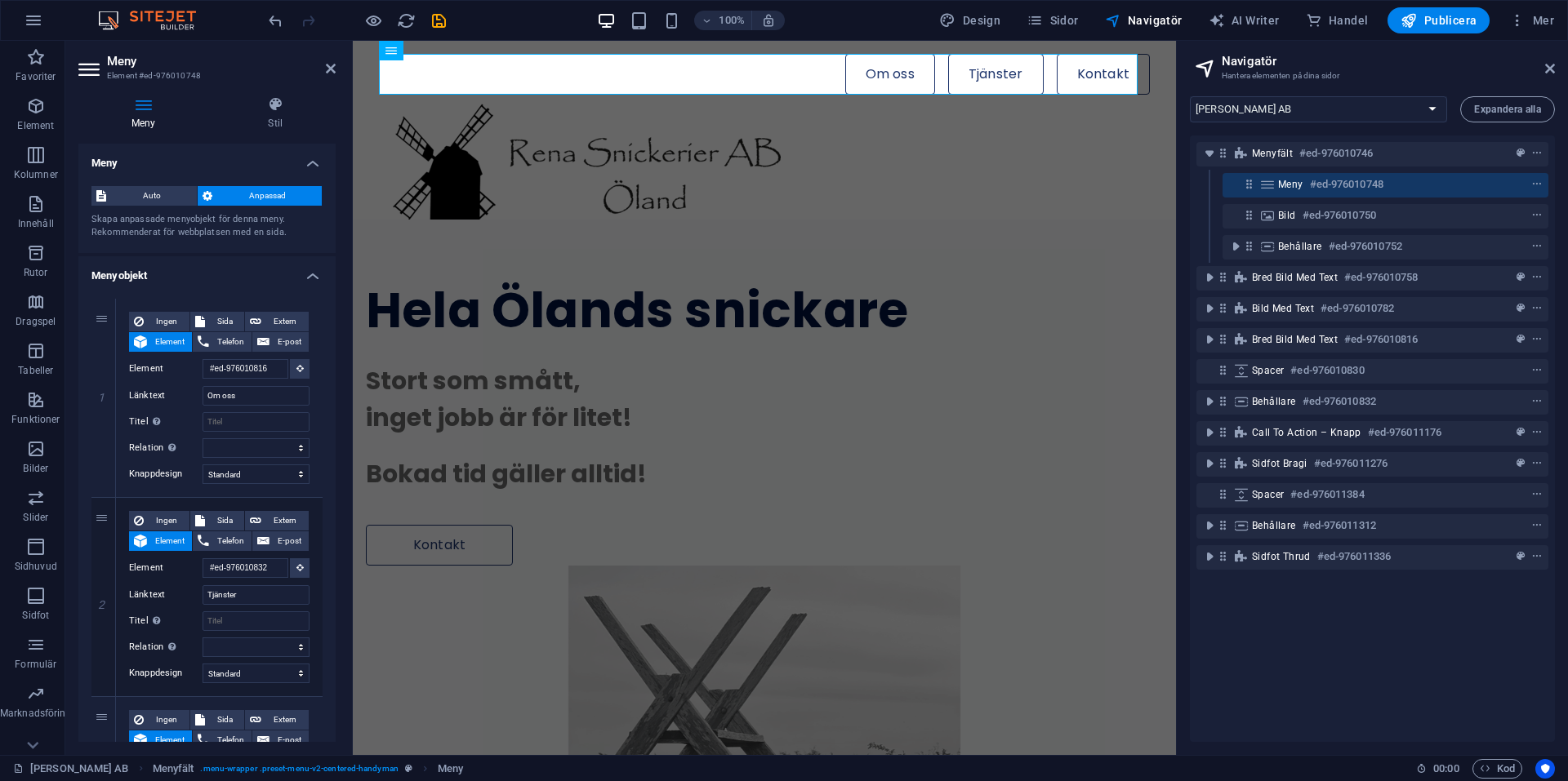
click at [339, 68] on aside "Meny Element #ed-976010748 Meny Stil Meny Auto Anpassad Skapa anpassade menyobj…" at bounding box center [208, 398] width 287 height 714
click at [334, 67] on icon at bounding box center [330, 68] width 10 height 13
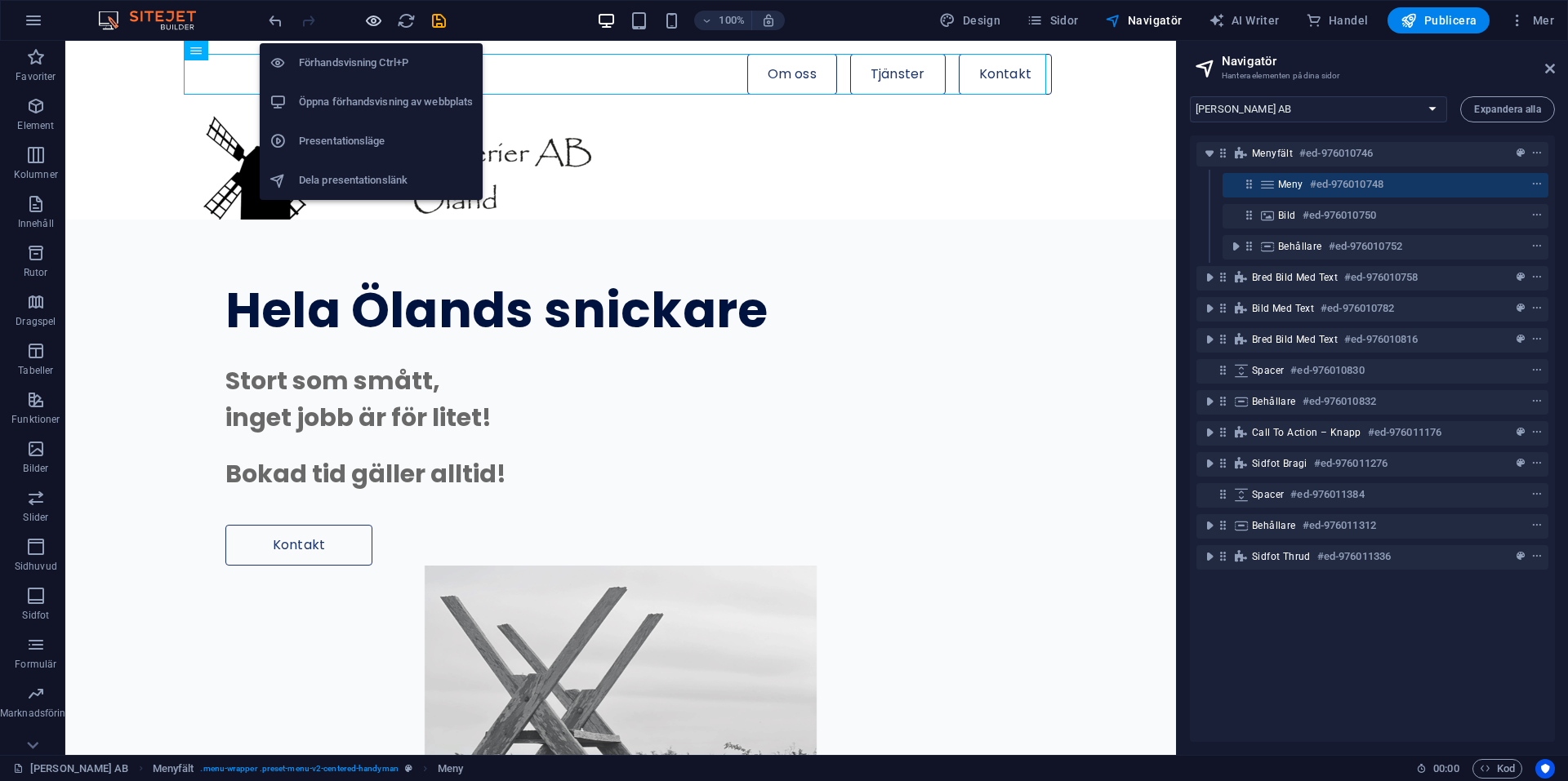
click at [376, 20] on icon "button" at bounding box center [373, 20] width 18 height 18
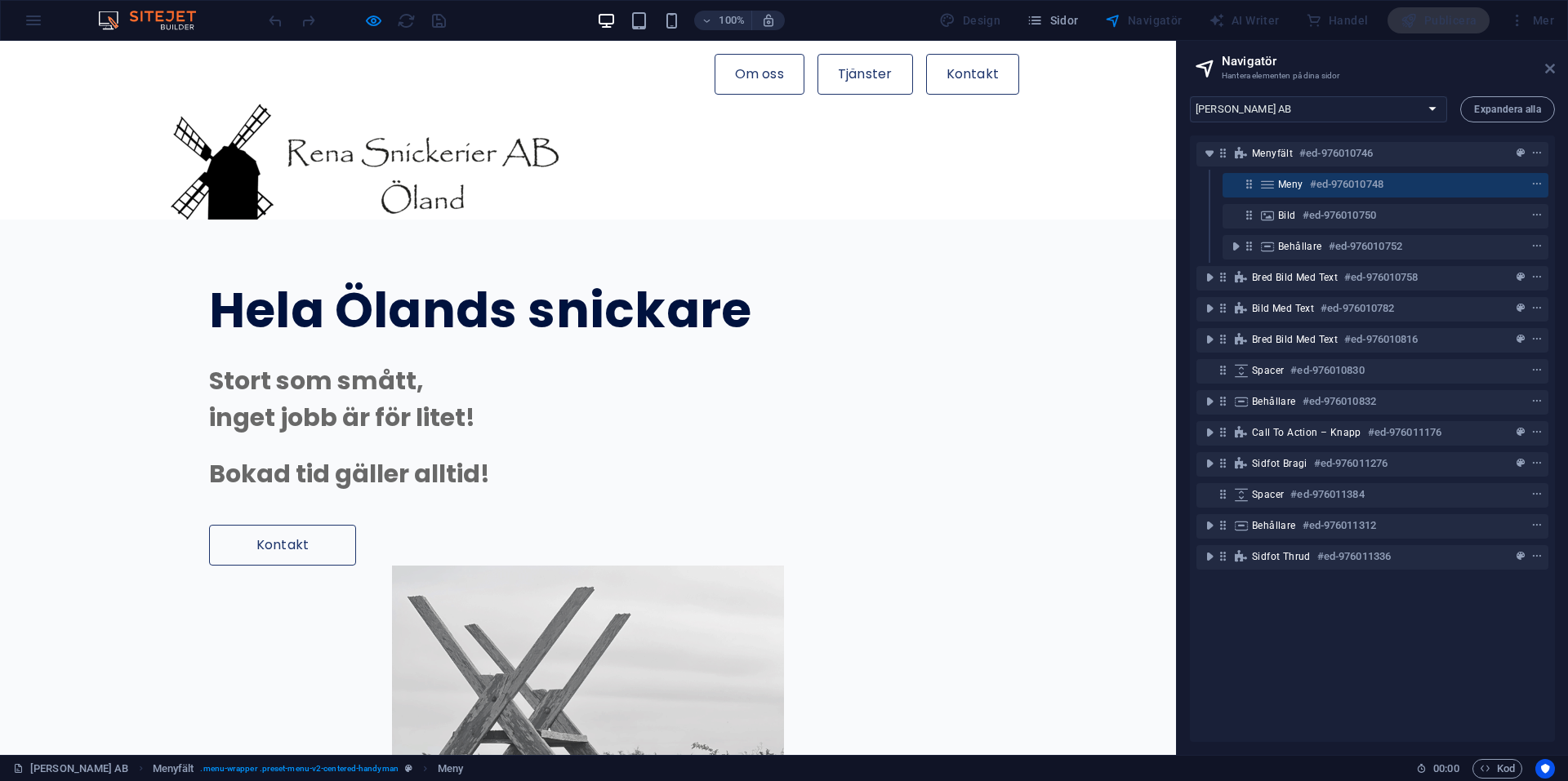
click at [1550, 74] on icon at bounding box center [1550, 68] width 10 height 13
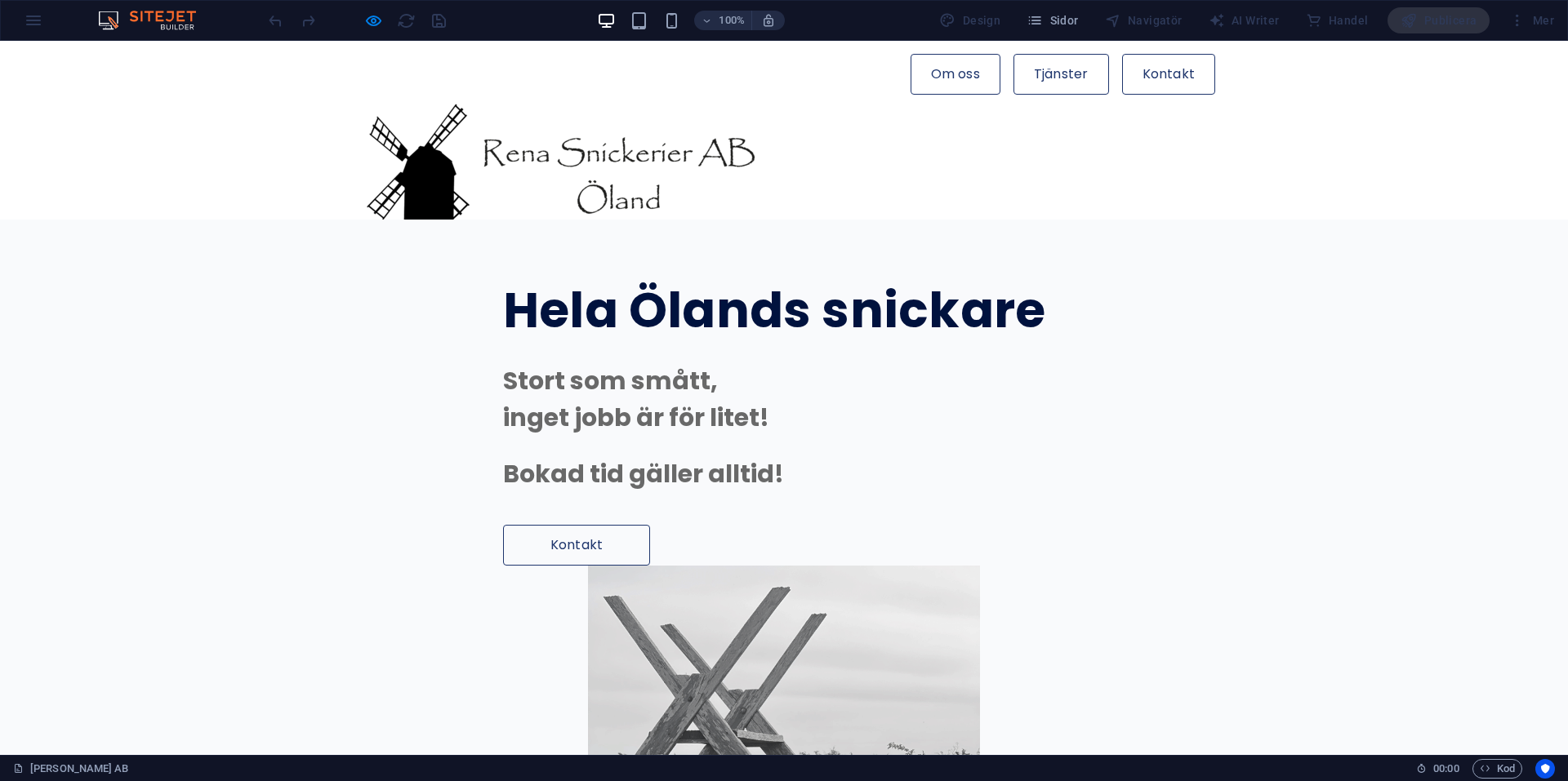
click at [941, 75] on link "Om oss" at bounding box center [955, 74] width 90 height 41
click at [1063, 72] on link "Tjänster" at bounding box center [1061, 74] width 96 height 41
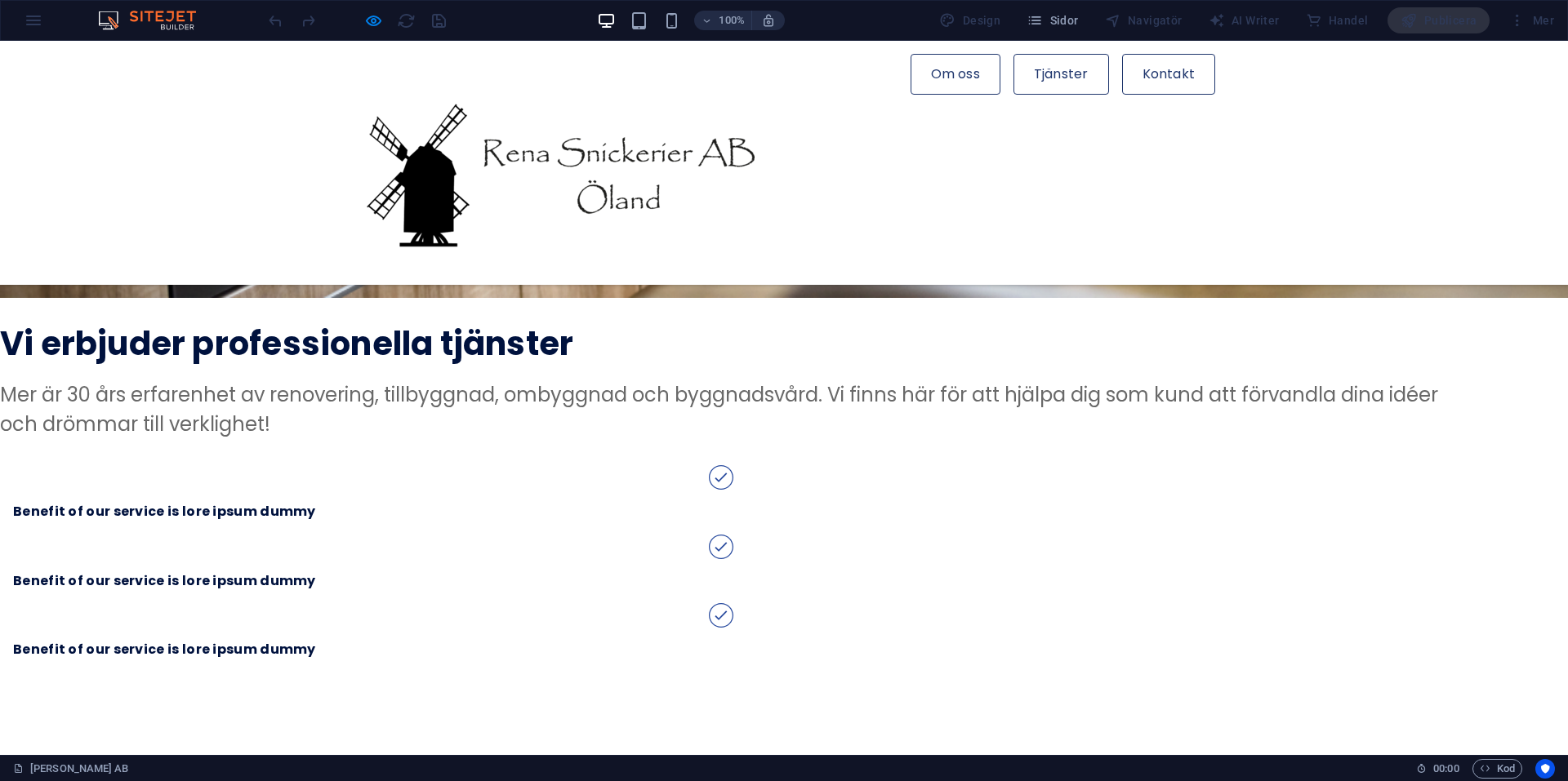
scroll to position [1831, 0]
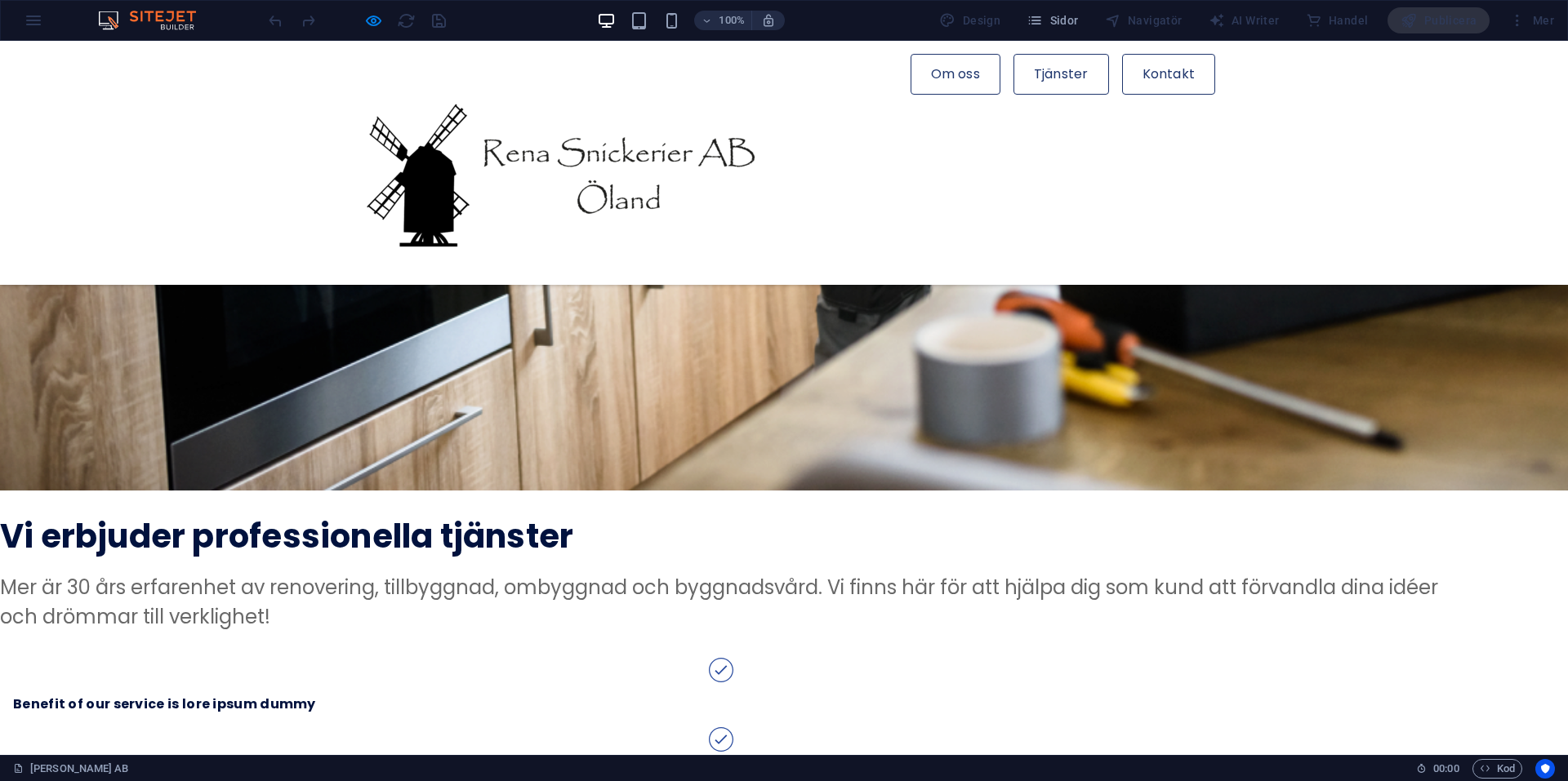
click at [1122, 95] on link "Kontakt" at bounding box center [1169, 74] width 93 height 41
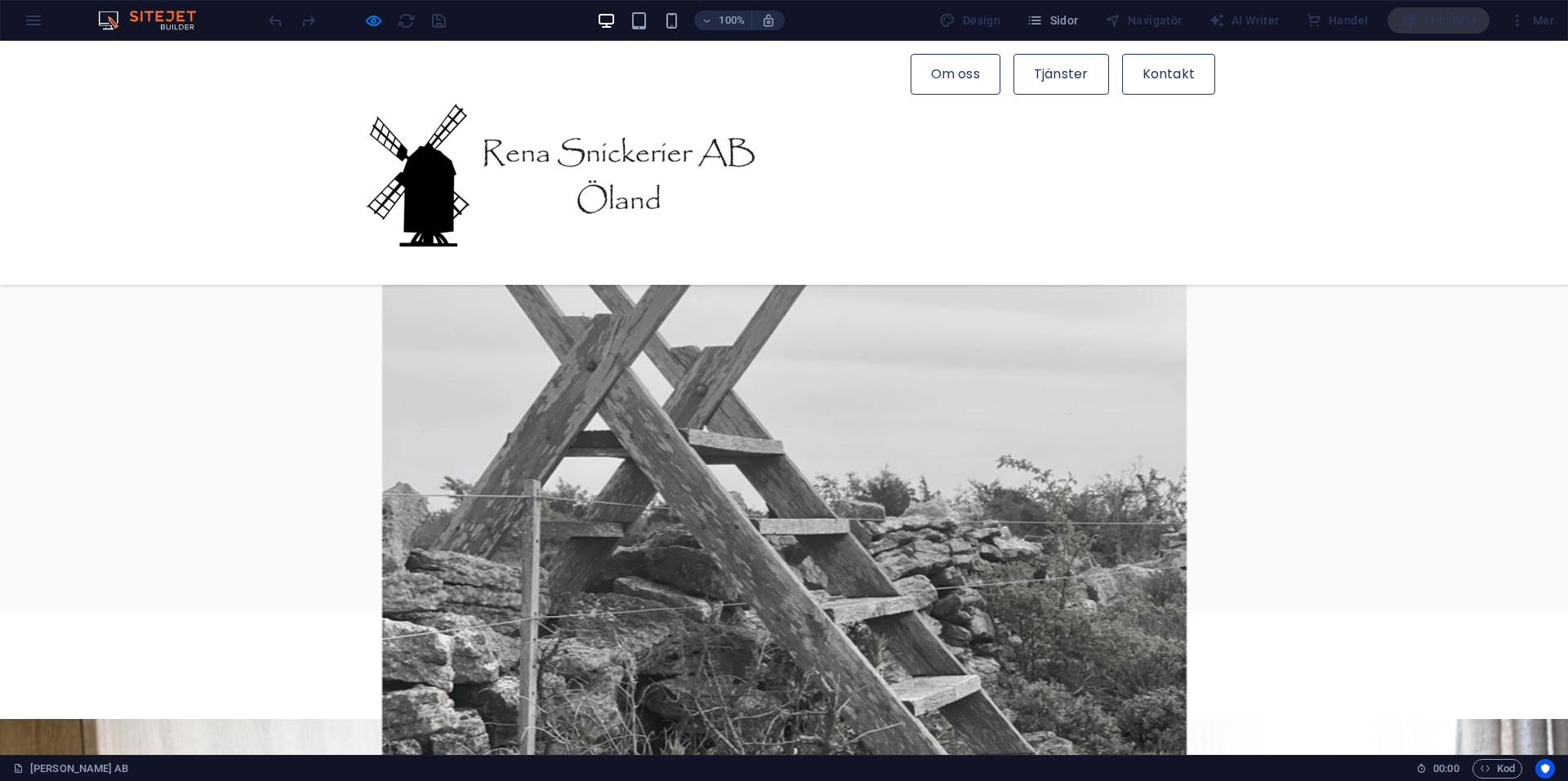
scroll to position [0, 0]
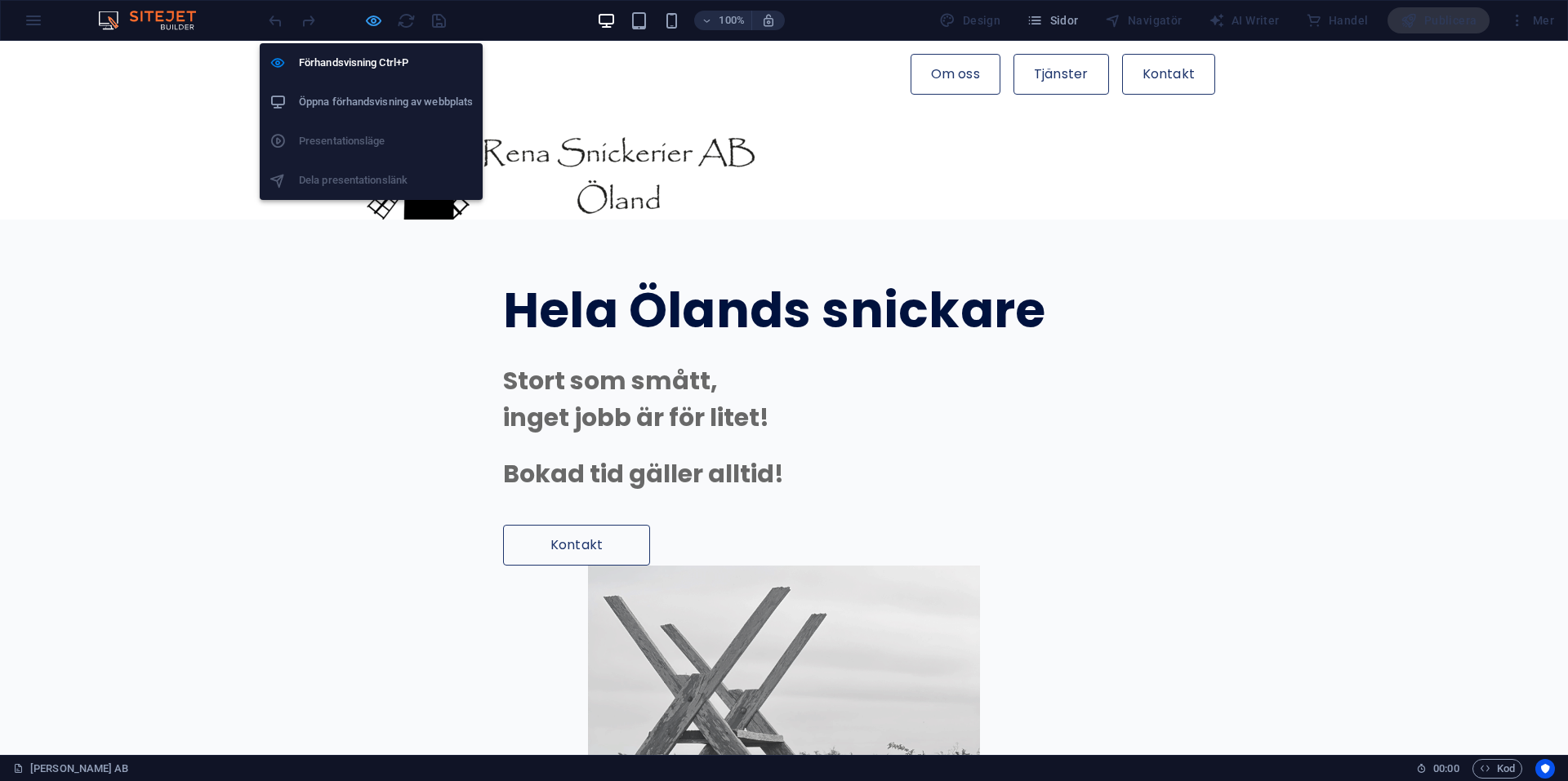
click at [367, 24] on icon "button" at bounding box center [373, 20] width 18 height 18
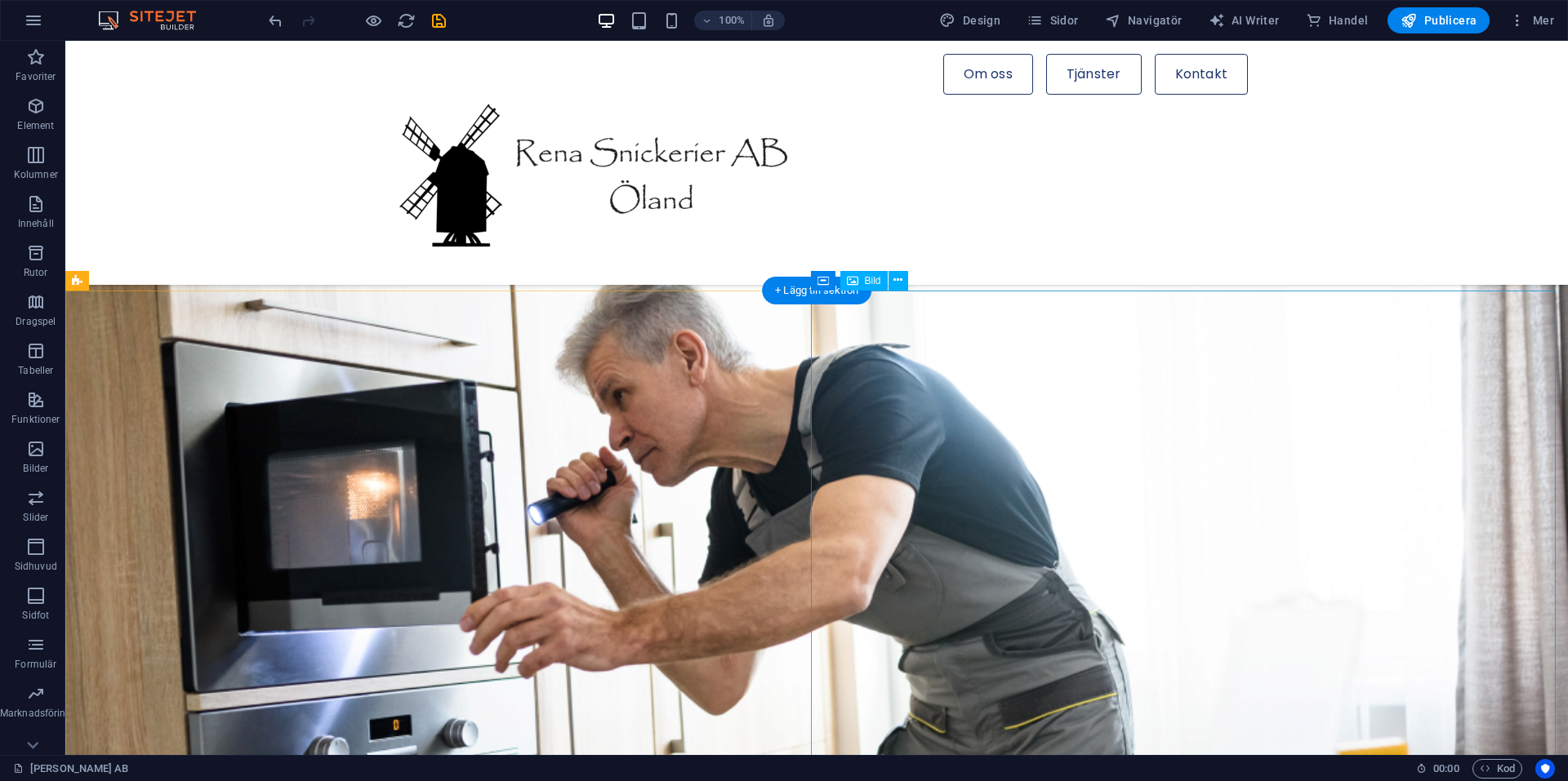
scroll to position [1184, 0]
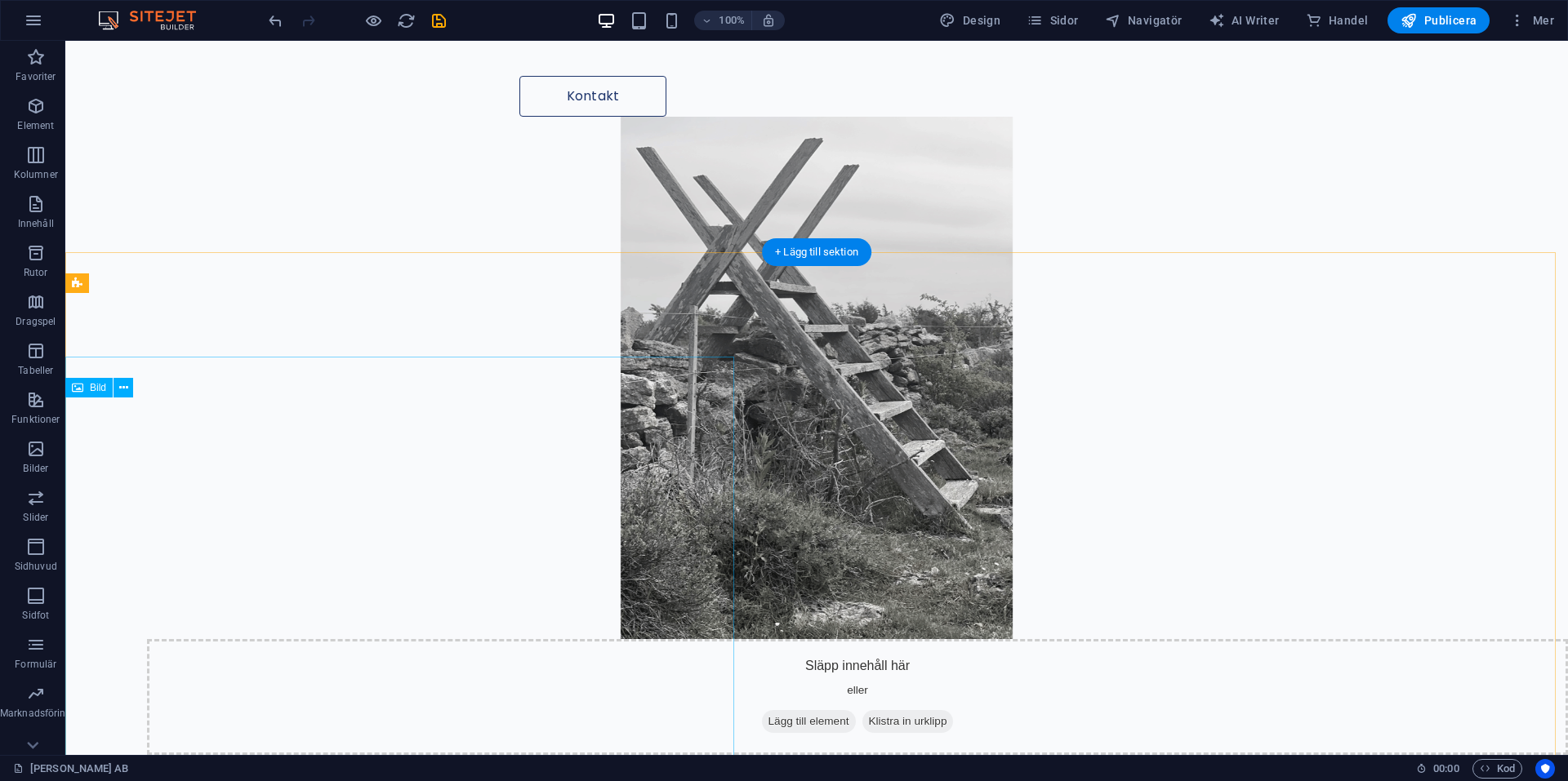
scroll to position [613, 0]
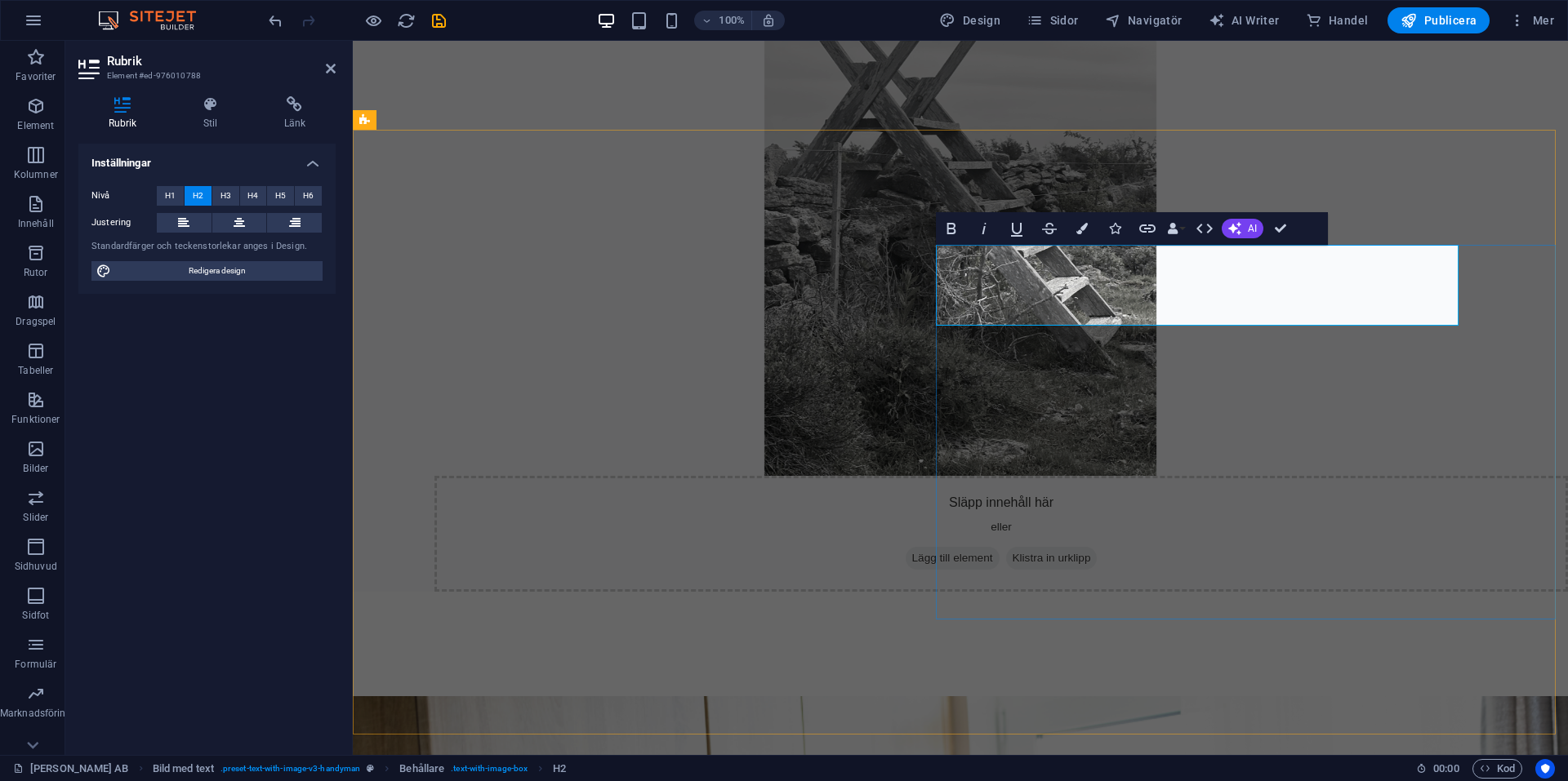
drag, startPoint x: 1085, startPoint y: 295, endPoint x: 920, endPoint y: 263, distance: 168.1
copy h2 "Vi erbjuder professionella tjänster"
click at [333, 62] on icon at bounding box center [330, 68] width 10 height 13
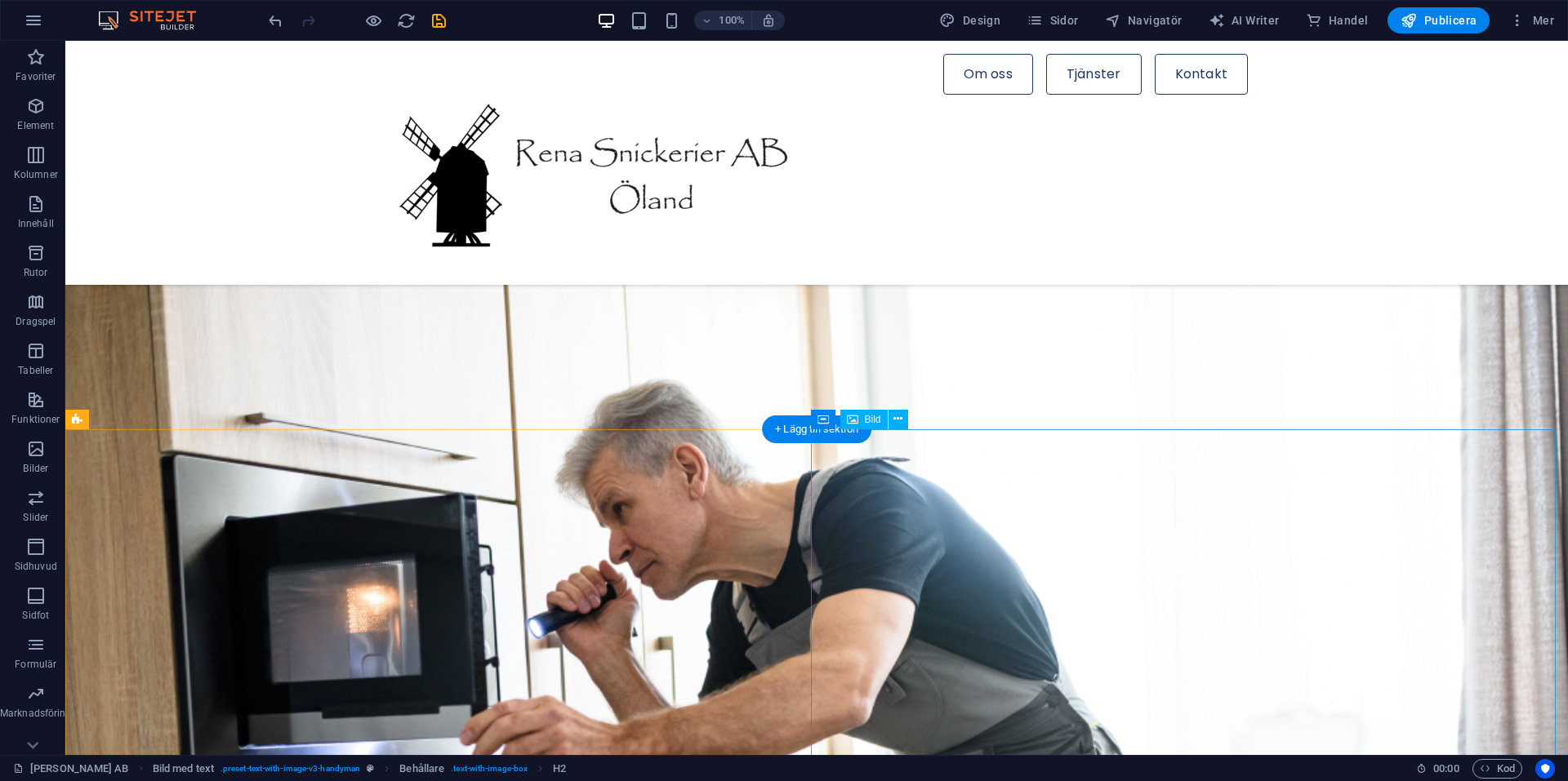
scroll to position [1143, 0]
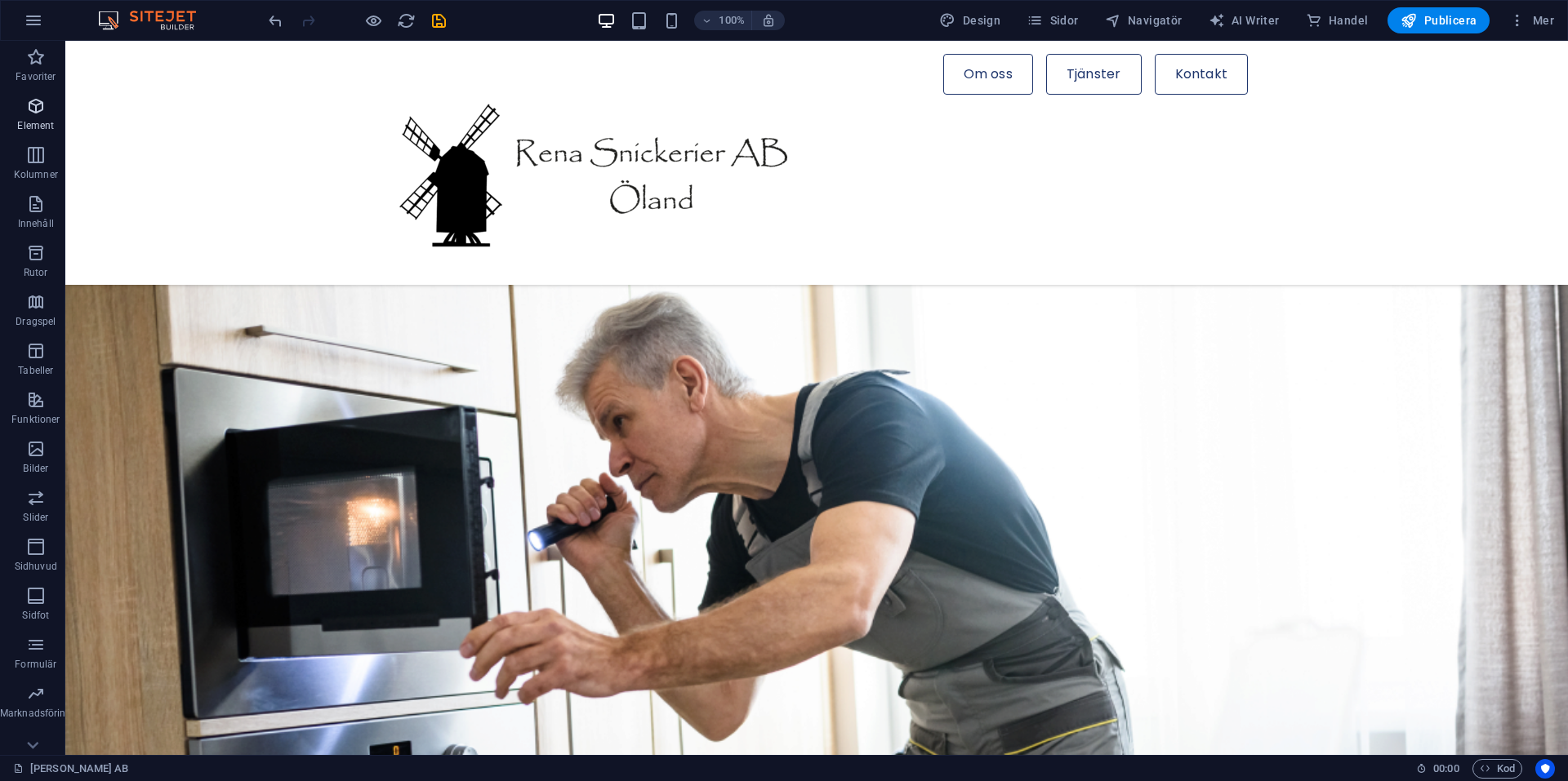
click at [37, 109] on icon "button" at bounding box center [36, 106] width 19 height 19
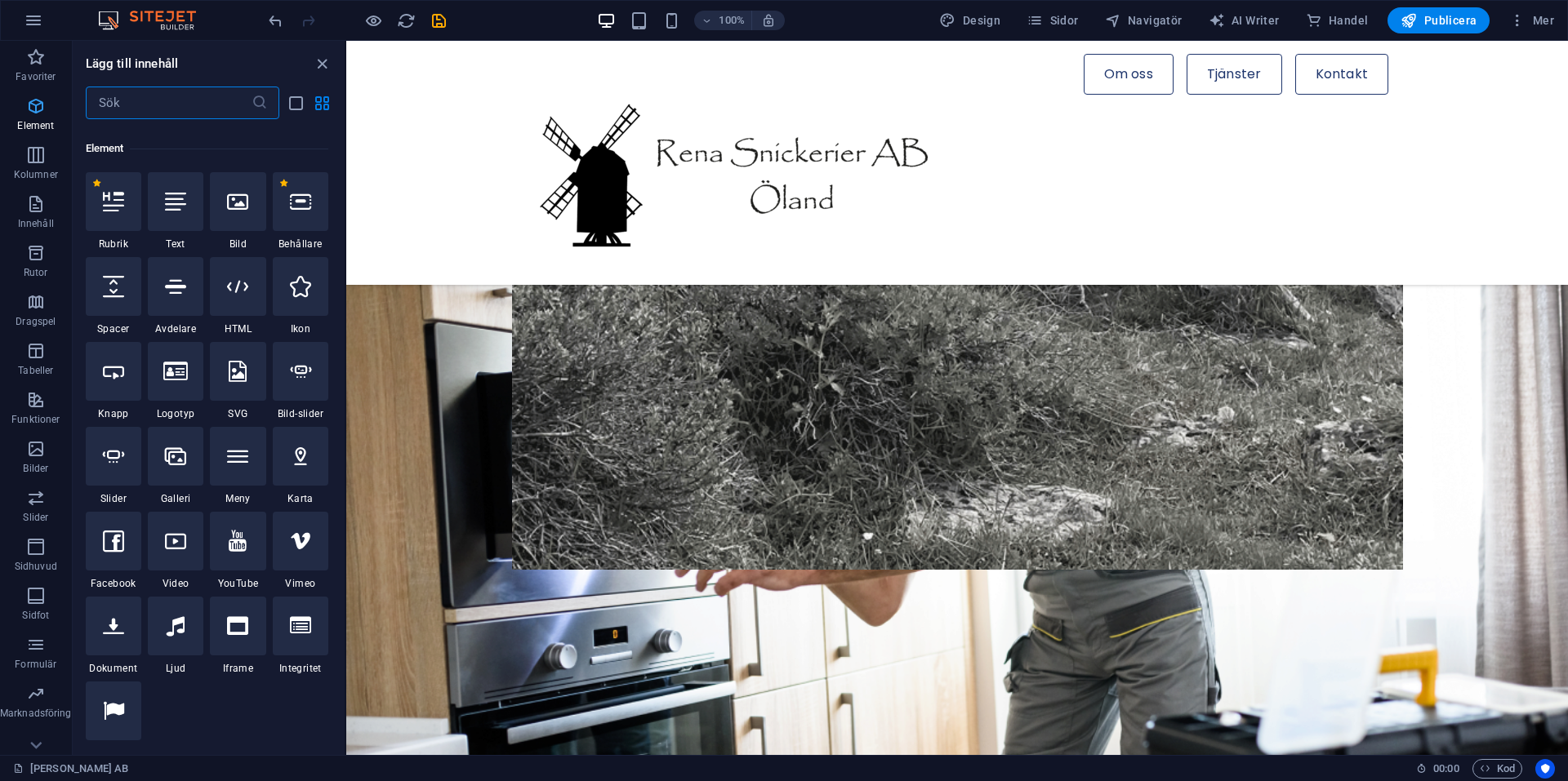
scroll to position [174, 0]
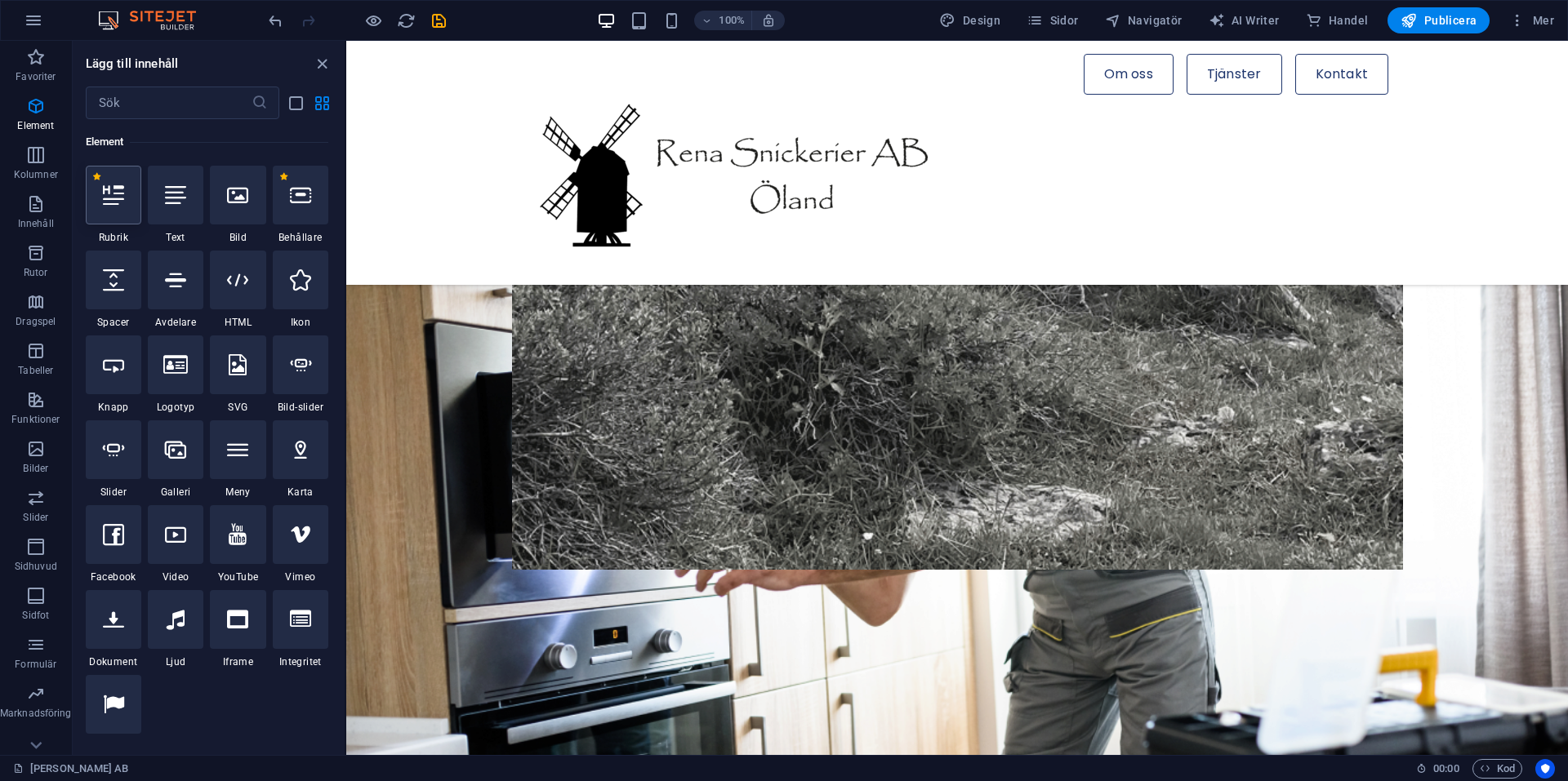
click at [111, 204] on icon at bounding box center [113, 195] width 21 height 21
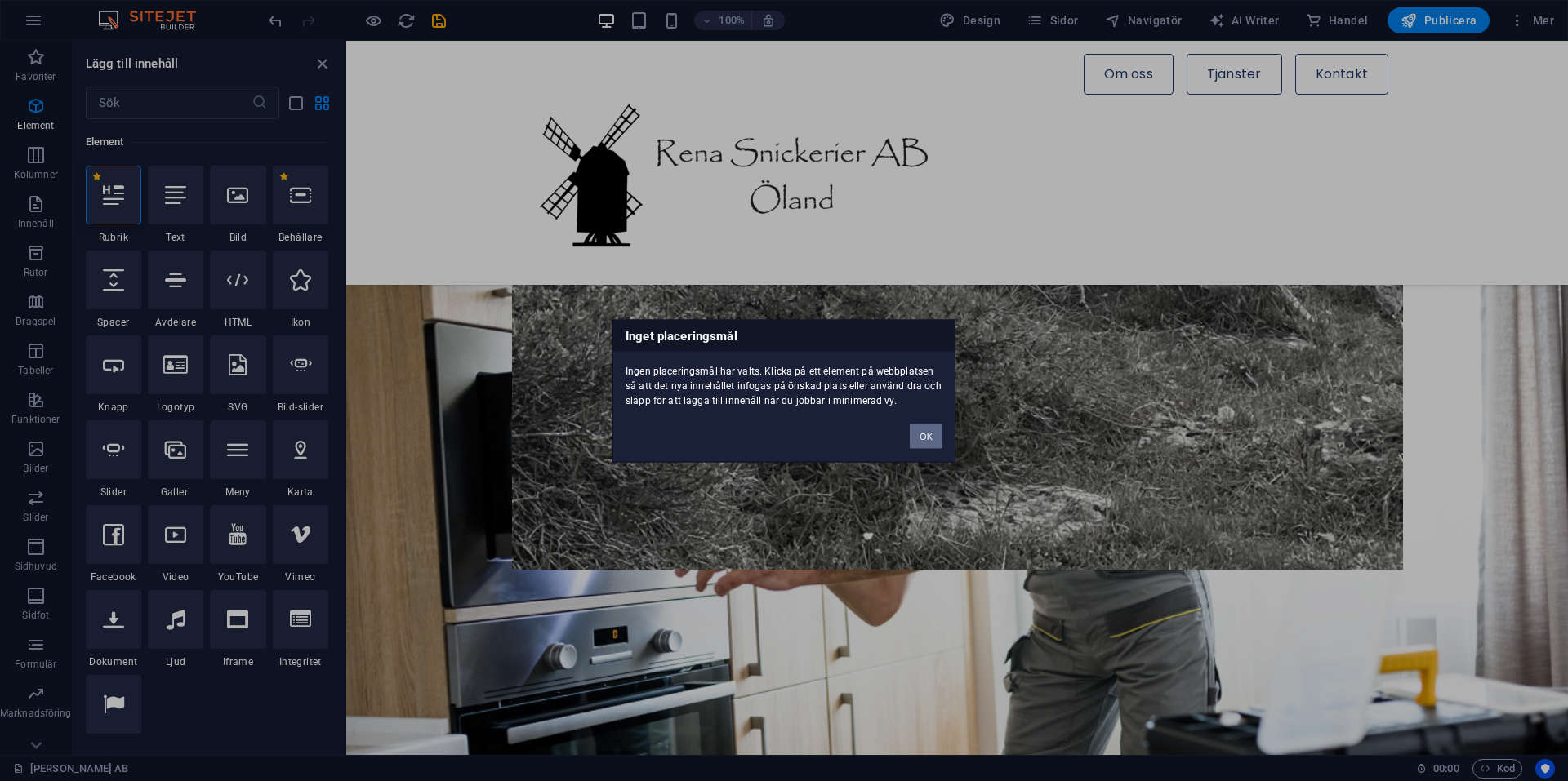
click at [933, 430] on button "OK" at bounding box center [925, 436] width 32 height 25
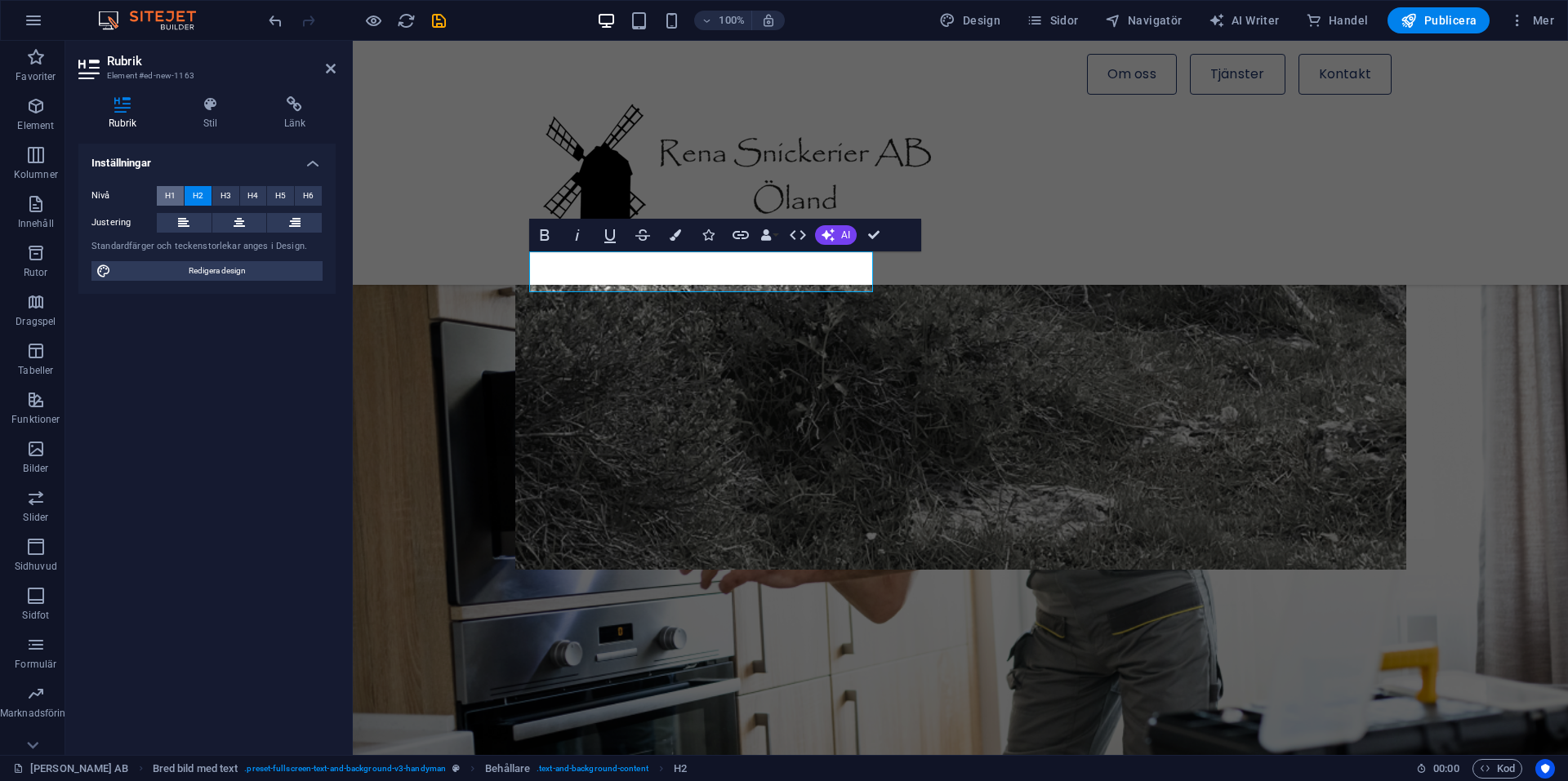
click at [170, 196] on span "H1" at bounding box center [170, 196] width 11 height 19
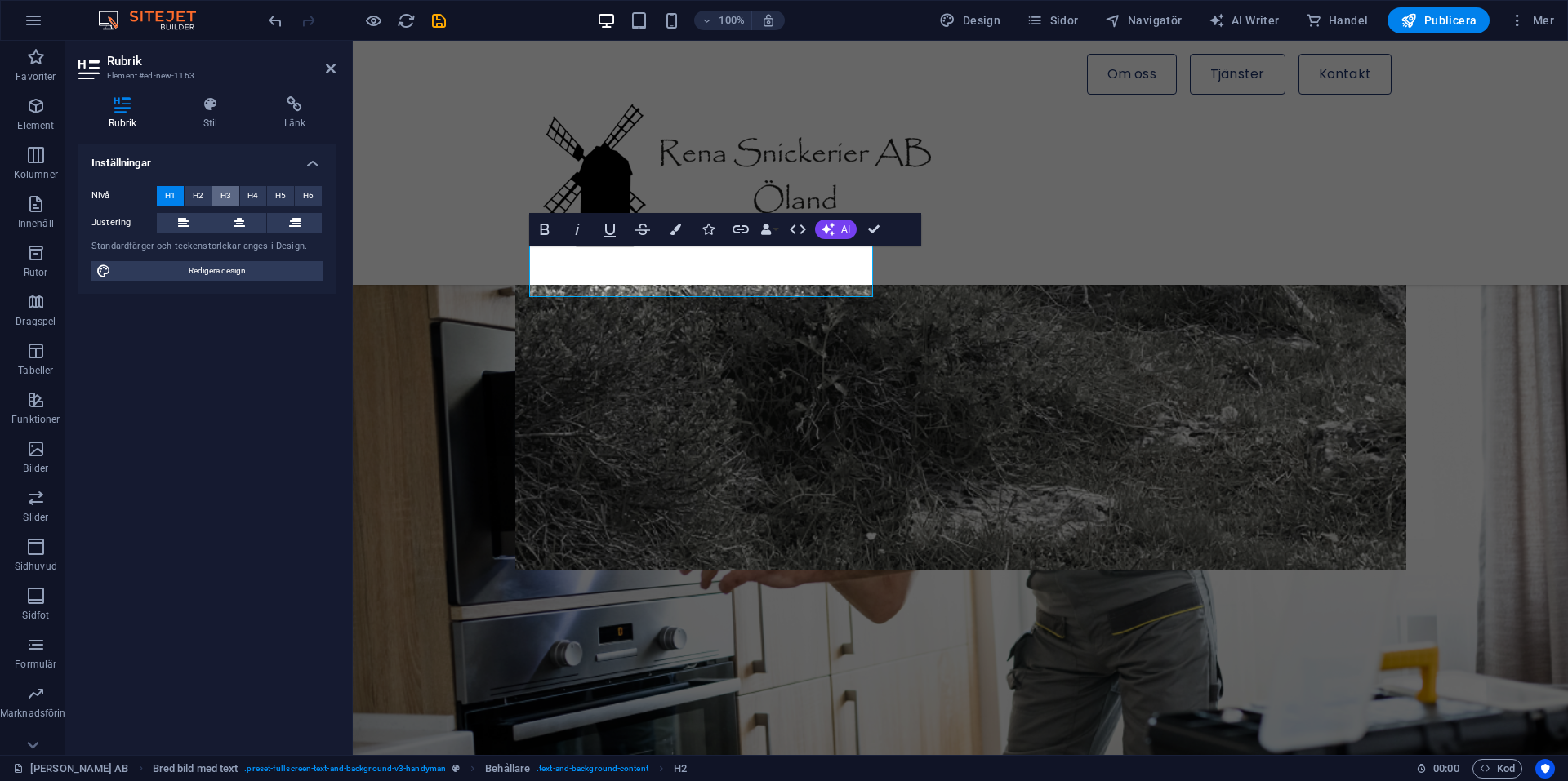
click at [222, 195] on span "H3" at bounding box center [226, 196] width 11 height 19
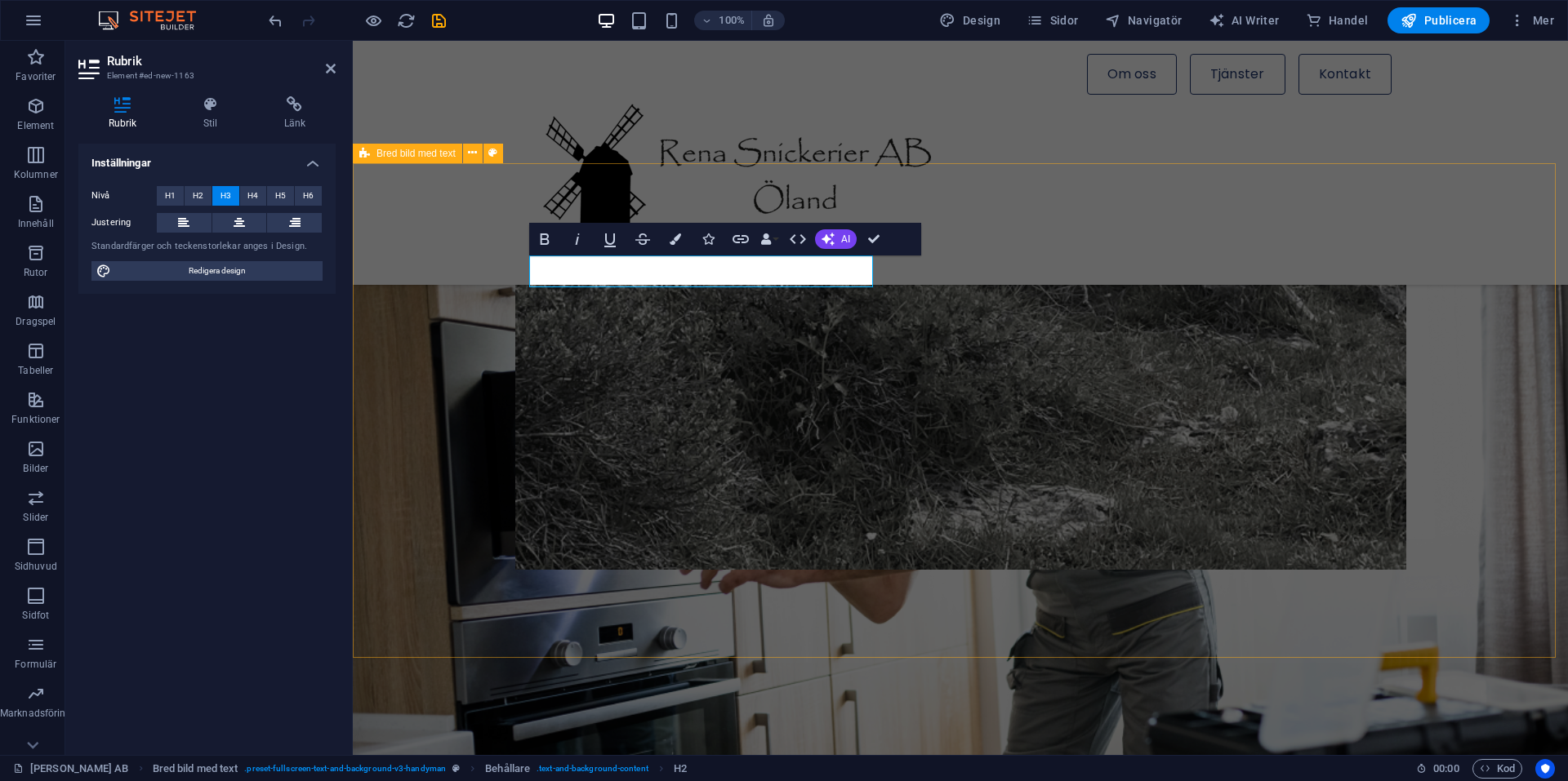
drag, startPoint x: 641, startPoint y: 271, endPoint x: 525, endPoint y: 269, distance: 116.0
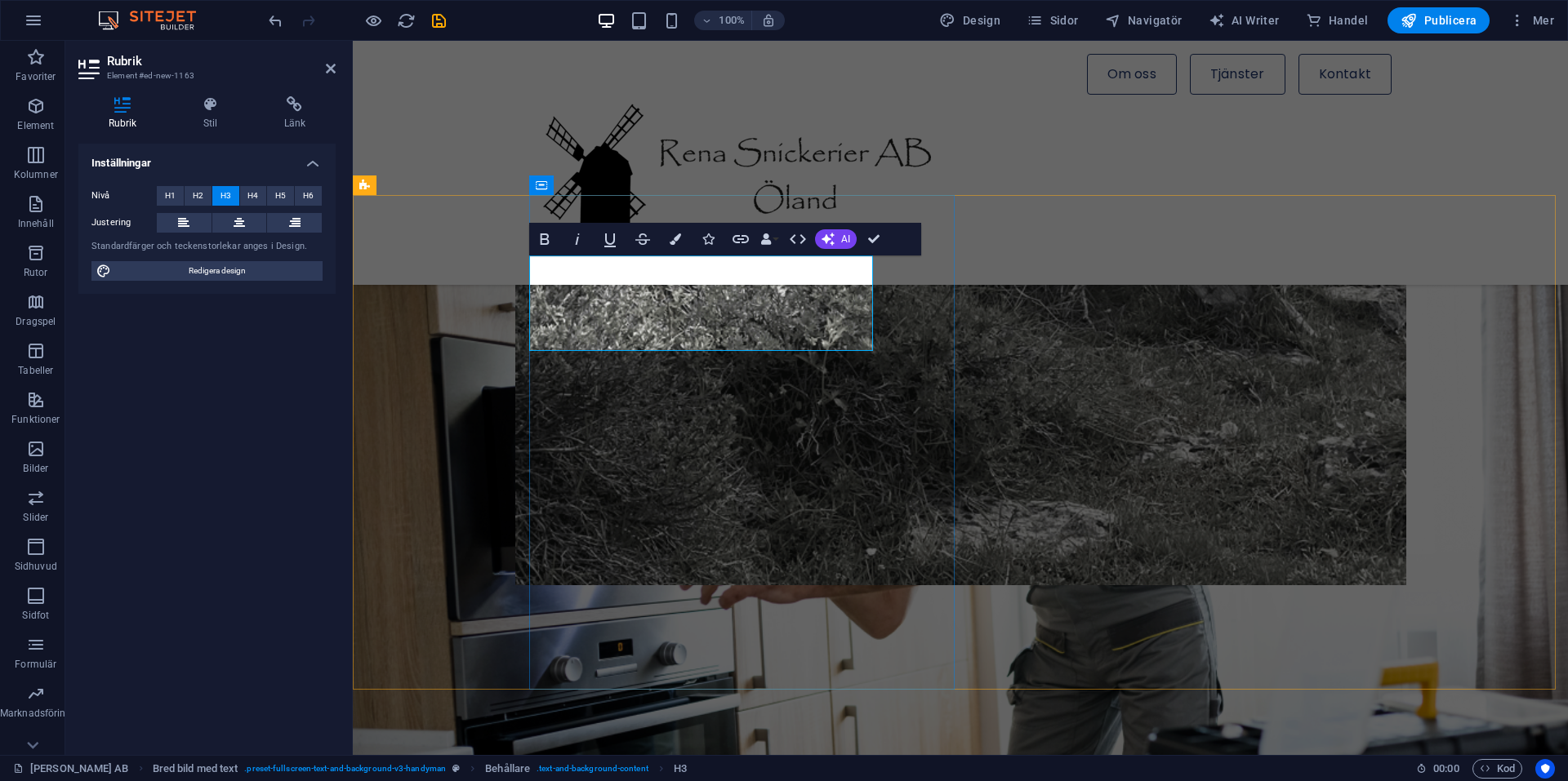
scroll to position [1111, 0]
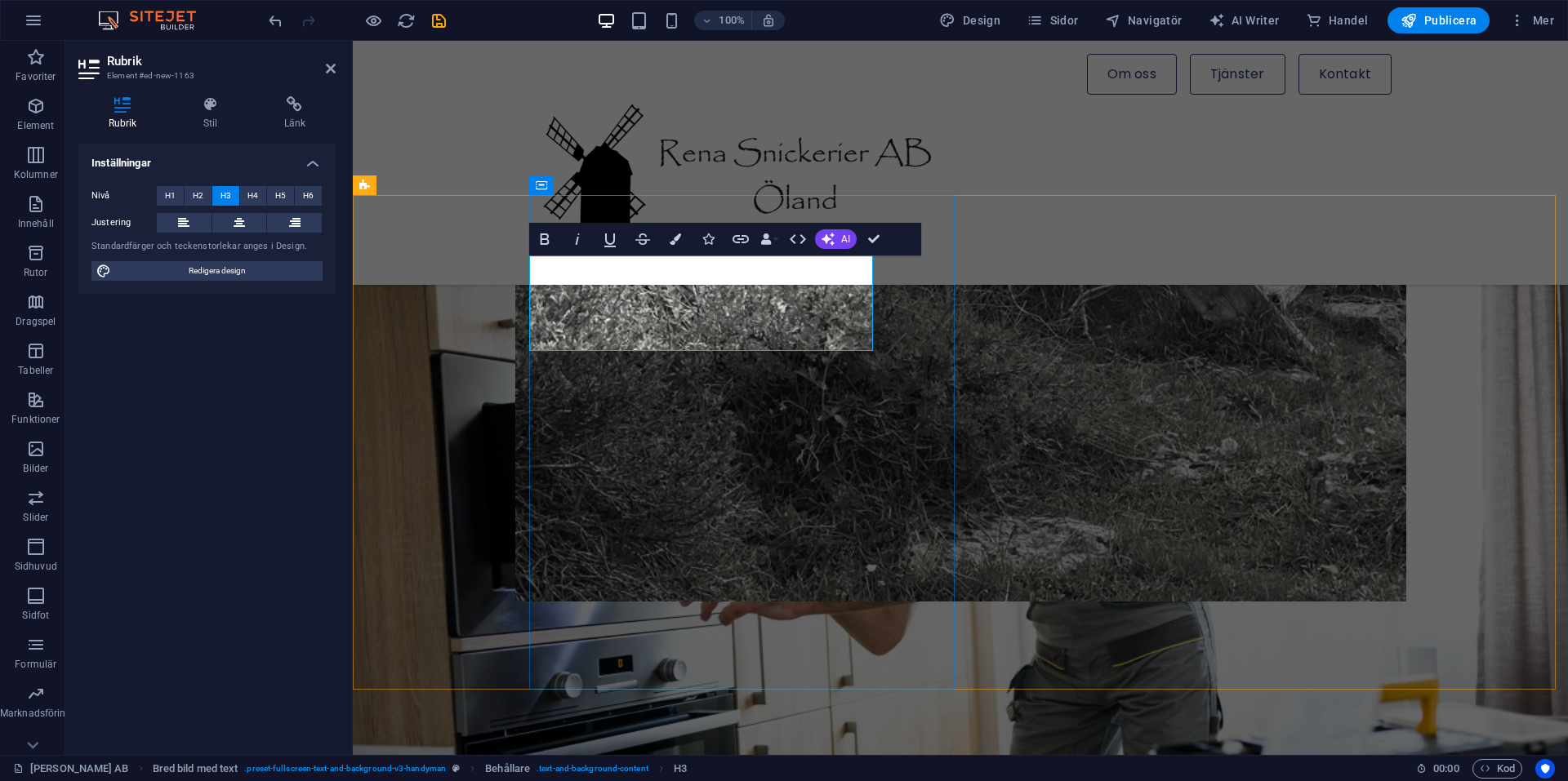
click at [252, 196] on span "H4" at bounding box center [253, 196] width 11 height 19
click at [276, 189] on span "H5" at bounding box center [281, 196] width 11 height 19
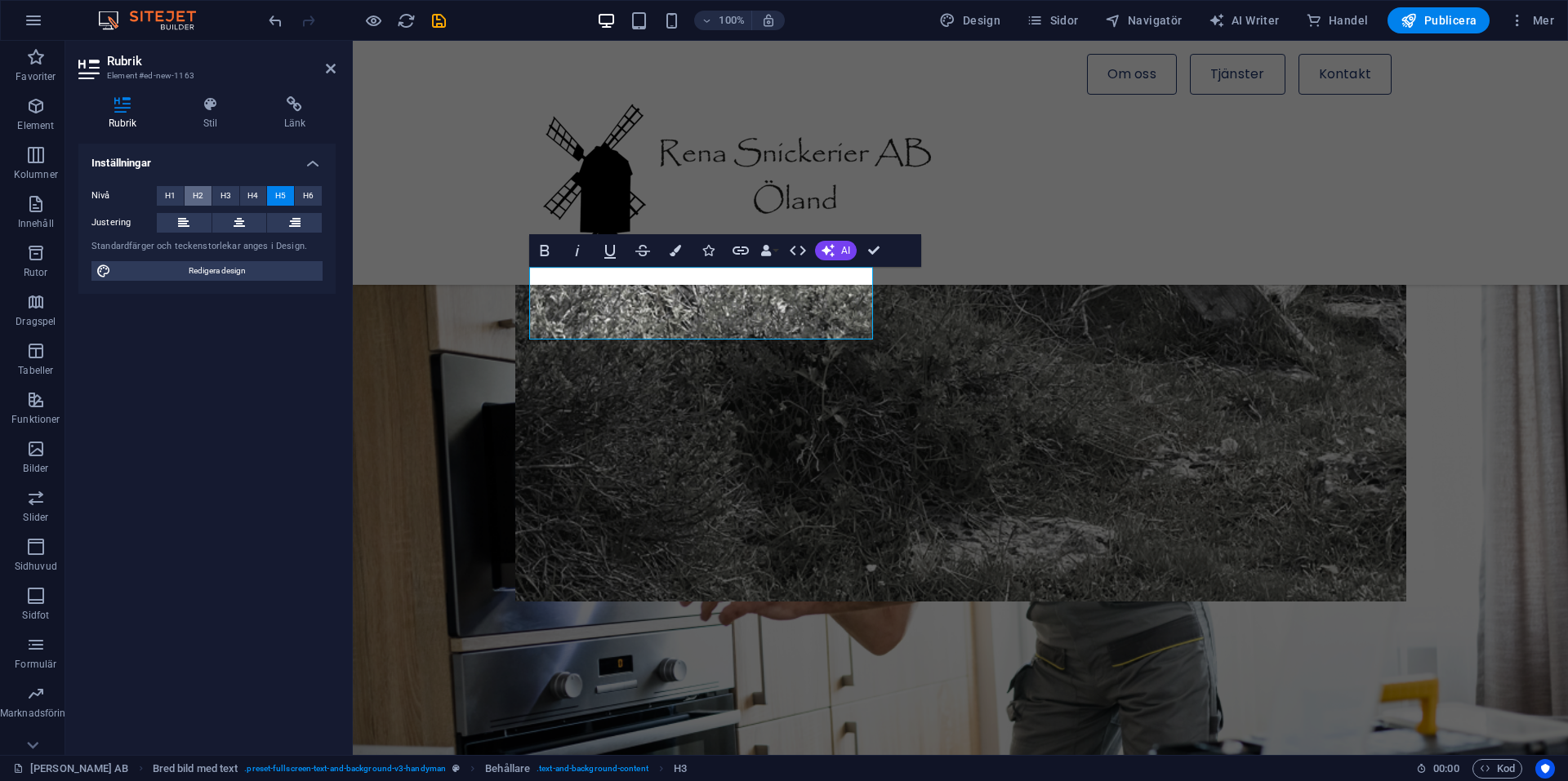
click at [204, 194] on button "H2" at bounding box center [198, 196] width 27 height 19
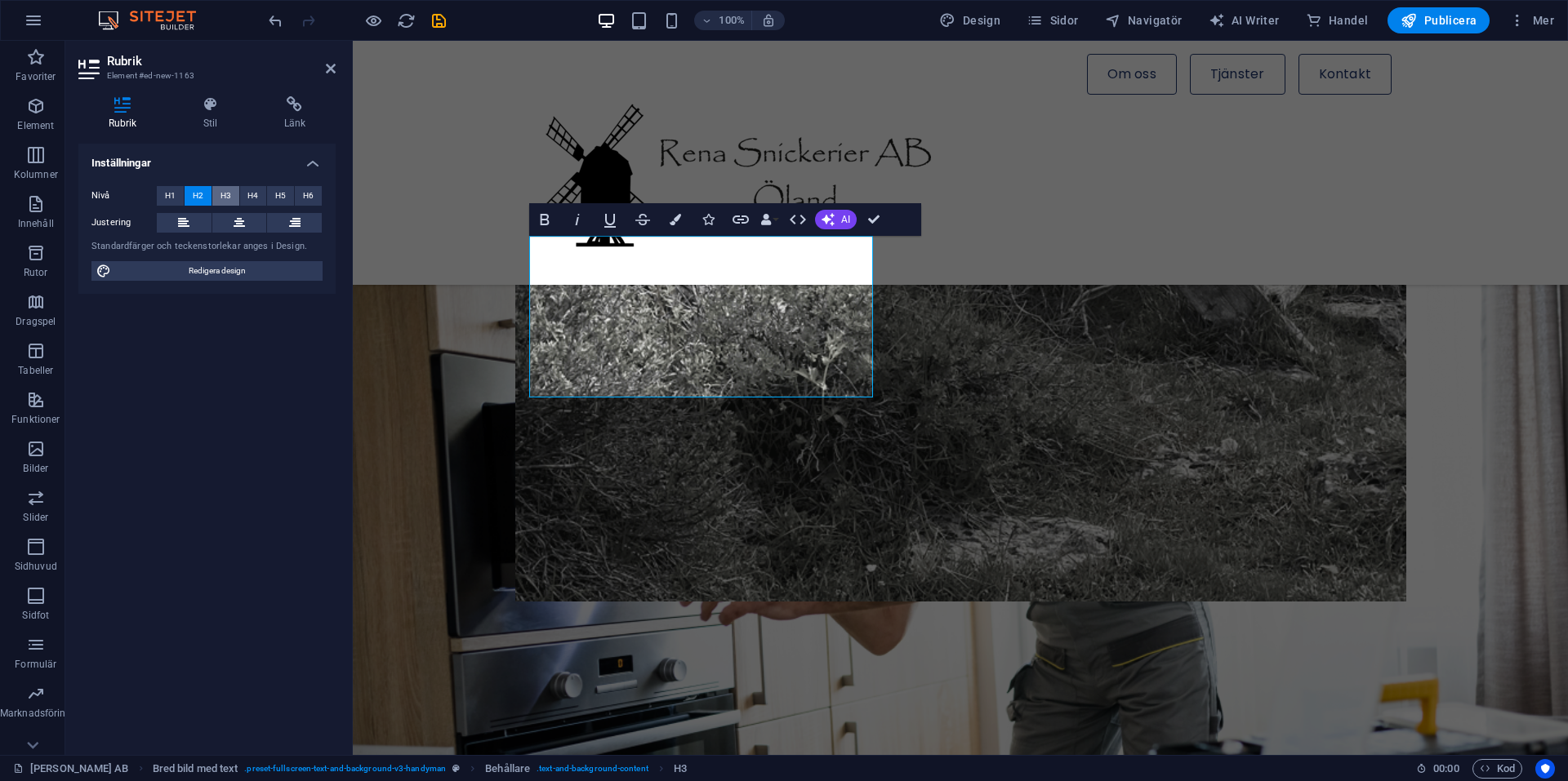
click at [227, 192] on span "H3" at bounding box center [226, 196] width 11 height 19
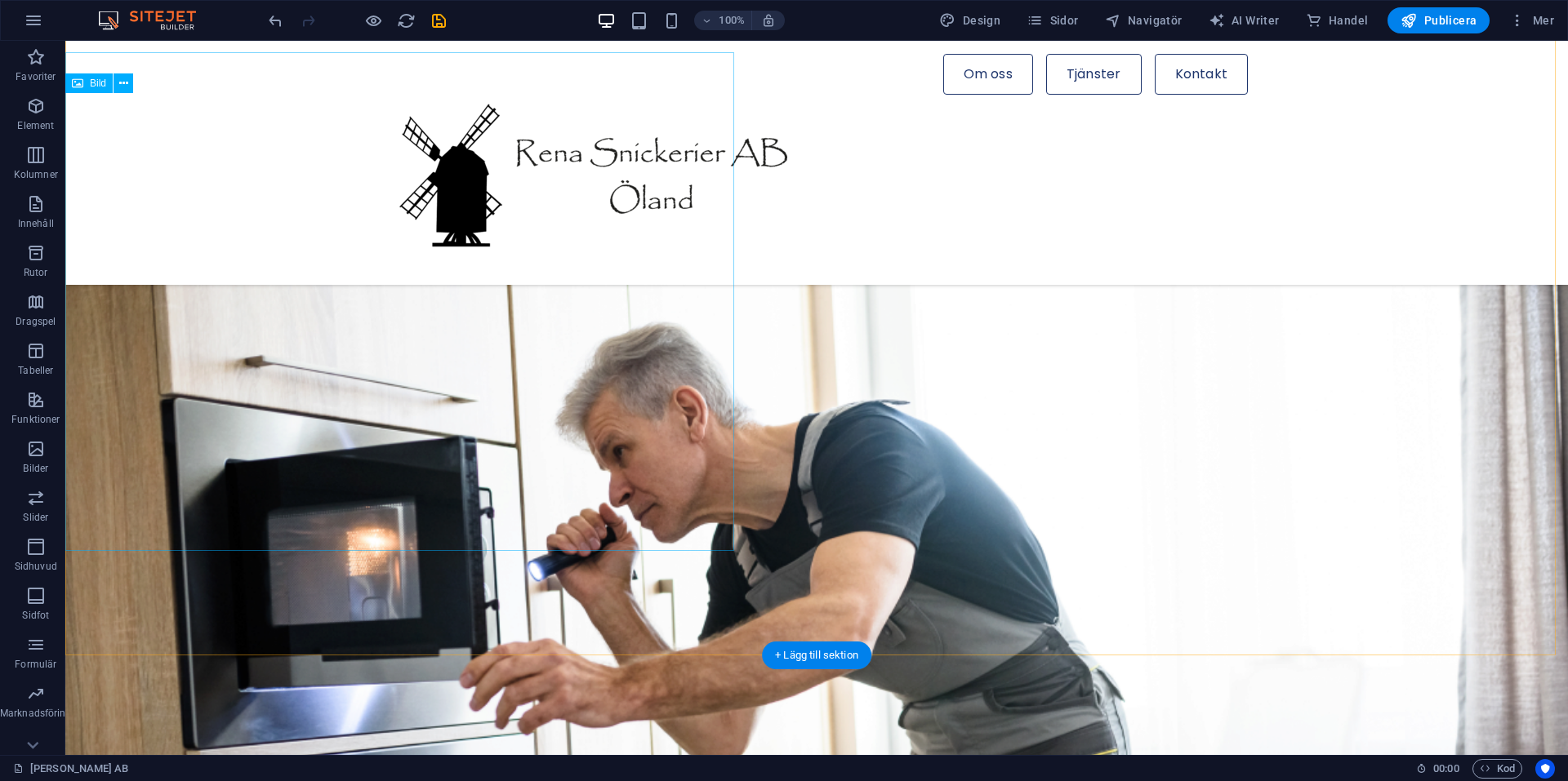
scroll to position [1152, 0]
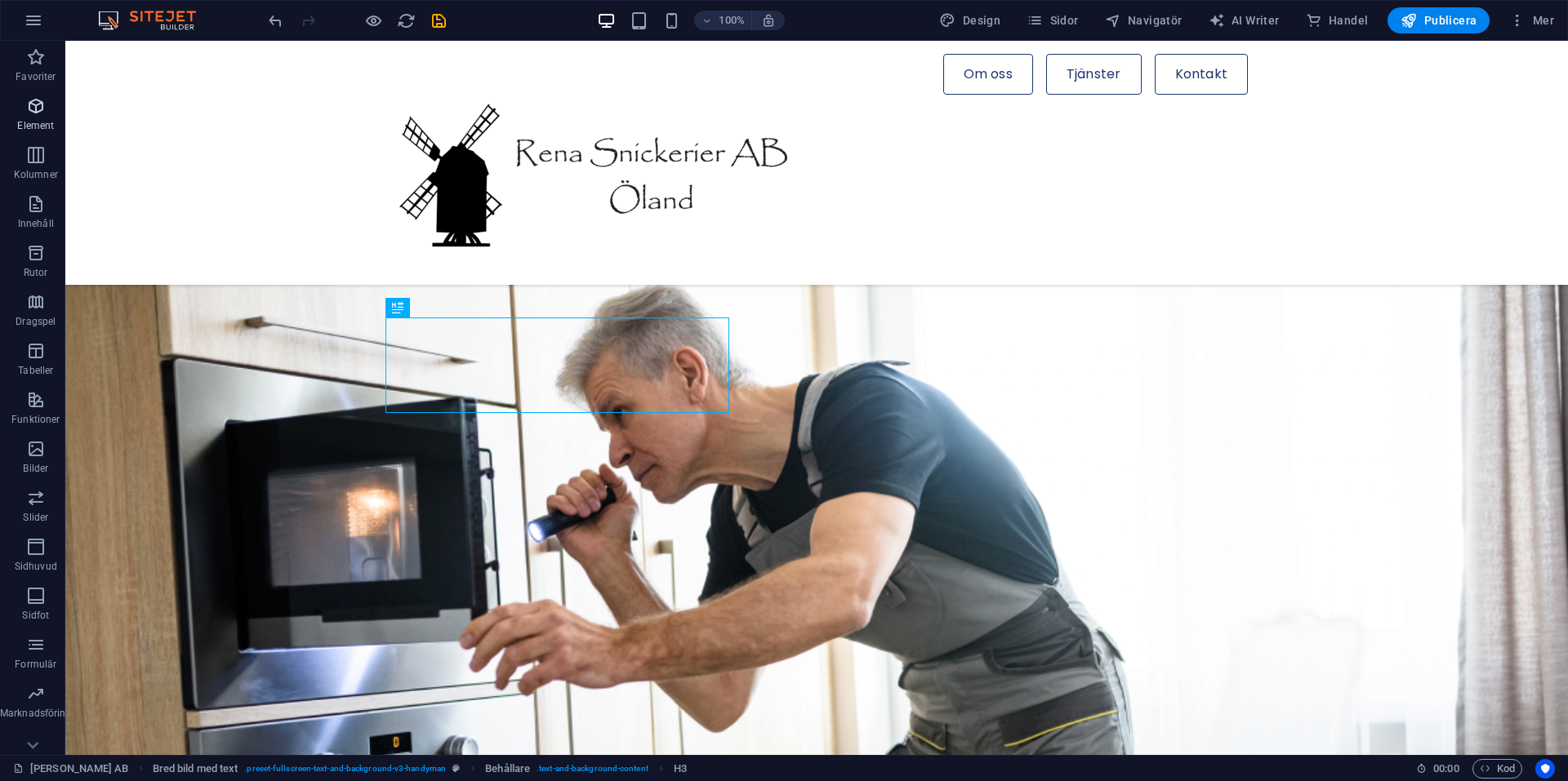
click at [41, 111] on icon "button" at bounding box center [36, 106] width 19 height 19
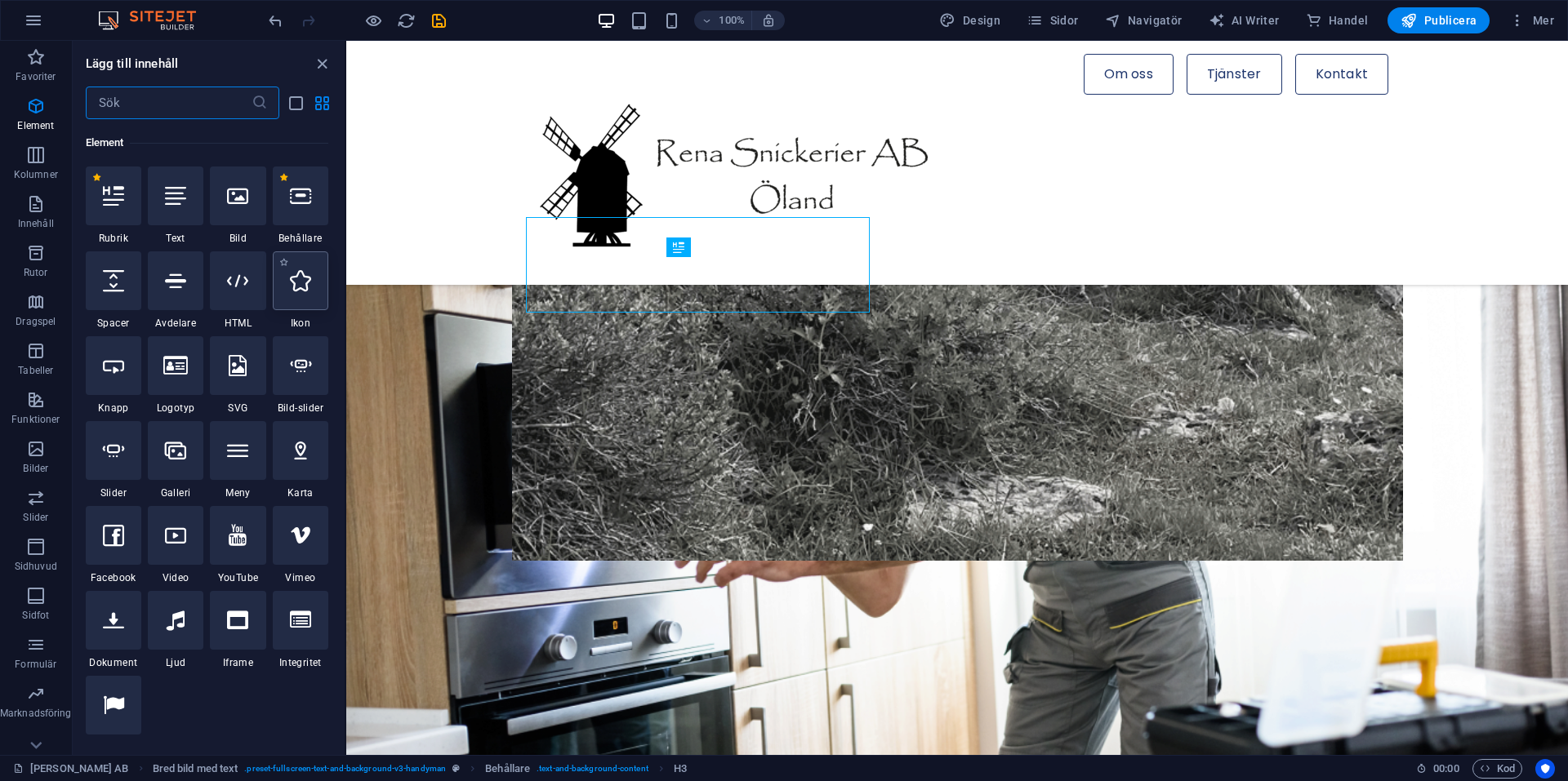
scroll to position [174, 0]
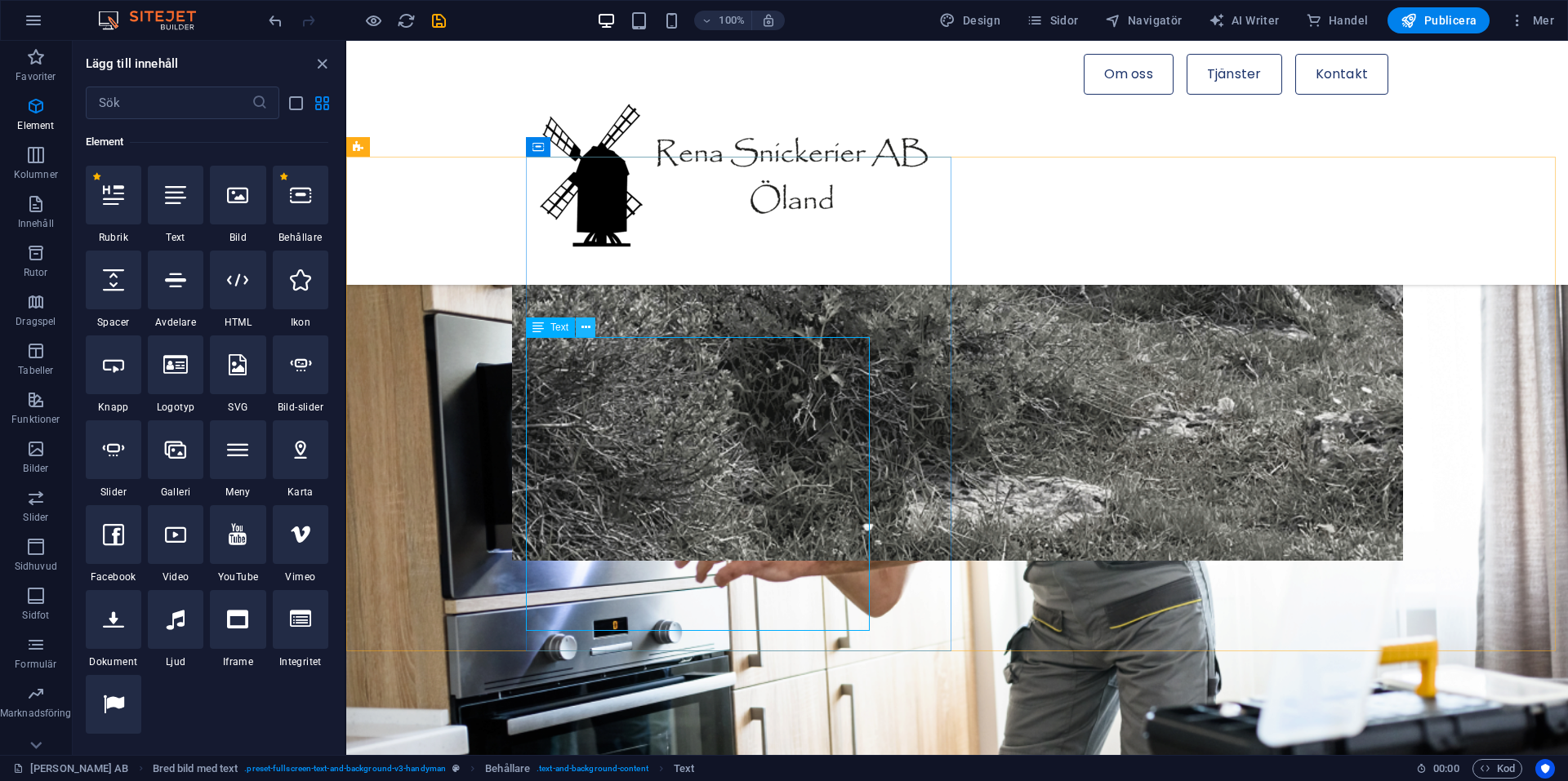
click at [586, 326] on icon at bounding box center [586, 328] width 9 height 18
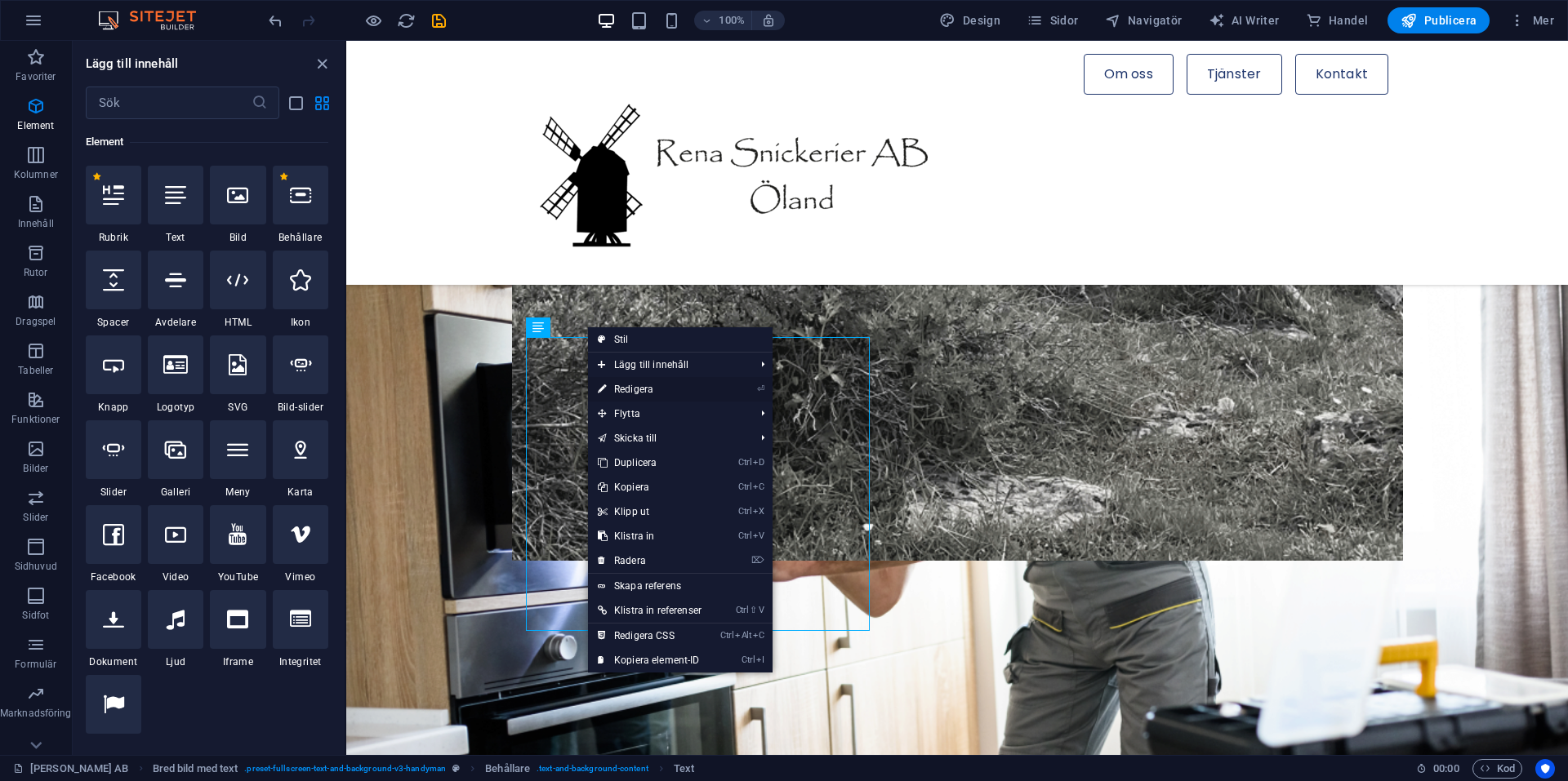
click at [640, 389] on link "⏎ Redigera" at bounding box center [650, 390] width 123 height 25
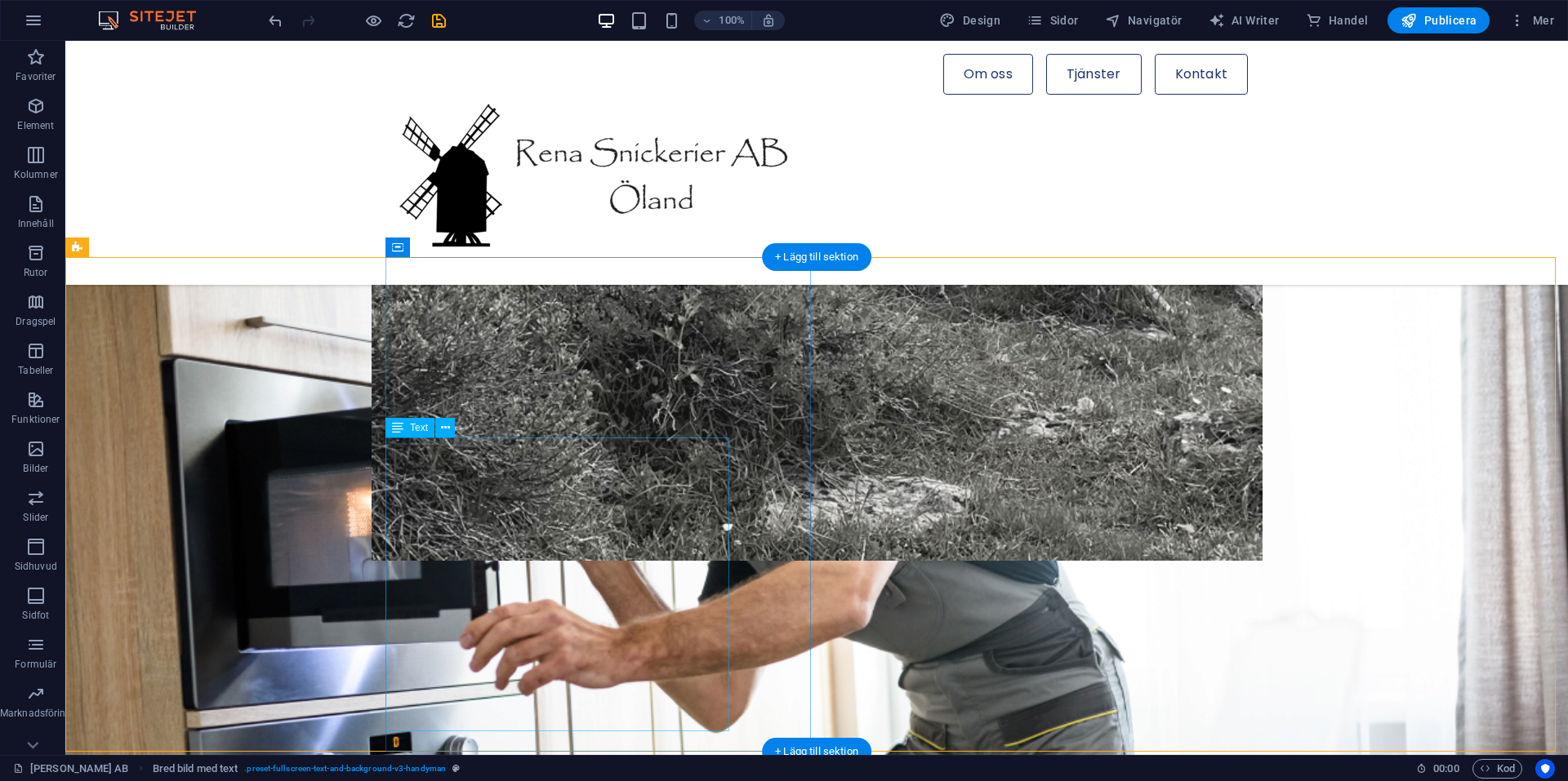
click at [439, 424] on button at bounding box center [445, 427] width 19 height 19
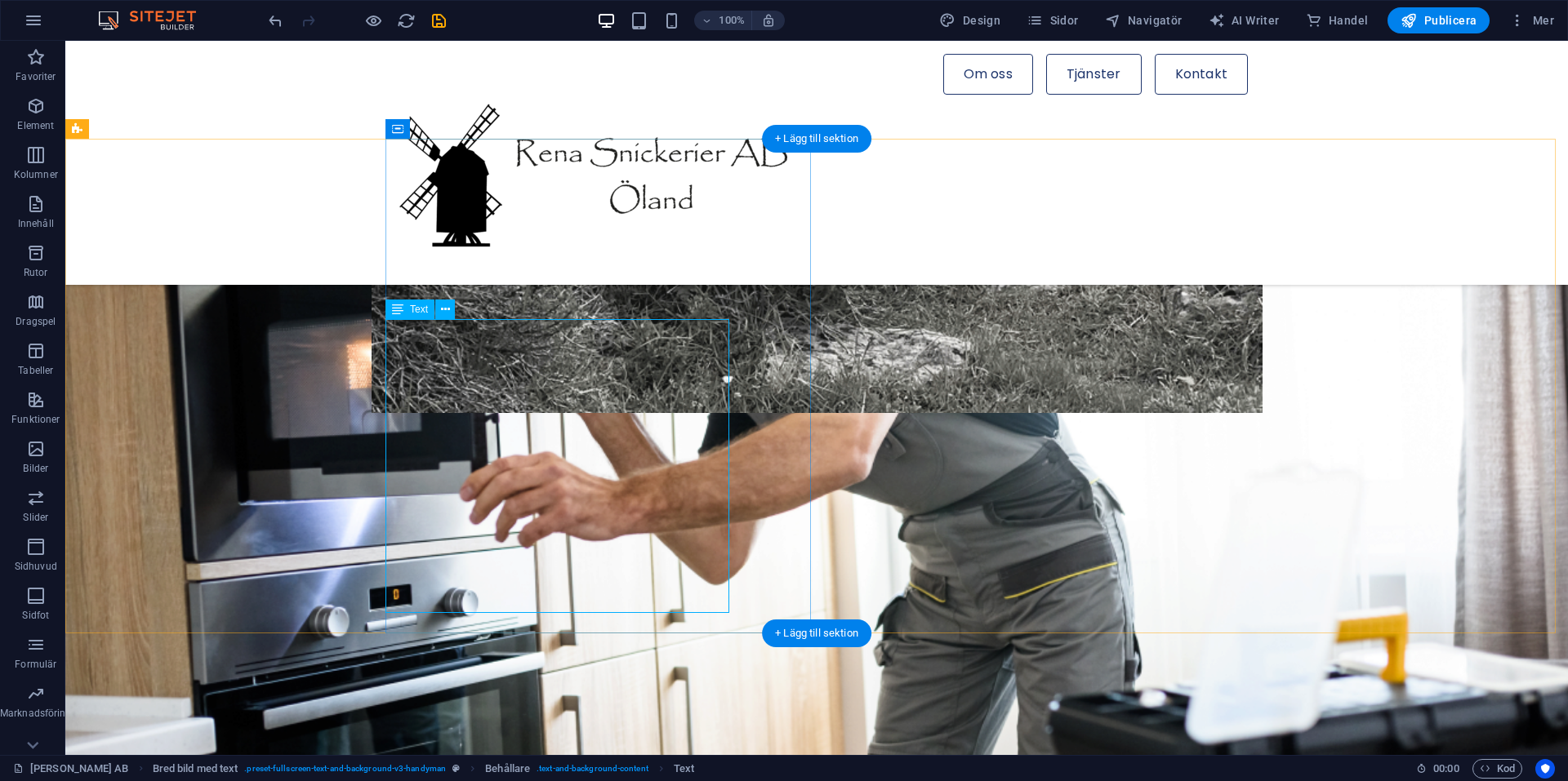
scroll to position [1315, 0]
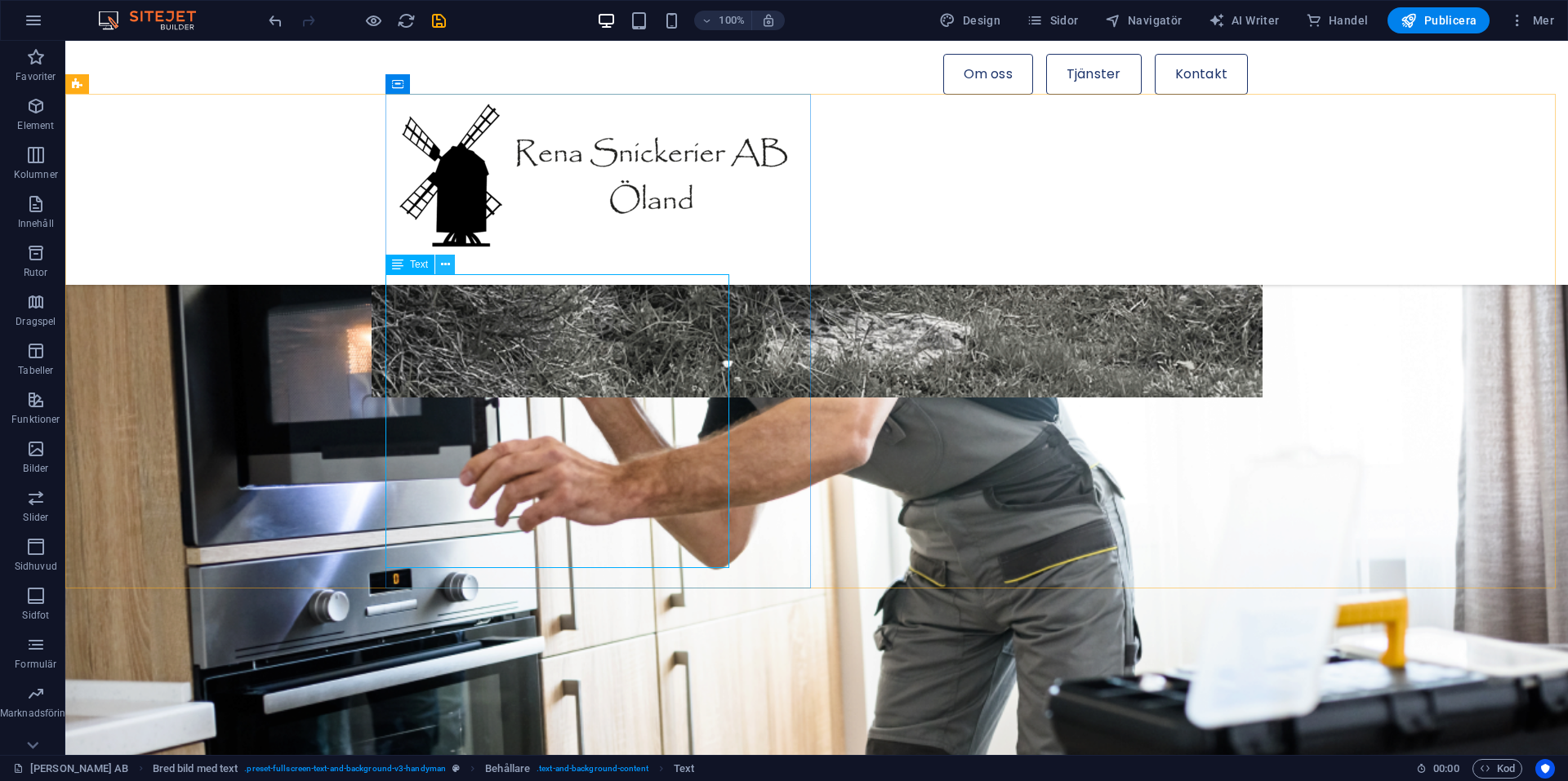
click at [448, 263] on icon at bounding box center [445, 265] width 9 height 18
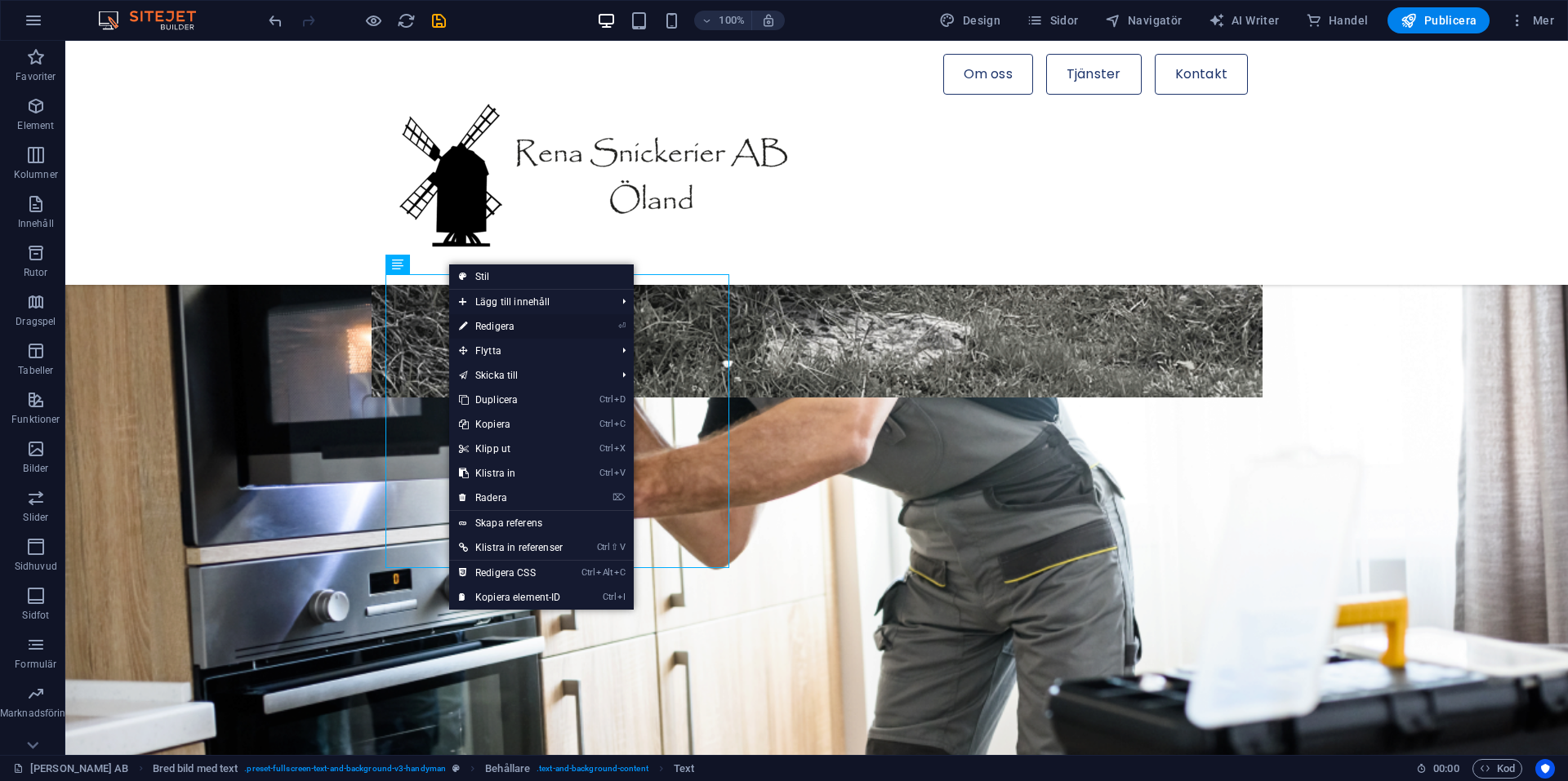
click at [486, 328] on link "⏎ Redigera" at bounding box center [511, 326] width 123 height 25
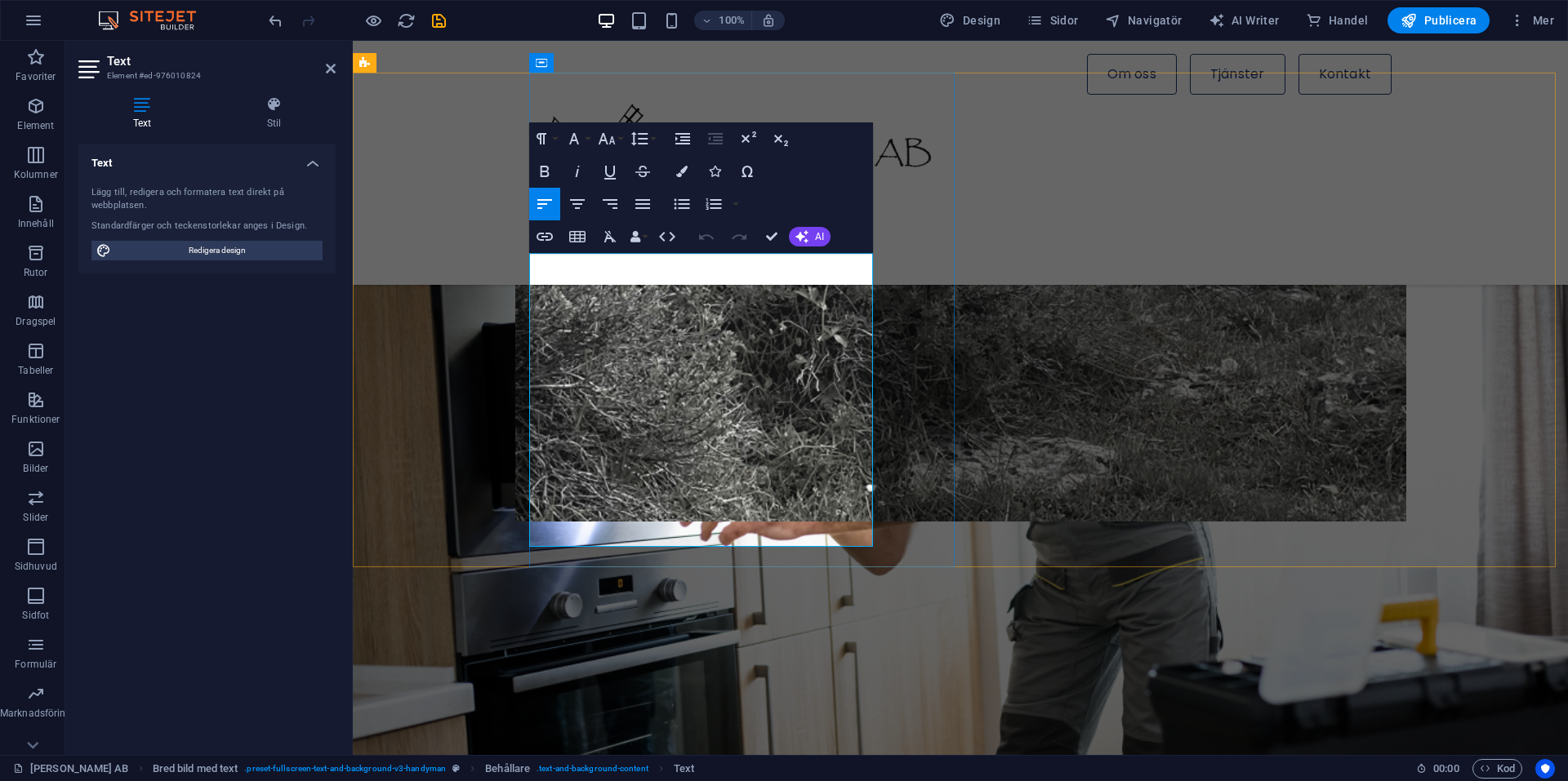
scroll to position [1152, 0]
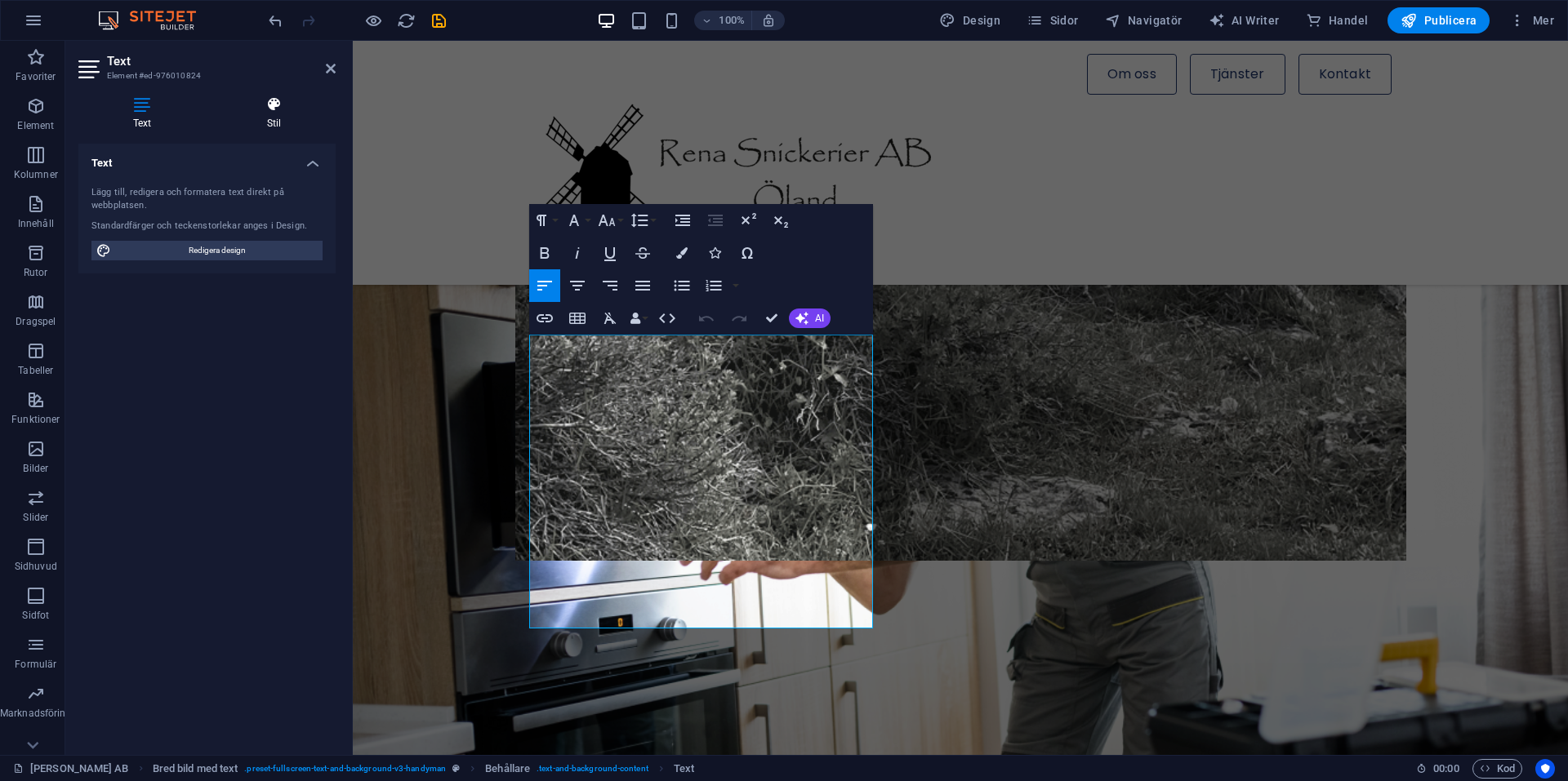
click at [272, 111] on icon at bounding box center [274, 104] width 123 height 17
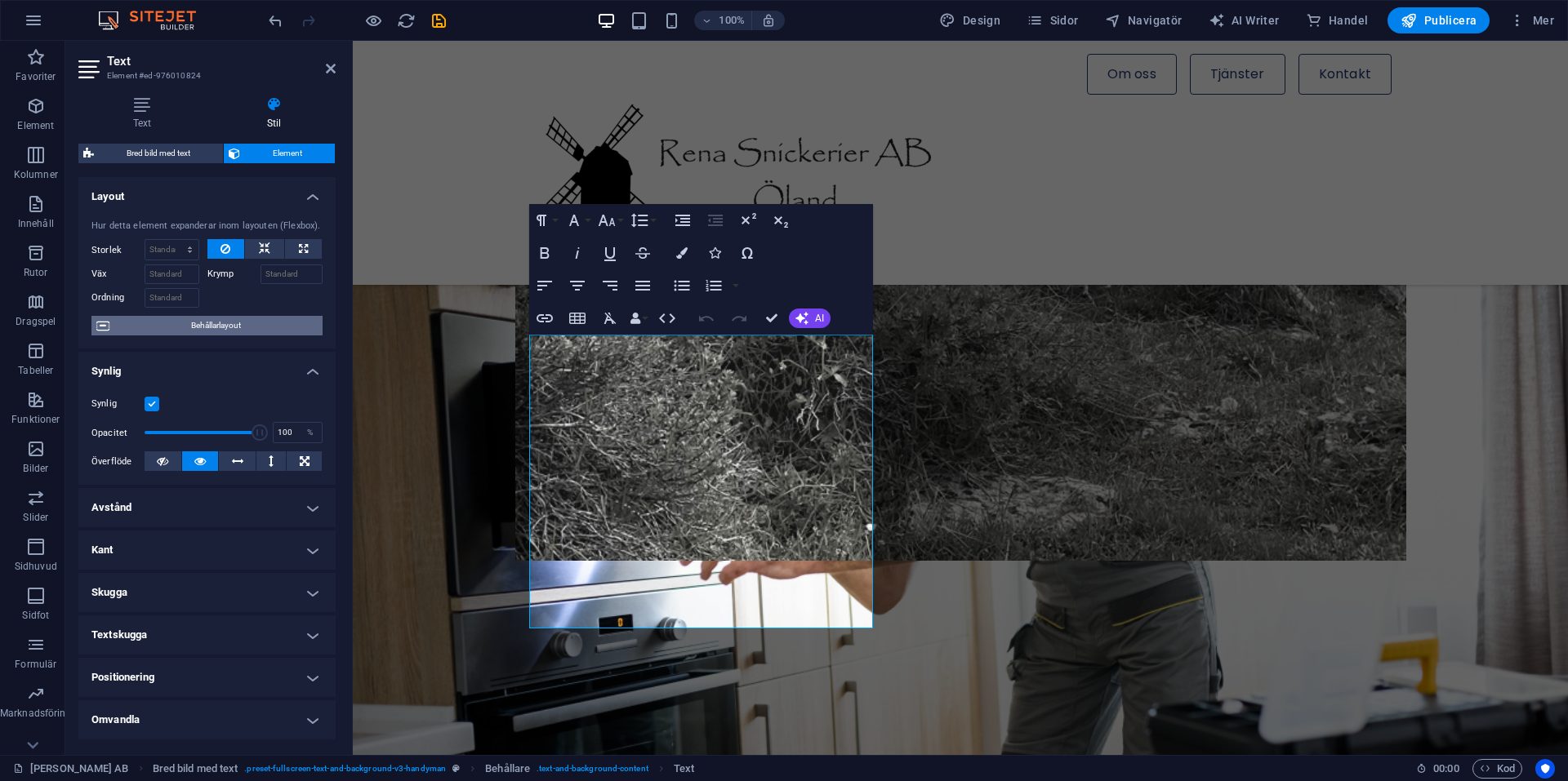
click at [227, 323] on span "Behållarlayout" at bounding box center [216, 326] width 204 height 19
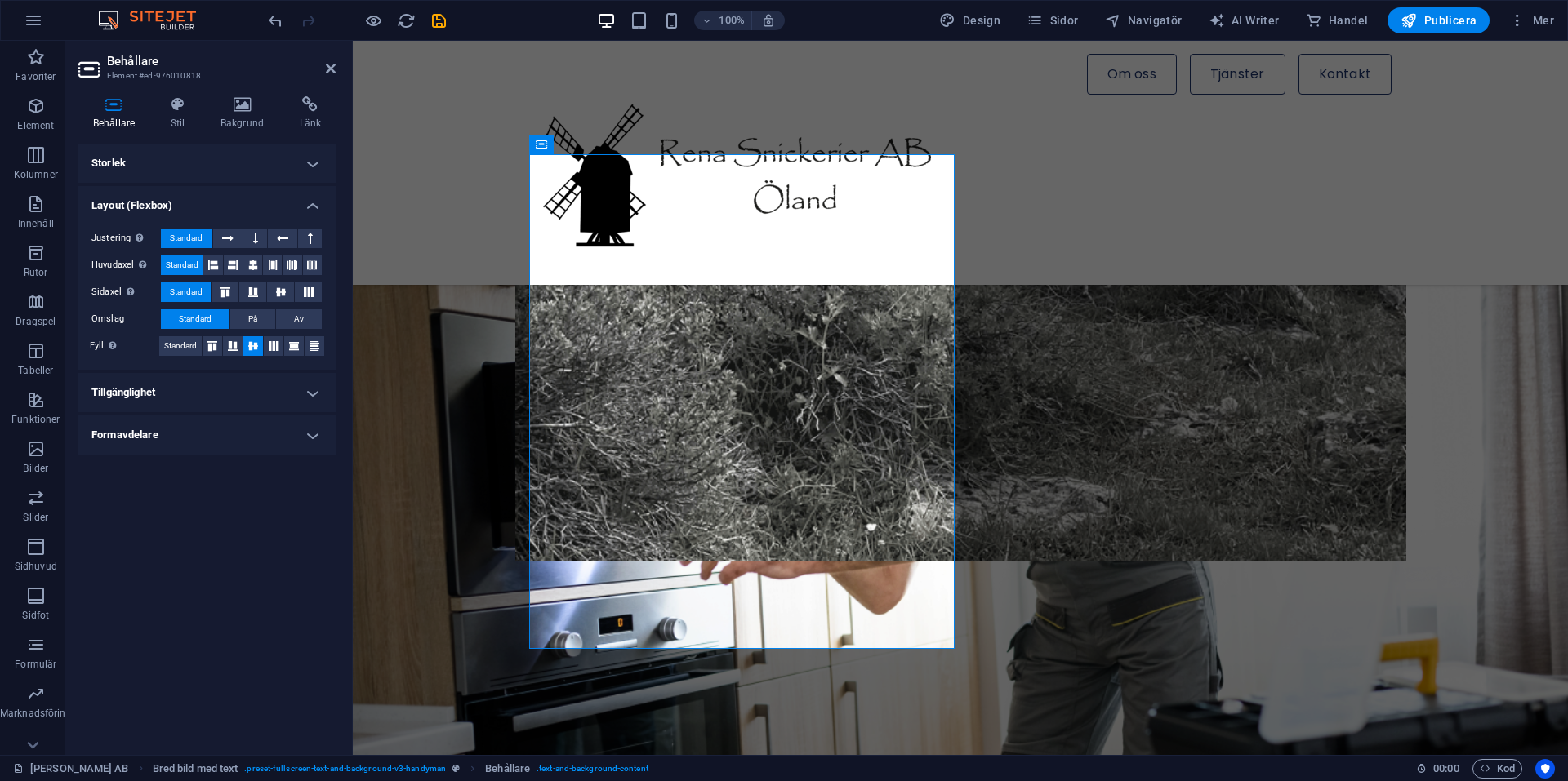
click at [311, 160] on h4 "Storlek" at bounding box center [206, 163] width 257 height 39
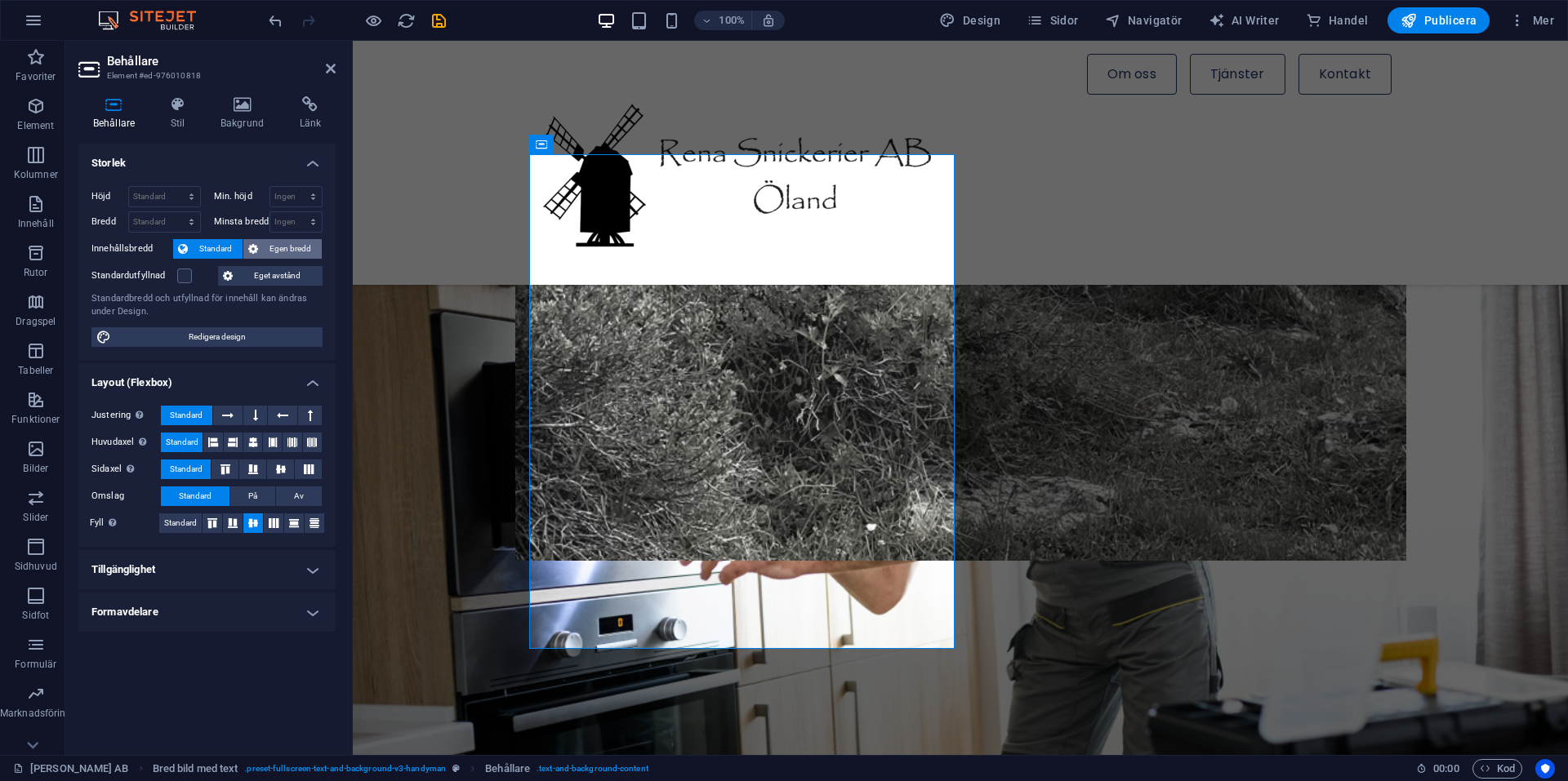
click at [306, 241] on span "Egen bredd" at bounding box center [290, 249] width 54 height 19
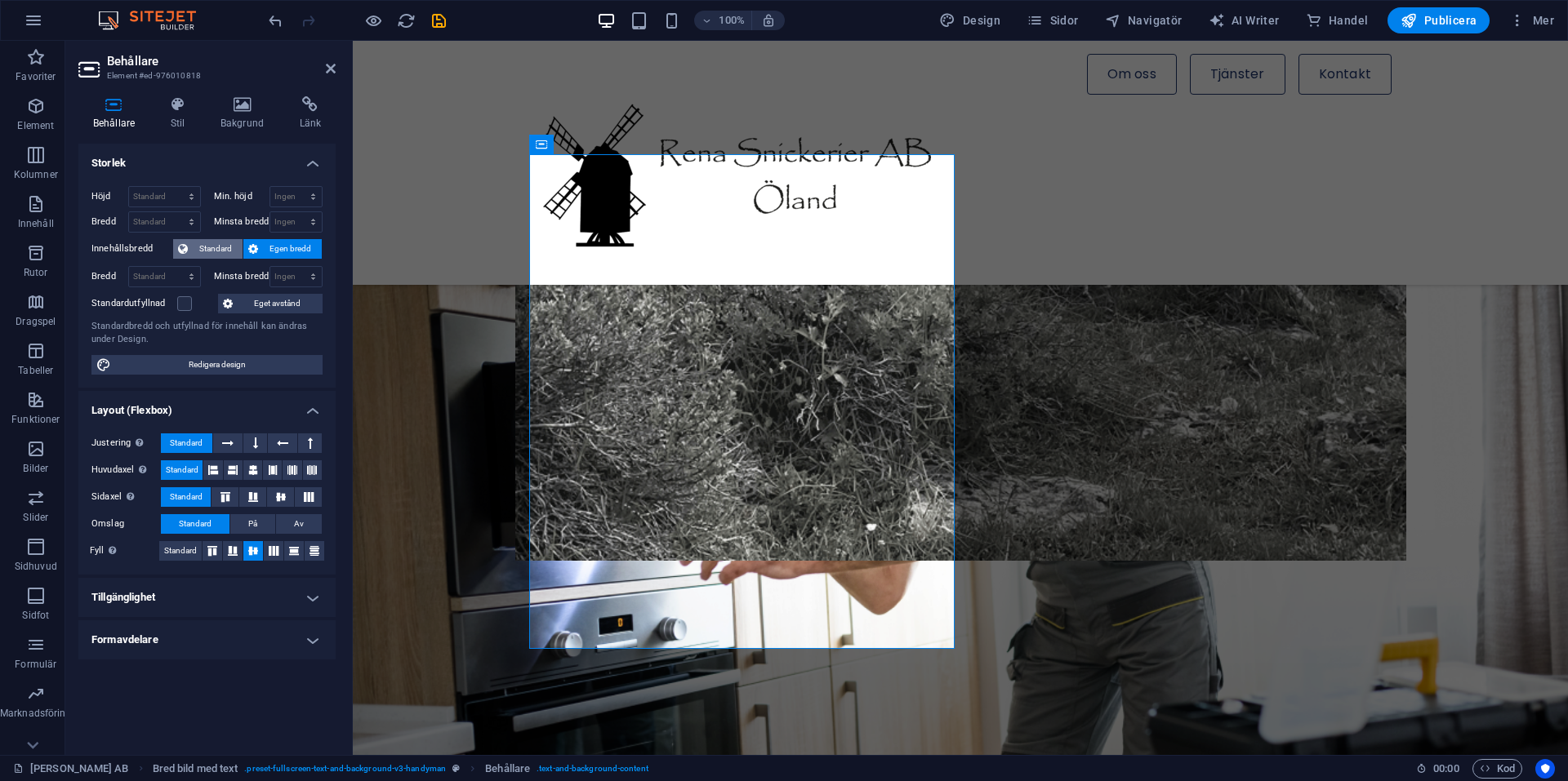
click at [219, 240] on span "Standard" at bounding box center [215, 249] width 45 height 19
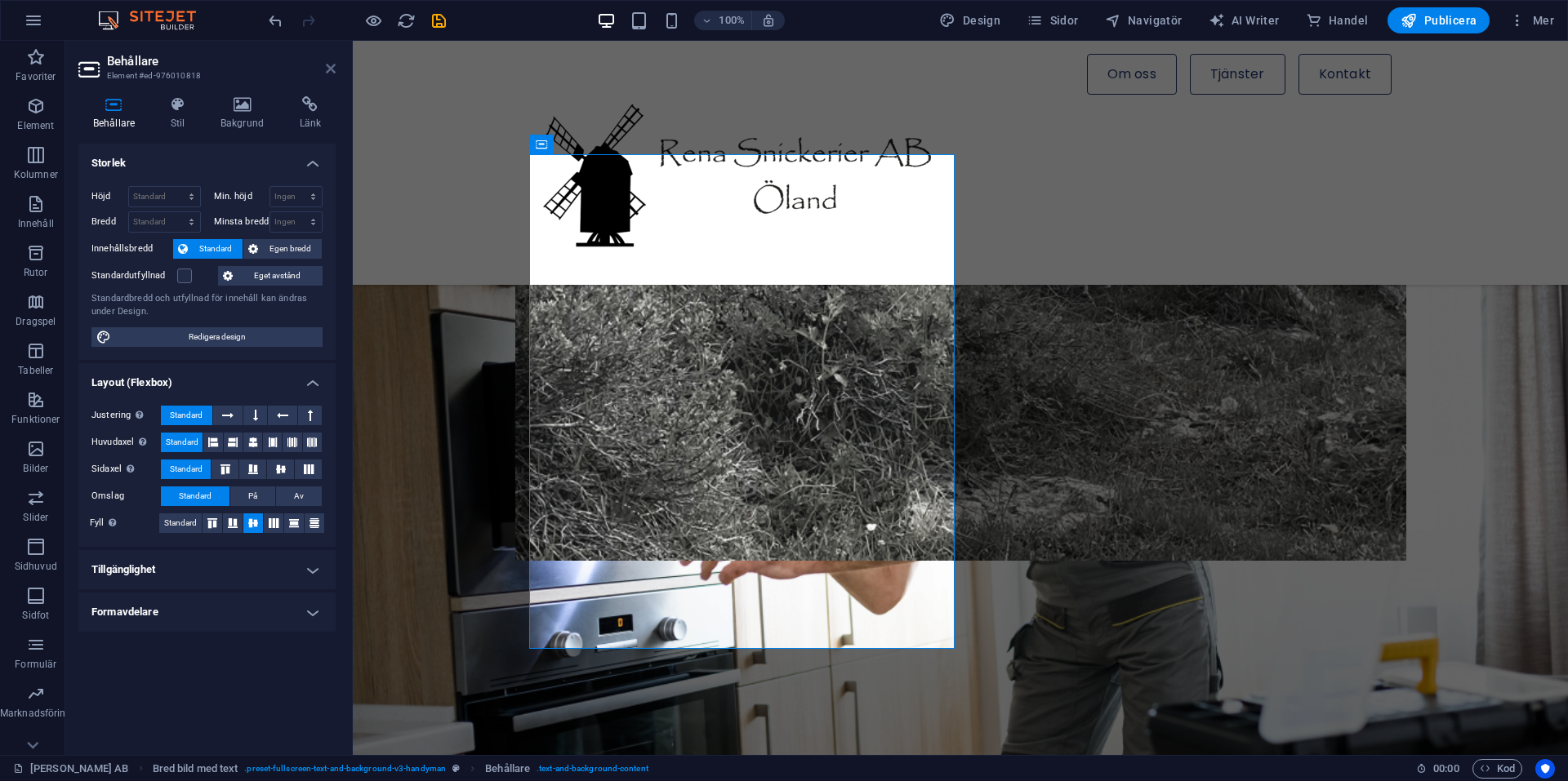
click at [334, 64] on icon at bounding box center [330, 68] width 10 height 13
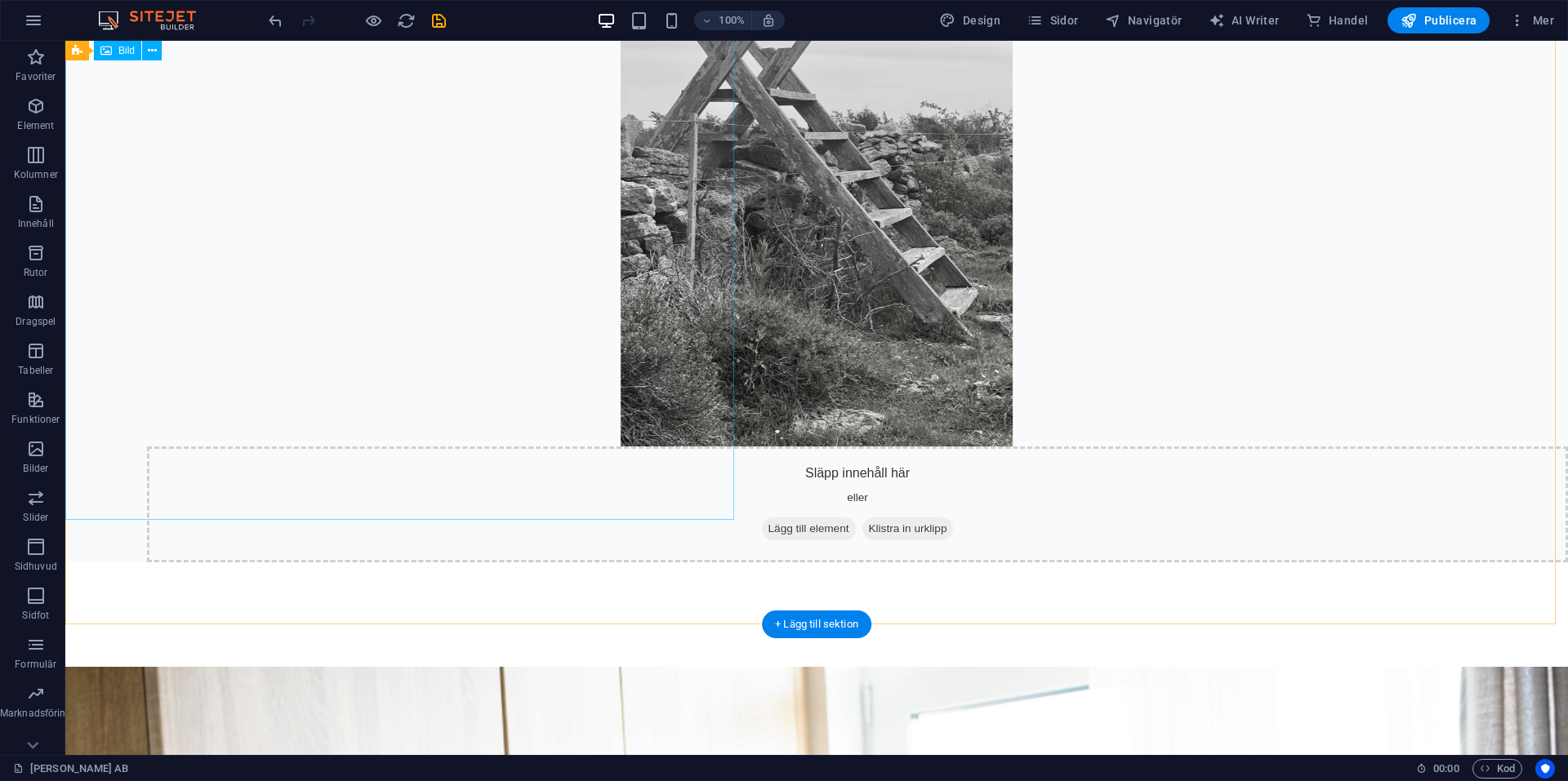
scroll to position [540, 0]
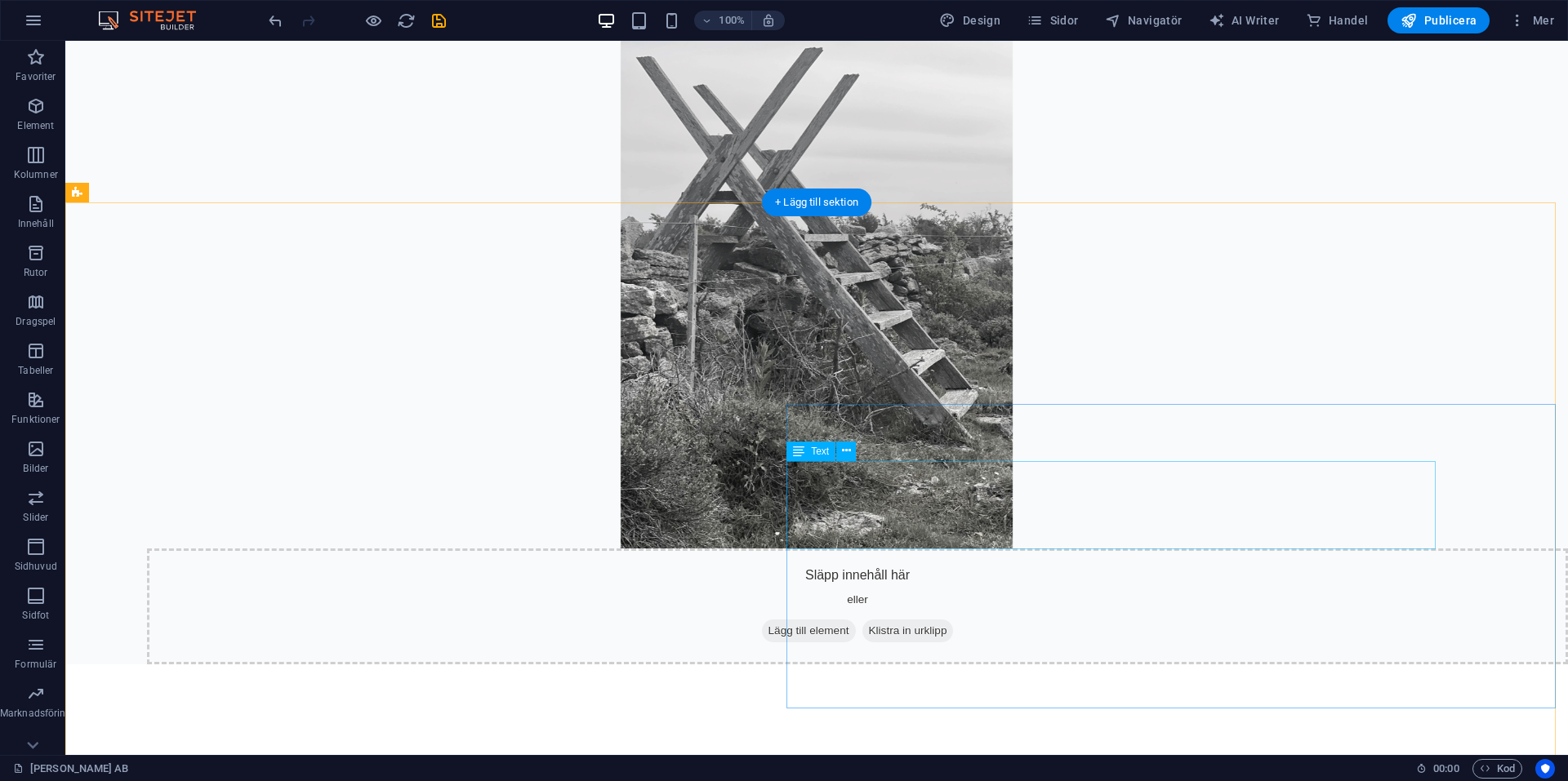
drag, startPoint x: 1272, startPoint y: 533, endPoint x: 1047, endPoint y: 520, distance: 225.4
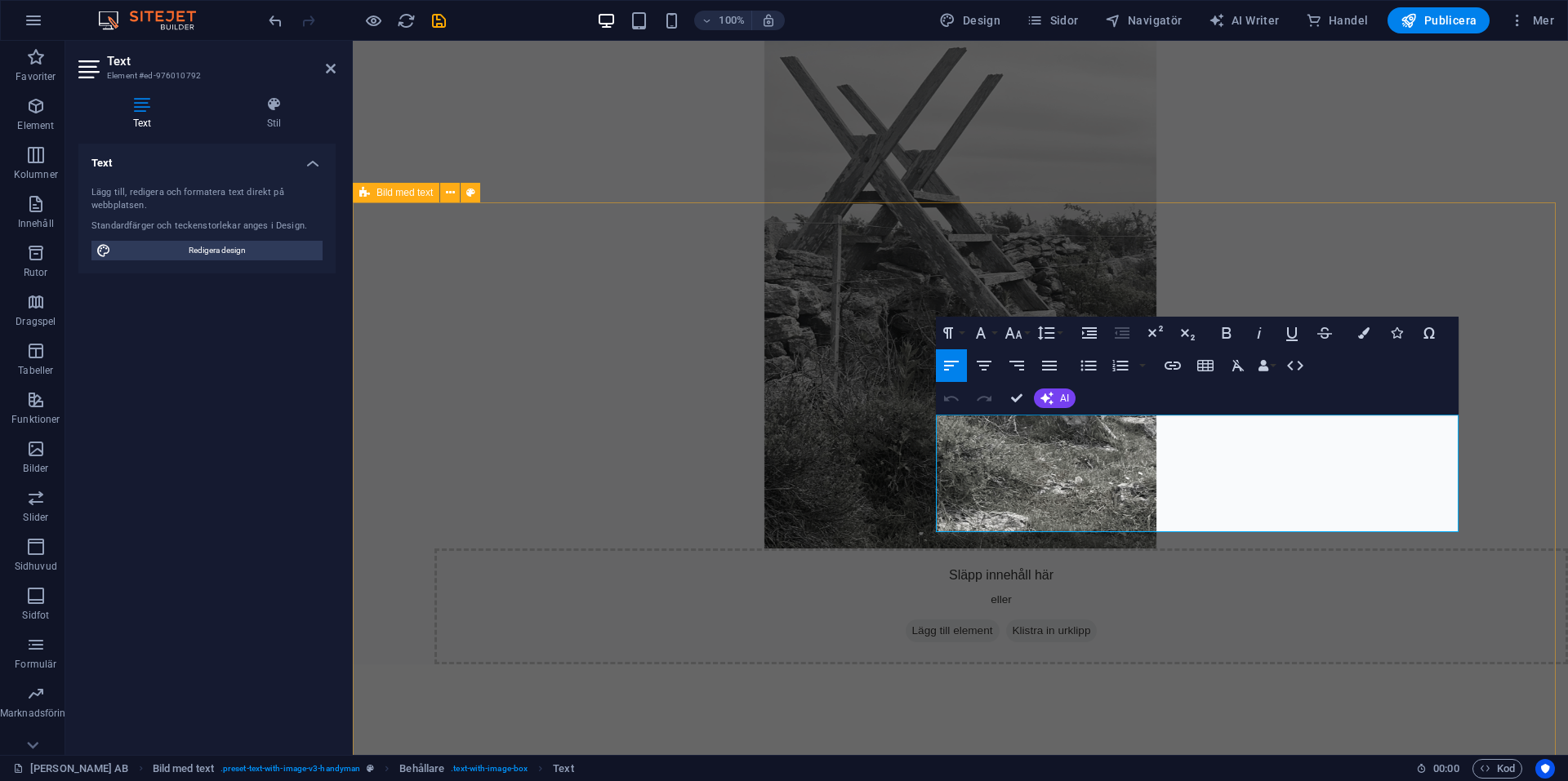
drag, startPoint x: 1167, startPoint y: 517, endPoint x: 922, endPoint y: 435, distance: 258.4
copy span "Mer är 30 års erfarenhet av renovering, tillbyggnad, ombyggnad och byggnadsvård…"
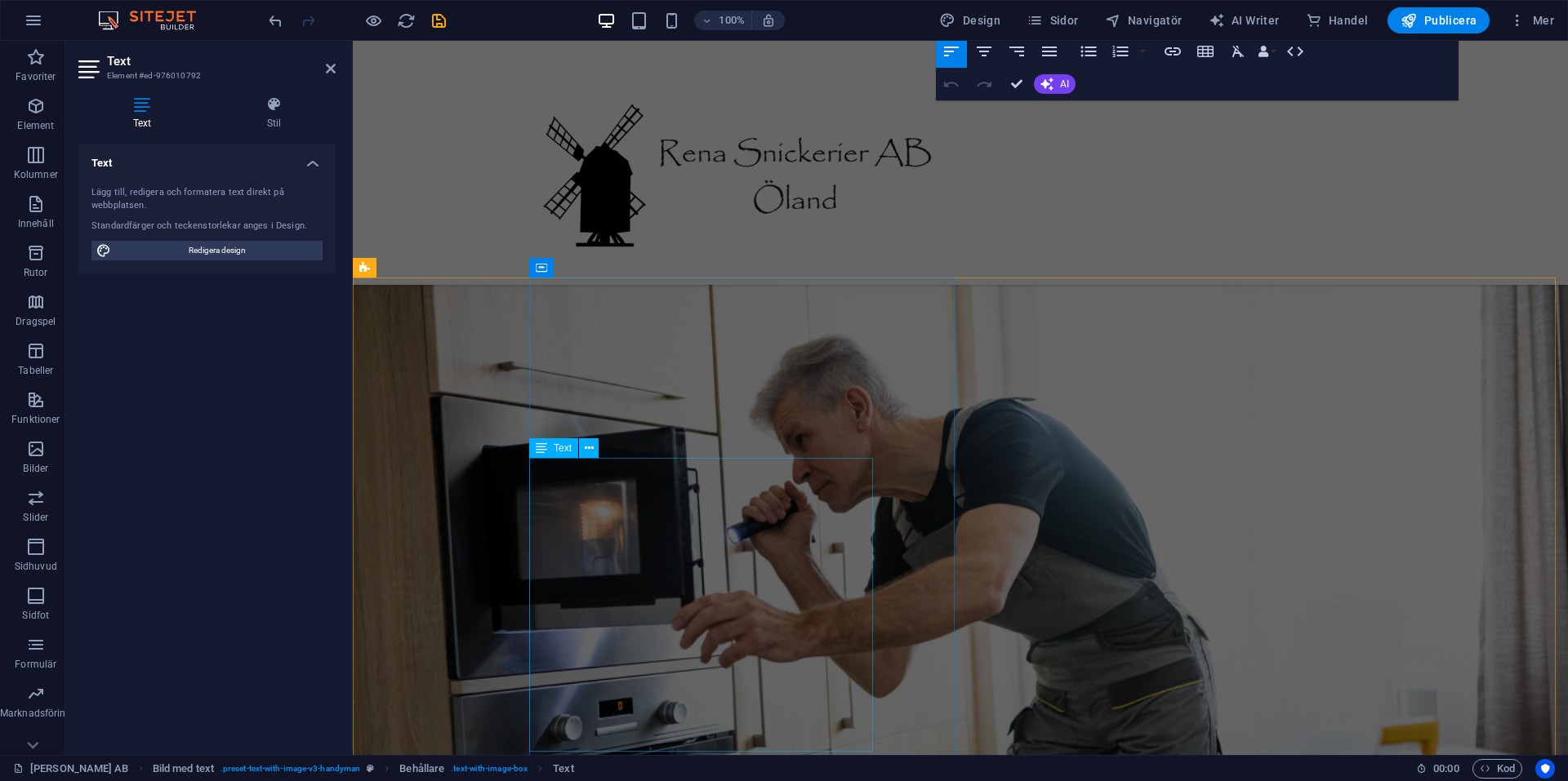
scroll to position [1071, 0]
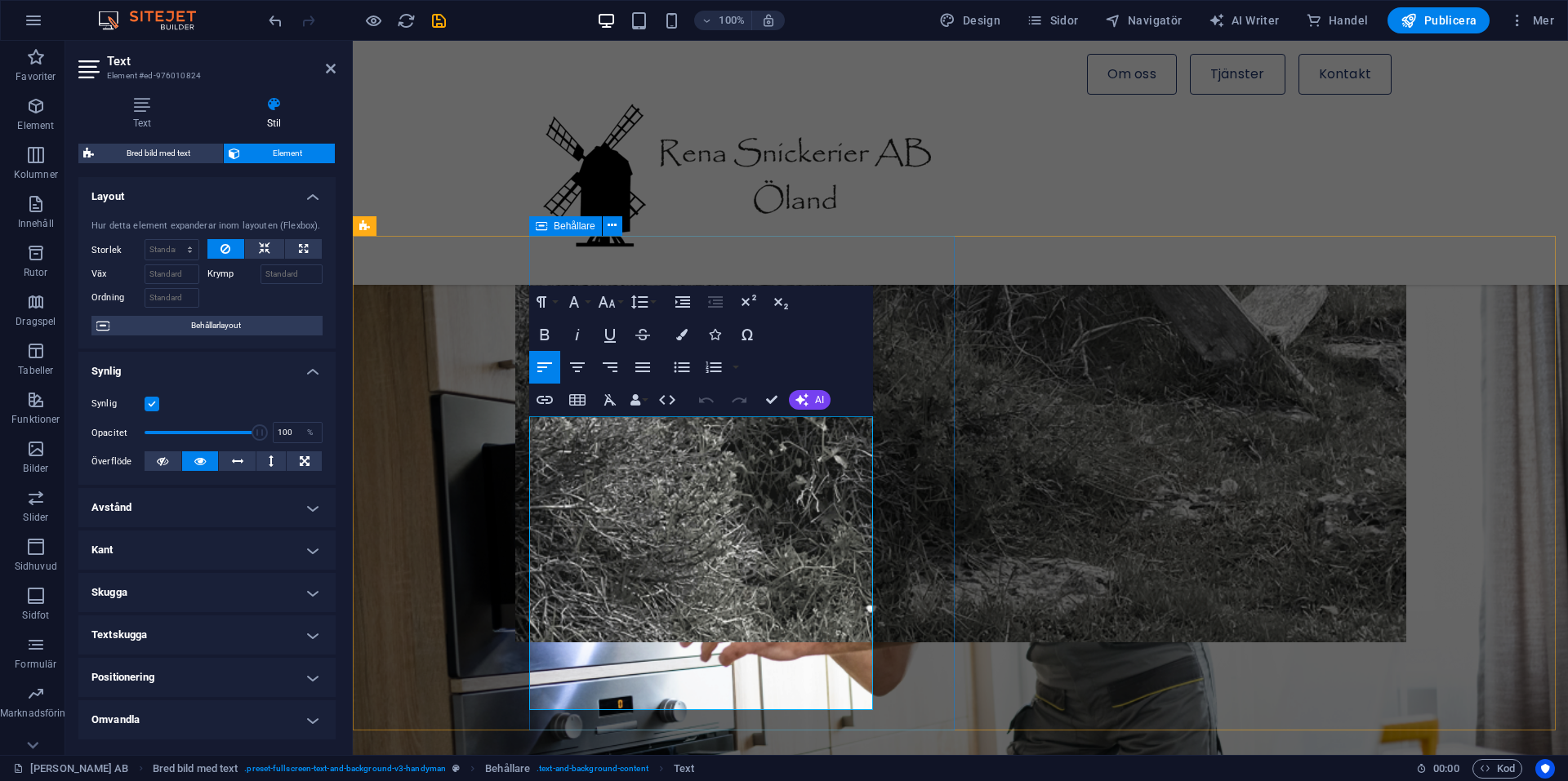
drag, startPoint x: 529, startPoint y: 424, endPoint x: 909, endPoint y: 709, distance: 475.0
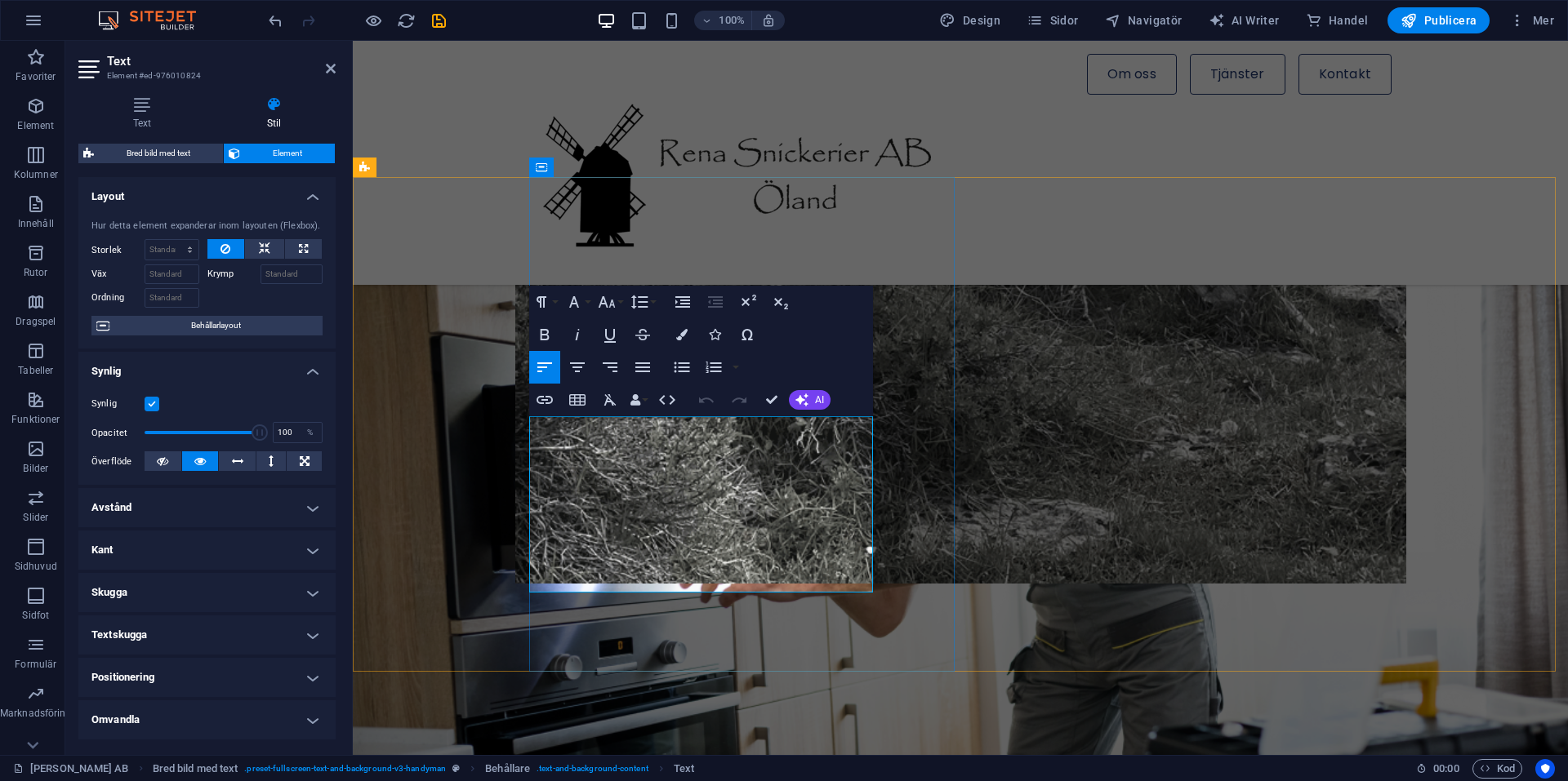
click at [928, 226] on div "Om oss Tjänster Kontakt Menu" at bounding box center [960, 163] width 1215 height 244
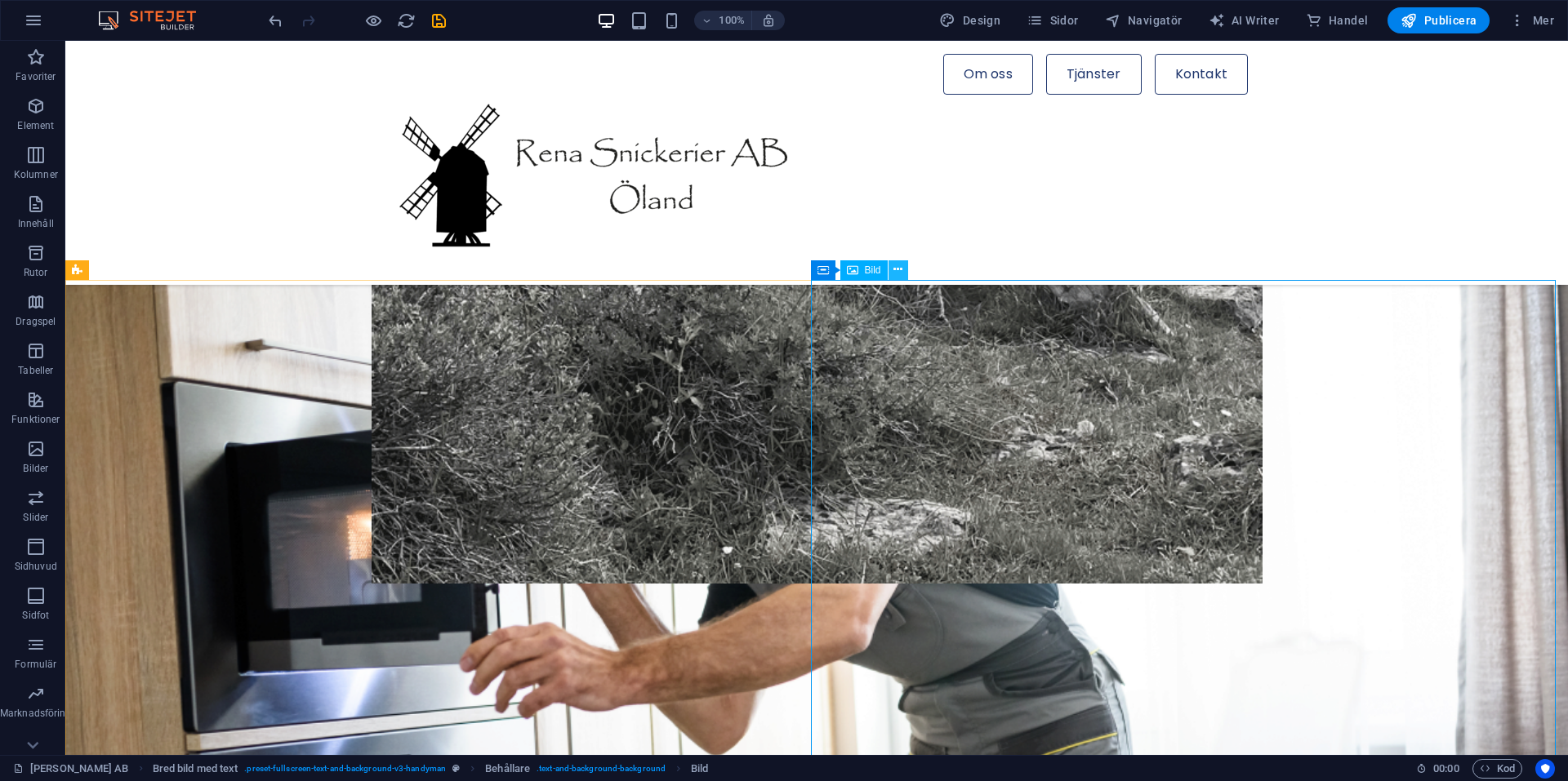
click at [896, 267] on icon at bounding box center [898, 270] width 9 height 18
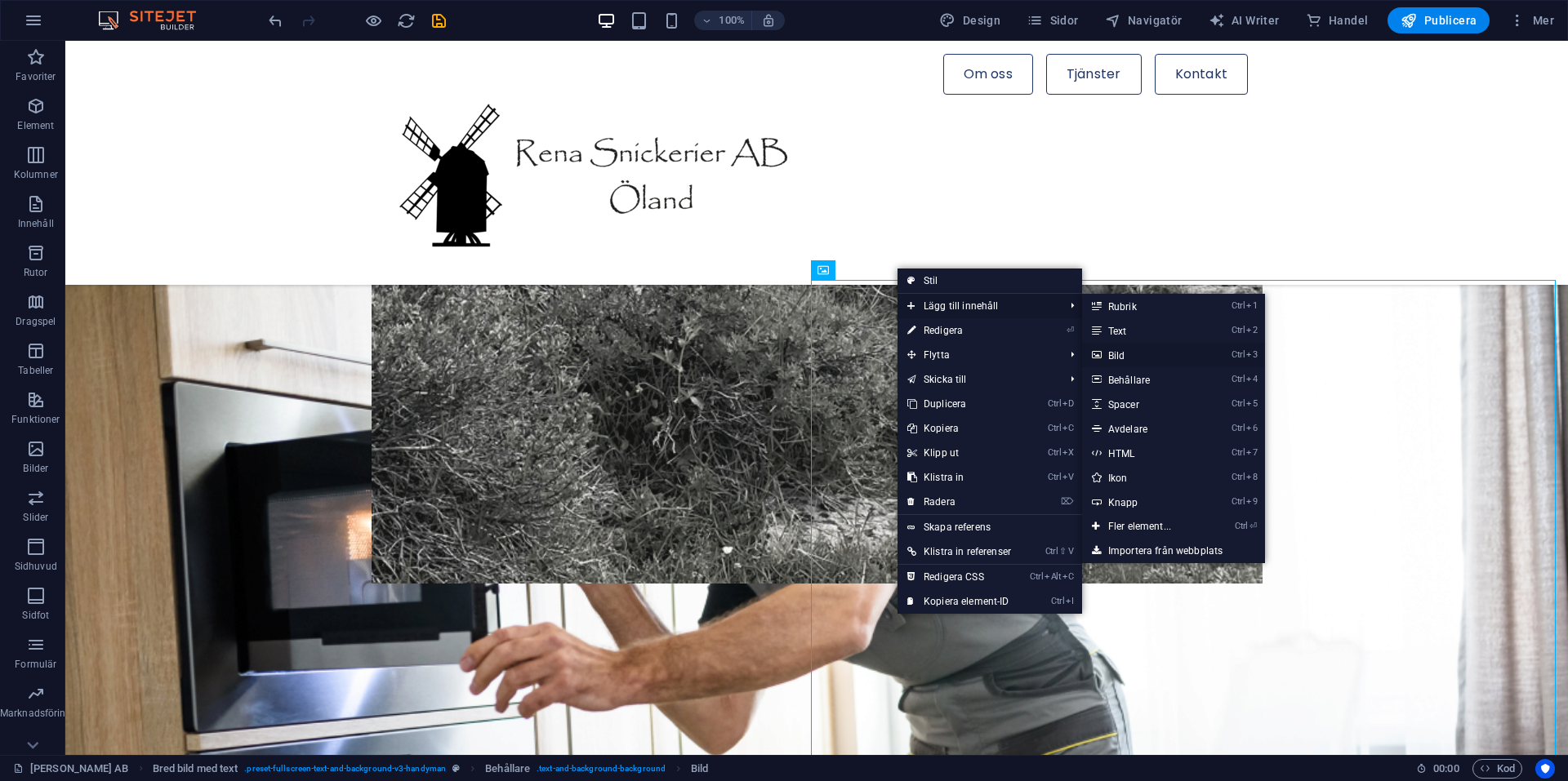
click at [1111, 351] on link "Ctrl 3 Bild" at bounding box center [1143, 355] width 122 height 25
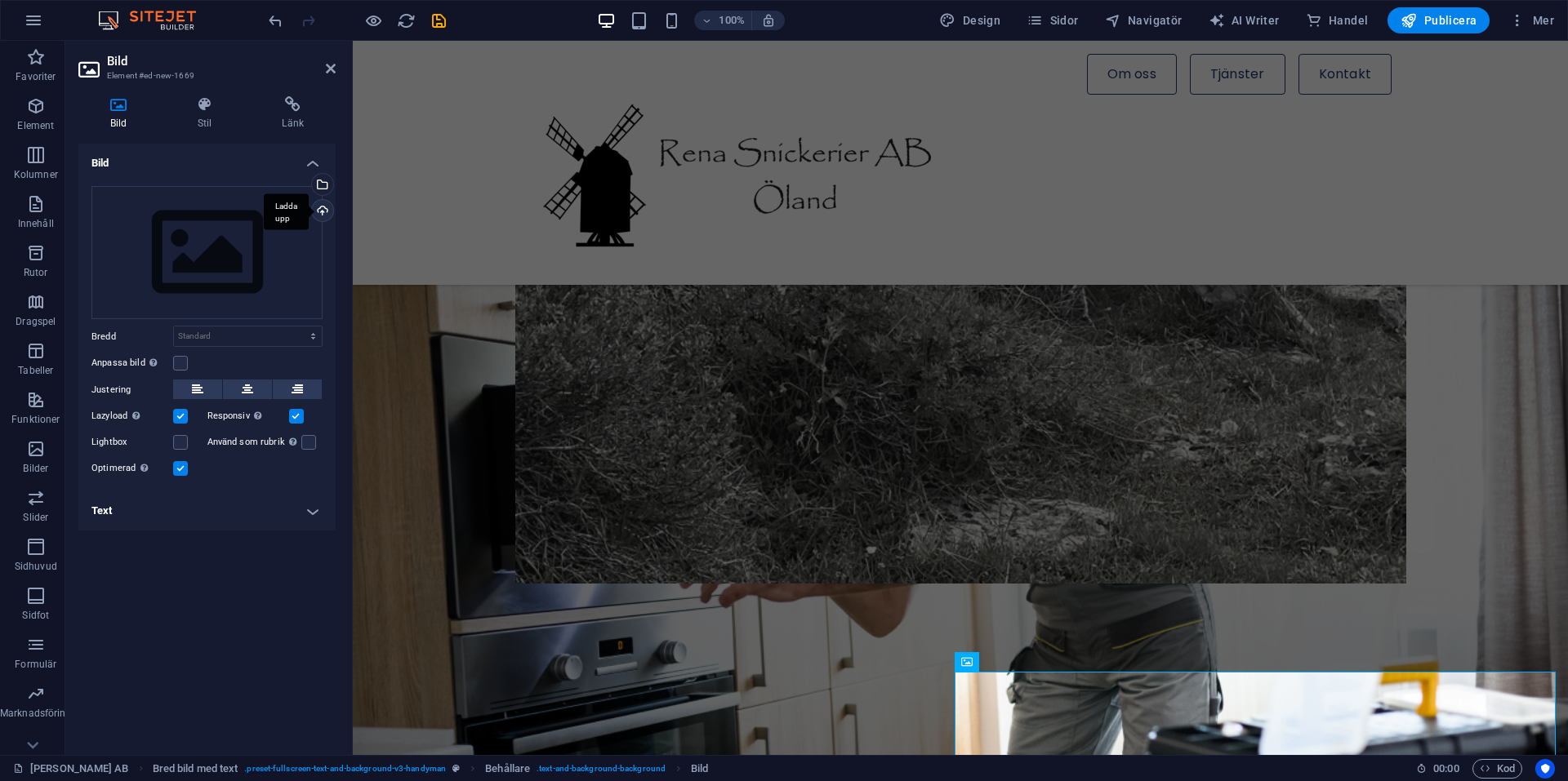
click at [319, 206] on div "Ladda upp" at bounding box center [321, 212] width 25 height 25
